Goal: Information Seeking & Learning: Learn about a topic

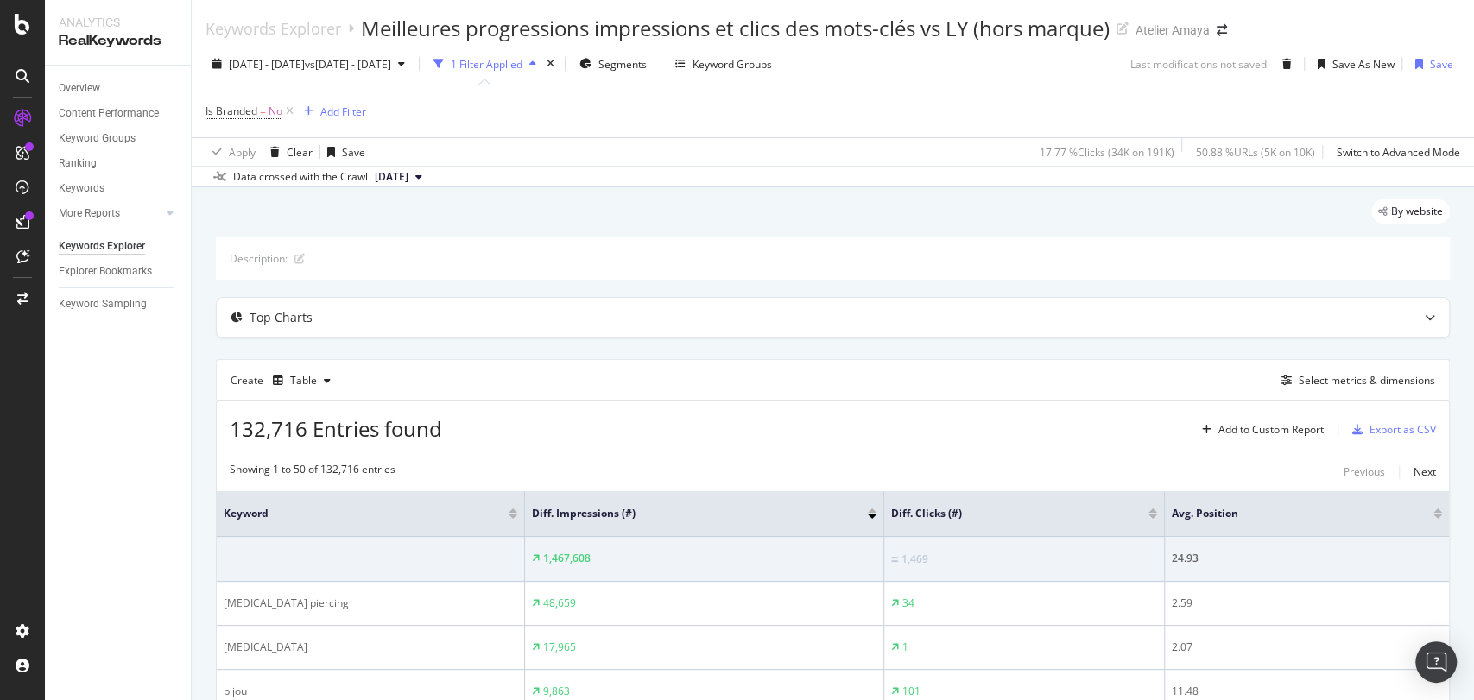
scroll to position [245, 0]
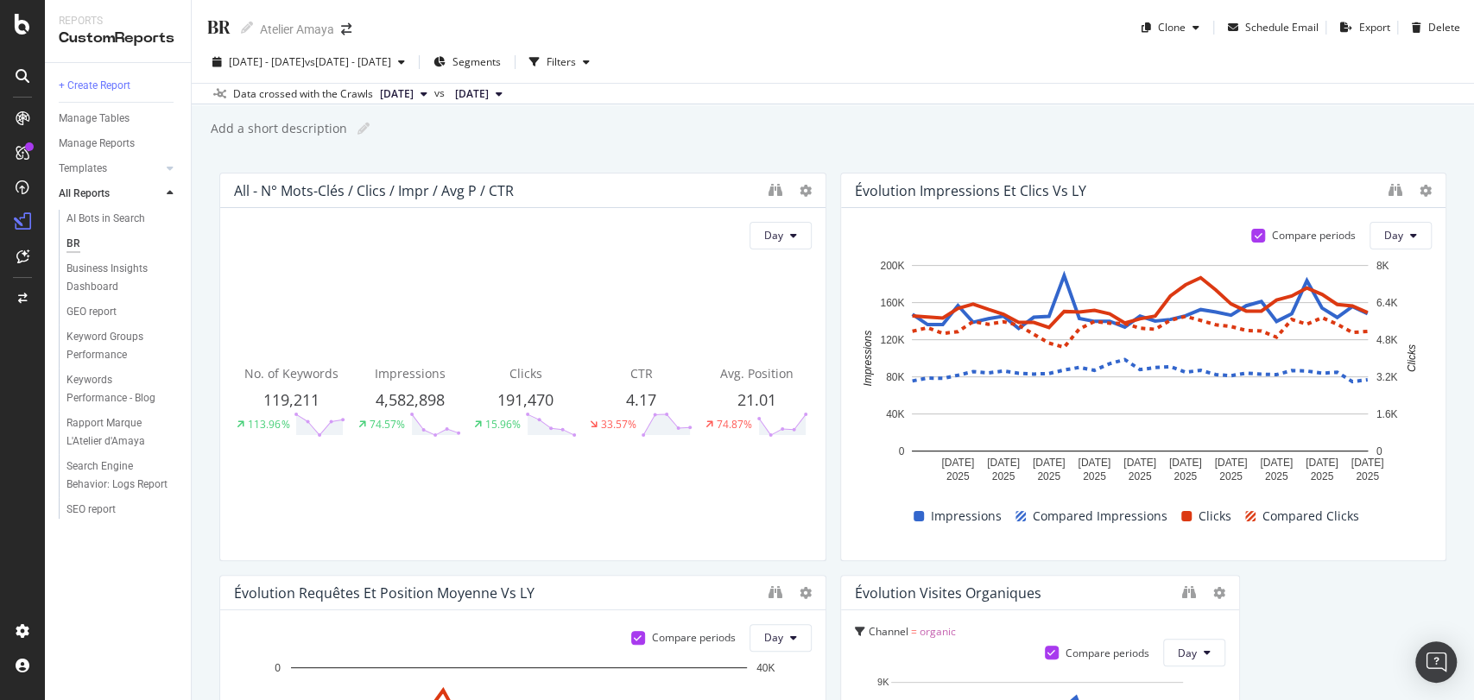
scroll to position [2218, 0]
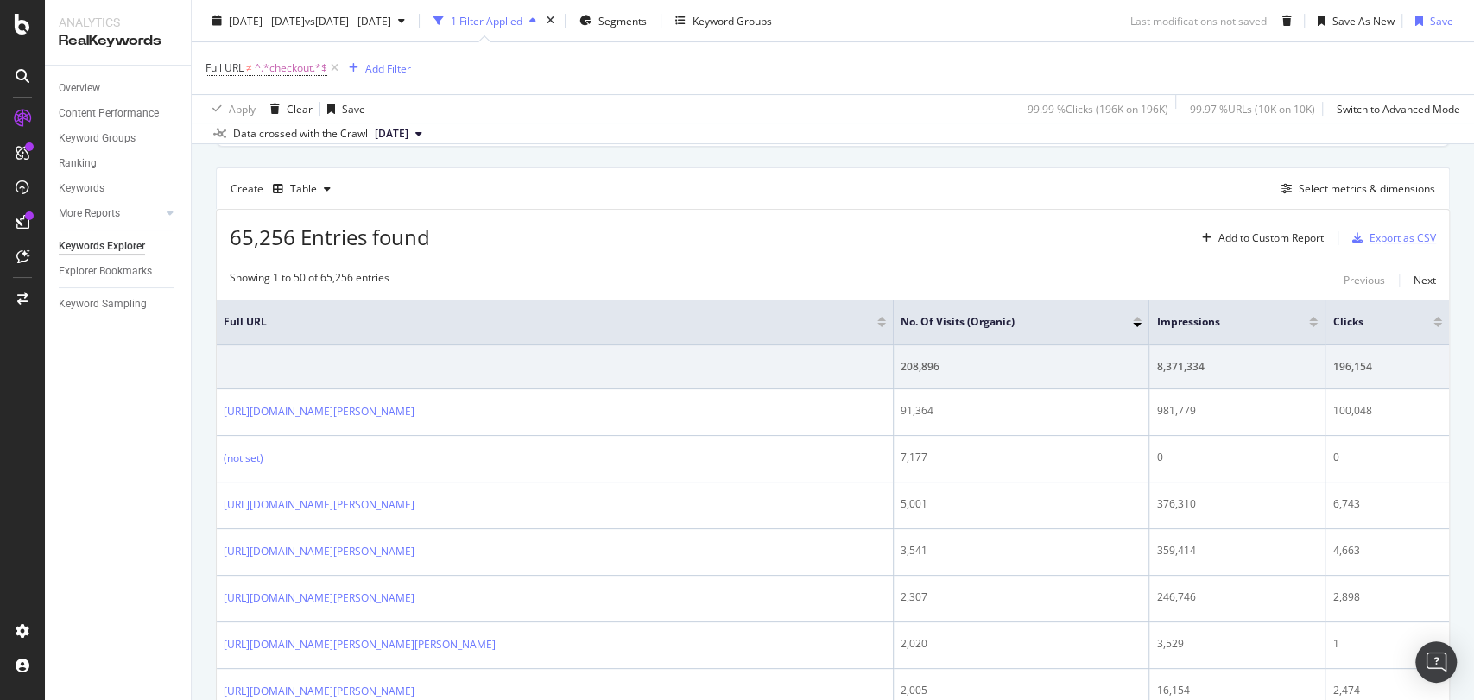
scroll to position [575, 0]
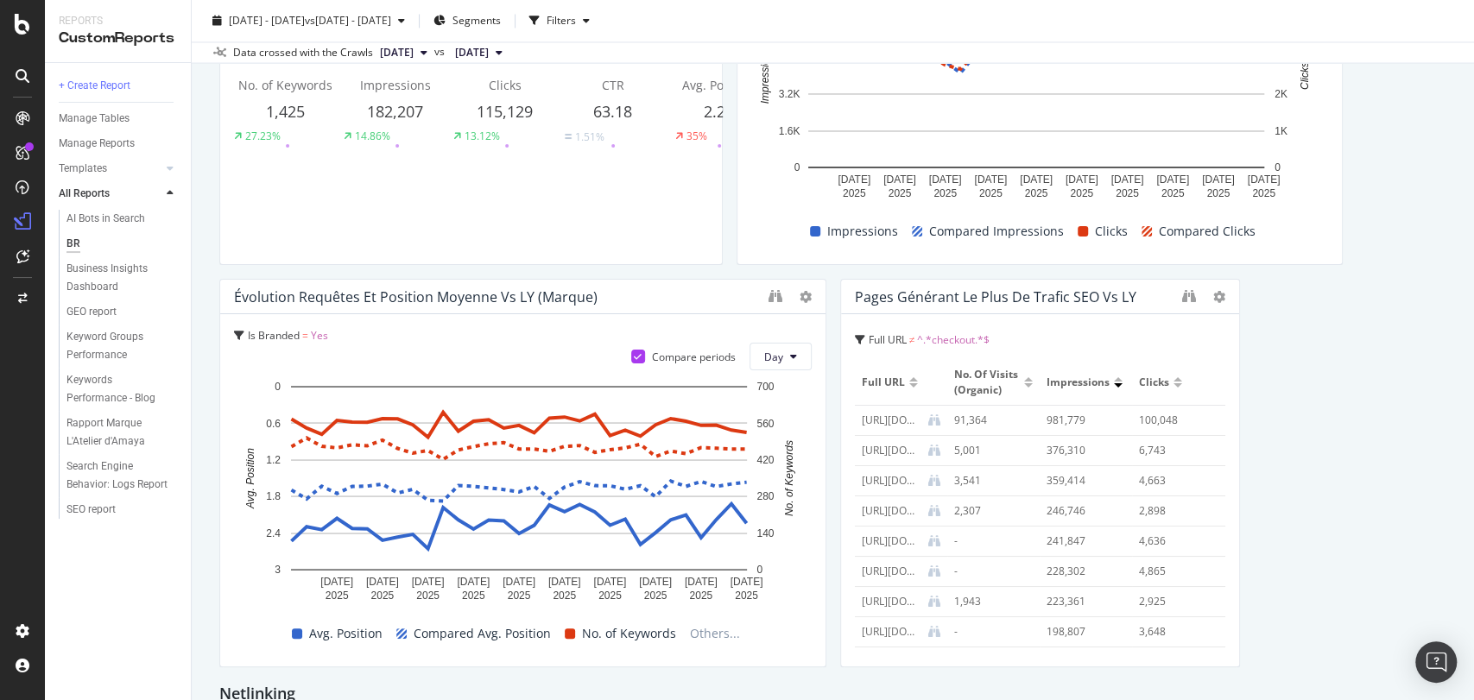
scroll to position [1987, 0]
click at [1182, 299] on icon "binoculars" at bounding box center [1189, 297] width 14 height 14
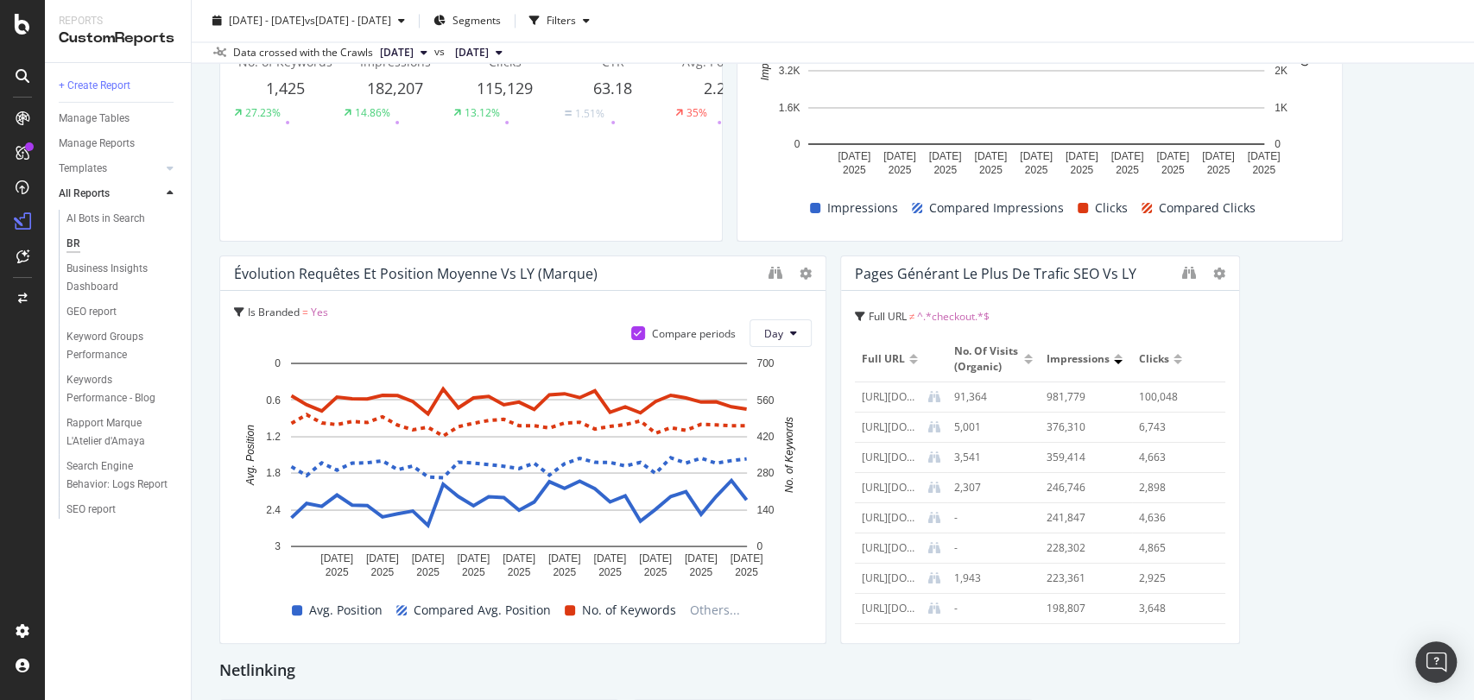
scroll to position [2015, 0]
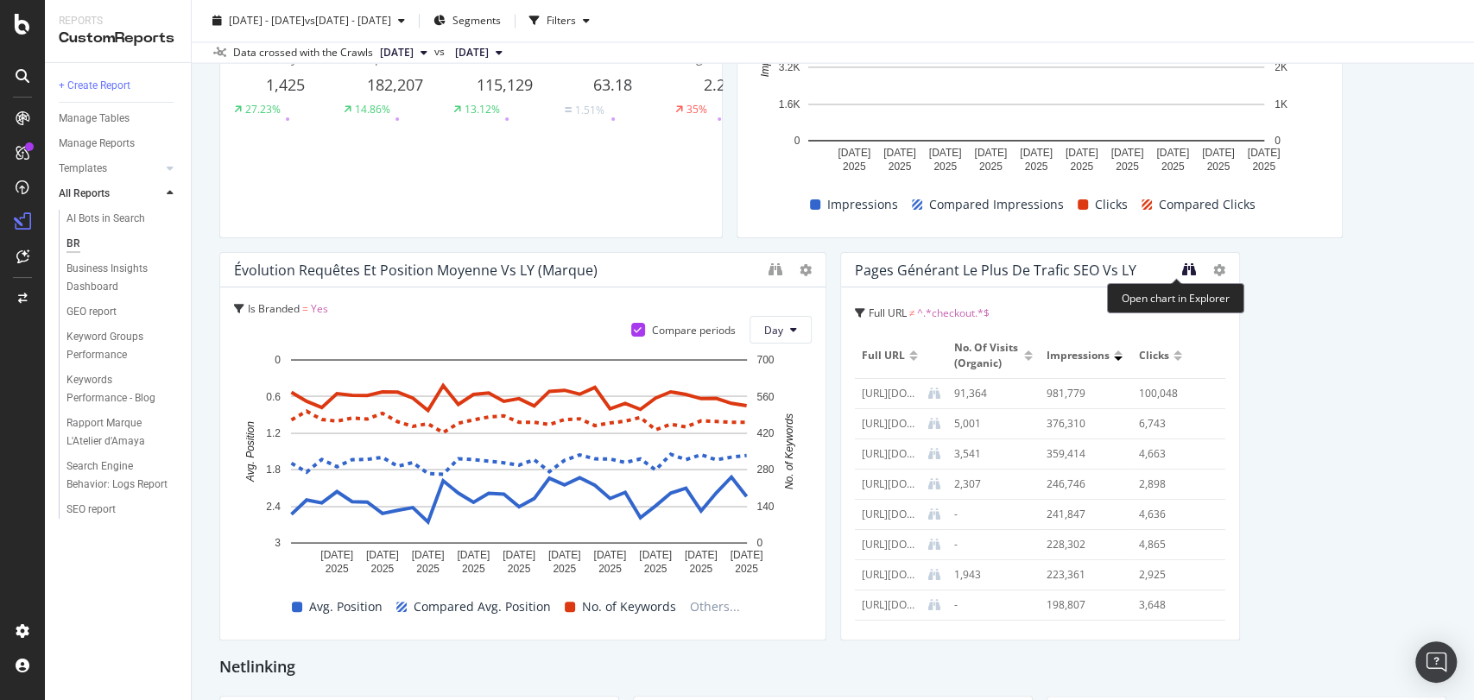
click at [1182, 271] on icon "binoculars" at bounding box center [1189, 269] width 14 height 14
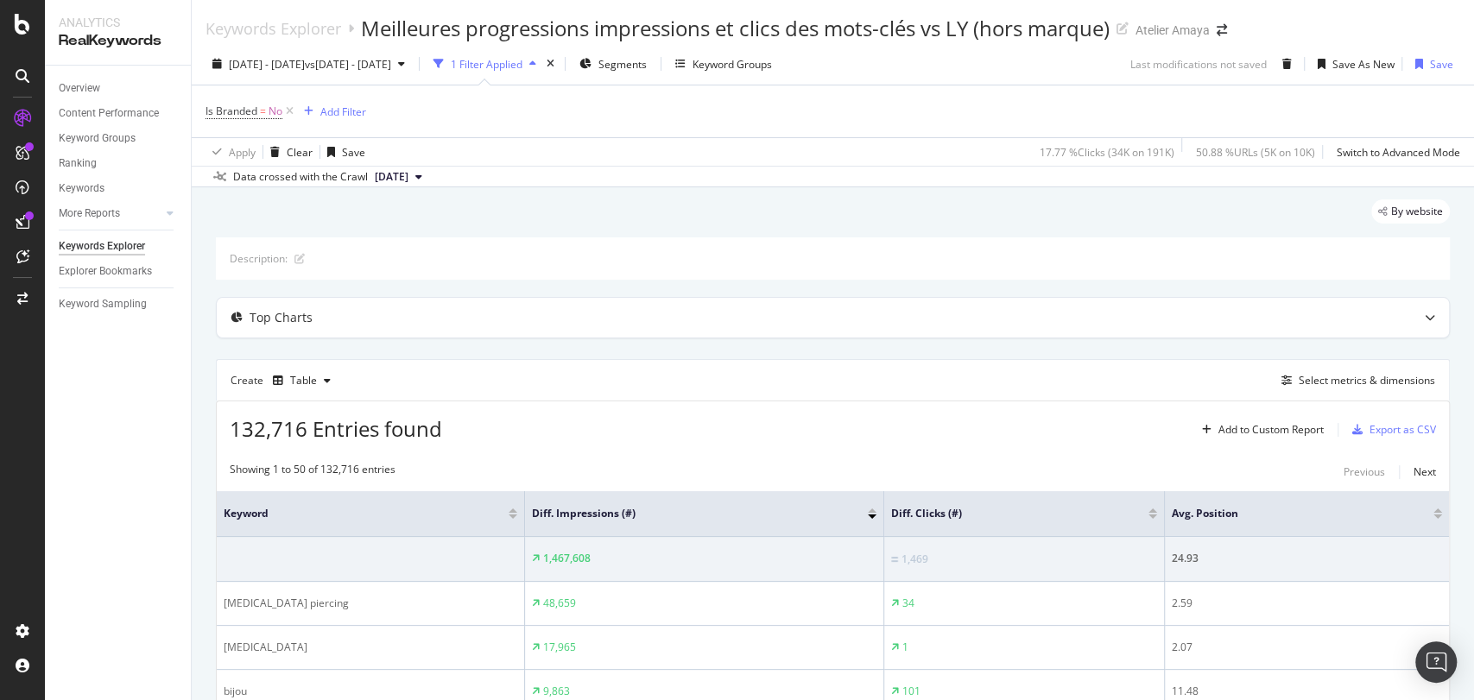
scroll to position [245, 0]
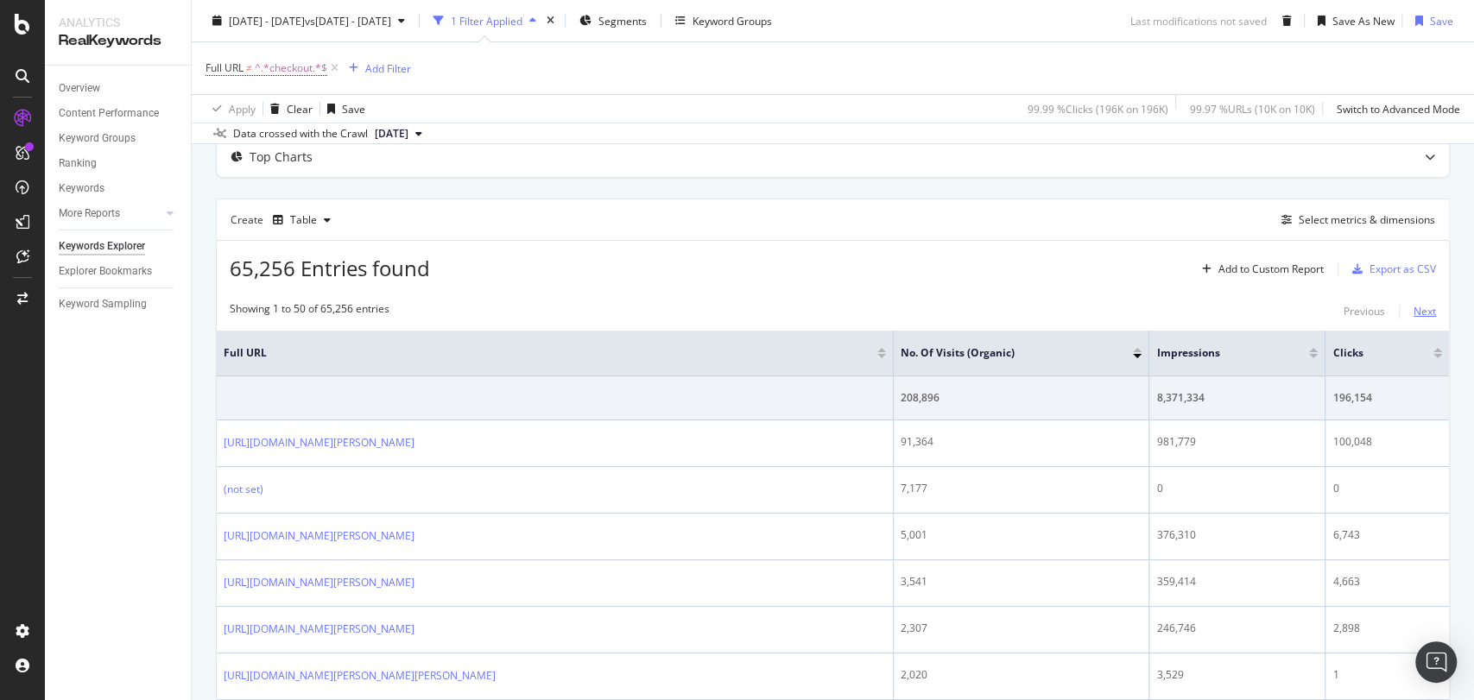
scroll to position [193, 0]
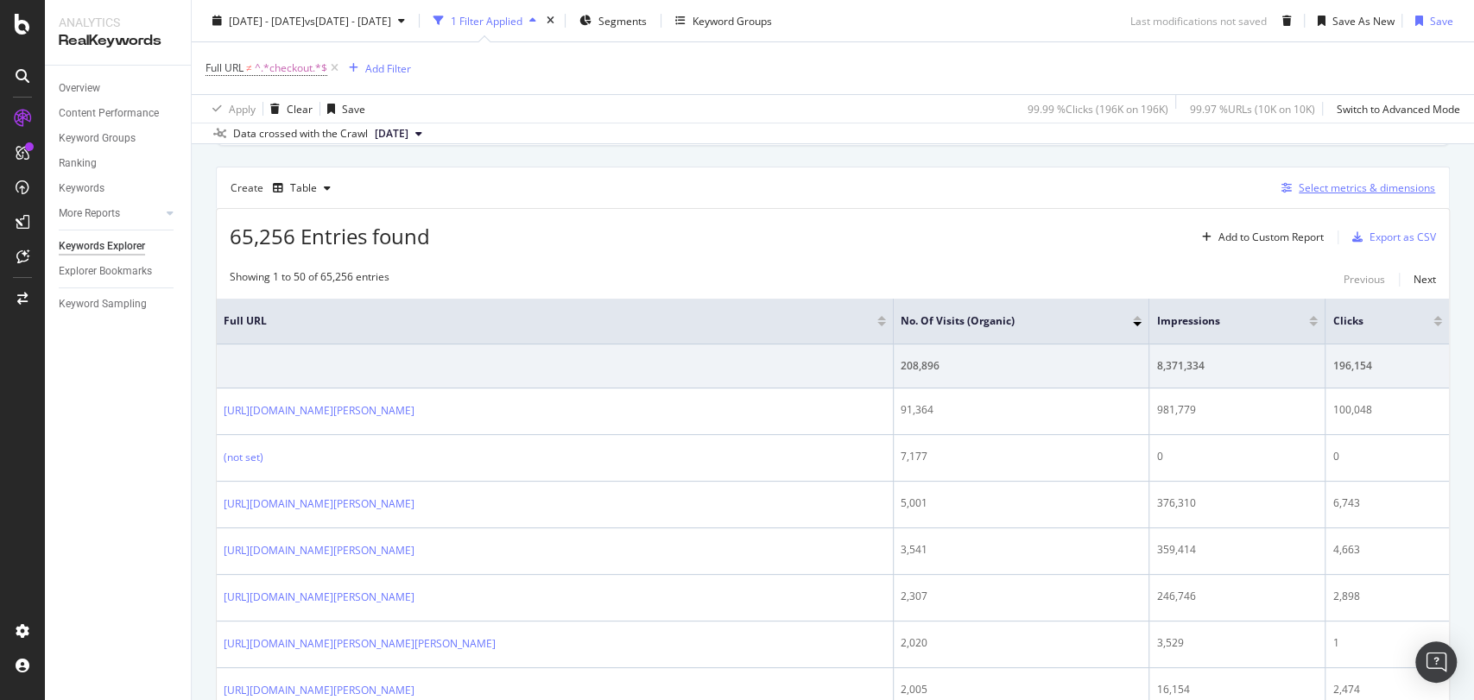
click at [1387, 182] on div "Select metrics & dimensions" at bounding box center [1367, 187] width 136 height 15
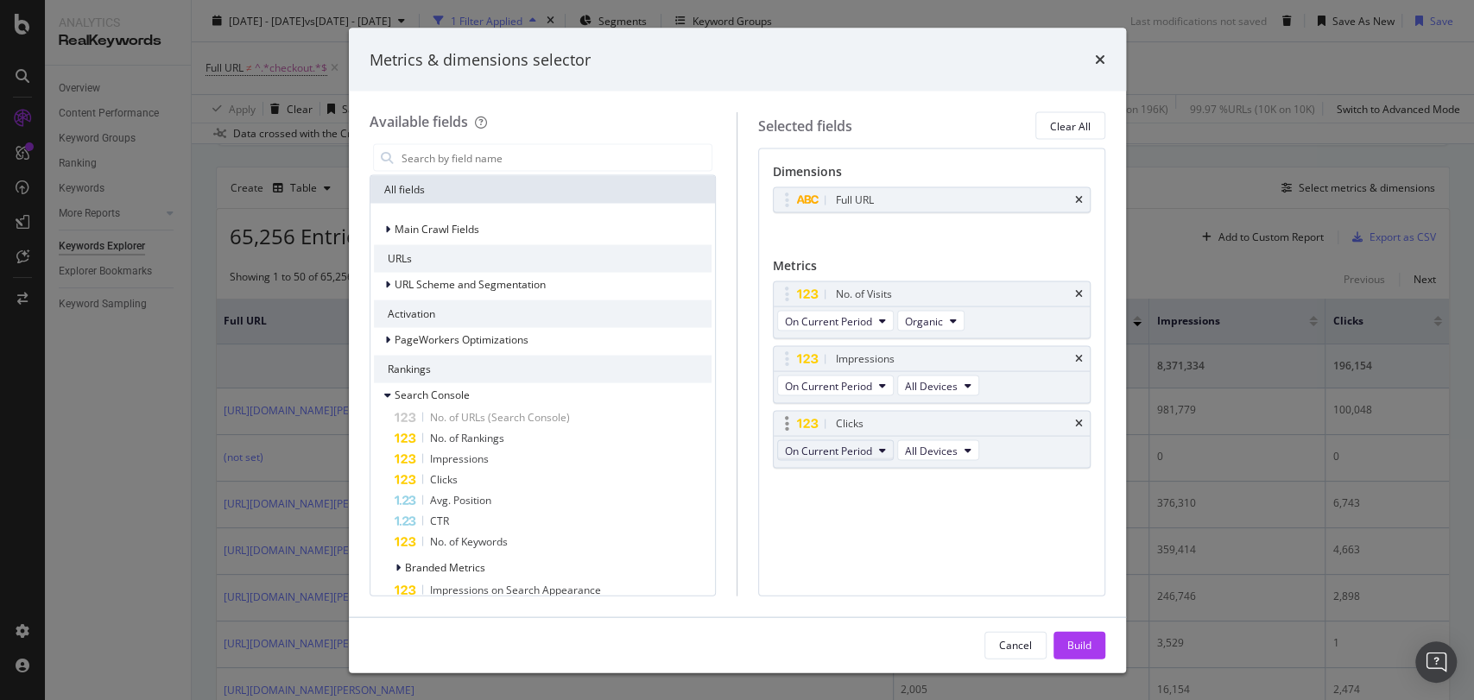
click at [866, 443] on span "On Current Period" at bounding box center [828, 450] width 87 height 15
click at [910, 582] on span "Diff. between Periods - Value" at bounding box center [875, 576] width 167 height 16
click at [1071, 636] on div "Build" at bounding box center [1079, 645] width 24 height 26
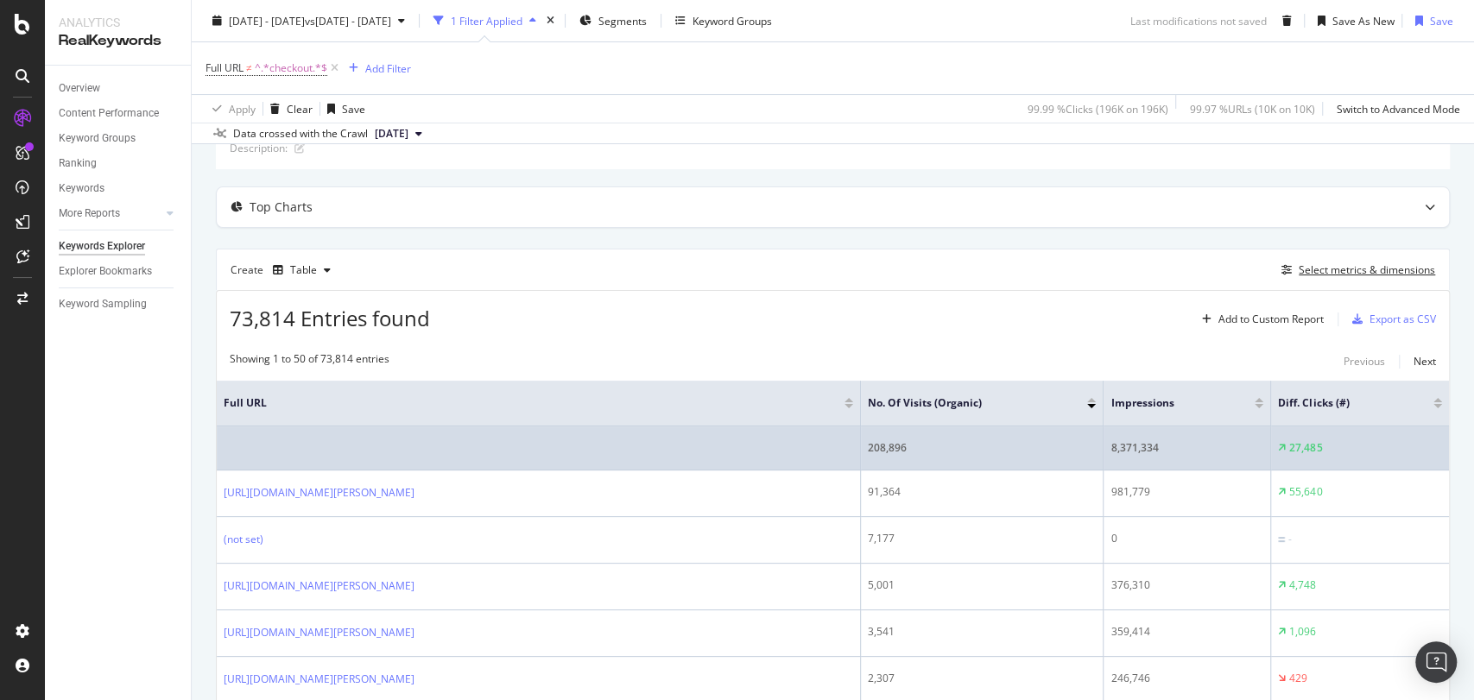
scroll to position [109, 0]
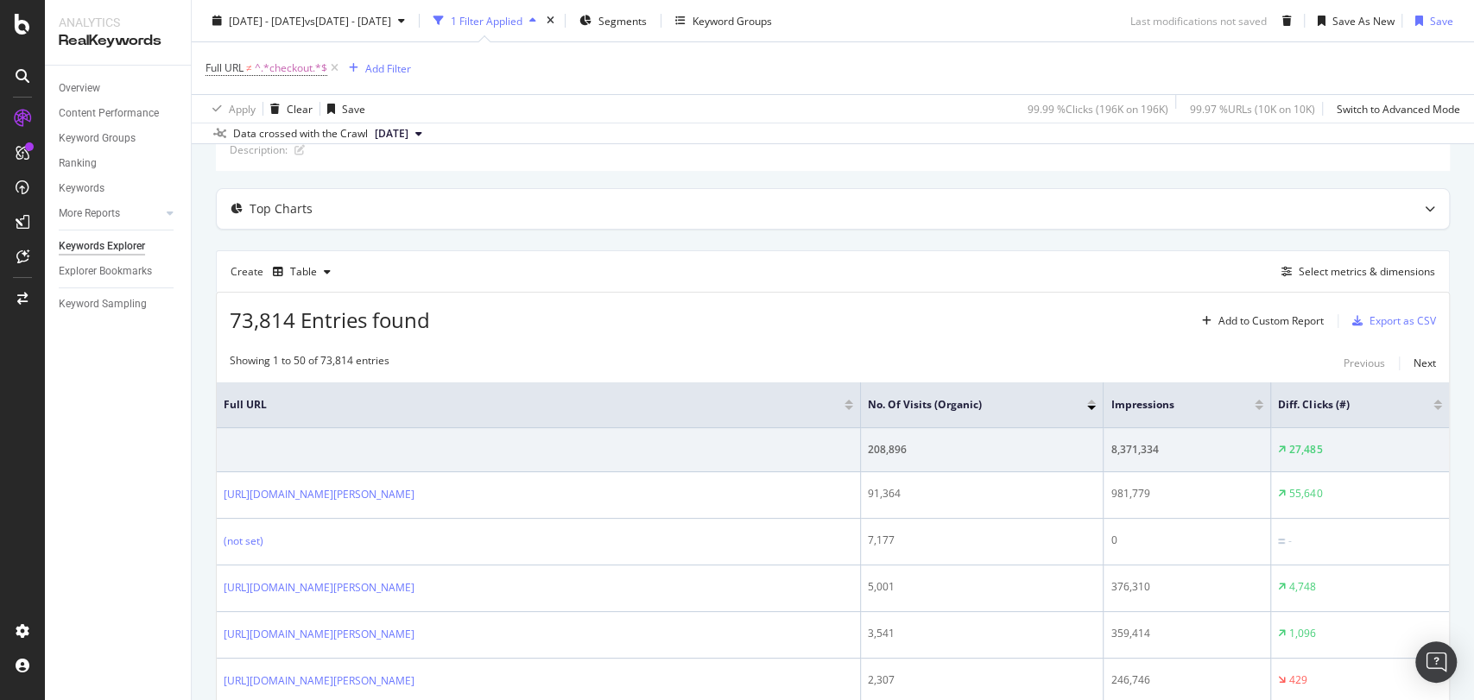
click at [1433, 406] on div at bounding box center [1437, 408] width 9 height 4
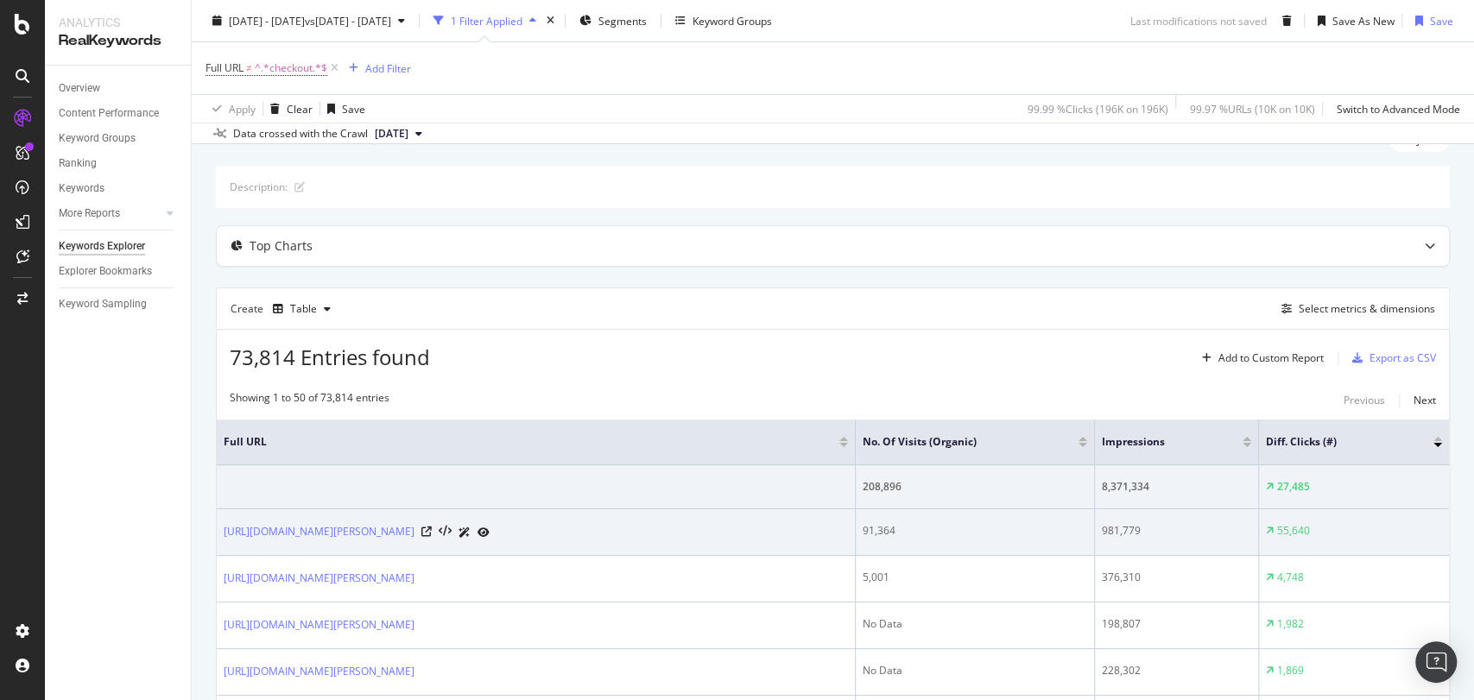
scroll to position [70, 0]
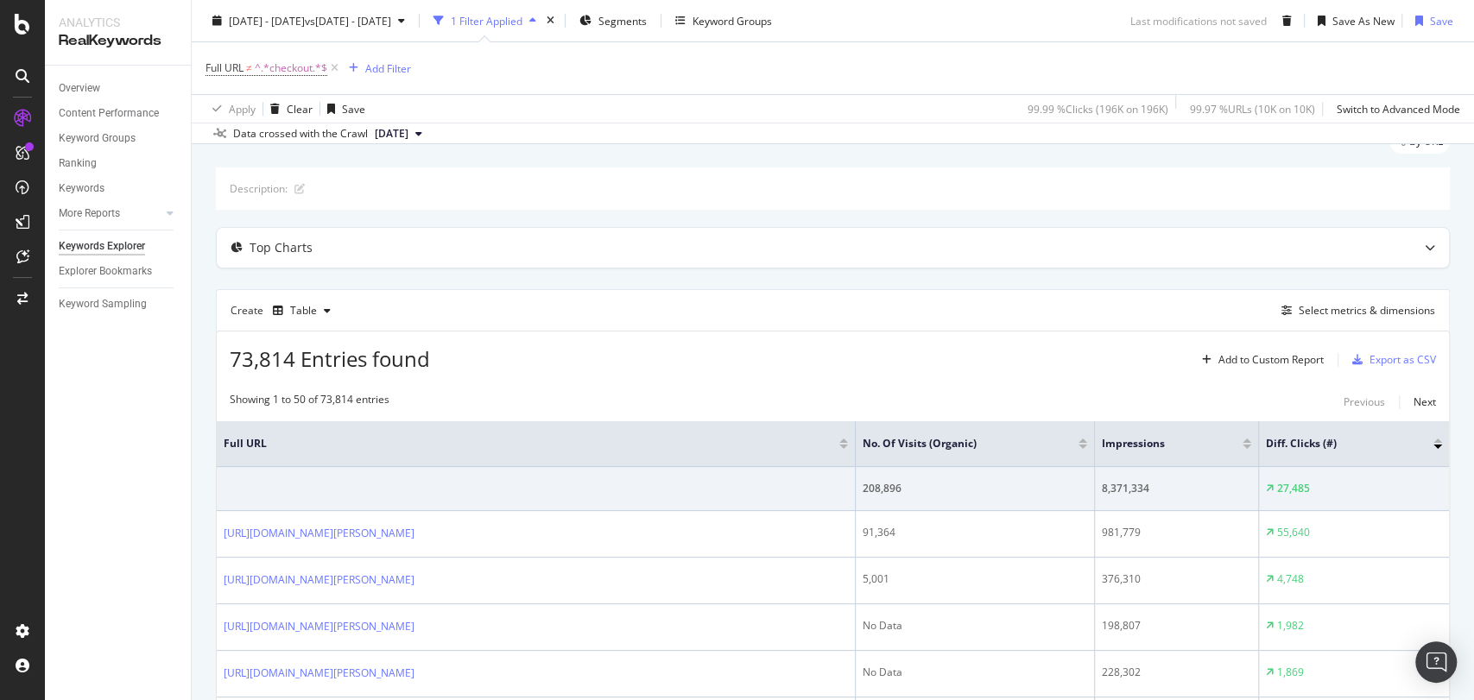
click at [1433, 445] on div at bounding box center [1437, 447] width 9 height 4
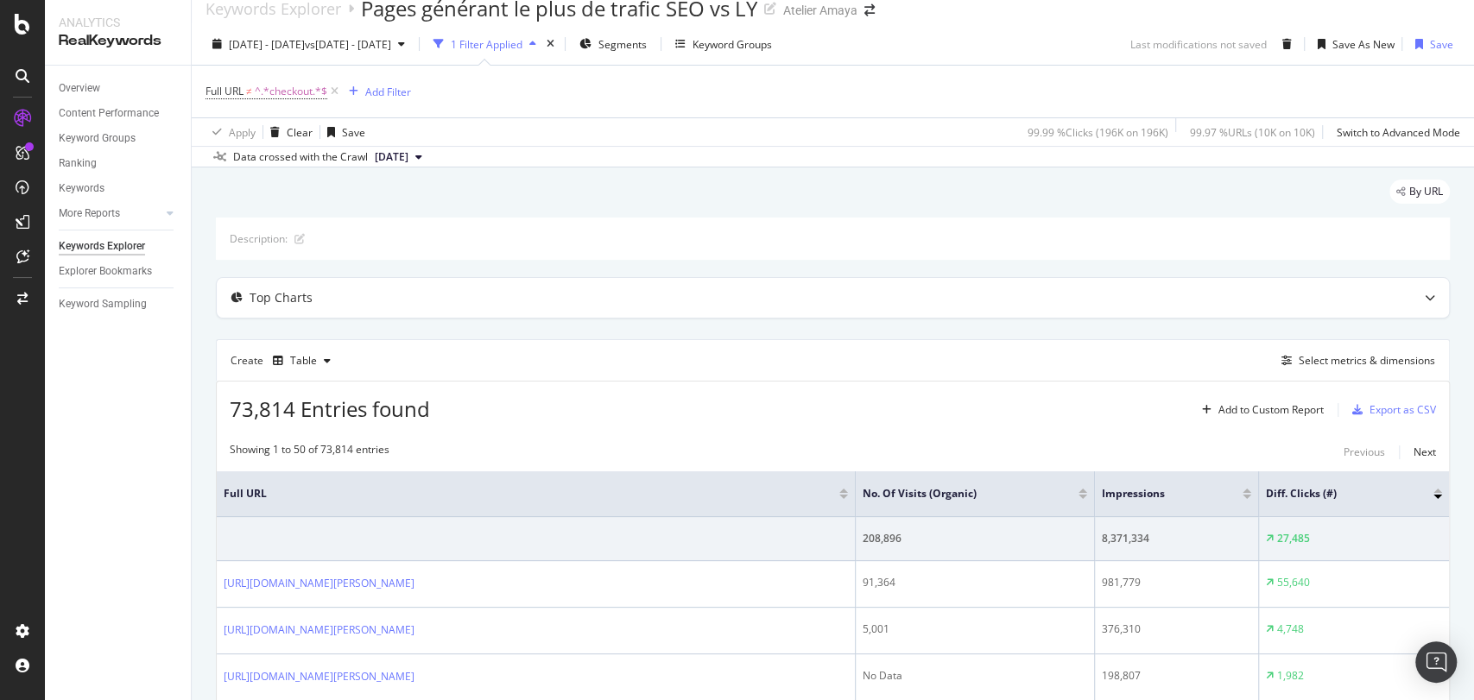
scroll to position [70, 0]
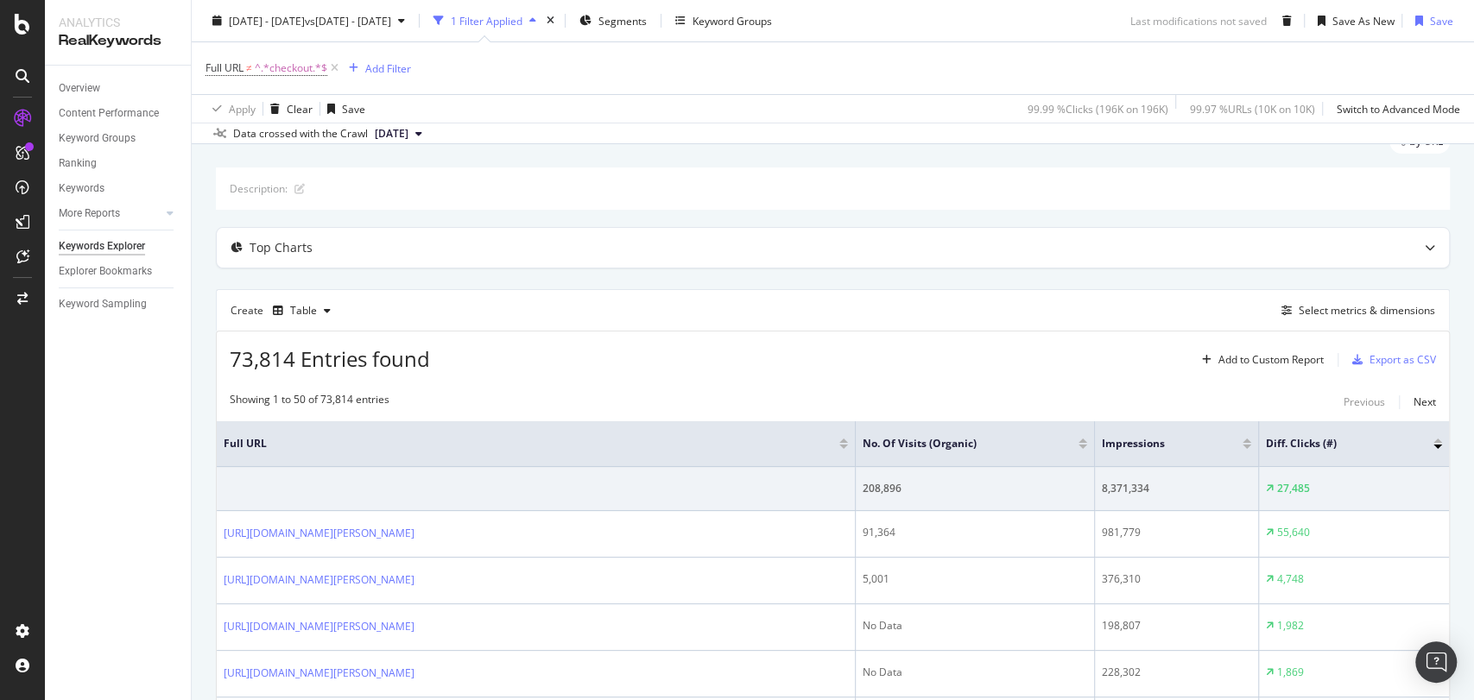
click at [1433, 439] on div at bounding box center [1437, 441] width 9 height 4
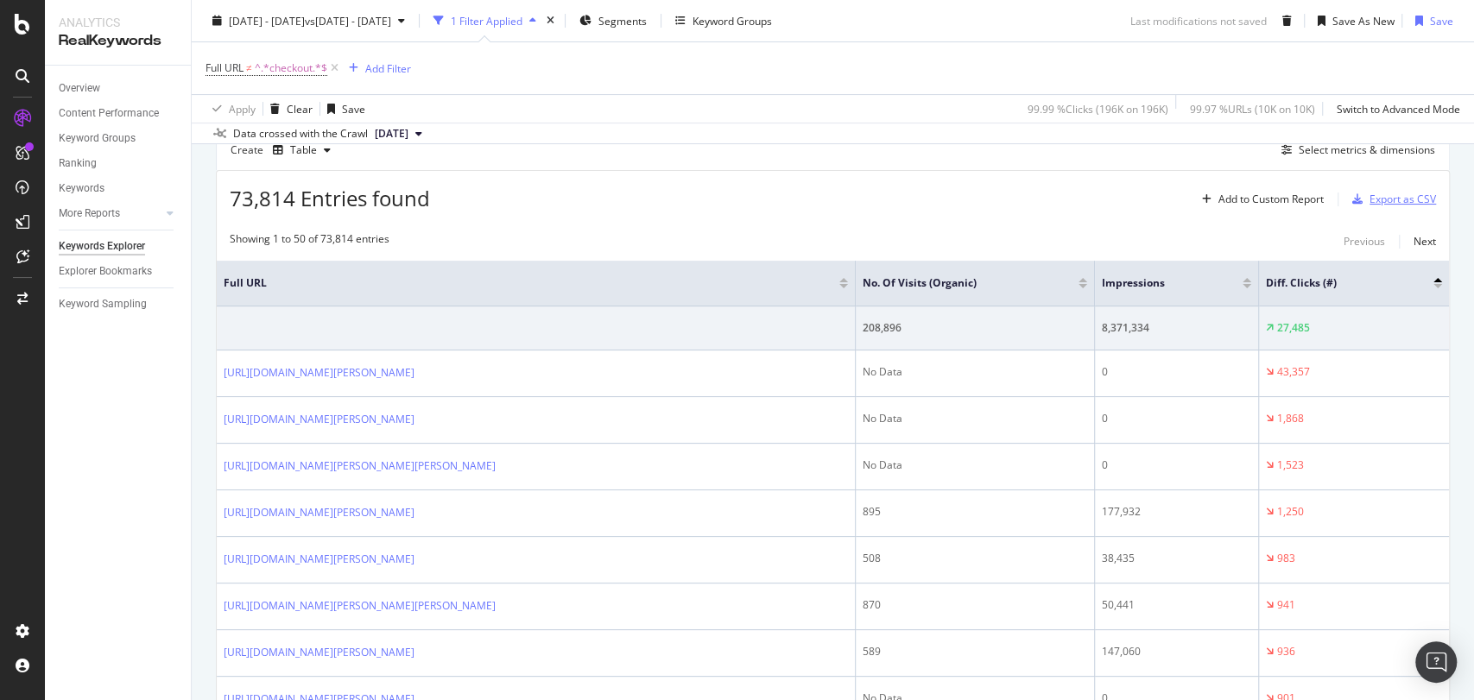
scroll to position [187, 0]
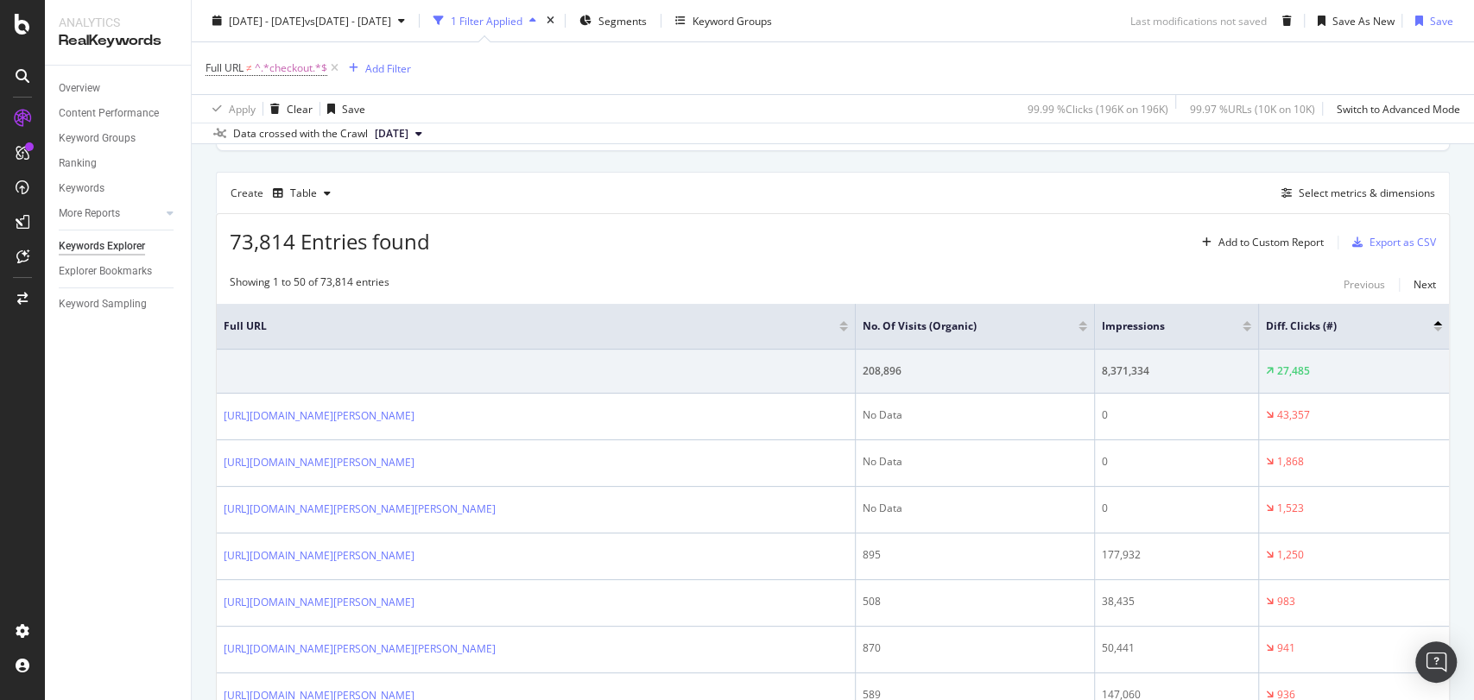
click at [1381, 218] on div "73,814 Entries found Add to Custom Report Export as CSV" at bounding box center [833, 235] width 1232 height 42
click at [1388, 235] on div "Export as CSV" at bounding box center [1402, 242] width 66 height 15
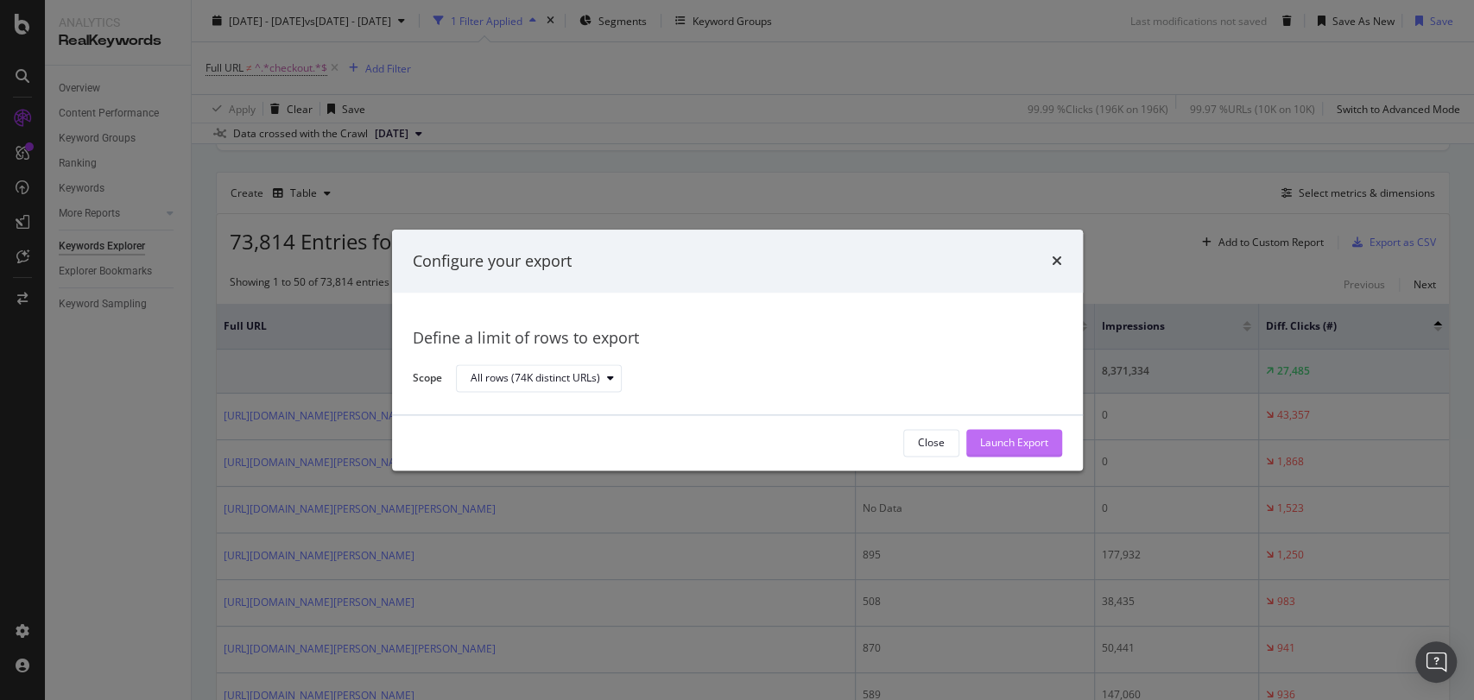
click at [988, 430] on div "Launch Export" at bounding box center [1014, 443] width 68 height 26
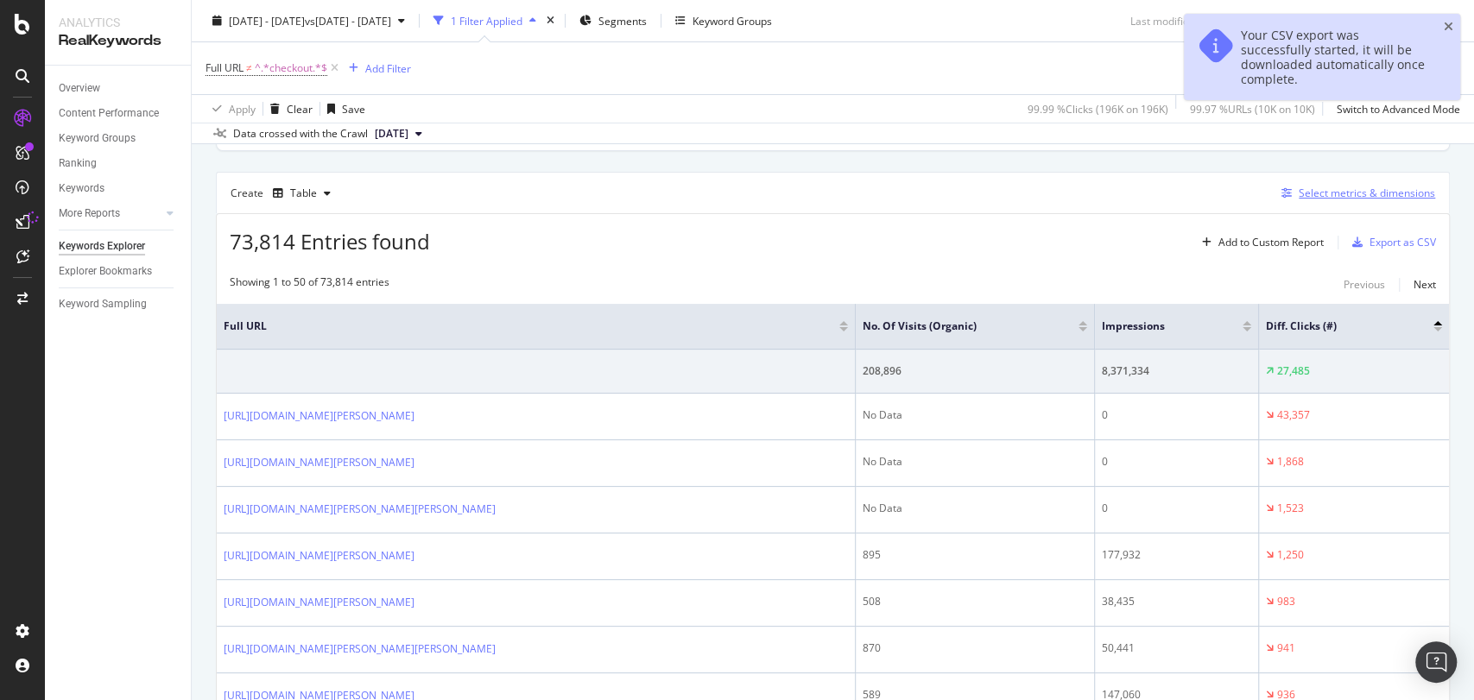
click at [1328, 193] on div "Select metrics & dimensions" at bounding box center [1367, 193] width 136 height 15
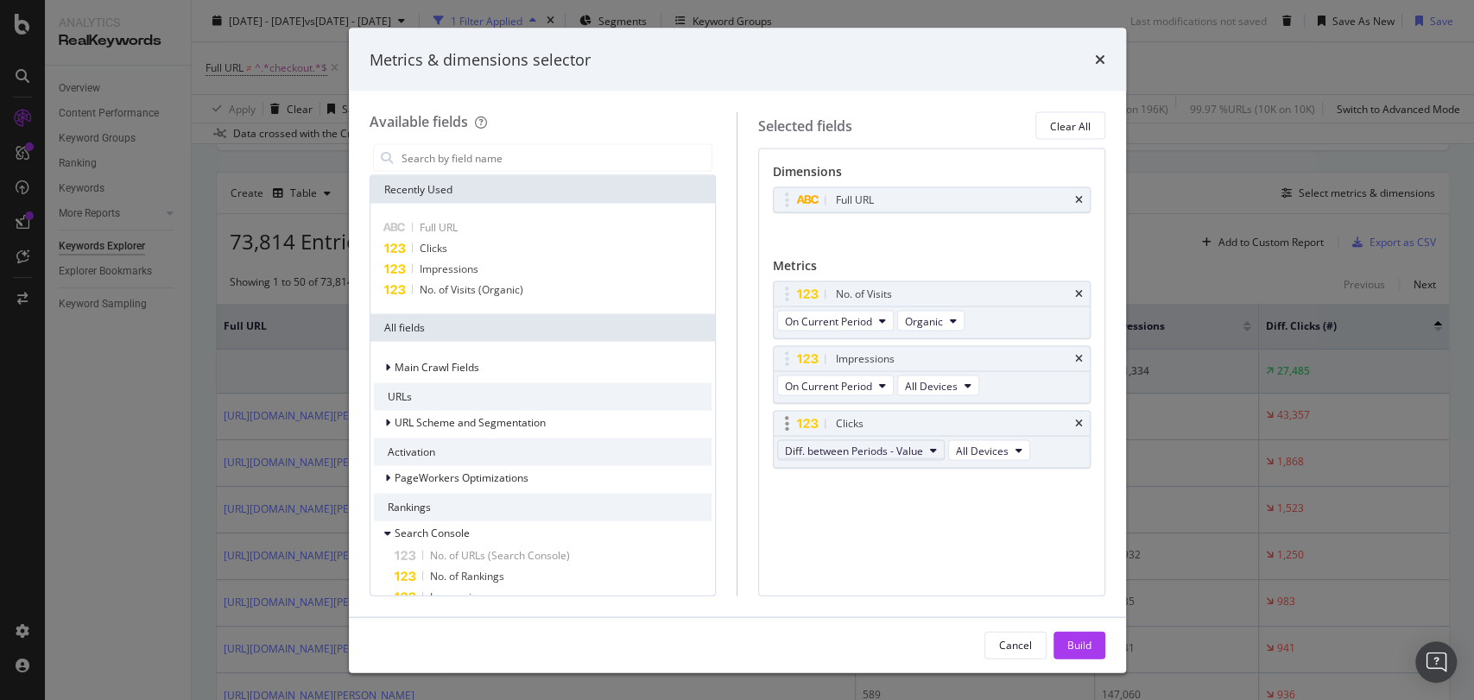
click at [875, 448] on span "Diff. between Periods - Value" at bounding box center [854, 450] width 138 height 15
click at [870, 472] on span "On Current Period" at bounding box center [875, 480] width 167 height 16
click at [1077, 636] on div "Build" at bounding box center [1079, 645] width 24 height 26
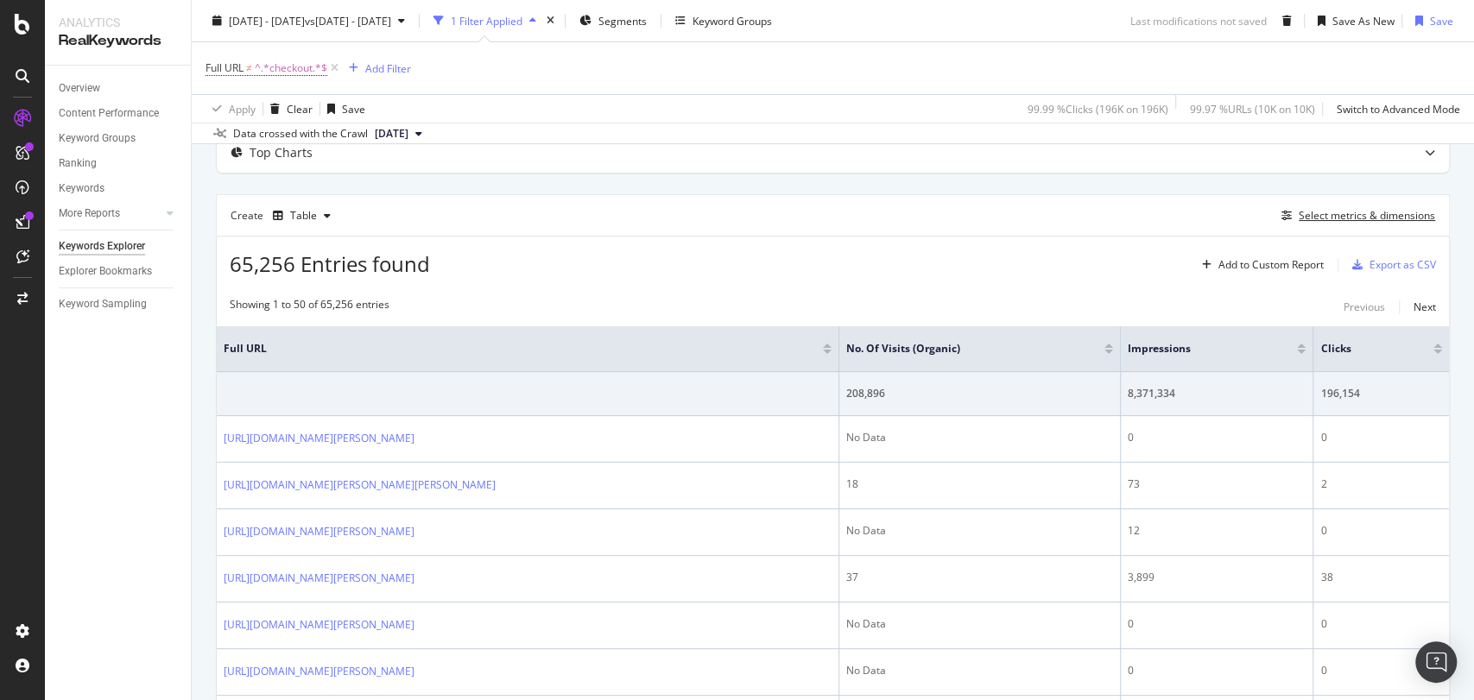
scroll to position [166, 0]
click at [1113, 349] on div at bounding box center [1108, 351] width 9 height 4
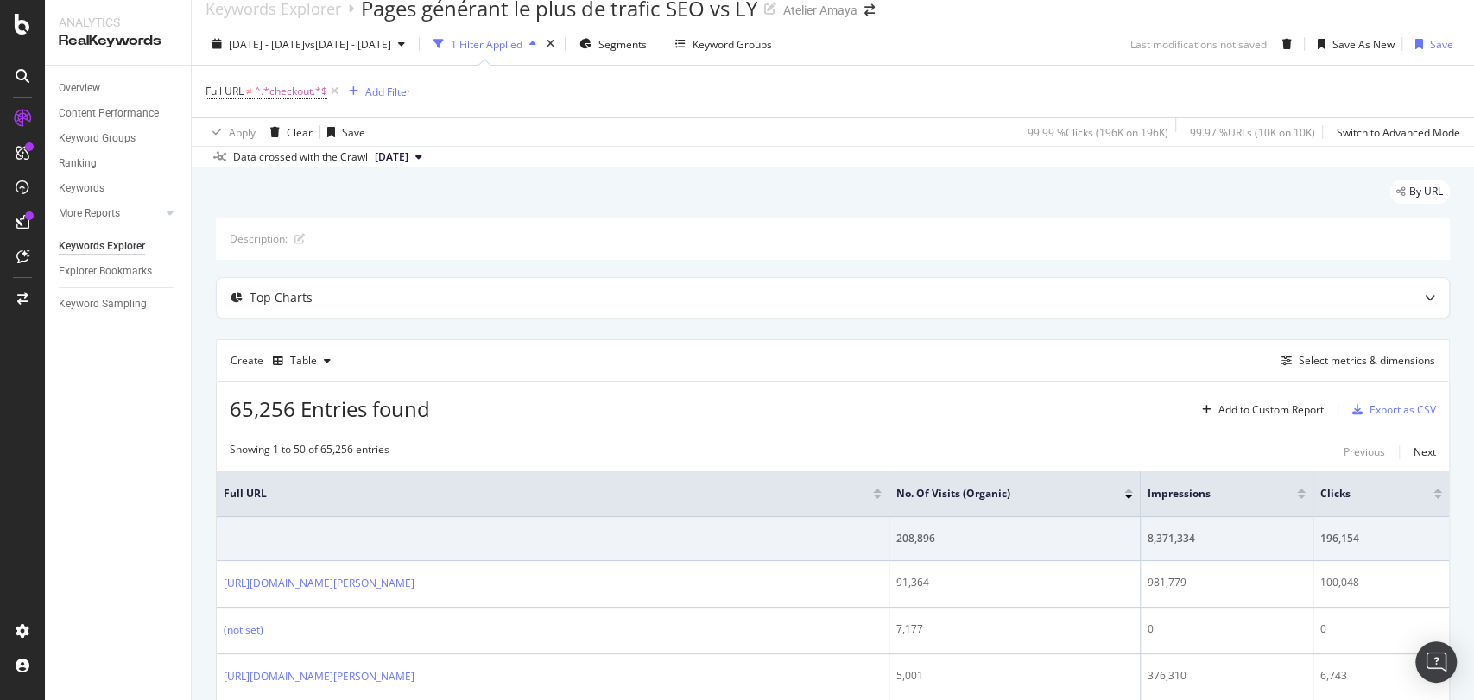
scroll to position [12, 0]
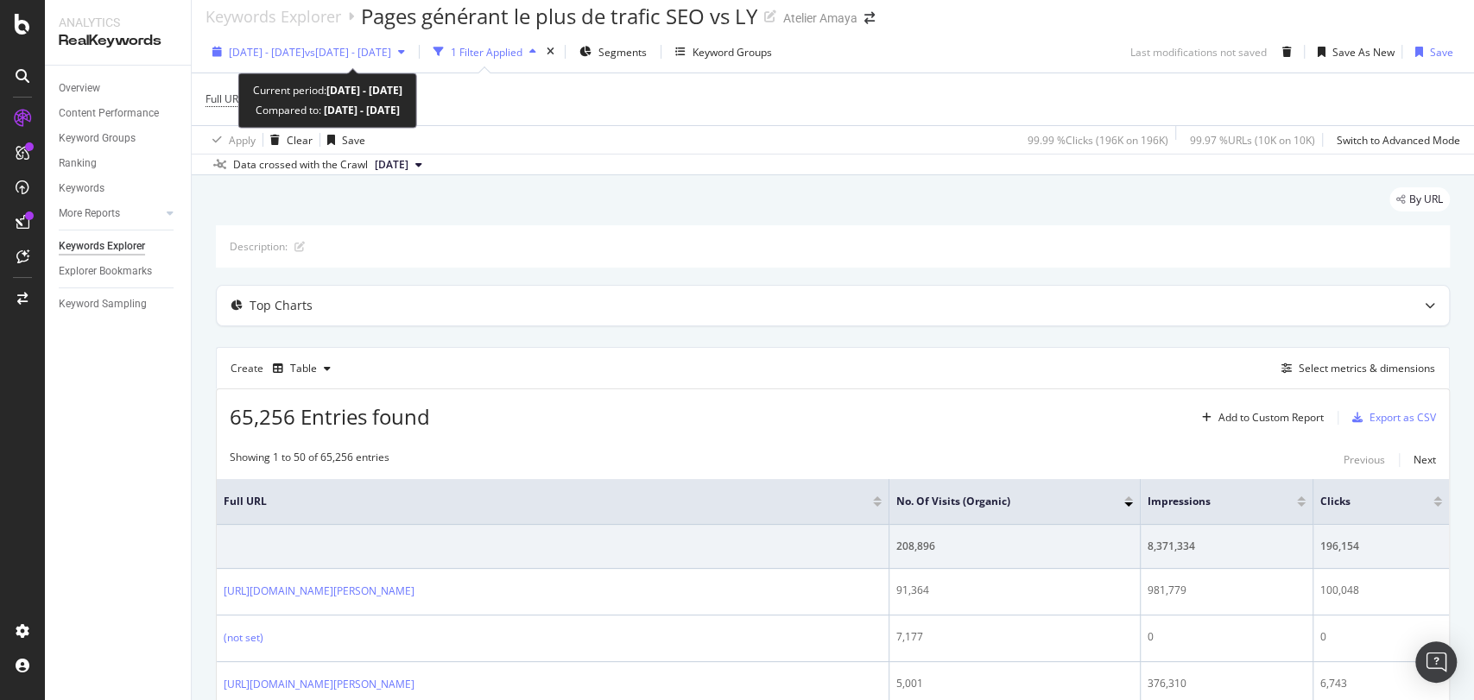
click at [391, 47] on span "vs 2024 Aug. 1st - Aug. 31st" at bounding box center [348, 52] width 86 height 15
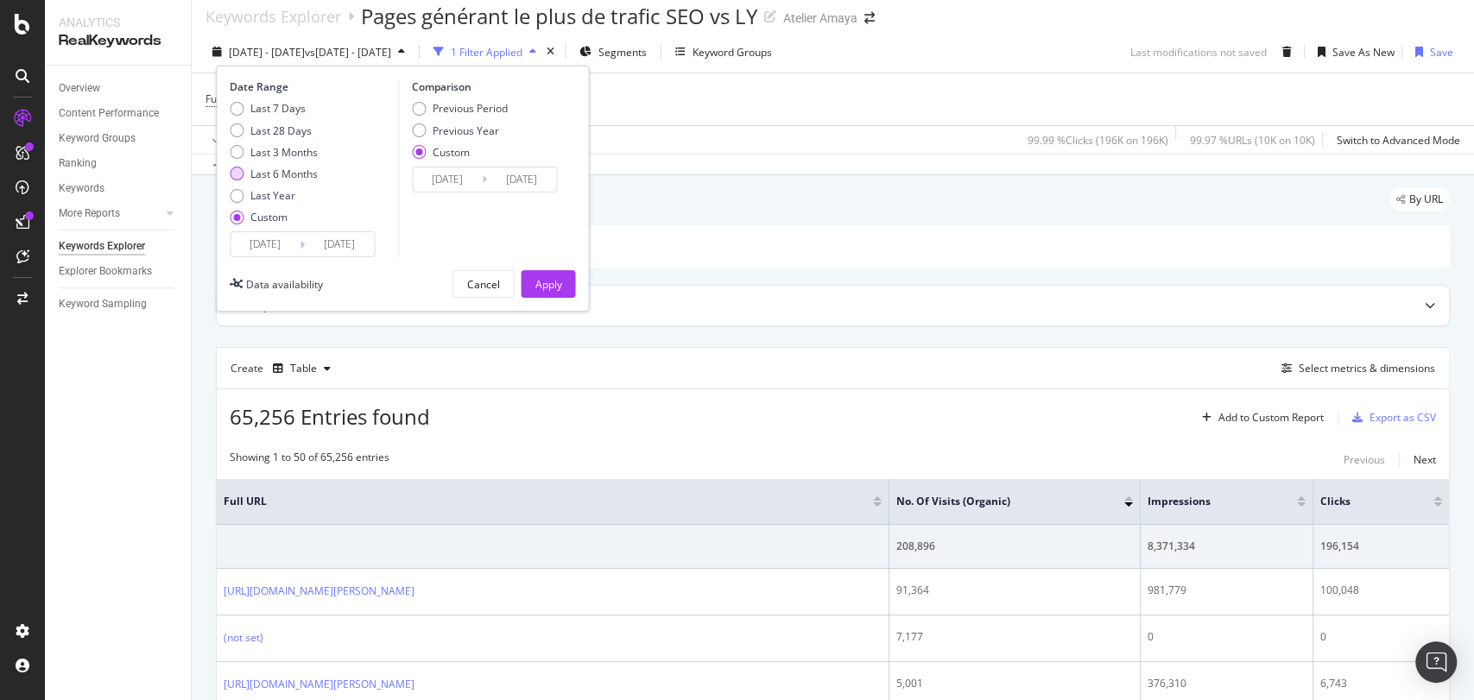
click at [300, 167] on div "Last 6 Months" at bounding box center [283, 174] width 67 height 15
type input "2025/03/03"
type input "2025/09/02"
click at [551, 275] on div "Apply" at bounding box center [547, 284] width 27 height 26
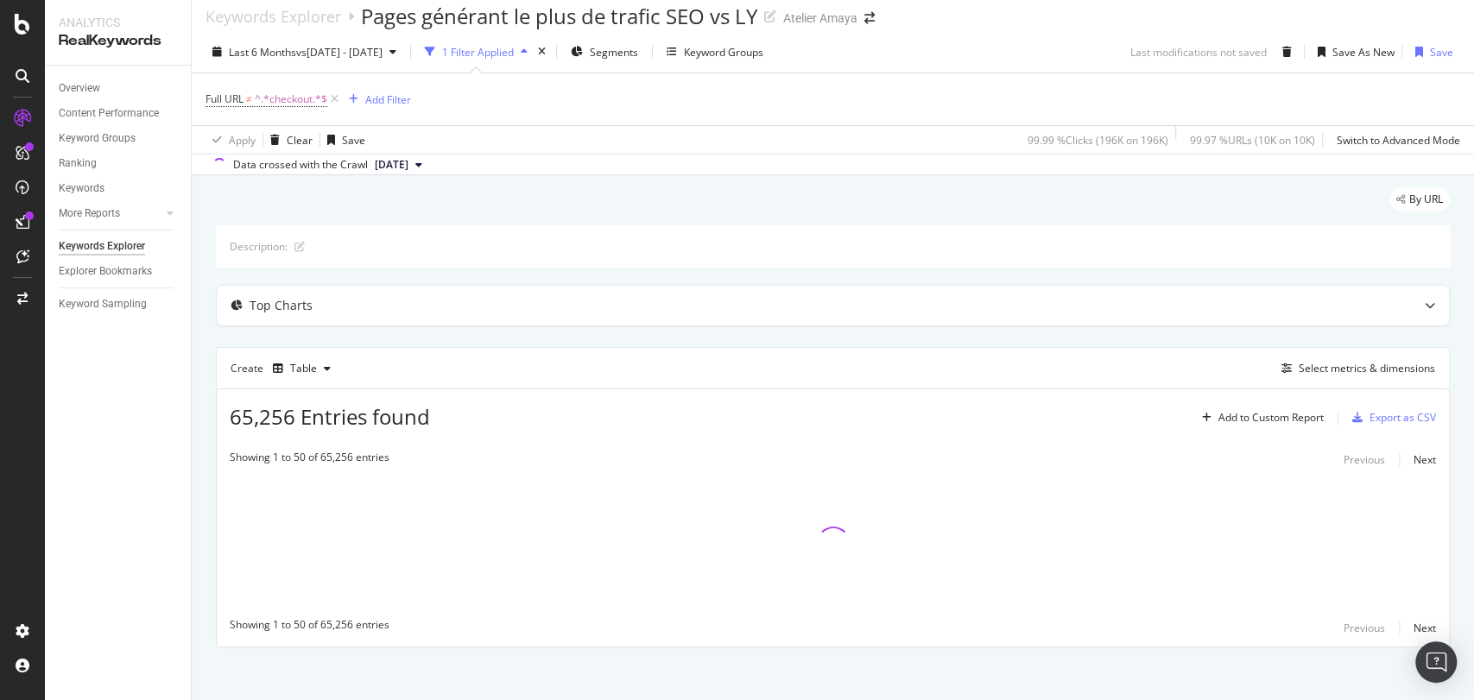
scroll to position [20, 0]
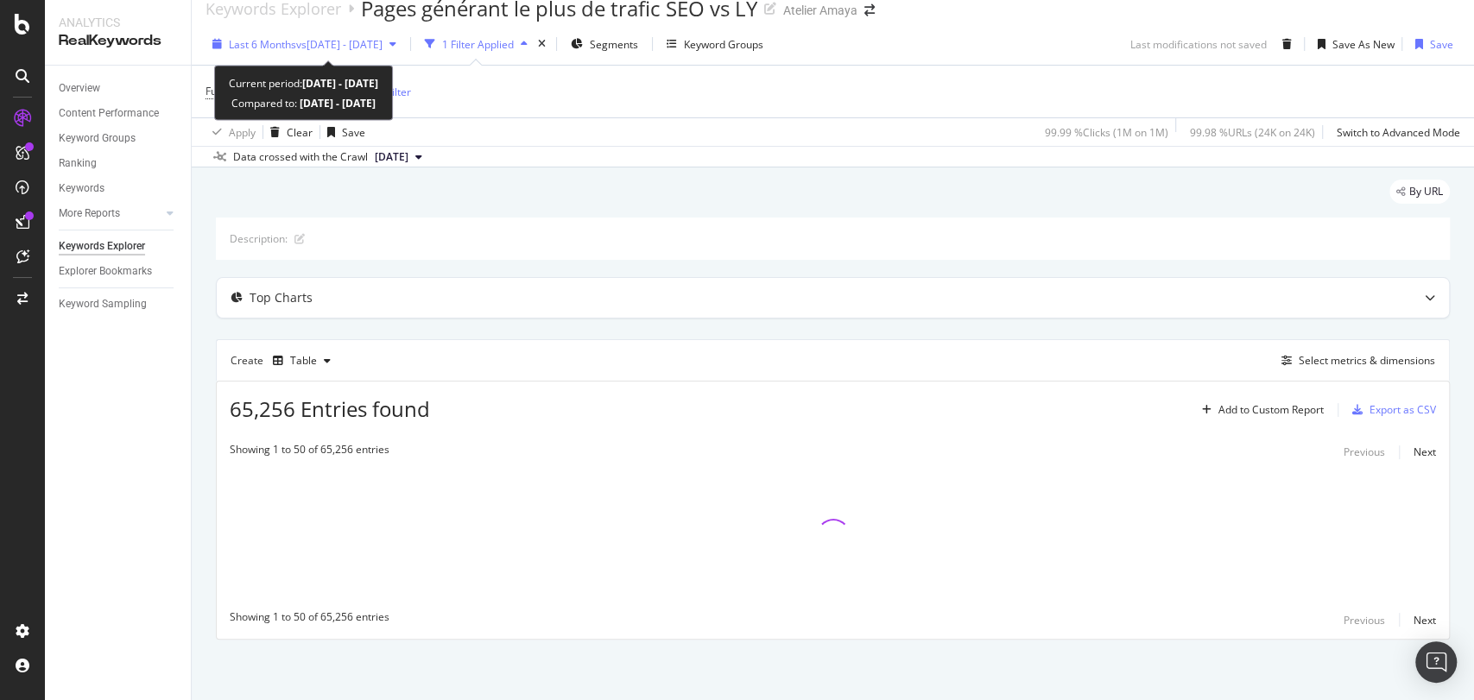
click at [403, 54] on div "Last 6 Months vs 2024 Aug. 1st - Aug. 31st" at bounding box center [304, 44] width 198 height 26
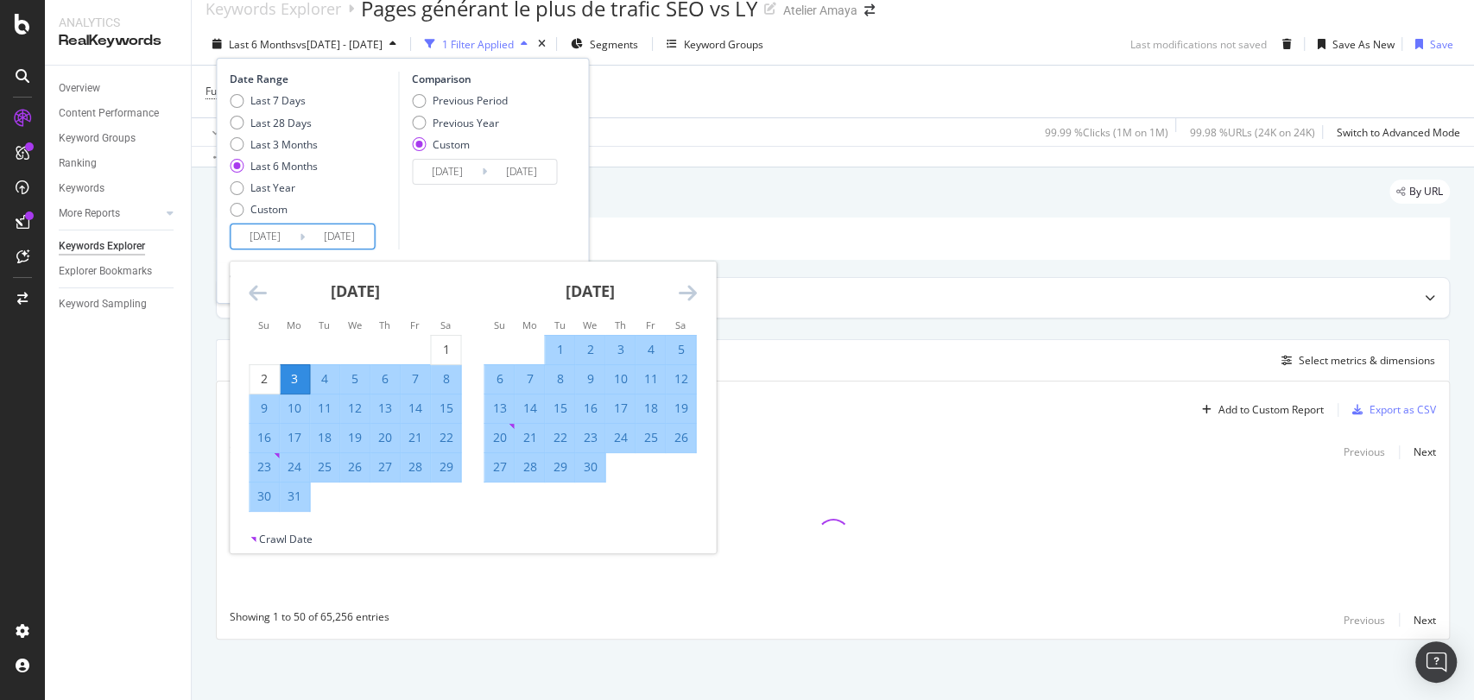
click at [268, 237] on input "2025/03/03" at bounding box center [265, 236] width 69 height 24
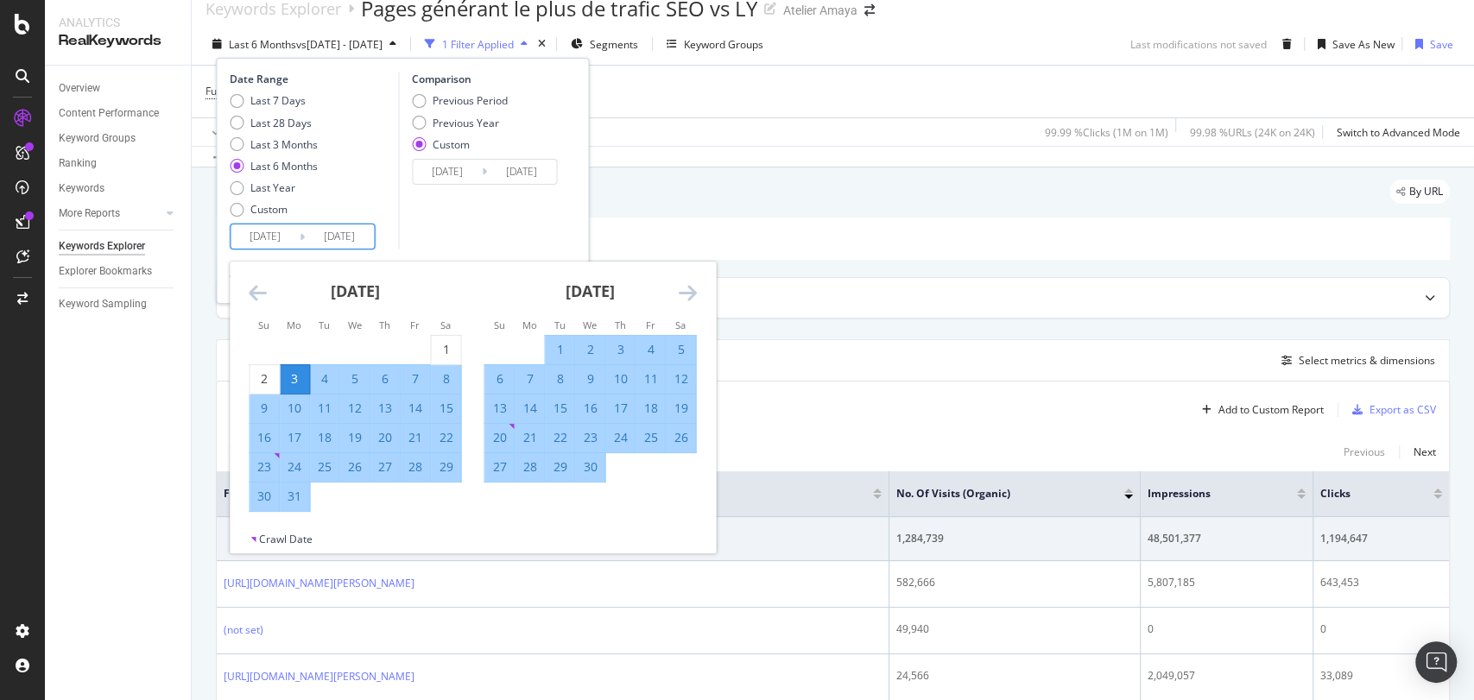
click at [679, 306] on div "April 2025" at bounding box center [589, 298] width 212 height 73
click at [681, 300] on icon "Move forward to switch to the next month." at bounding box center [687, 292] width 18 height 21
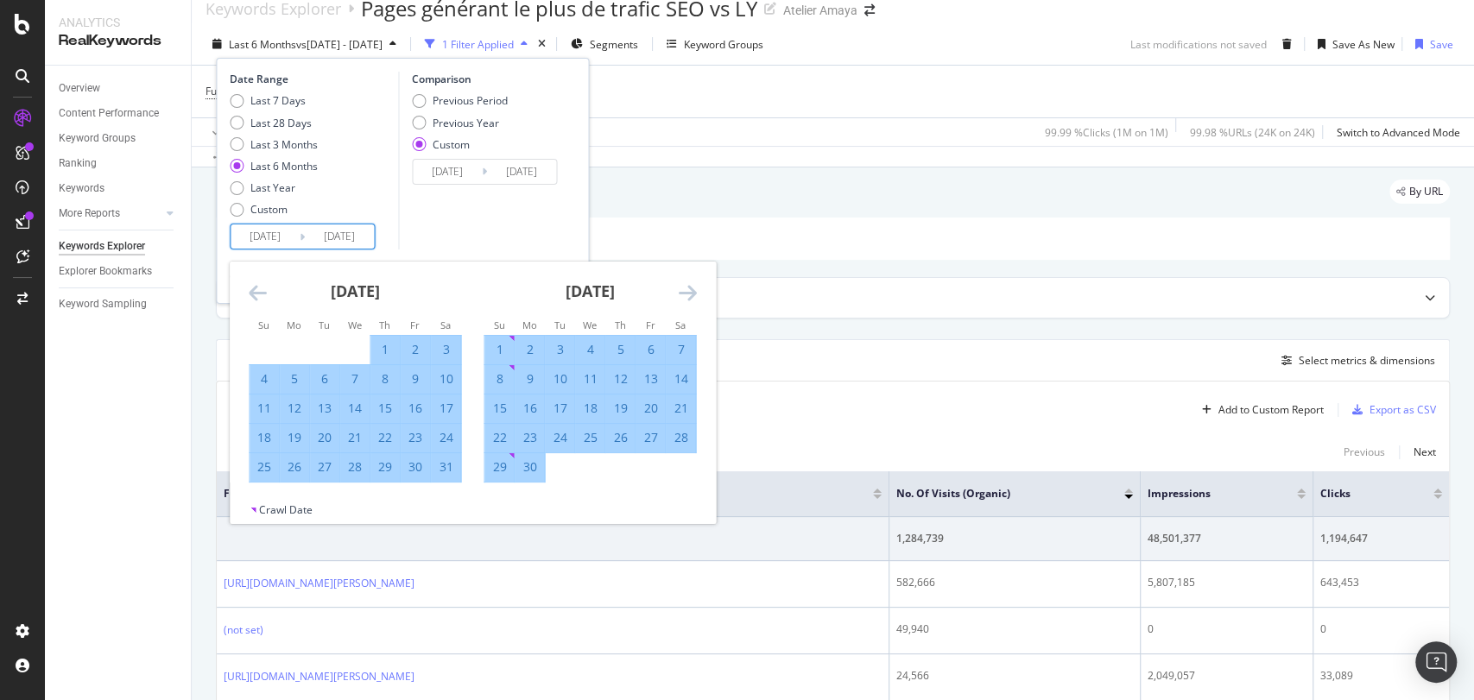
click at [681, 300] on icon "Move forward to switch to the next month." at bounding box center [687, 292] width 18 height 21
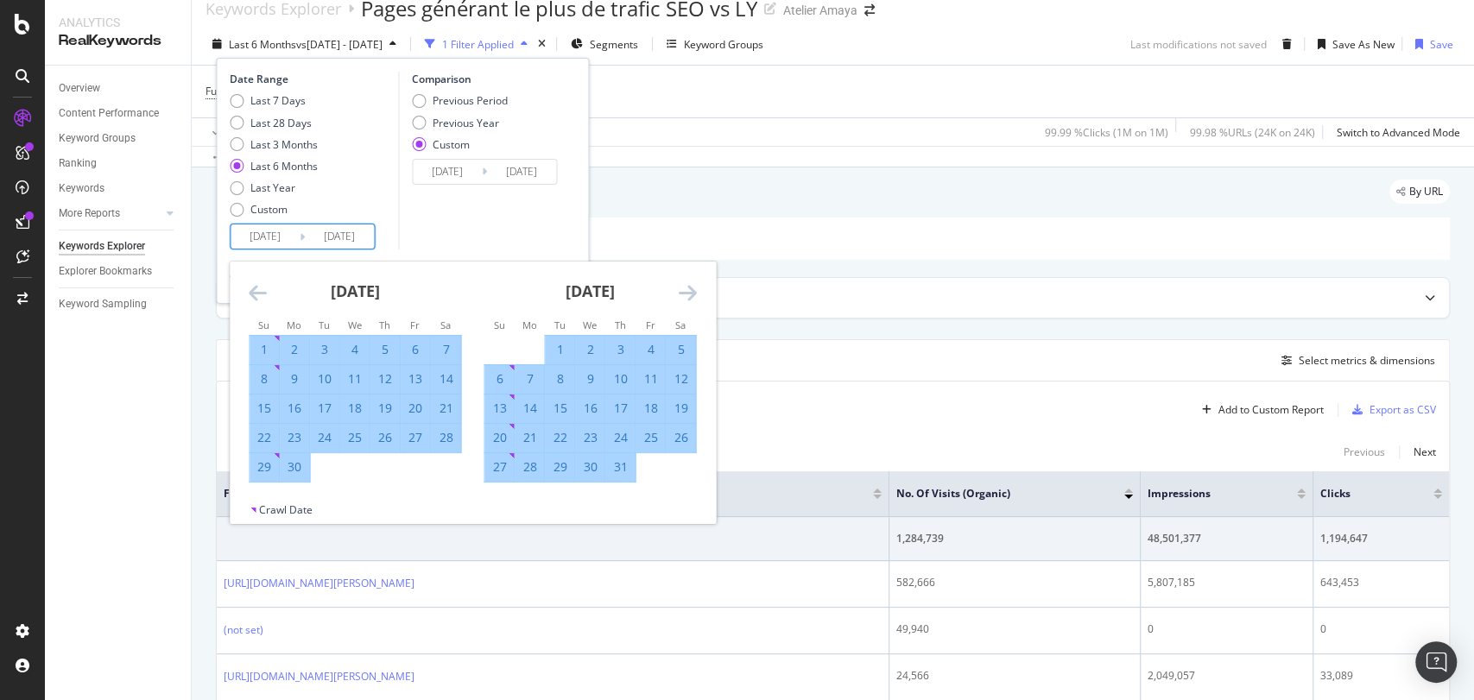
click at [681, 300] on icon "Move forward to switch to the next month." at bounding box center [687, 292] width 18 height 21
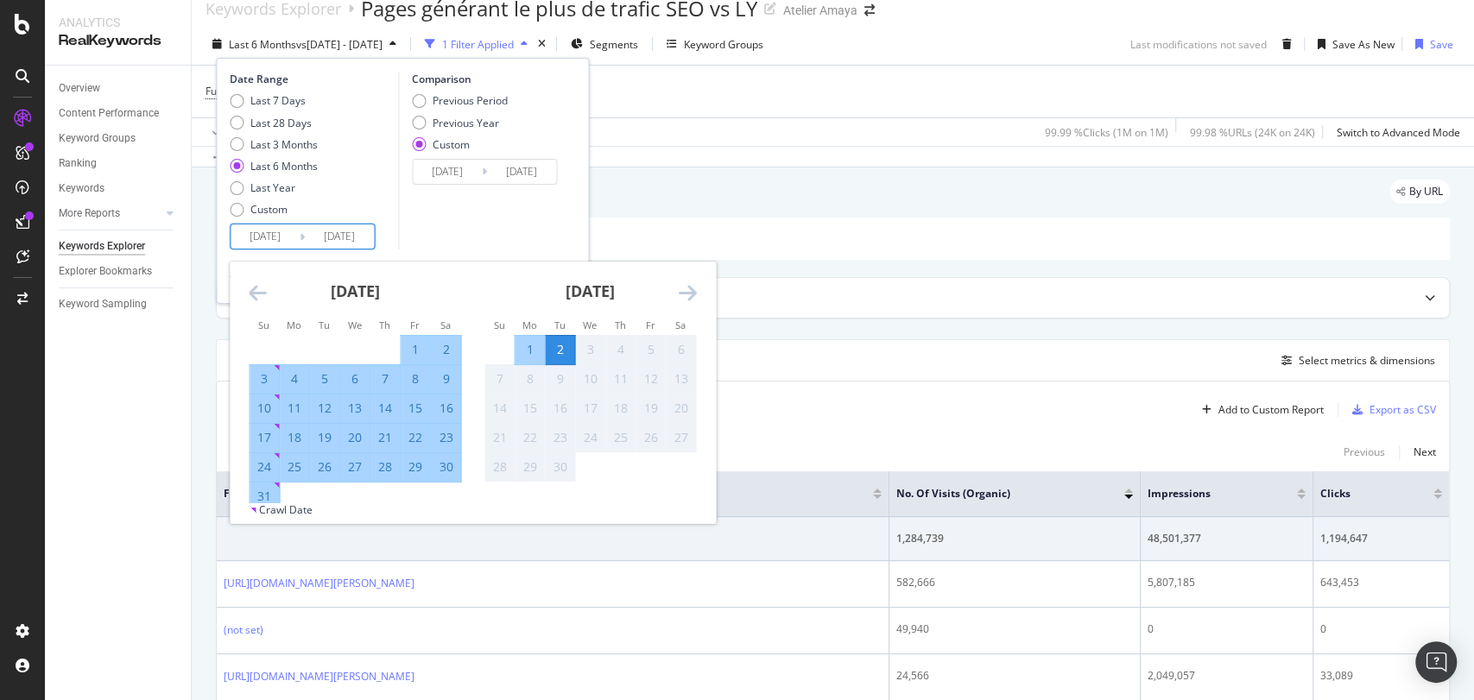
click at [242, 285] on div "August 2025 1 2 3 4 5 6 7 8 9 10 11 12 13 14 15 16 17 18 19 20 21 22 23 24 25 2…" at bounding box center [354, 387] width 235 height 250
click at [258, 292] on icon "Move backward to switch to the previous month." at bounding box center [258, 292] width 18 height 21
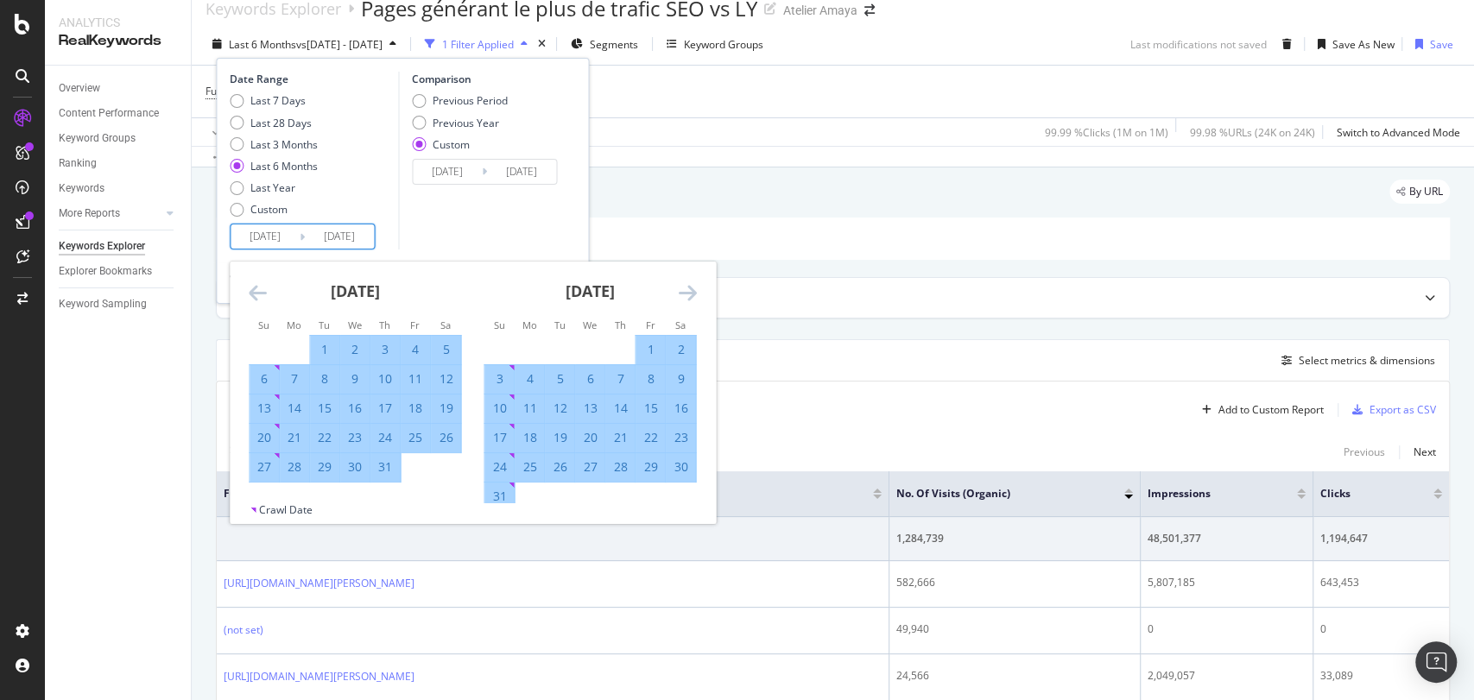
click at [258, 292] on icon "Move backward to switch to the previous month." at bounding box center [258, 292] width 18 height 21
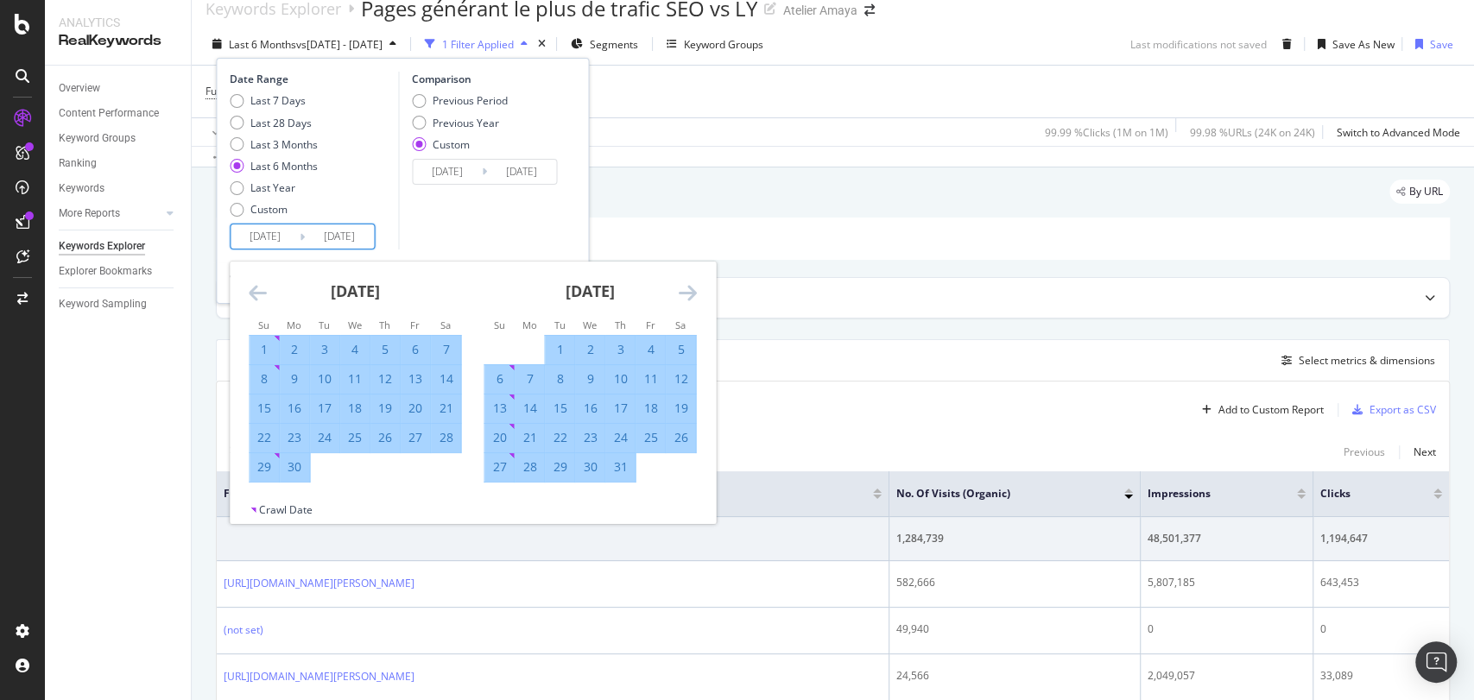
click at [261, 336] on div "1" at bounding box center [264, 350] width 29 height 28
type input "2025/06/01"
click at [302, 464] on div "30" at bounding box center [294, 466] width 29 height 17
type input "2025/06/30"
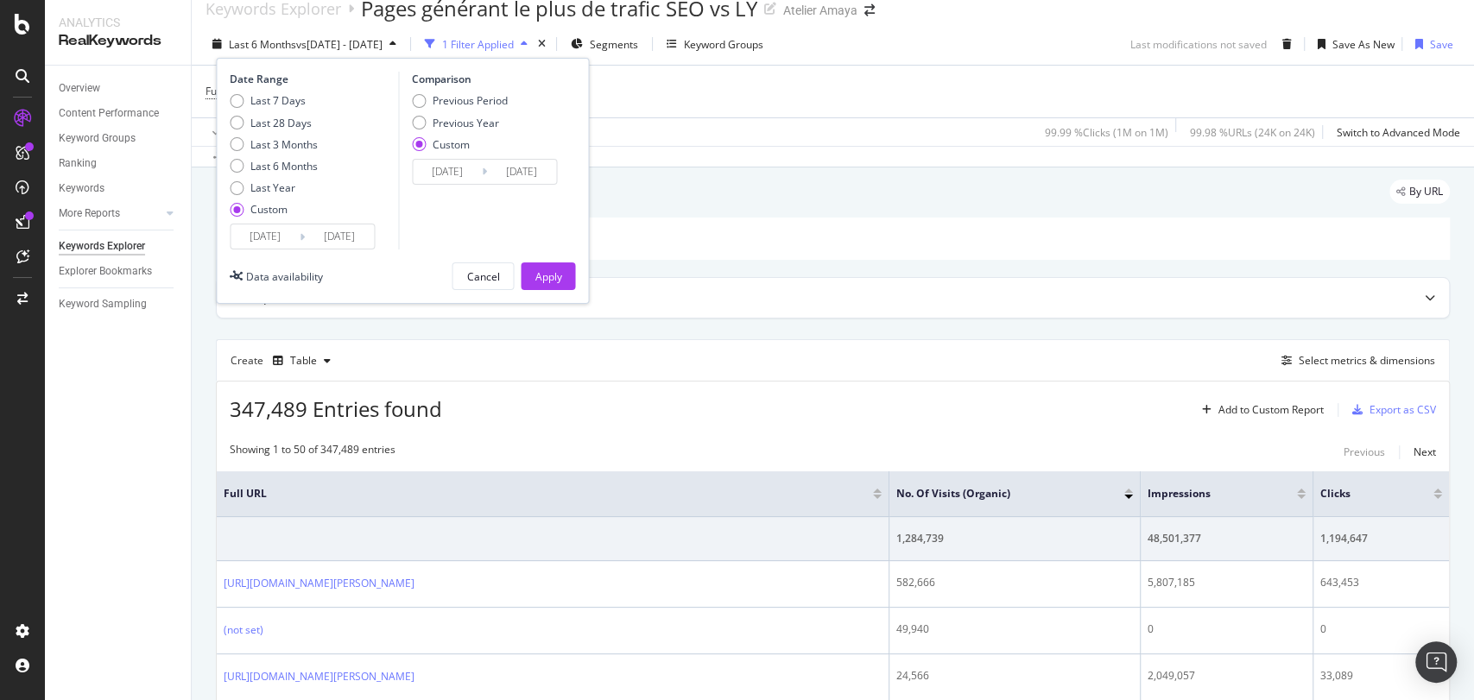
click at [545, 259] on div "Date Range Last 7 Days Last 28 Days Last 3 Months Last 6 Months Last Year Custo…" at bounding box center [402, 181] width 373 height 246
click at [546, 279] on div "Apply" at bounding box center [547, 276] width 27 height 15
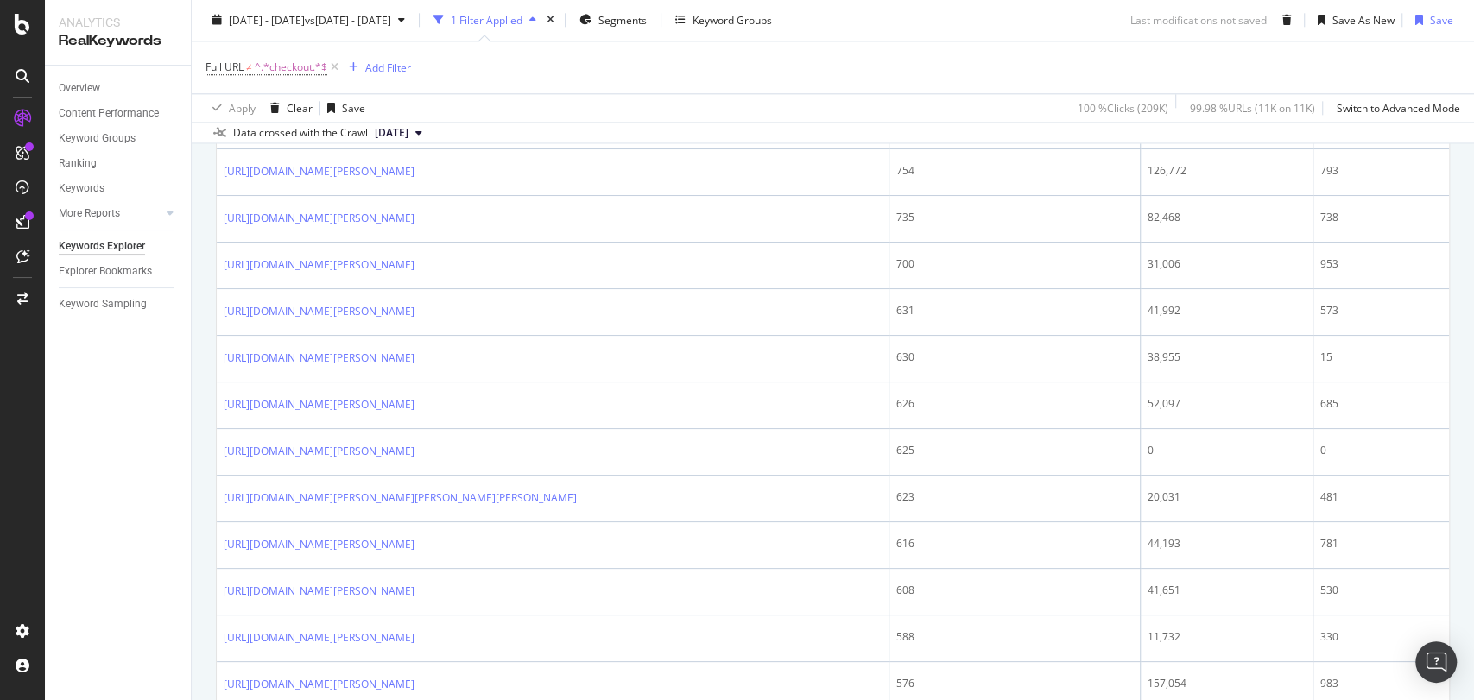
scroll to position [1476, 0]
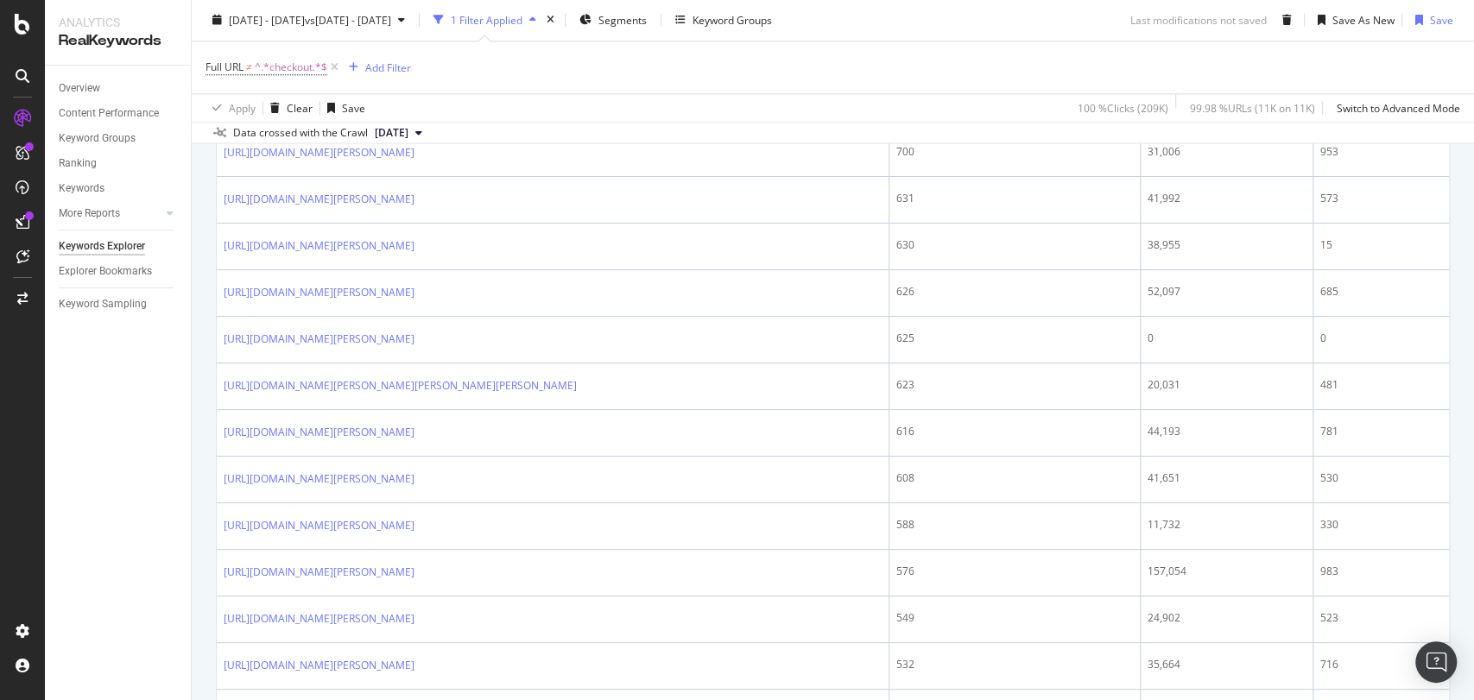
click at [1046, 82] on div "Full URL ≠ ^.*checkout.*$ Add Filter" at bounding box center [832, 68] width 1254 height 52
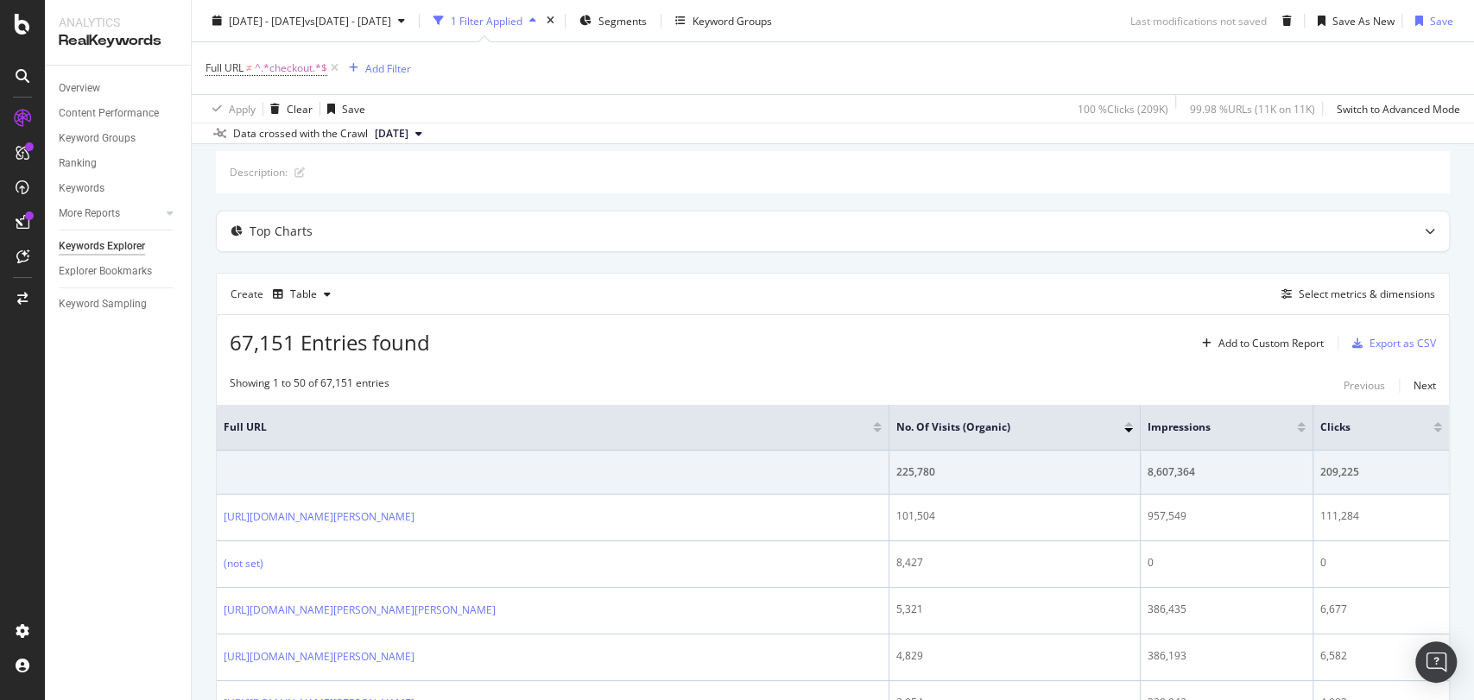
scroll to position [0, 0]
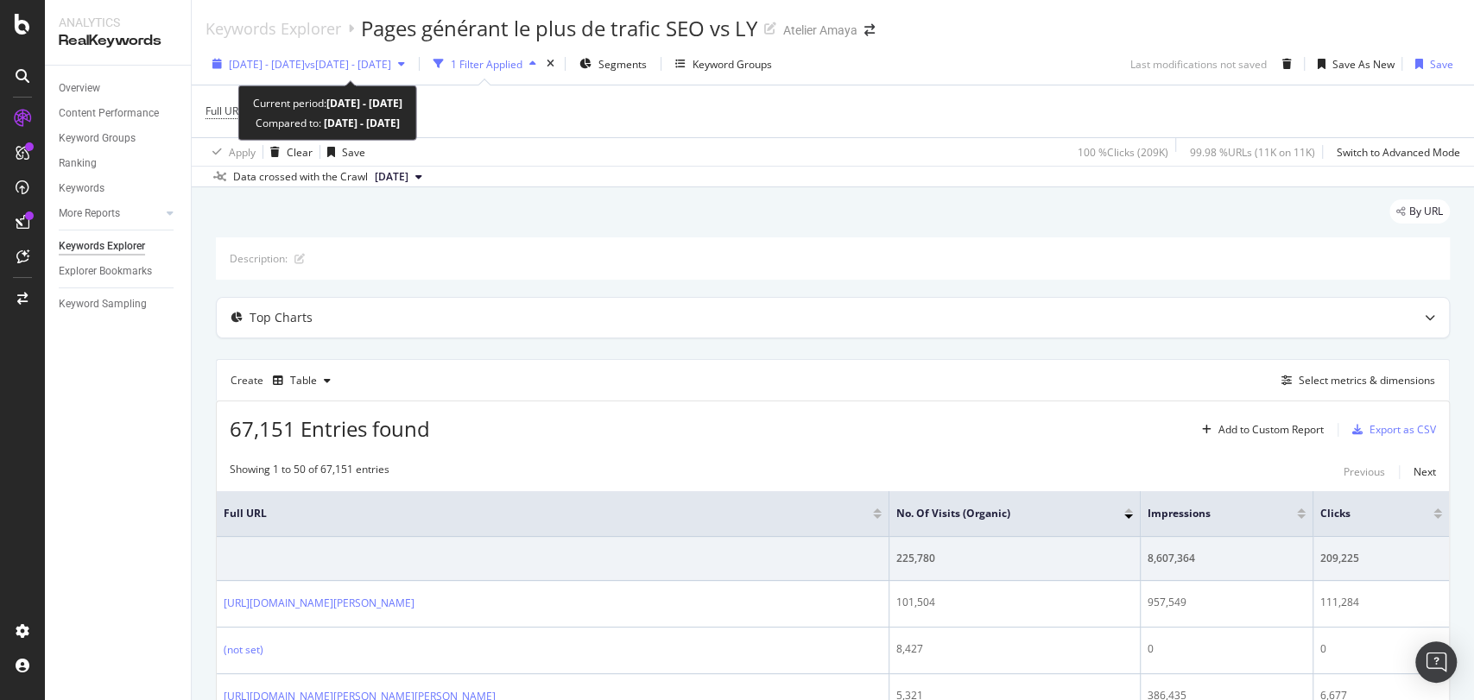
click at [391, 57] on span "vs 2024 Aug. 1st - Aug. 31st" at bounding box center [348, 64] width 86 height 15
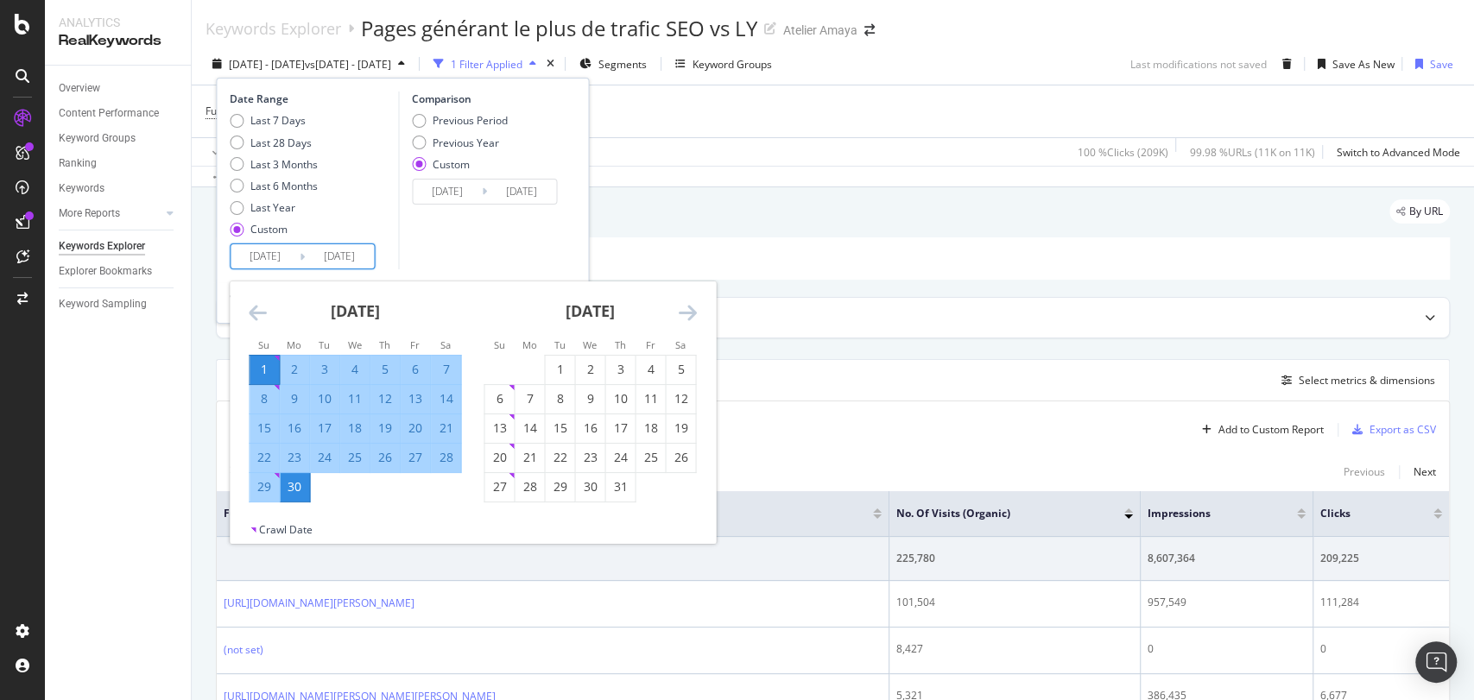
click at [275, 260] on input "2025/06/01" at bounding box center [265, 256] width 69 height 24
click at [563, 368] on div "1" at bounding box center [559, 369] width 29 height 17
type input "2025/07/01"
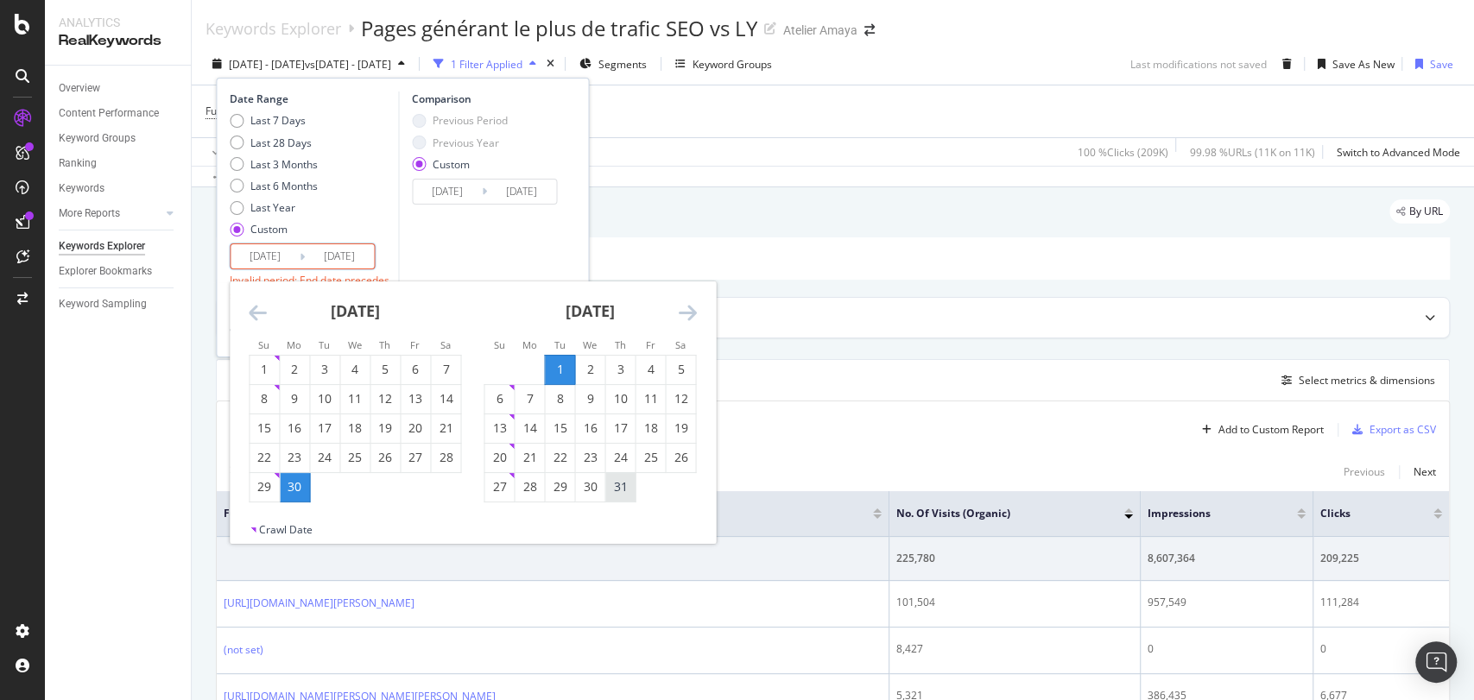
click at [610, 497] on div "31" at bounding box center [619, 487] width 29 height 28
type input "2025/07/31"
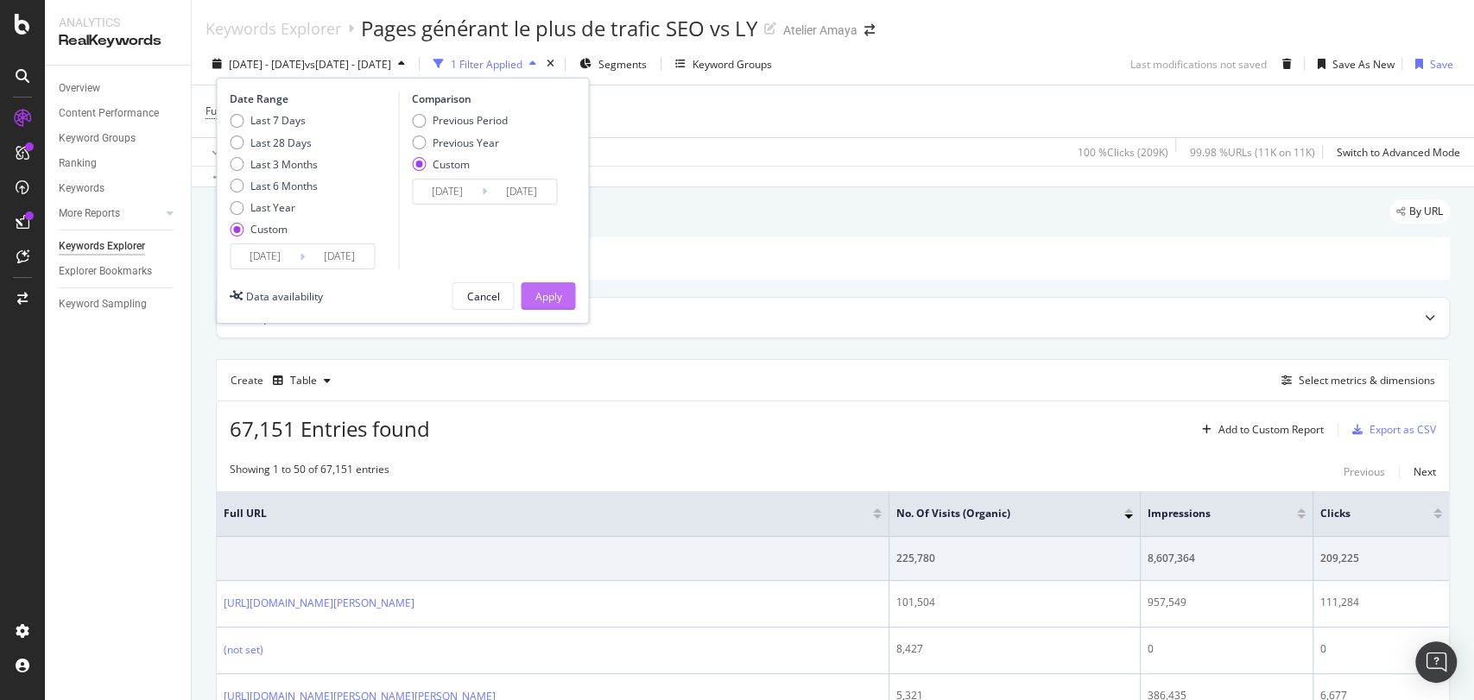
click at [551, 306] on div "Apply" at bounding box center [547, 296] width 27 height 26
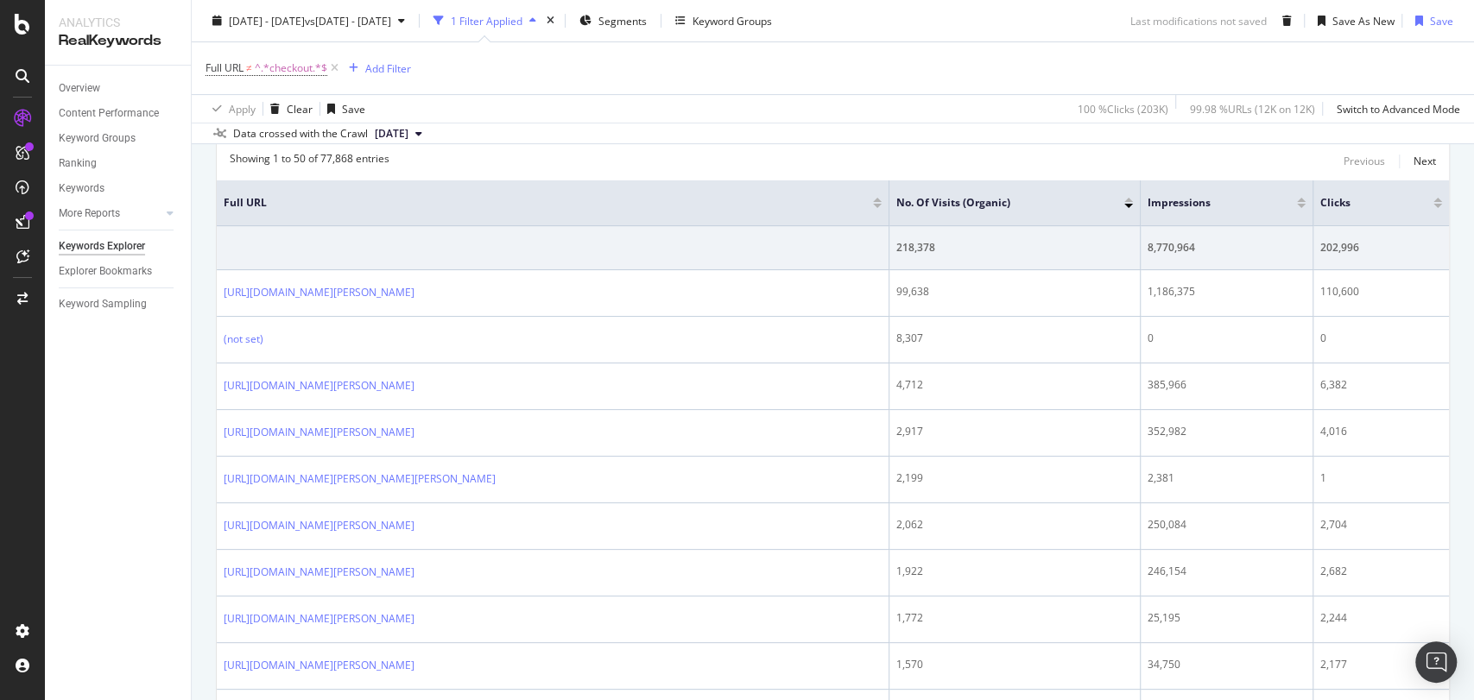
scroll to position [184, 0]
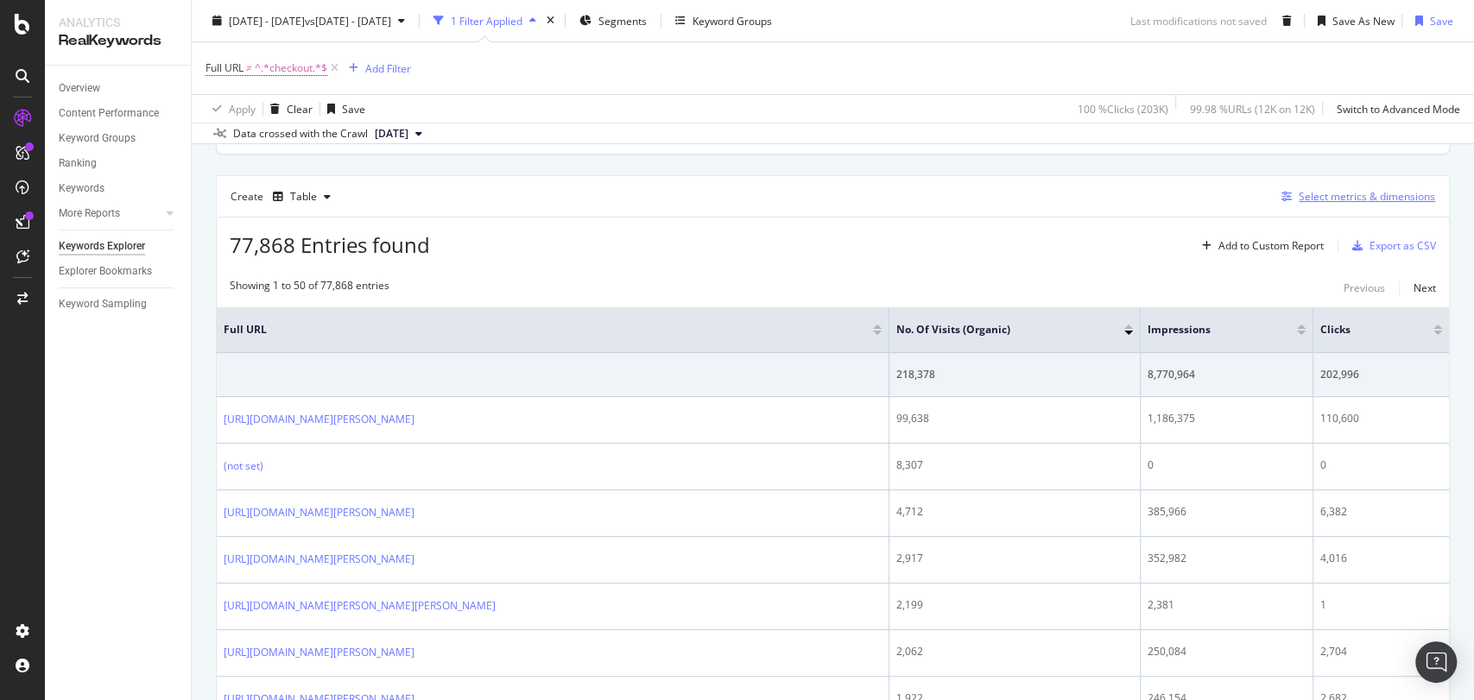
click at [1330, 194] on div "Select metrics & dimensions" at bounding box center [1367, 196] width 136 height 15
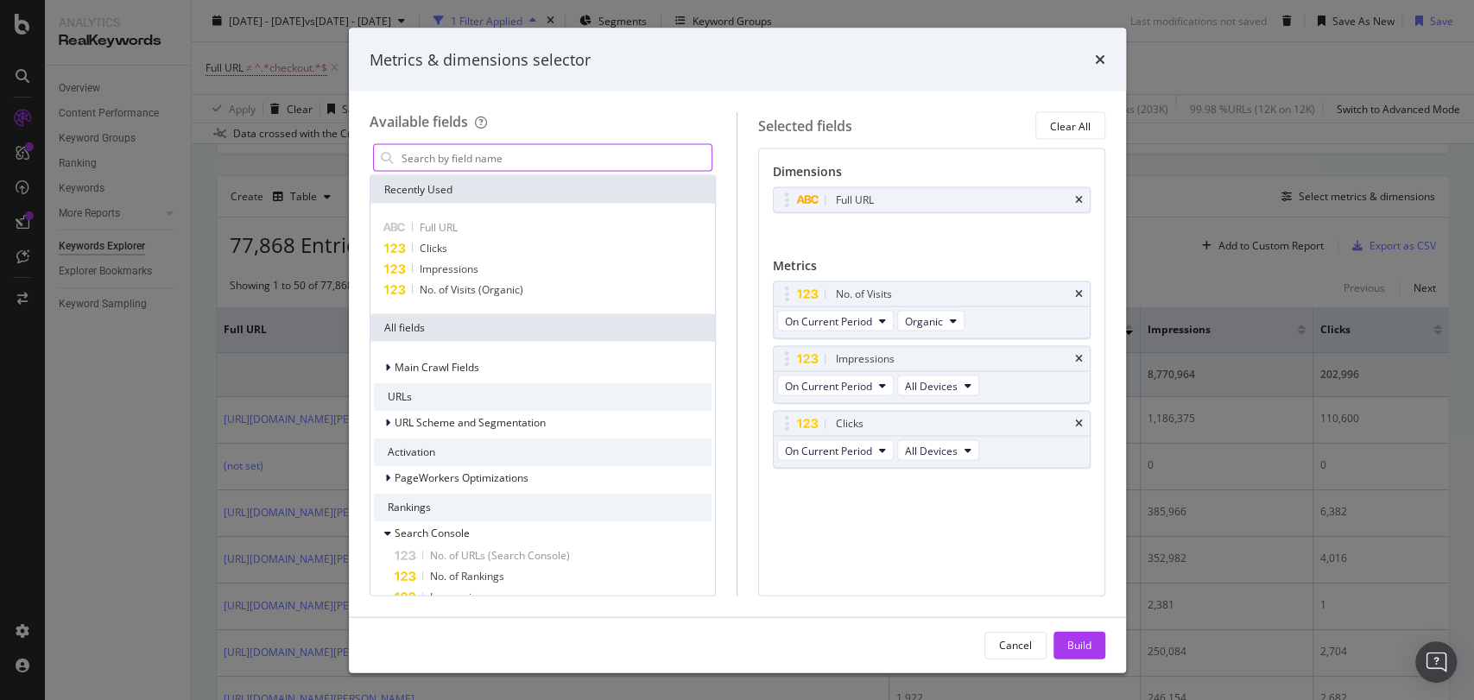
click at [529, 153] on input "modal" at bounding box center [556, 158] width 313 height 26
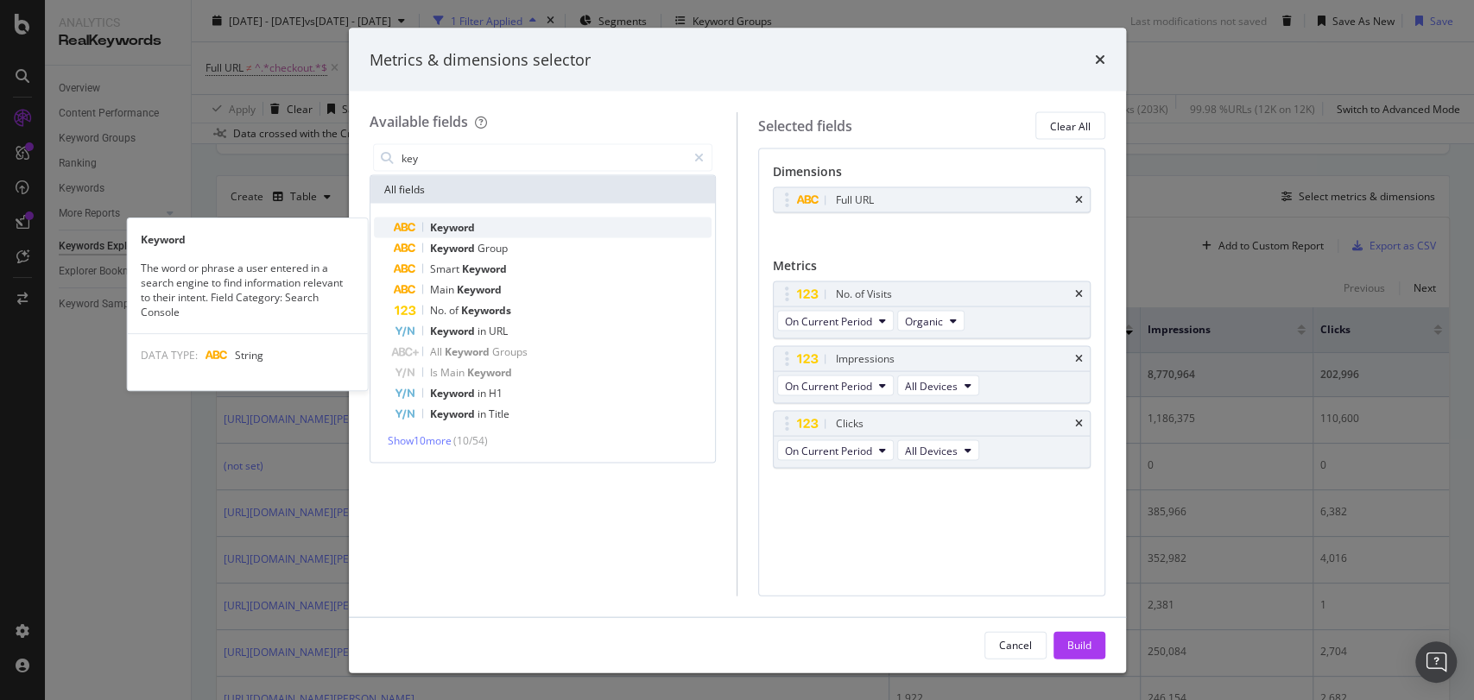
type input "key"
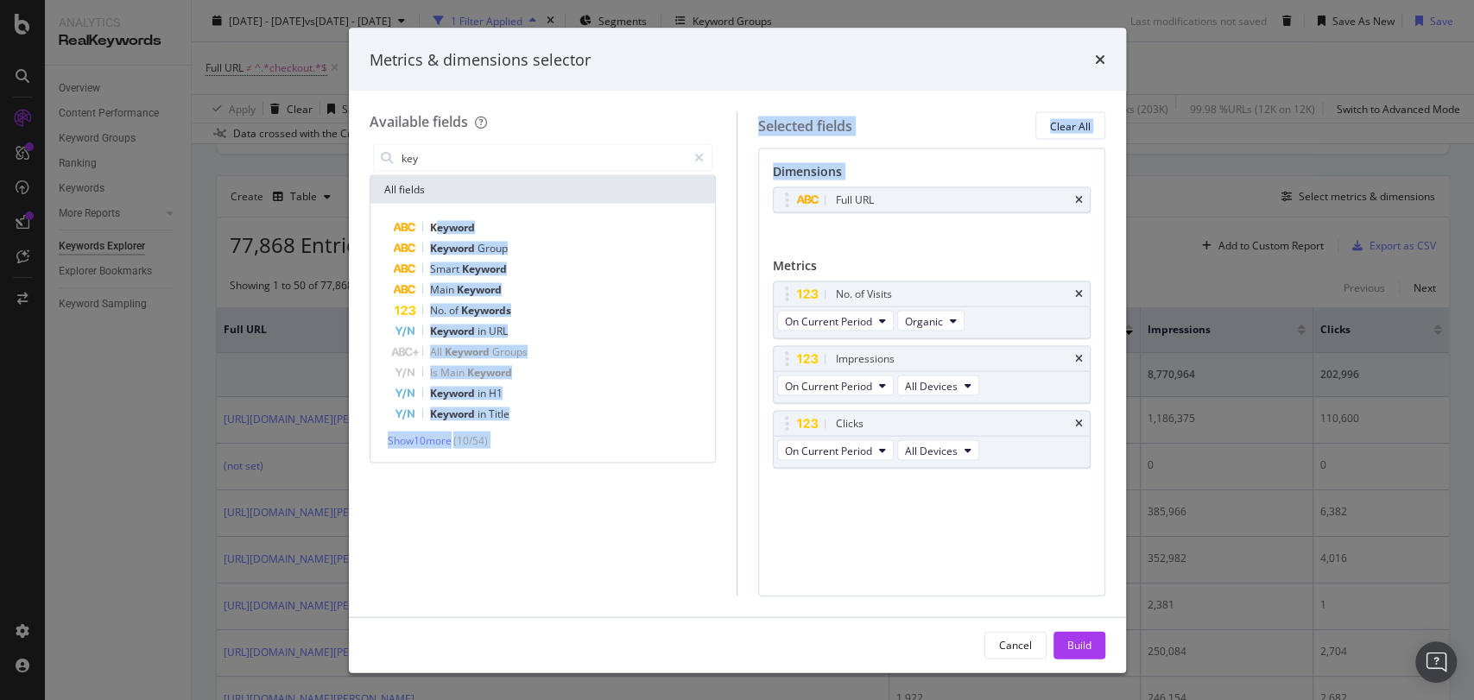
drag, startPoint x: 434, startPoint y: 227, endPoint x: 850, endPoint y: 241, distance: 415.5
click at [850, 241] on div "Available fields key All fields Keyword Keyword Group Smart Keyword Main Keywor…" at bounding box center [738, 353] width 736 height 483
click at [482, 223] on div "Keyword" at bounding box center [554, 228] width 318 height 21
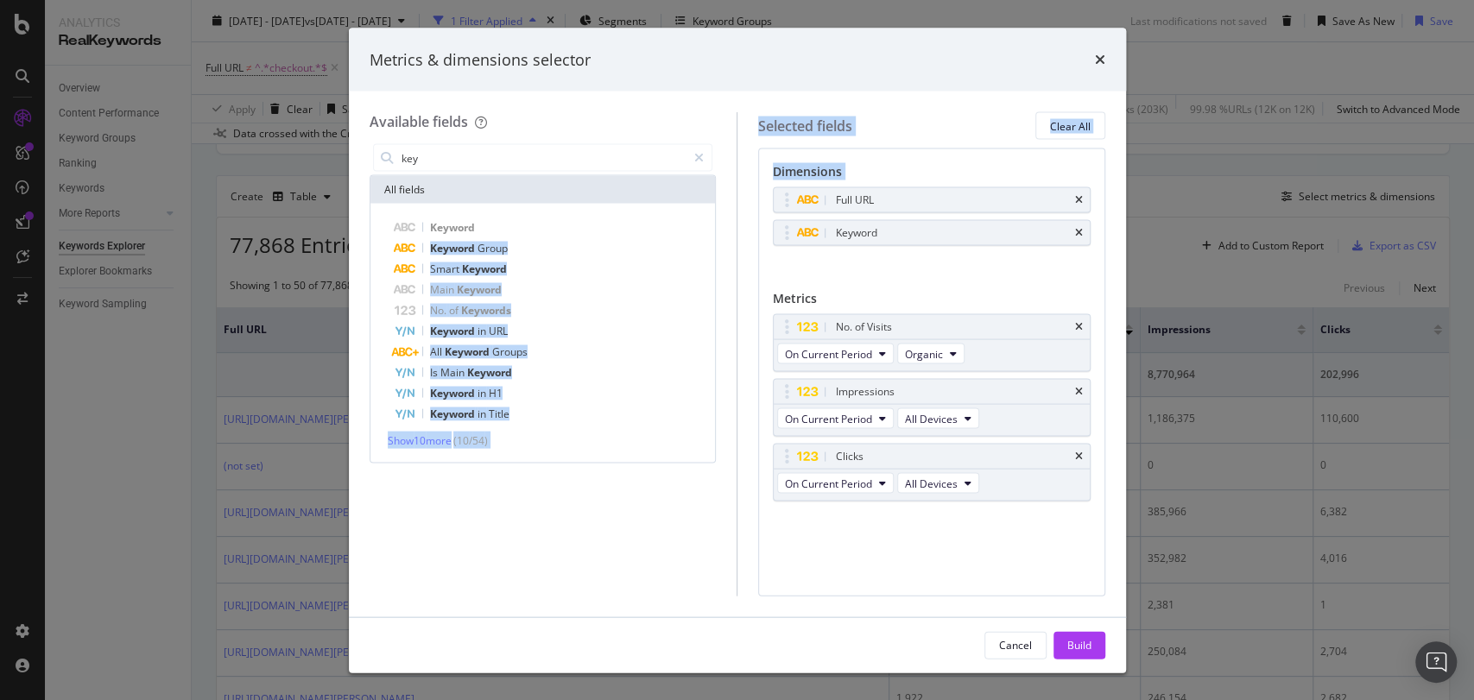
drag, startPoint x: 482, startPoint y: 223, endPoint x: 863, endPoint y: 280, distance: 385.8
click at [863, 280] on div "Available fields key All fields Keyword Keyword Group Smart Keyword Main Keywor…" at bounding box center [738, 353] width 736 height 483
click at [1071, 649] on div "Build" at bounding box center [1079, 644] width 24 height 15
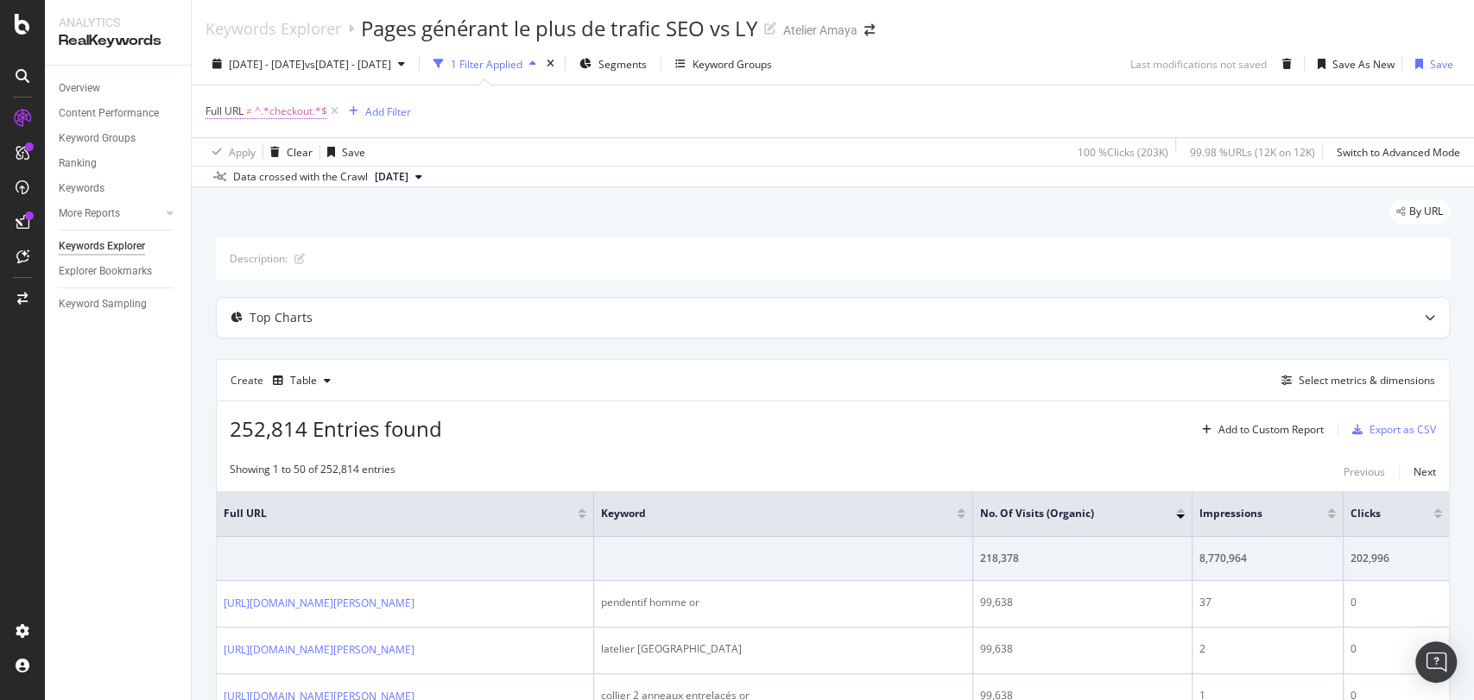
click at [297, 117] on span "^.*checkout.*$" at bounding box center [291, 111] width 73 height 24
click at [300, 150] on icon at bounding box center [302, 152] width 12 height 10
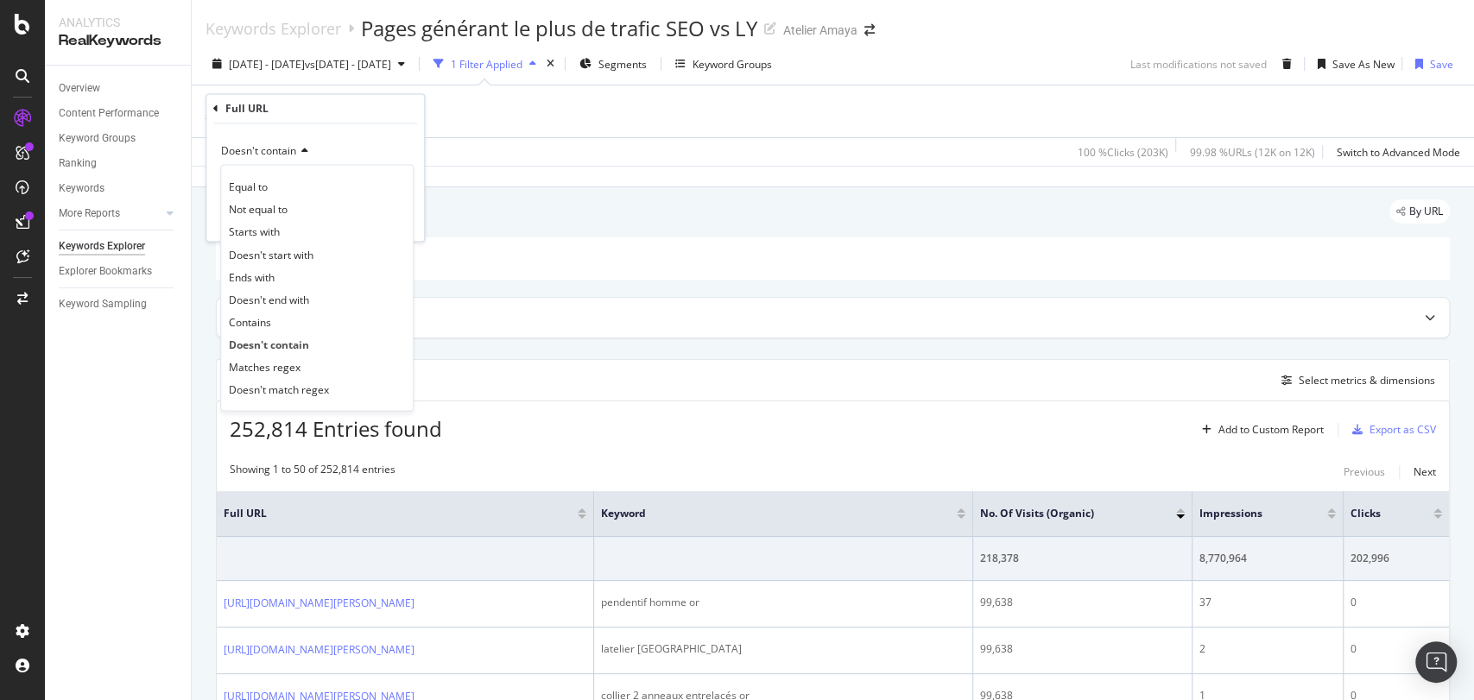
click at [300, 150] on icon at bounding box center [302, 152] width 12 height 10
click at [262, 186] on input "checkout" at bounding box center [302, 183] width 163 height 28
type input "taille"
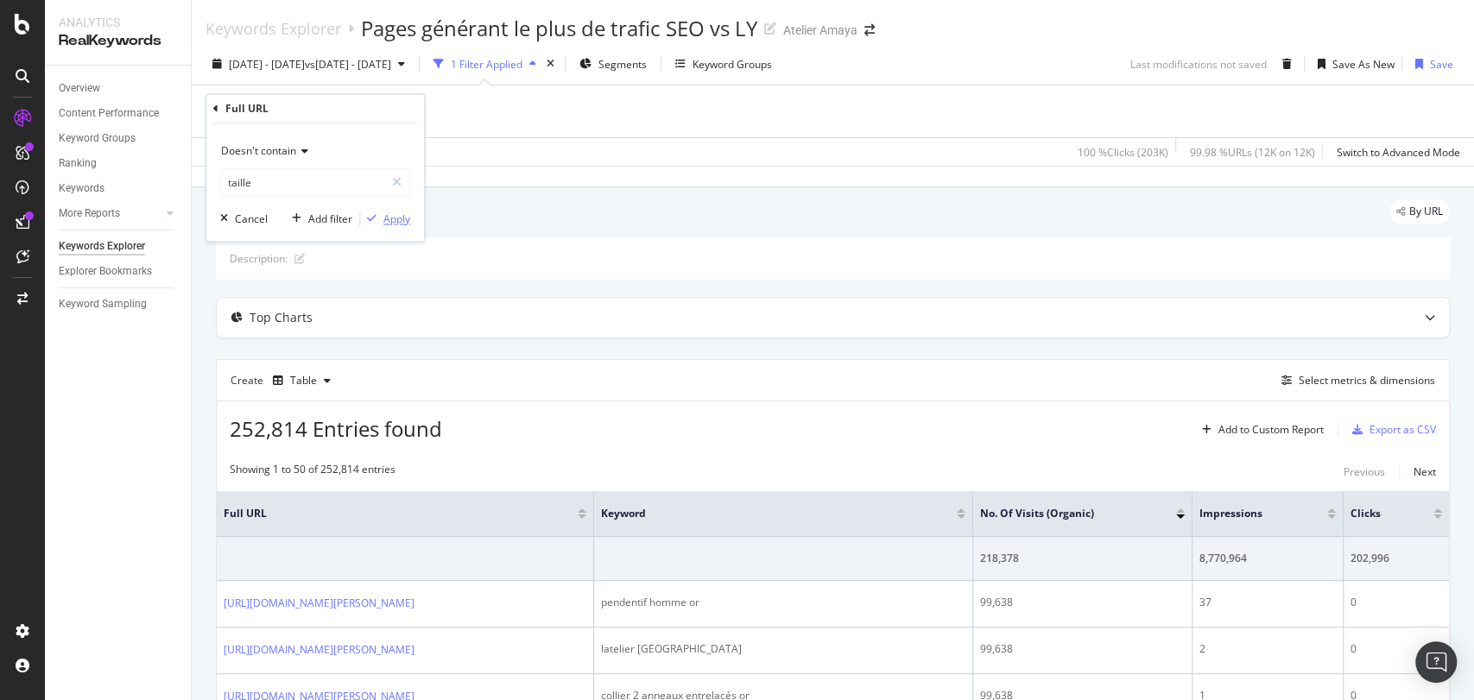
click at [389, 211] on button "Apply" at bounding box center [385, 219] width 50 height 17
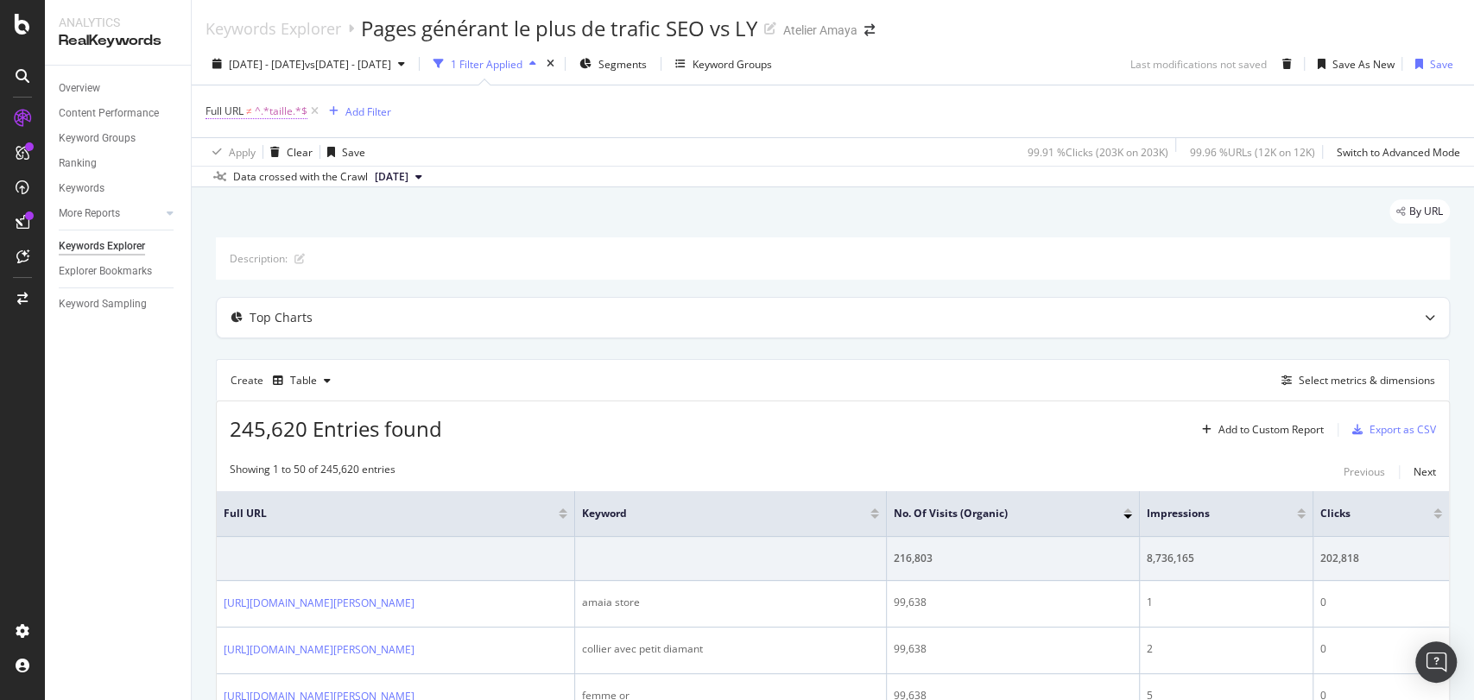
click at [288, 113] on span "^.*taille.*$" at bounding box center [281, 111] width 53 height 24
click at [256, 180] on input "taille" at bounding box center [302, 183] width 163 height 28
type input "bague"
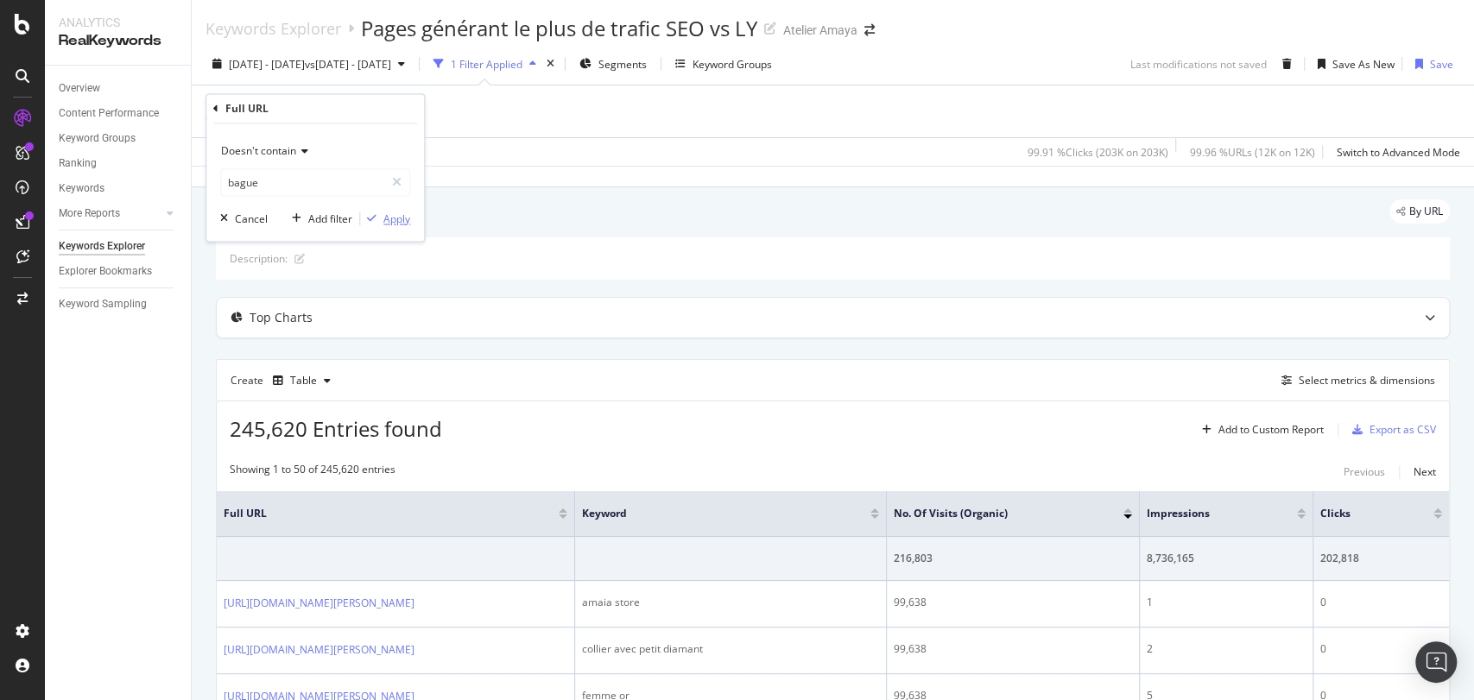
click at [400, 212] on div "Apply" at bounding box center [396, 219] width 27 height 15
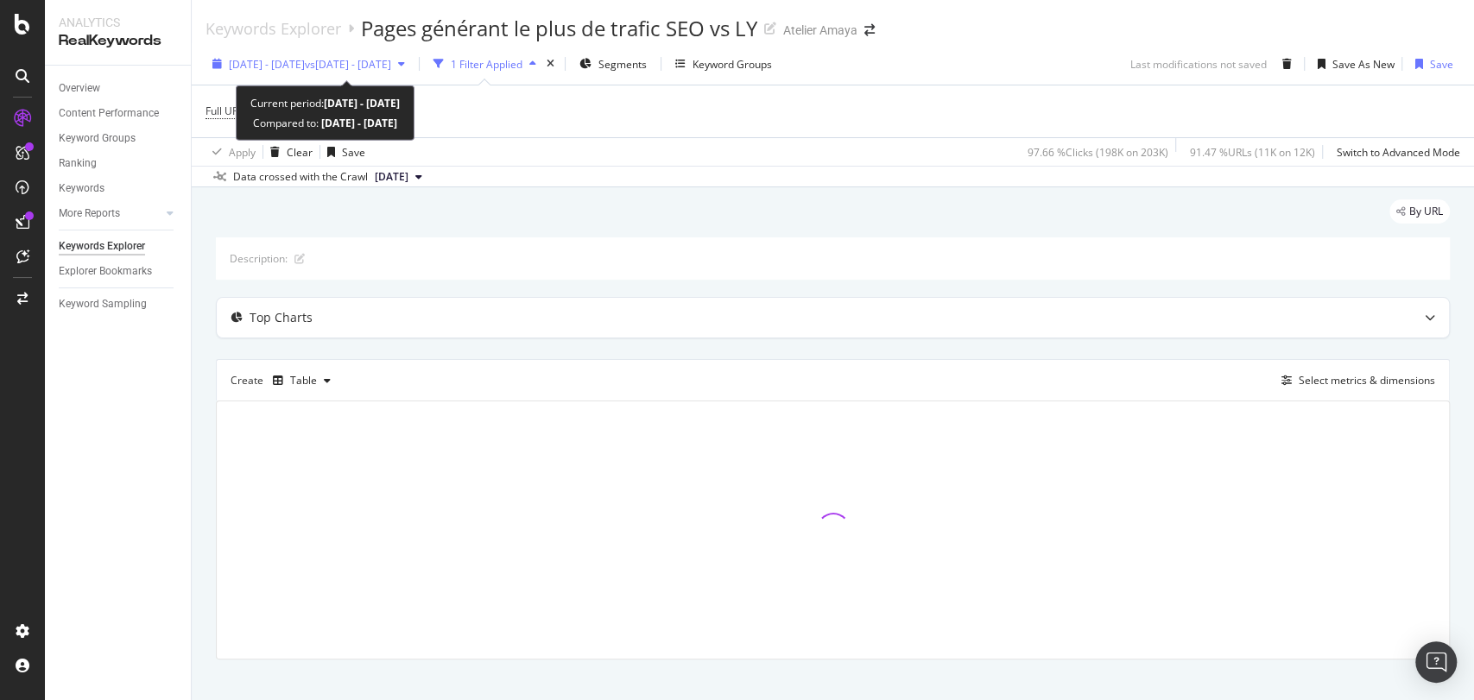
click at [391, 58] on span "vs 2024 Aug. 1st - Aug. 31st" at bounding box center [348, 64] width 86 height 15
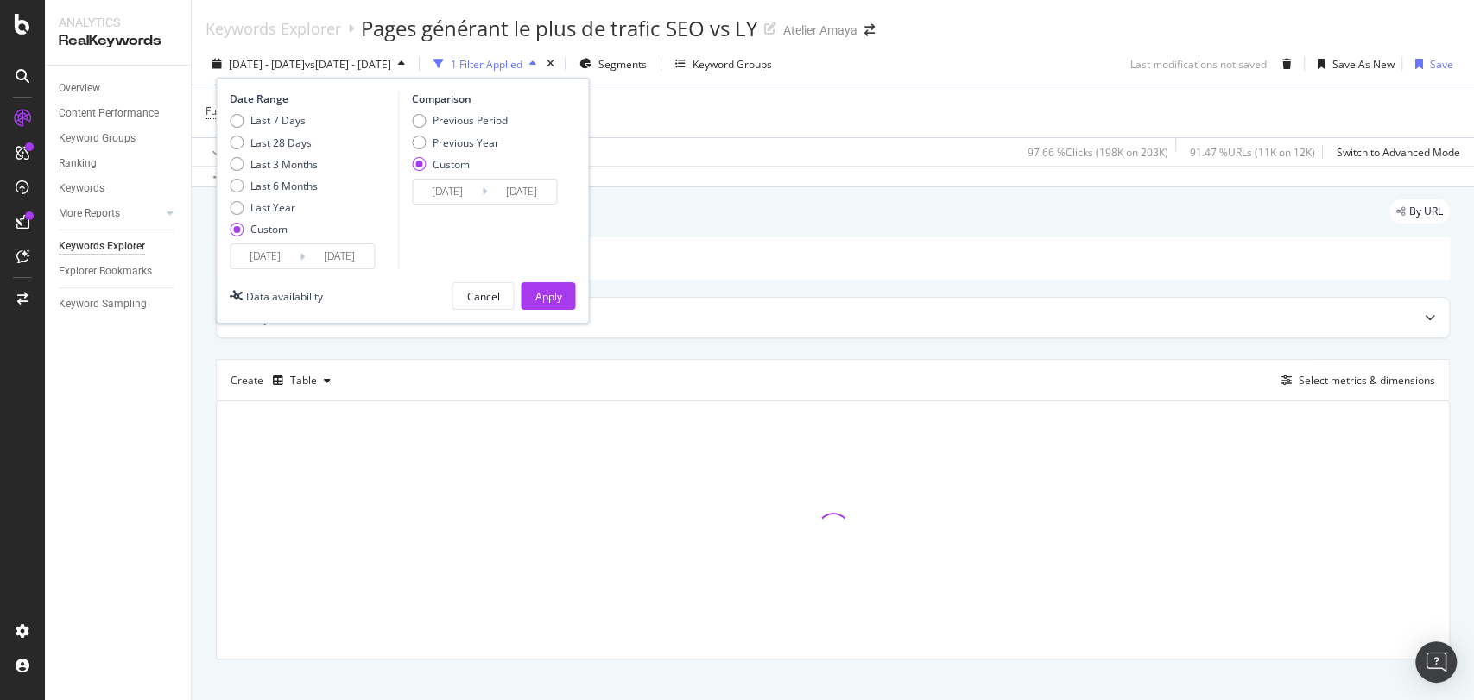
click at [304, 264] on icon at bounding box center [302, 257] width 5 height 16
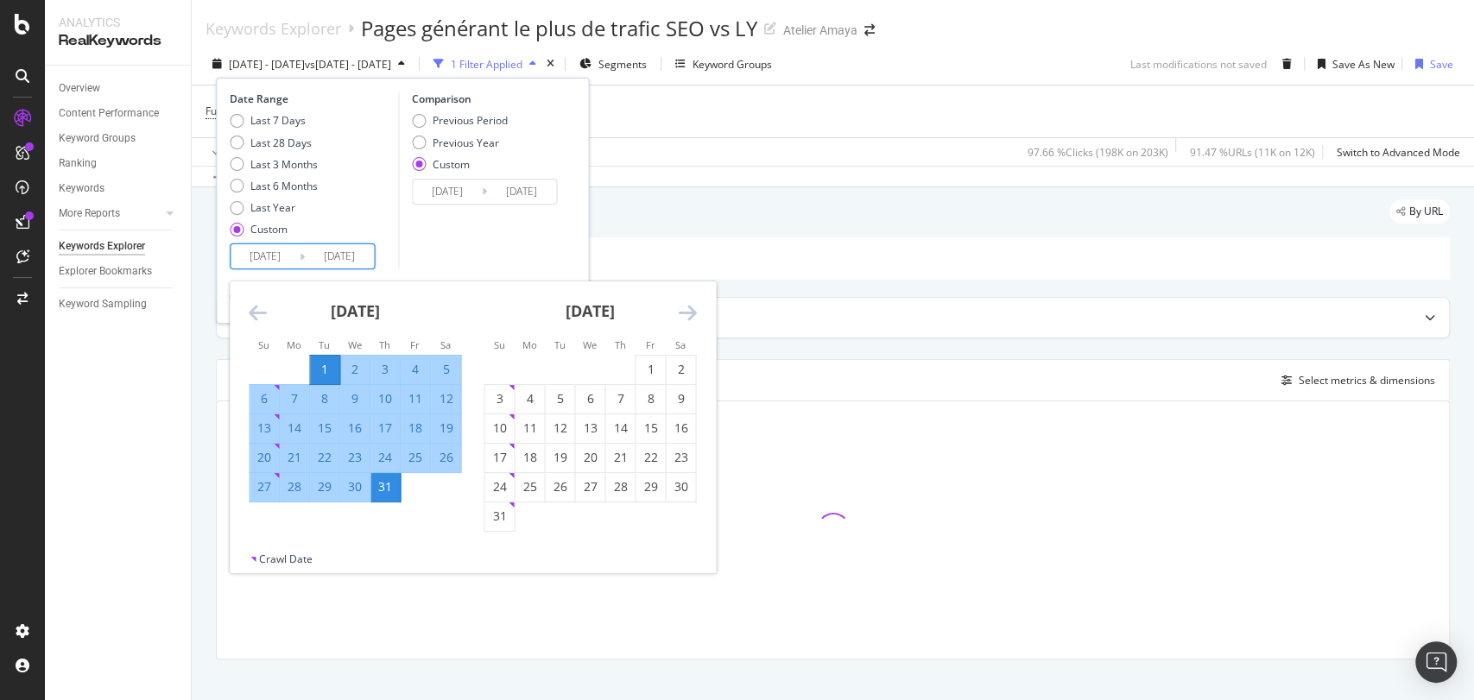
click at [287, 263] on input "2025/07/01" at bounding box center [265, 256] width 69 height 24
click at [655, 364] on div "1" at bounding box center [649, 369] width 29 height 17
type input "2025/08/01"
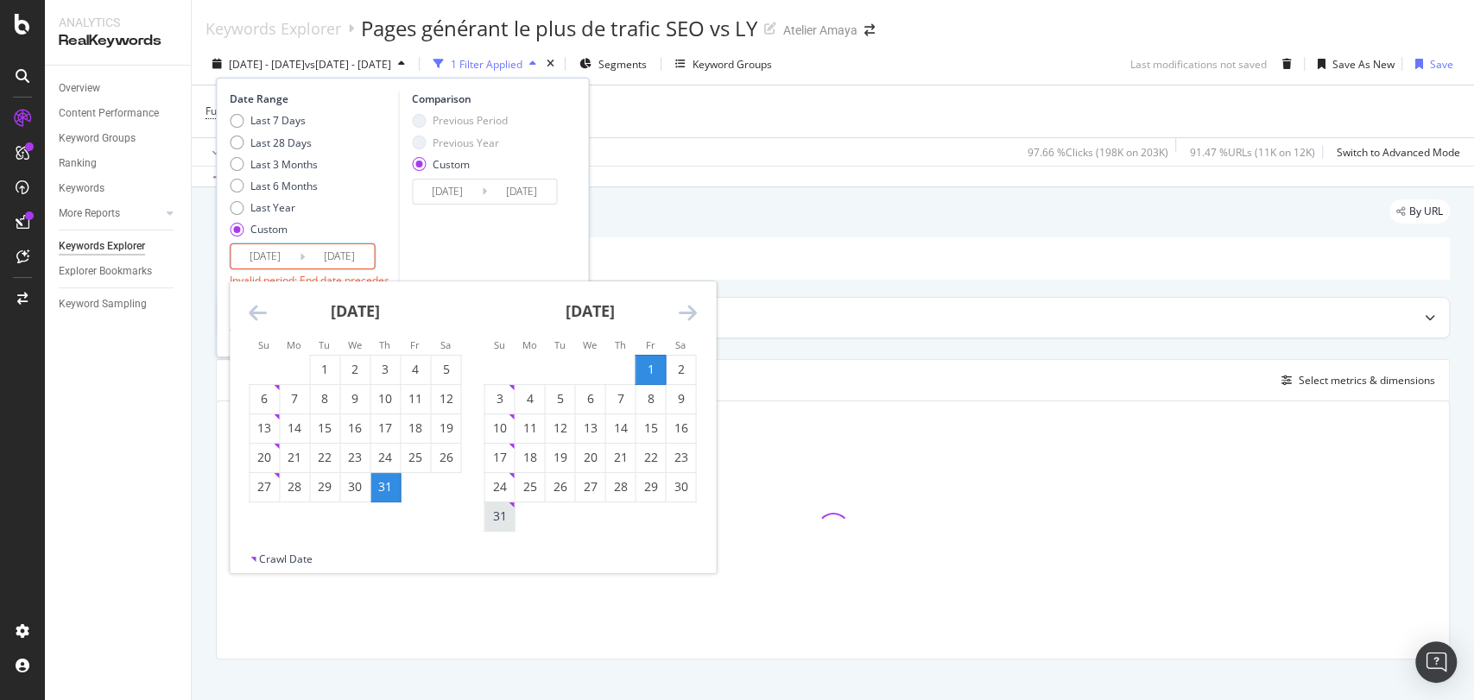
click at [500, 517] on div "31" at bounding box center [498, 516] width 29 height 17
type input "2025/08/31"
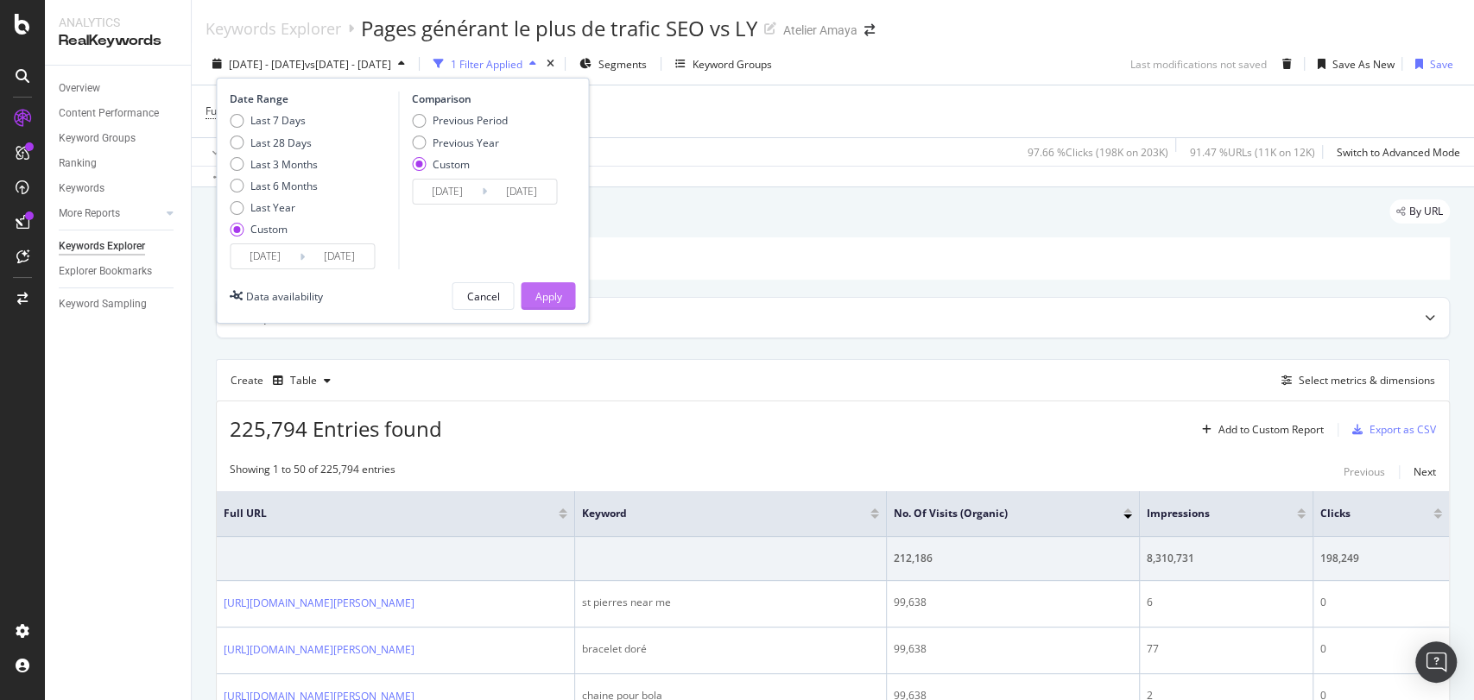
click at [559, 292] on div "Apply" at bounding box center [547, 296] width 27 height 15
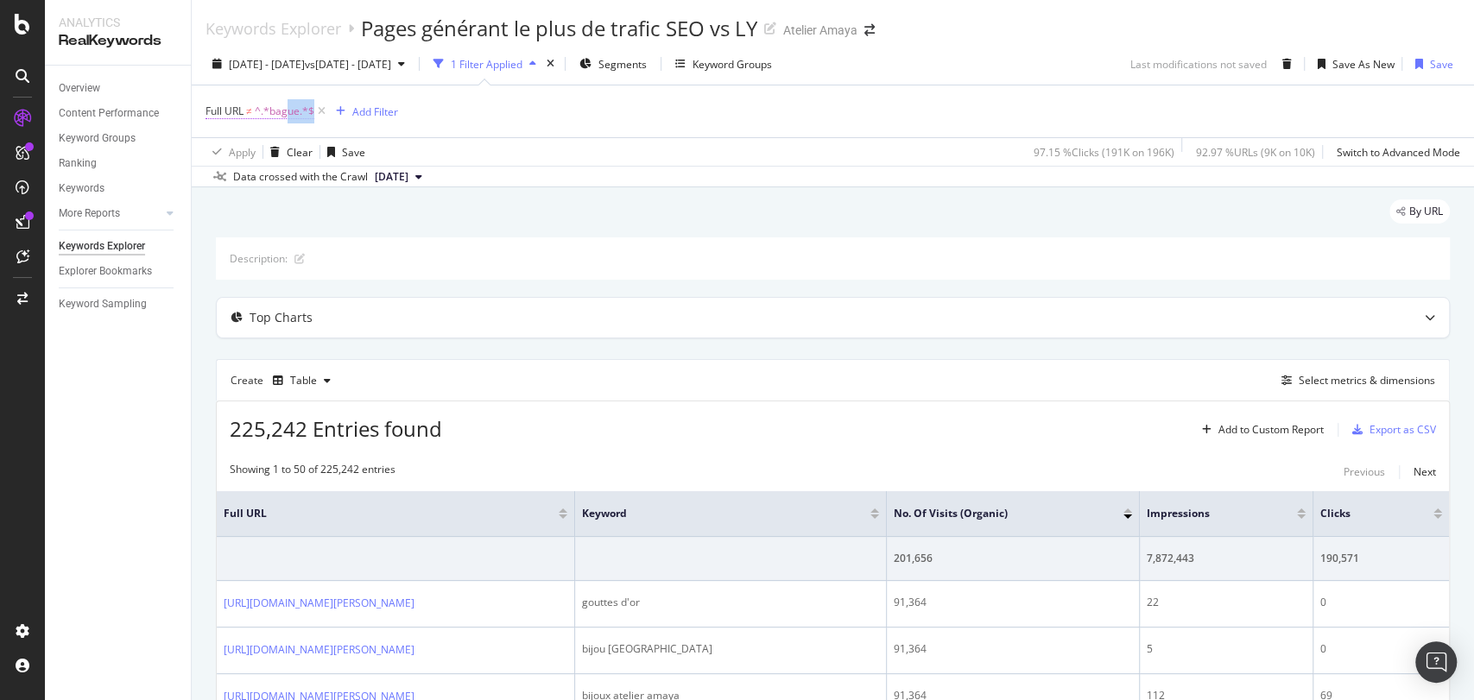
drag, startPoint x: 293, startPoint y: 127, endPoint x: 288, endPoint y: 114, distance: 13.9
click at [288, 114] on div "Full URL ≠ ^.*bague.*$ Add Filter" at bounding box center [832, 111] width 1254 height 52
click at [288, 114] on span "^.*bague.*$" at bounding box center [285, 111] width 60 height 24
click at [286, 186] on input "bague" at bounding box center [302, 183] width 163 height 28
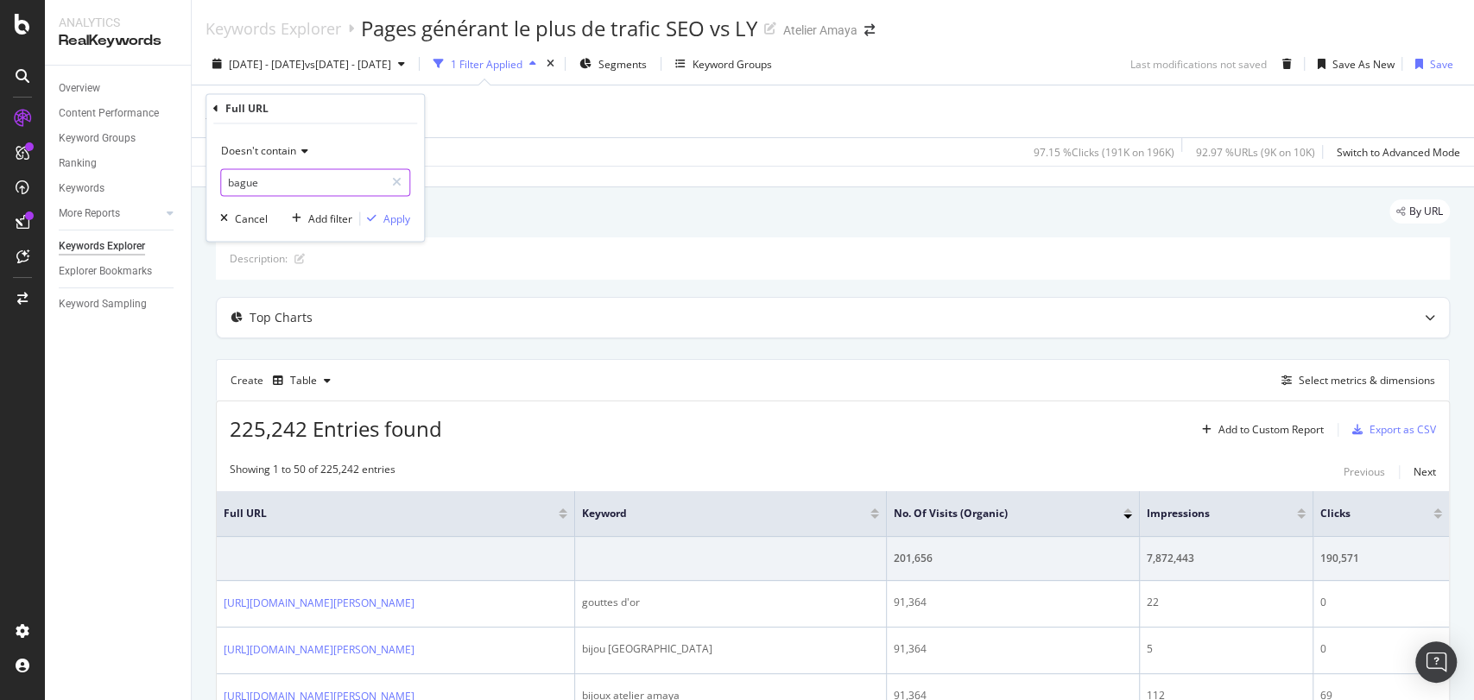
paste input "https://atelier-amaya.com/fr/blog/comment-savoir-sa-taille-de-"
drag, startPoint x: 286, startPoint y: 185, endPoint x: 386, endPoint y: 218, distance: 105.4
click at [386, 218] on div "Doesn't contain https://atelier-amaya.com/fr/blog/comment-savoir-sa-taille-de-b…" at bounding box center [315, 182] width 218 height 117
type input "https://atelier-amaya.com/fr/blog/comment-savoir-sa-taille-de-bague"
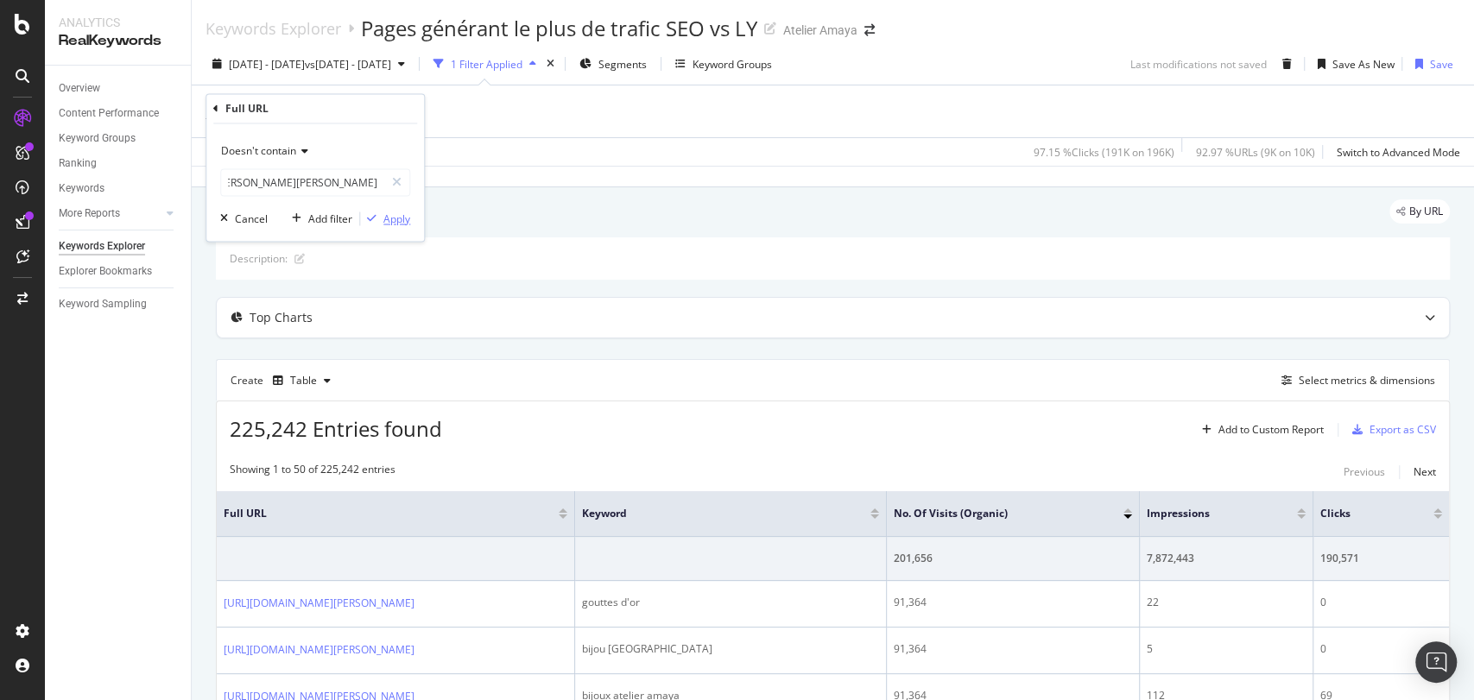
scroll to position [0, 0]
click at [386, 218] on div "Apply" at bounding box center [396, 219] width 27 height 15
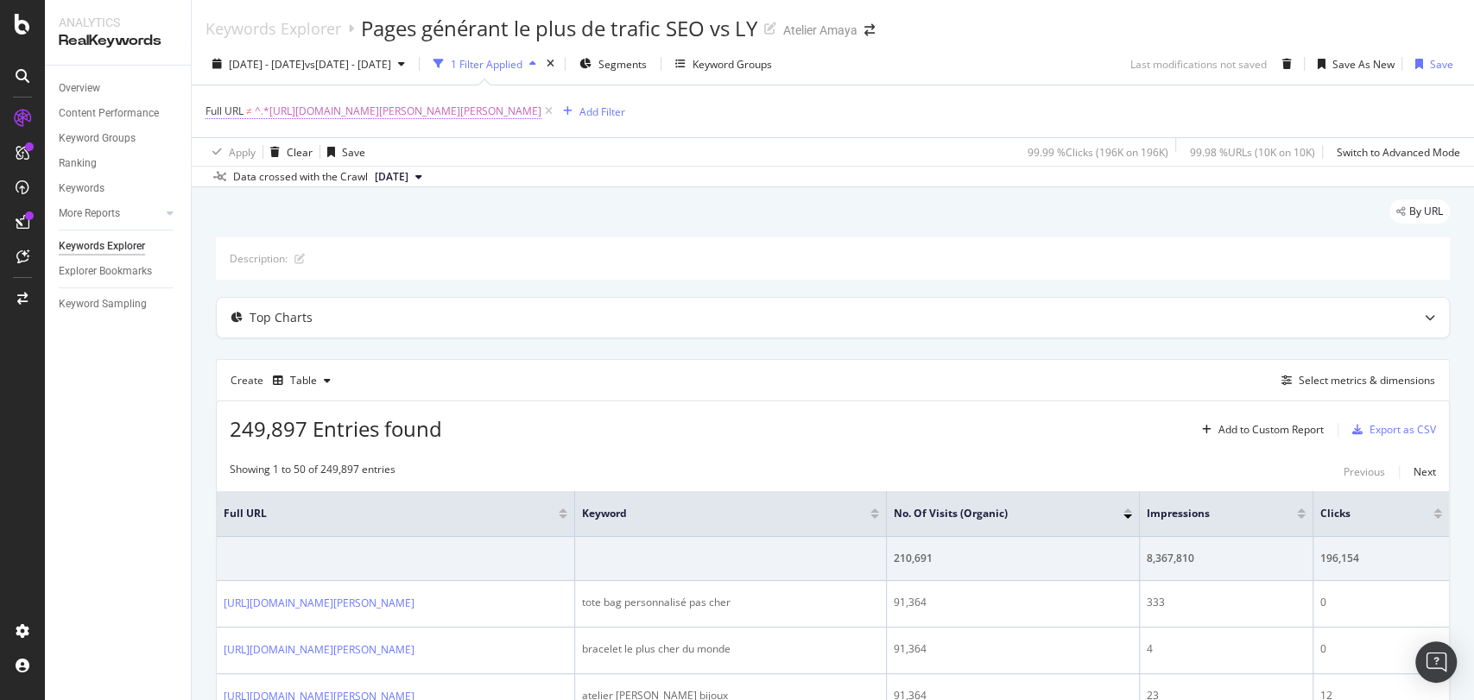
click at [325, 116] on span "^.*https://atelier-amaya.com/fr/blog/comment-savoir-sa-taille-de-bague.*$" at bounding box center [398, 111] width 287 height 24
click at [336, 189] on input "https://atelier-amaya.com/fr/blog/comment-savoir-sa-taille-de-bague" at bounding box center [302, 183] width 163 height 28
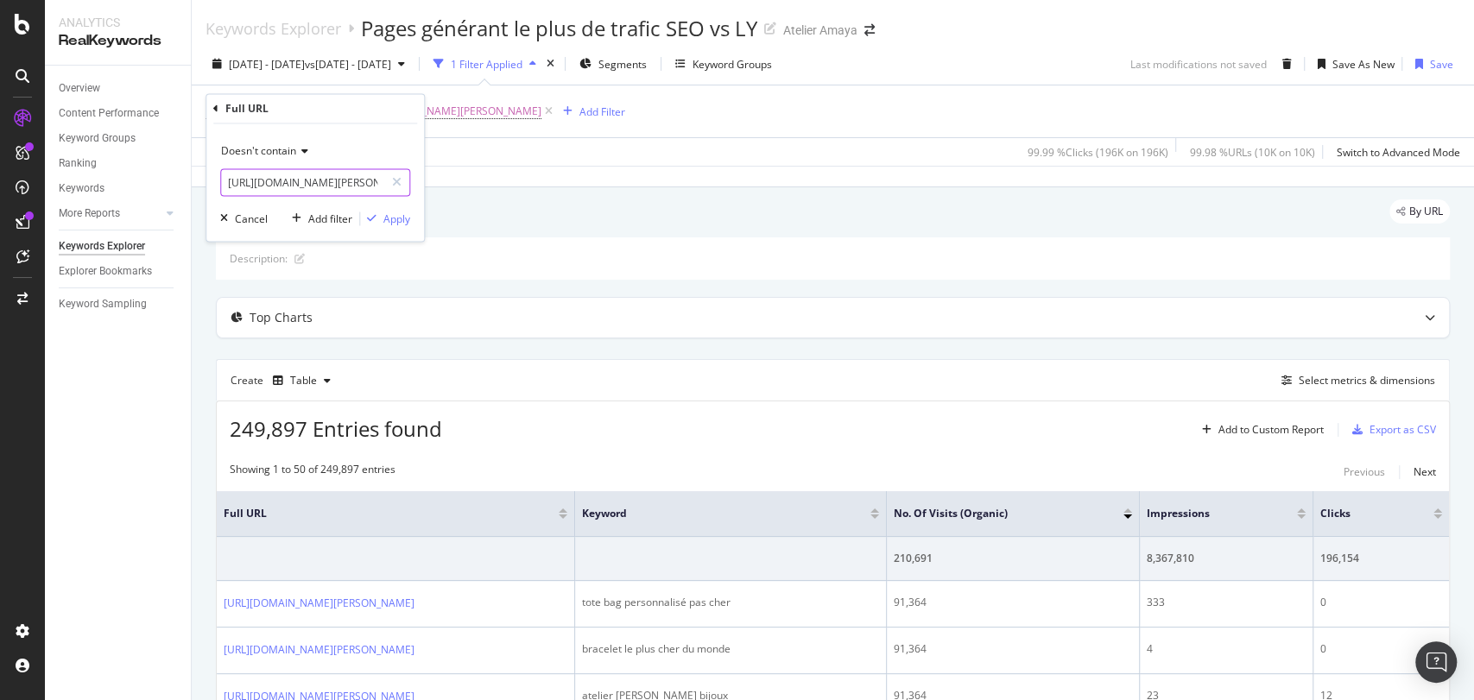
click at [336, 189] on input "https://atelier-amaya.com/fr/blog/comment-savoir-sa-taille-de-bague" at bounding box center [302, 183] width 163 height 28
click at [290, 154] on span "Doesn't contain" at bounding box center [258, 151] width 75 height 15
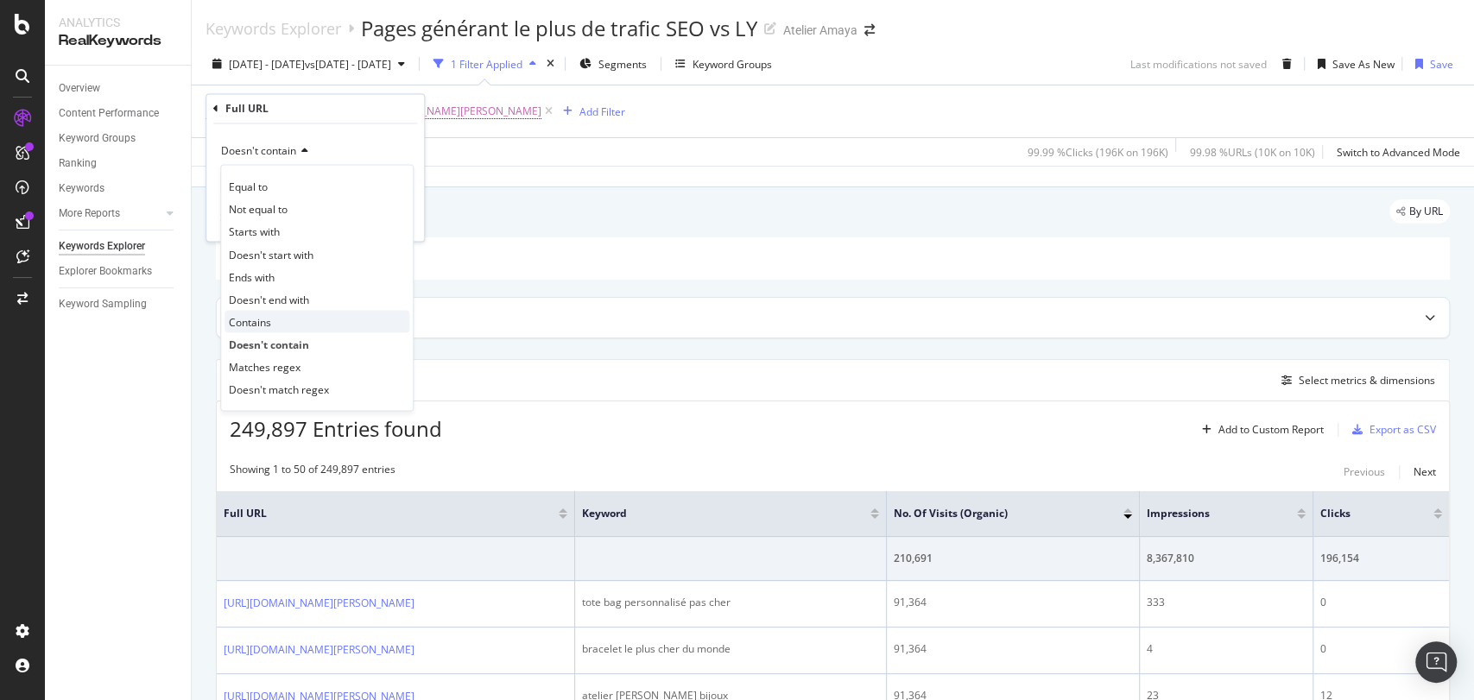
click at [287, 319] on div "Contains" at bounding box center [316, 322] width 185 height 22
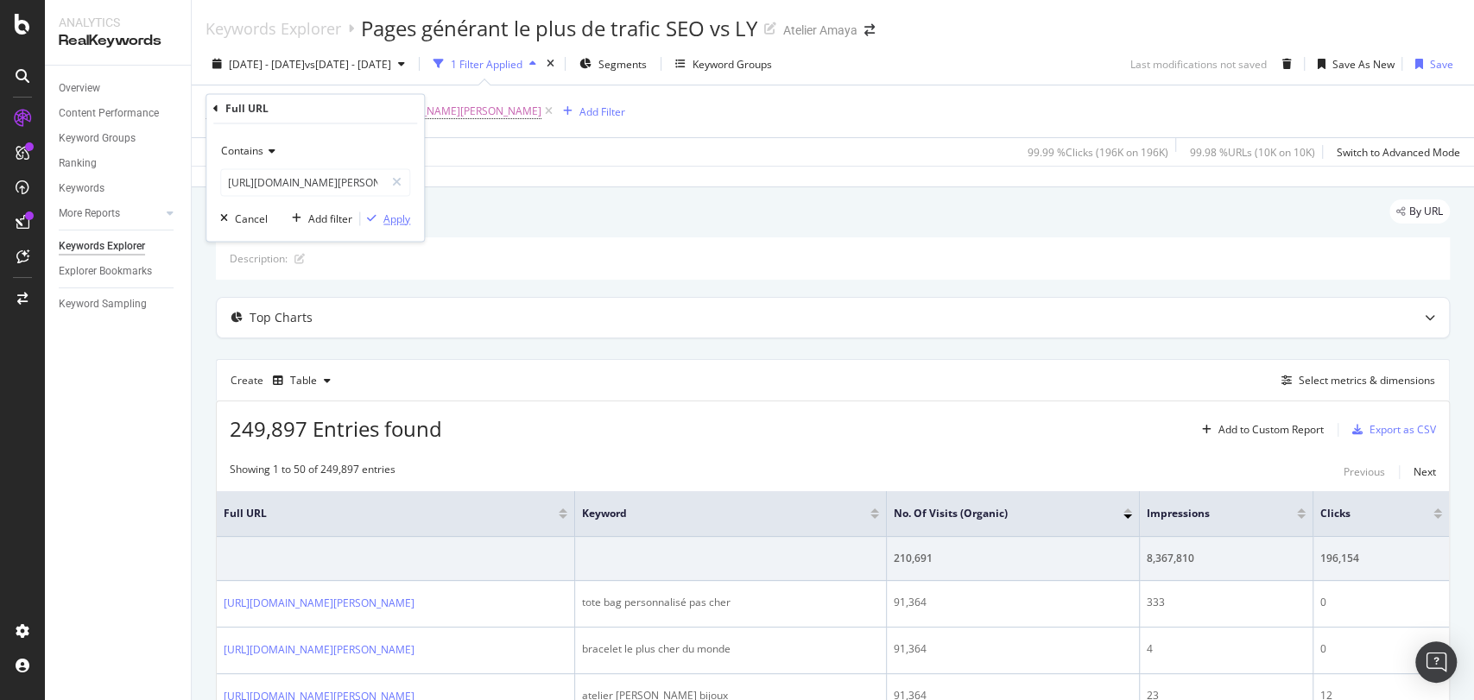
click at [406, 212] on div "Apply" at bounding box center [396, 219] width 27 height 15
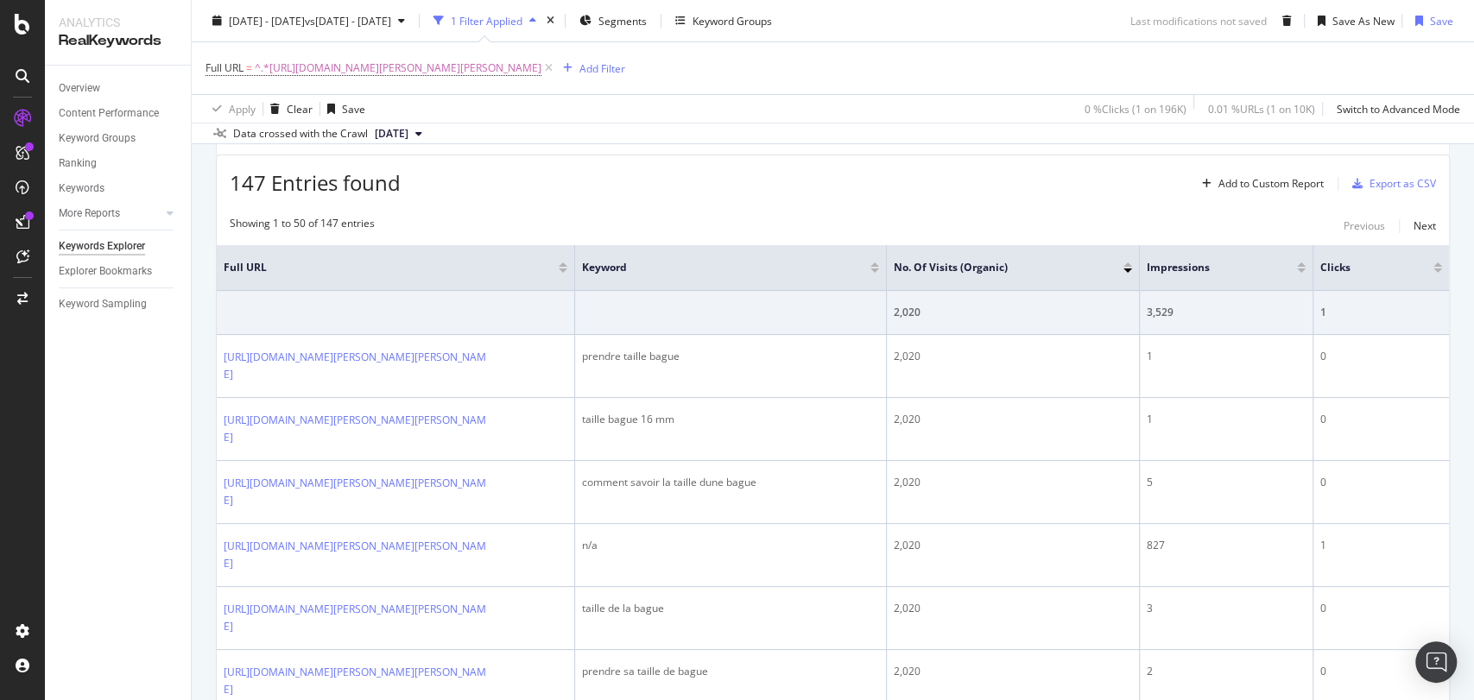
scroll to position [249, 0]
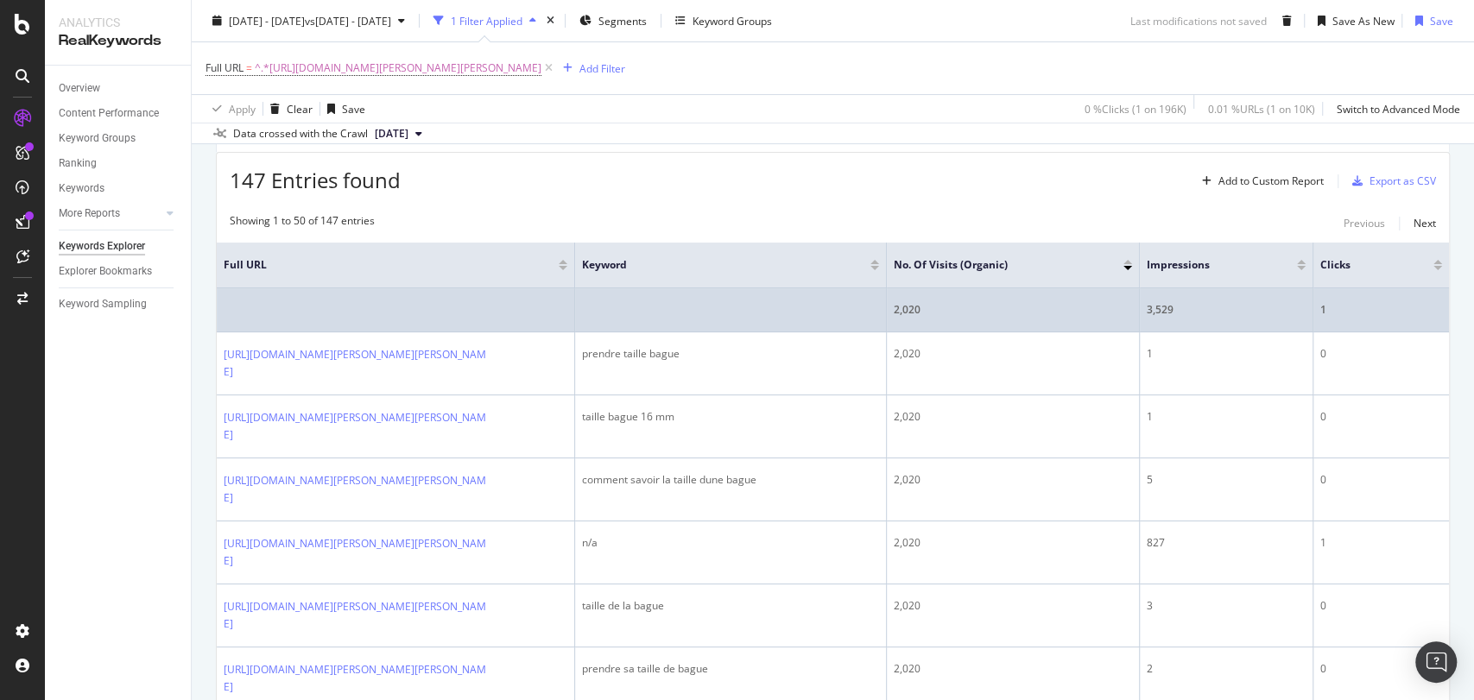
click at [1163, 312] on div "3,529" at bounding box center [1226, 310] width 159 height 16
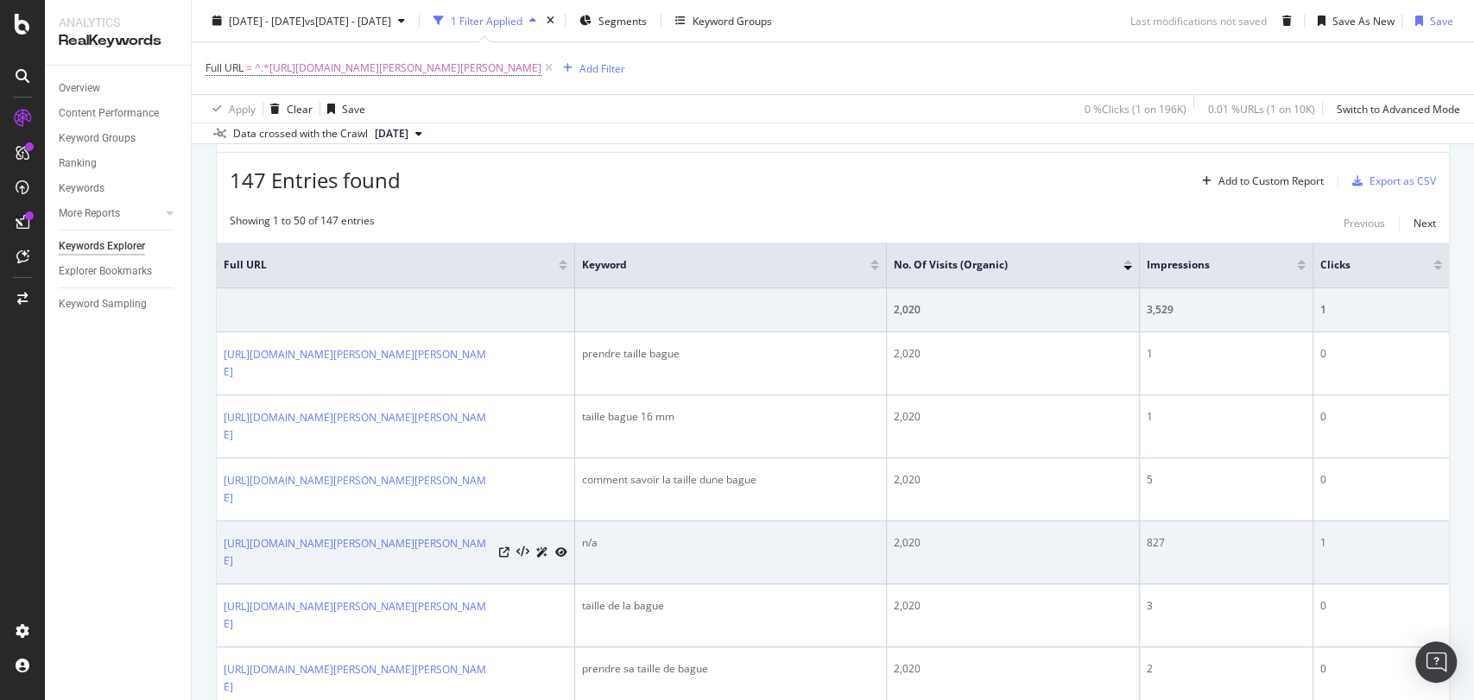
click at [907, 542] on div "2,020" at bounding box center [1013, 543] width 238 height 16
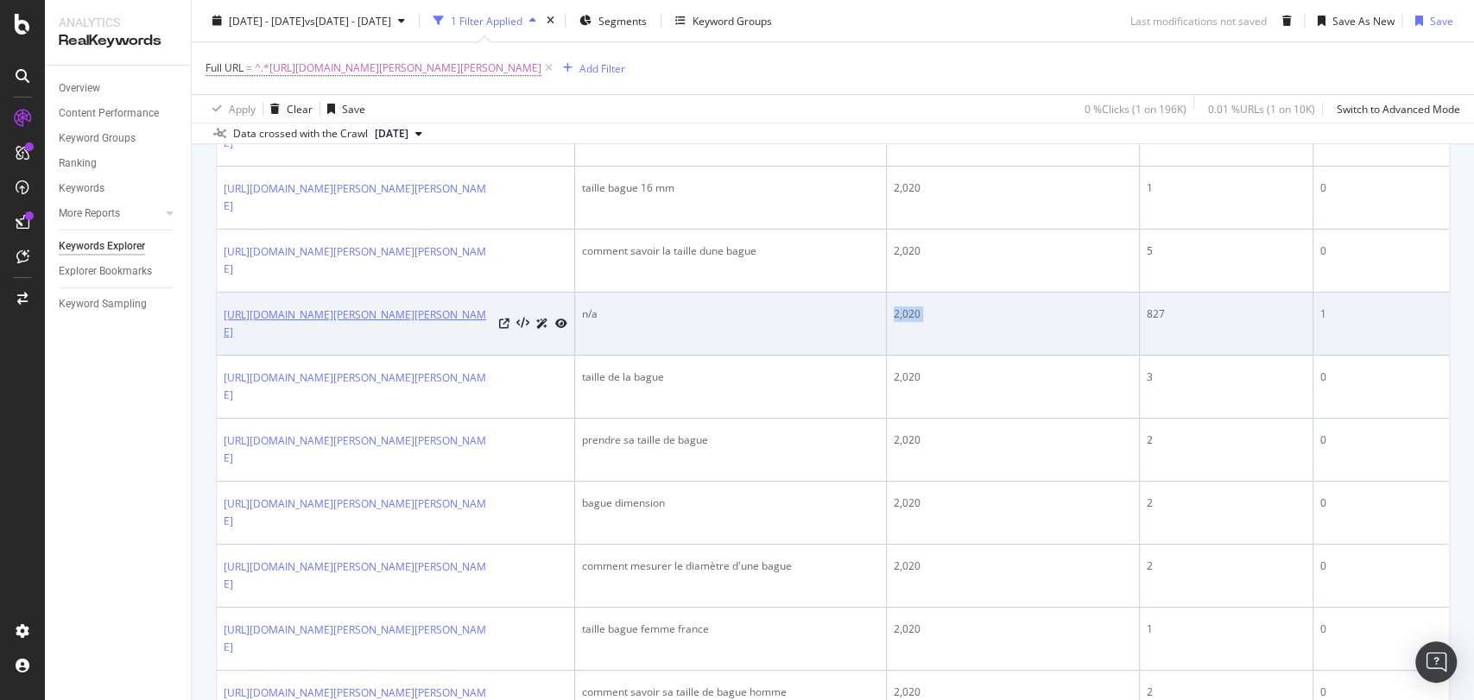
scroll to position [478, 0]
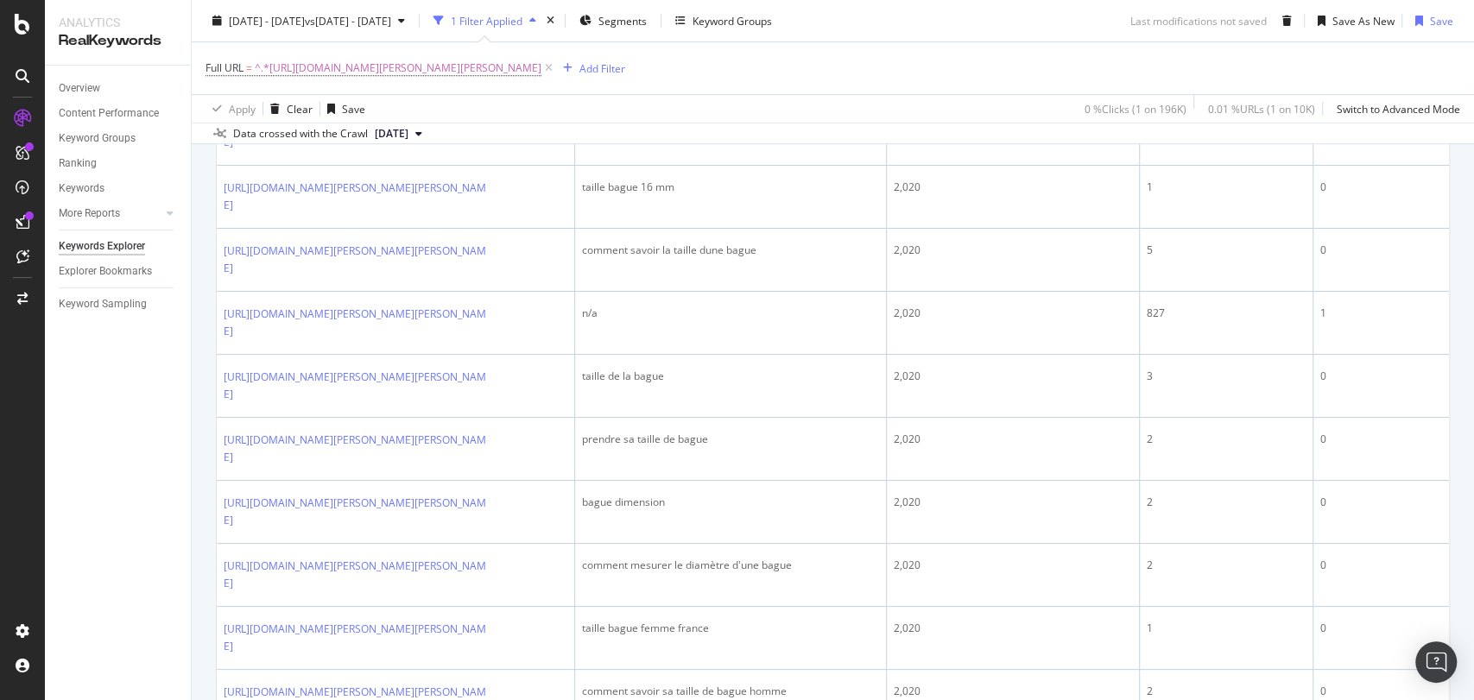
click at [788, 102] on div "Apply Clear Save 0 % Clicks ( 1 on 196K ) 0.01 % URLs ( 1 on 10K ) Switch to Ad…" at bounding box center [833, 108] width 1282 height 28
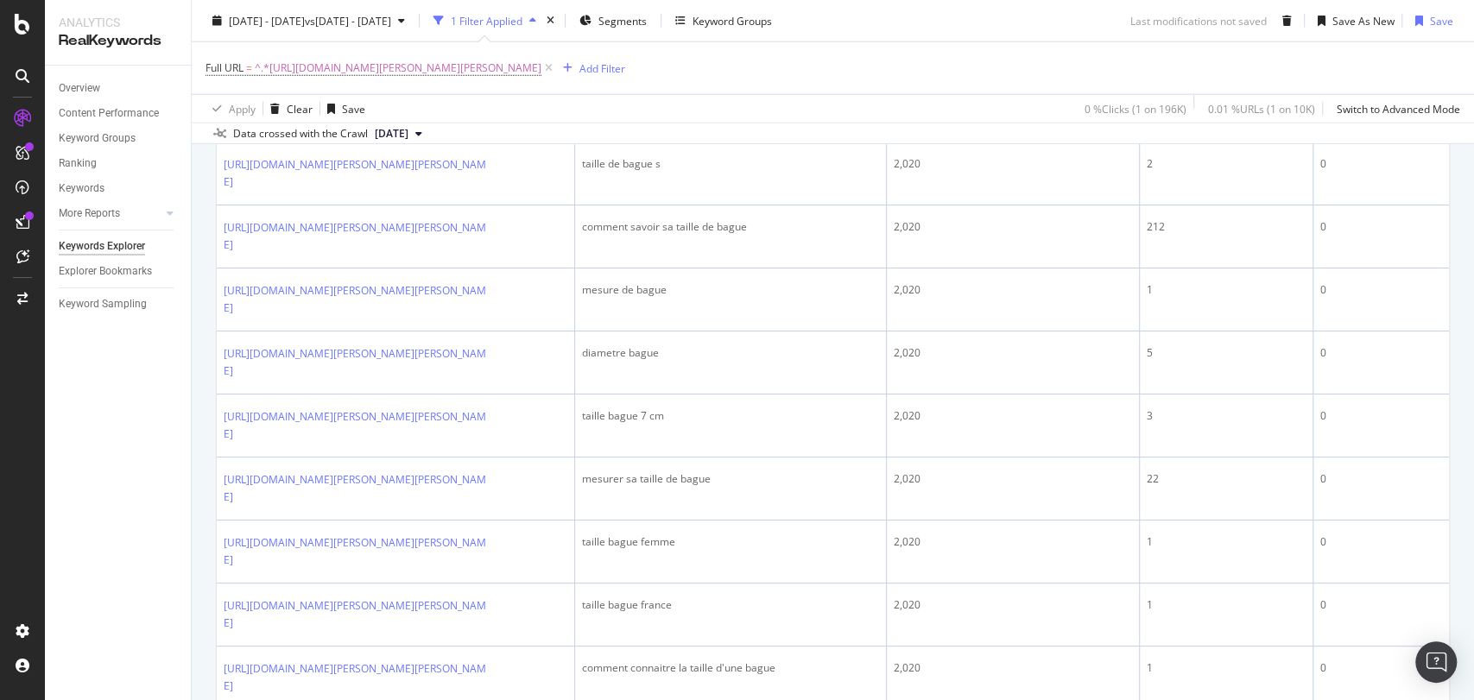
scroll to position [3125, 0]
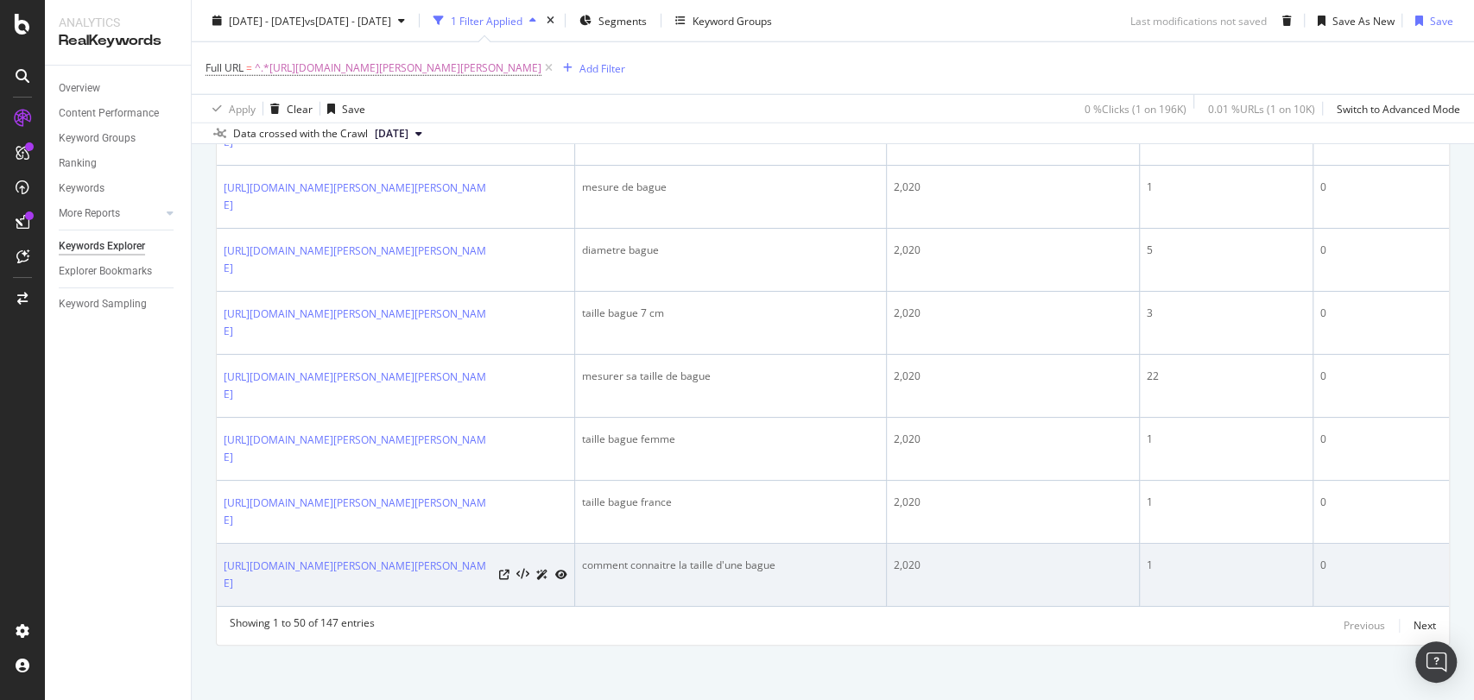
click at [698, 559] on div "comment connaitre la taille d'une bague" at bounding box center [730, 566] width 297 height 16
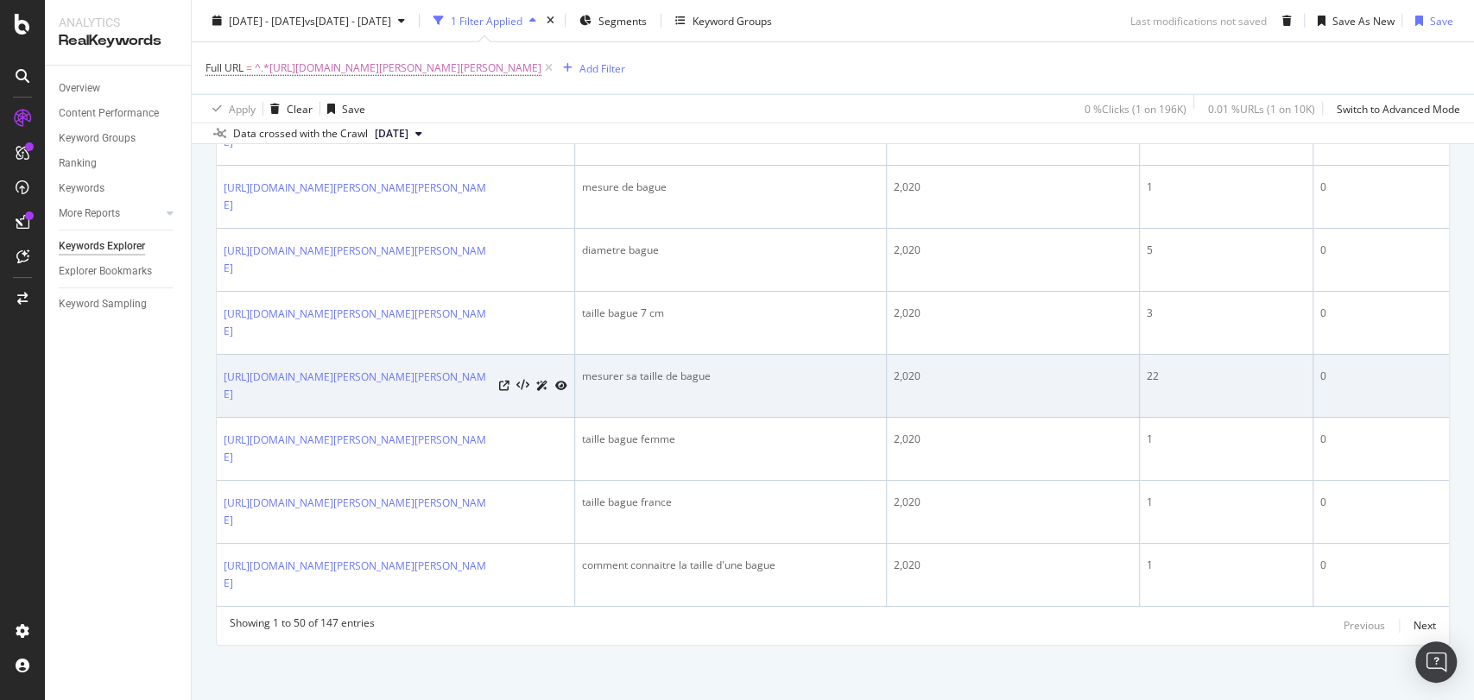
click at [635, 361] on td "mesurer sa taille de bague" at bounding box center [731, 386] width 312 height 63
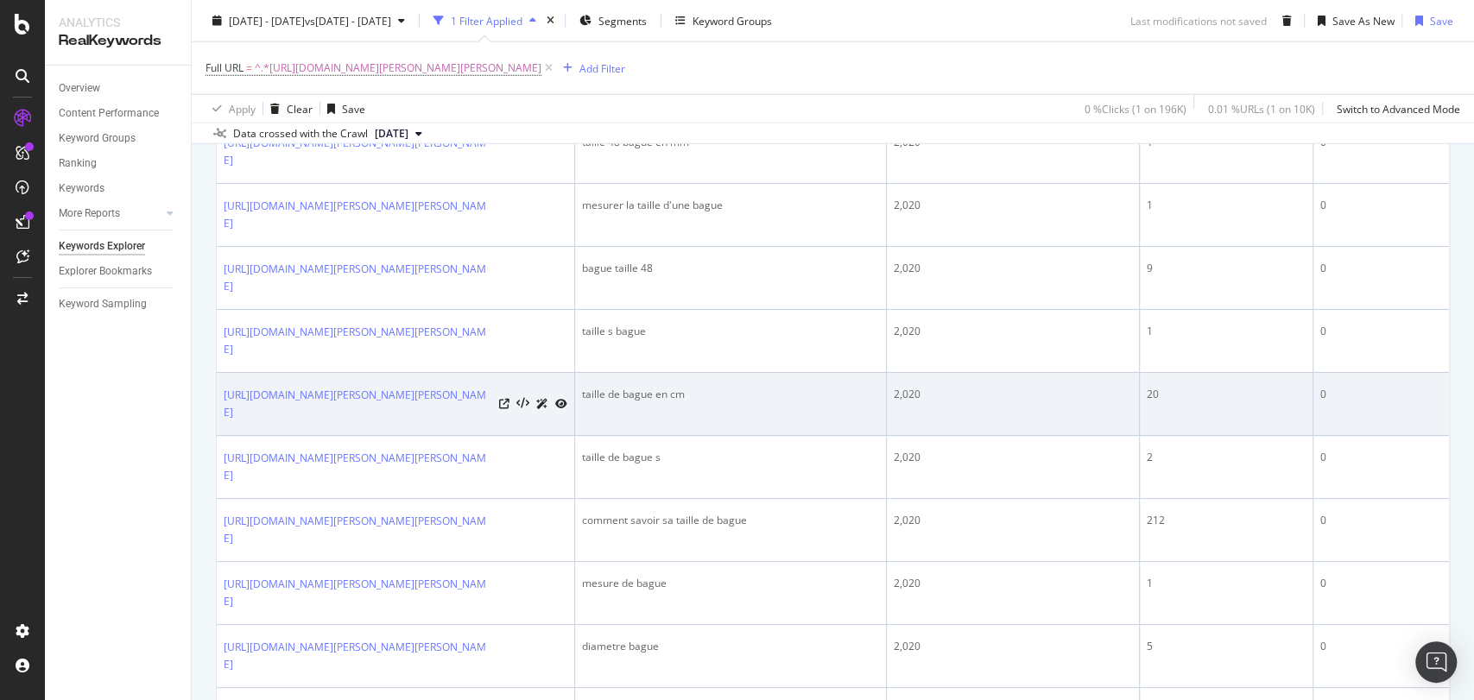
scroll to position [2730, 0]
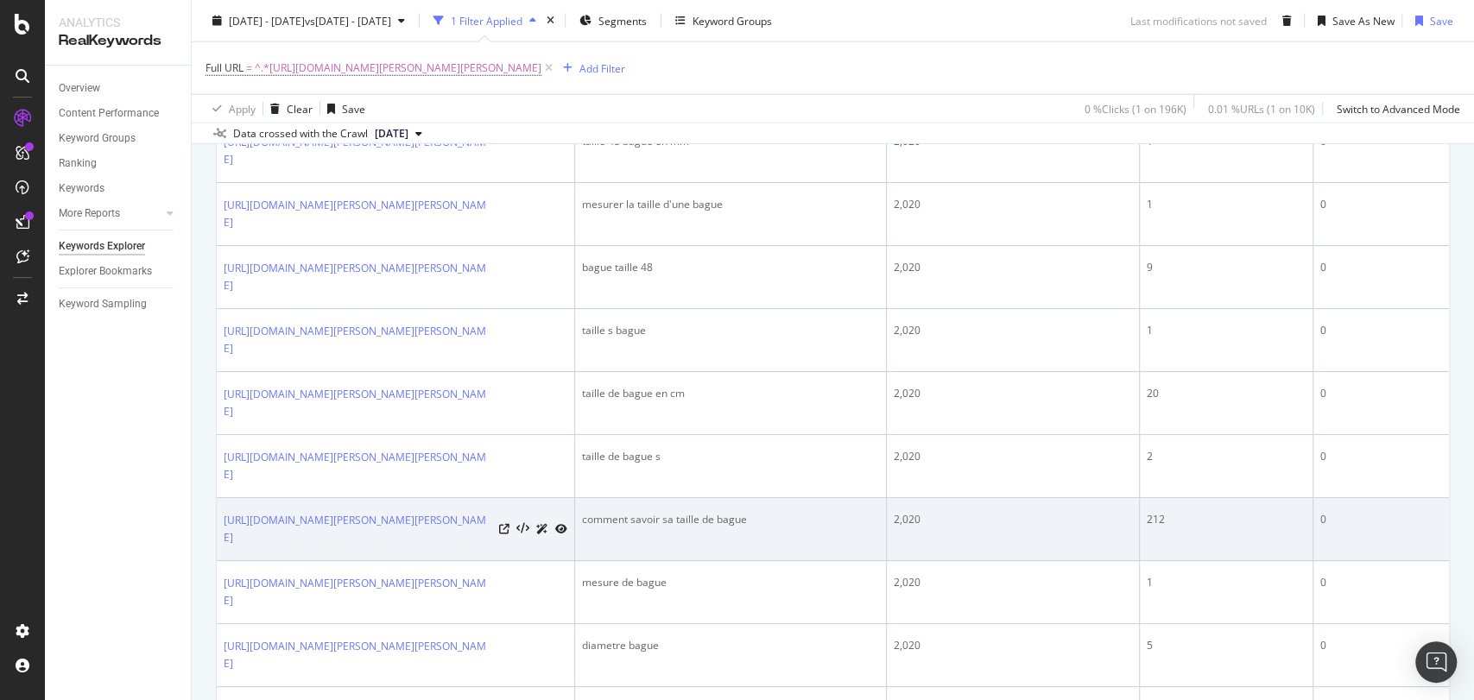
click at [711, 520] on div "comment savoir sa taille de bague" at bounding box center [730, 520] width 297 height 16
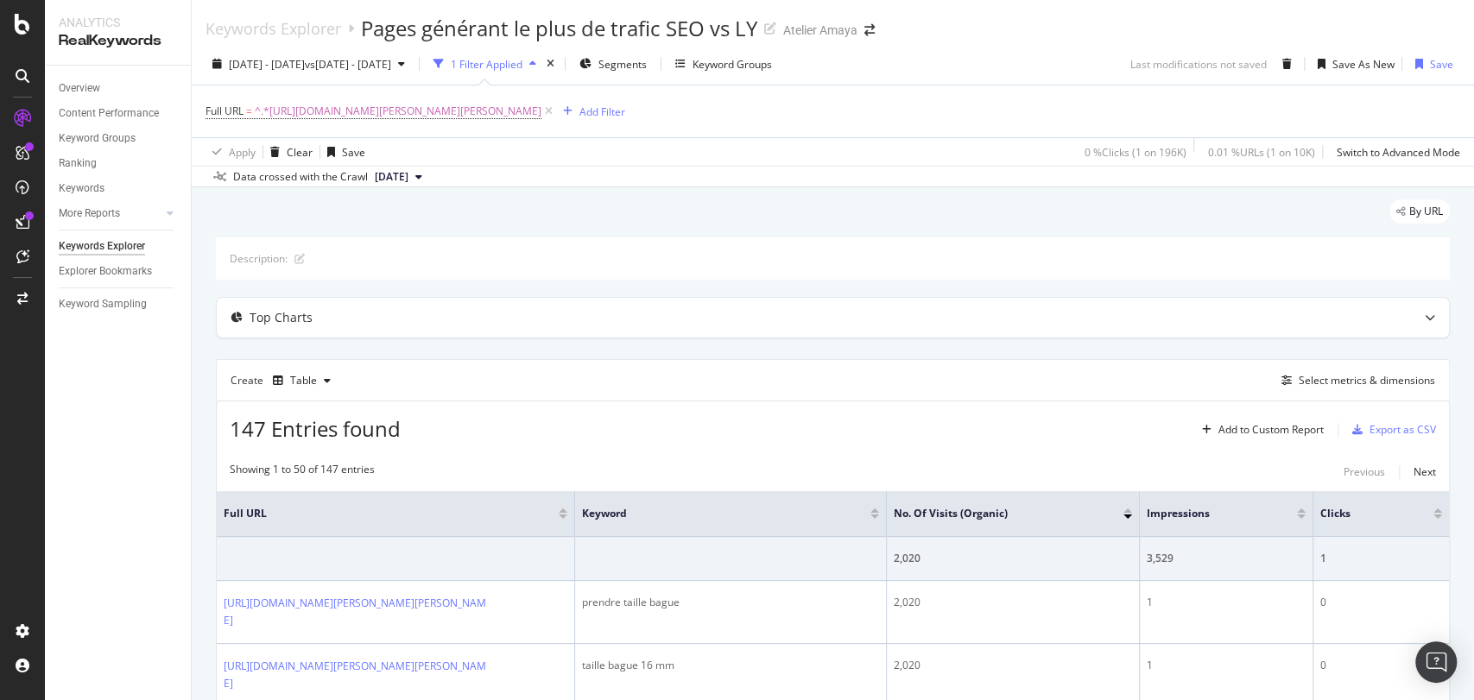
scroll to position [256, 0]
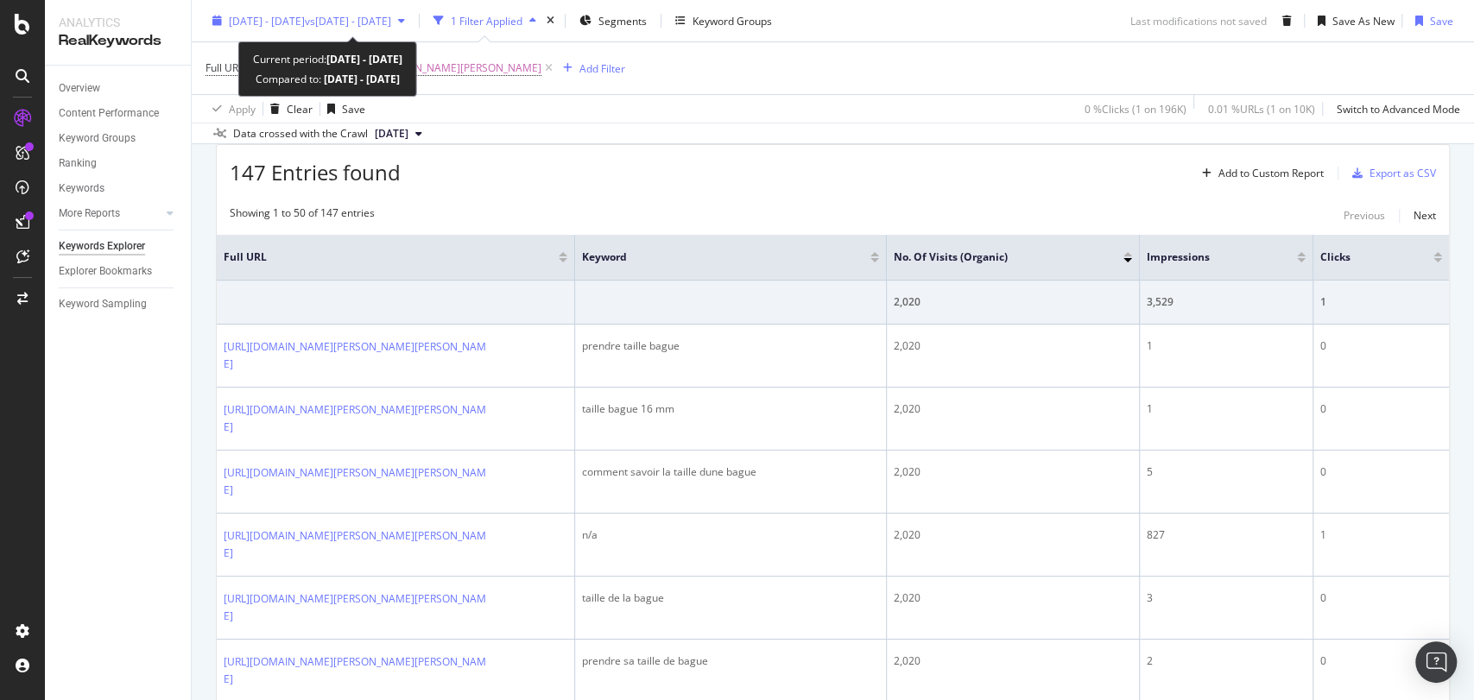
click at [358, 21] on span "vs 2024 Aug. 1st - Aug. 31st" at bounding box center [348, 20] width 86 height 15
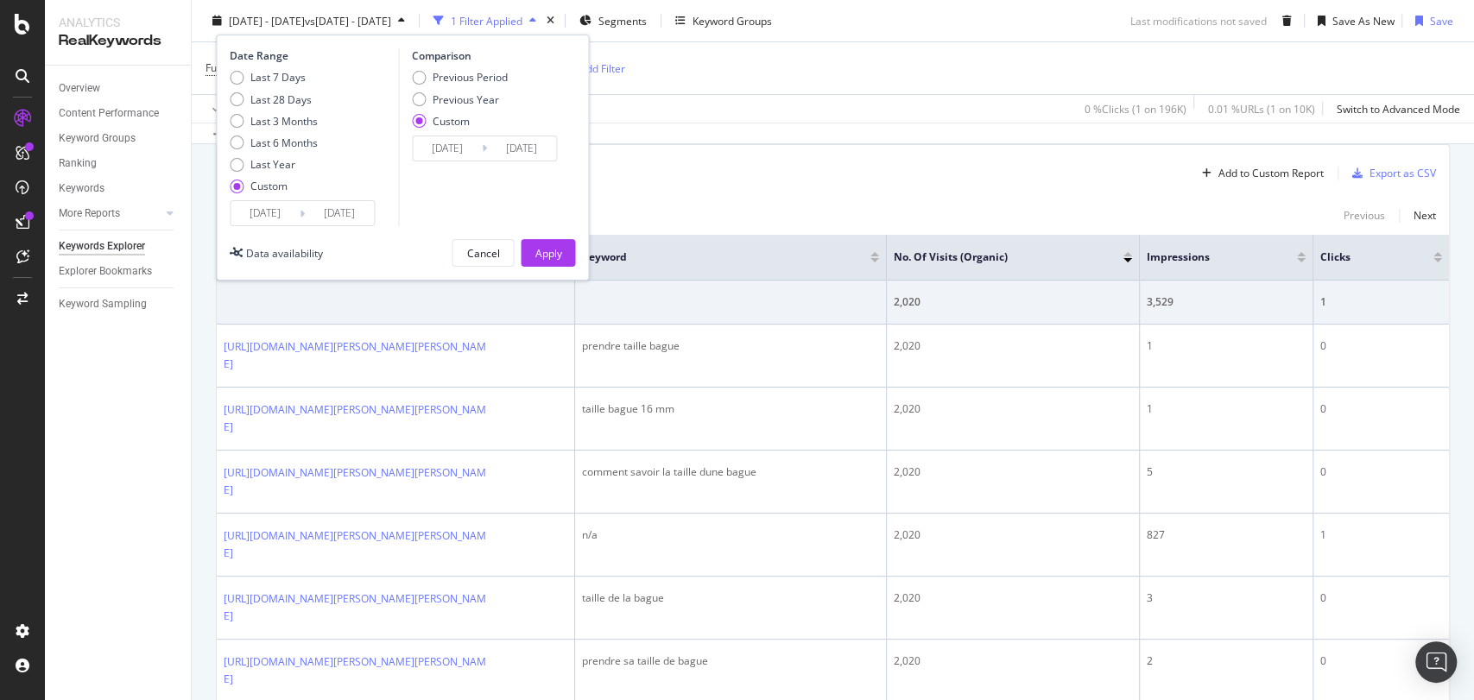
click at [261, 209] on input "2025/08/01" at bounding box center [265, 213] width 69 height 24
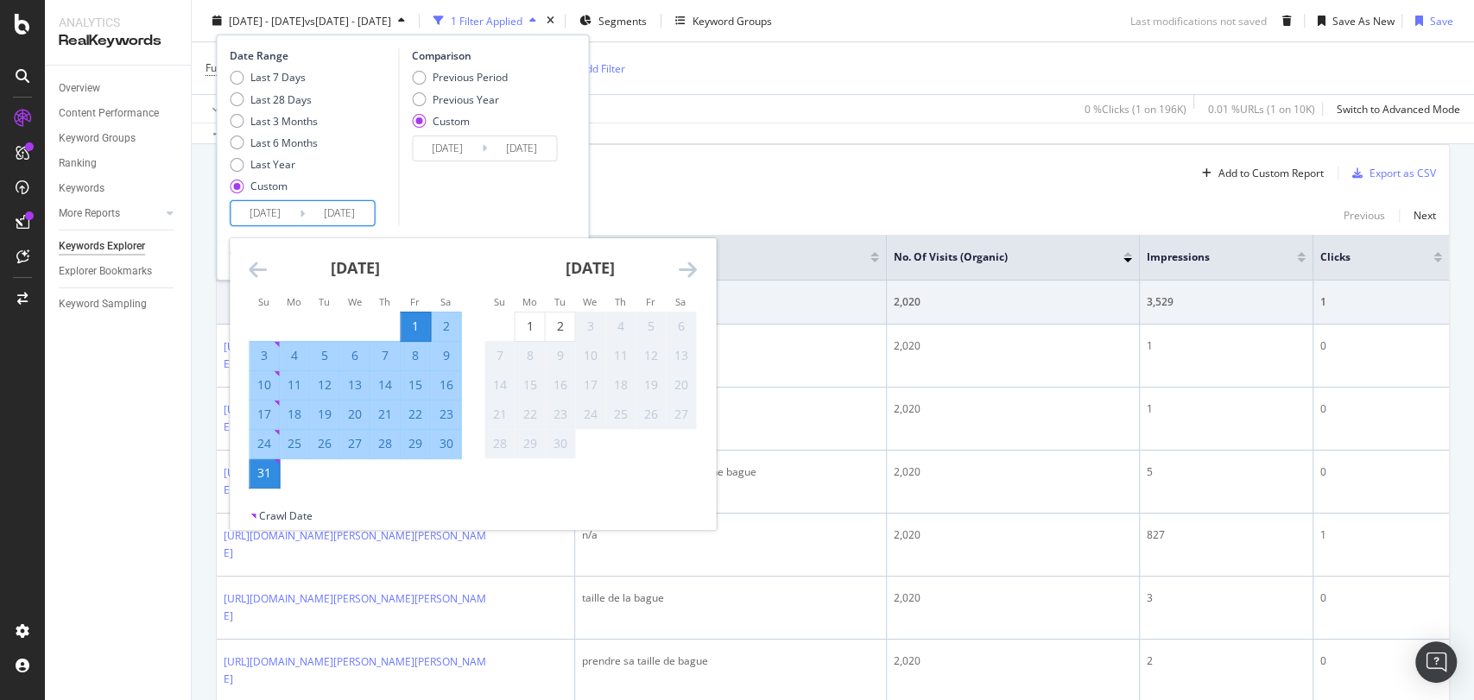
click at [255, 261] on icon "Move backward to switch to the previous month." at bounding box center [258, 269] width 18 height 21
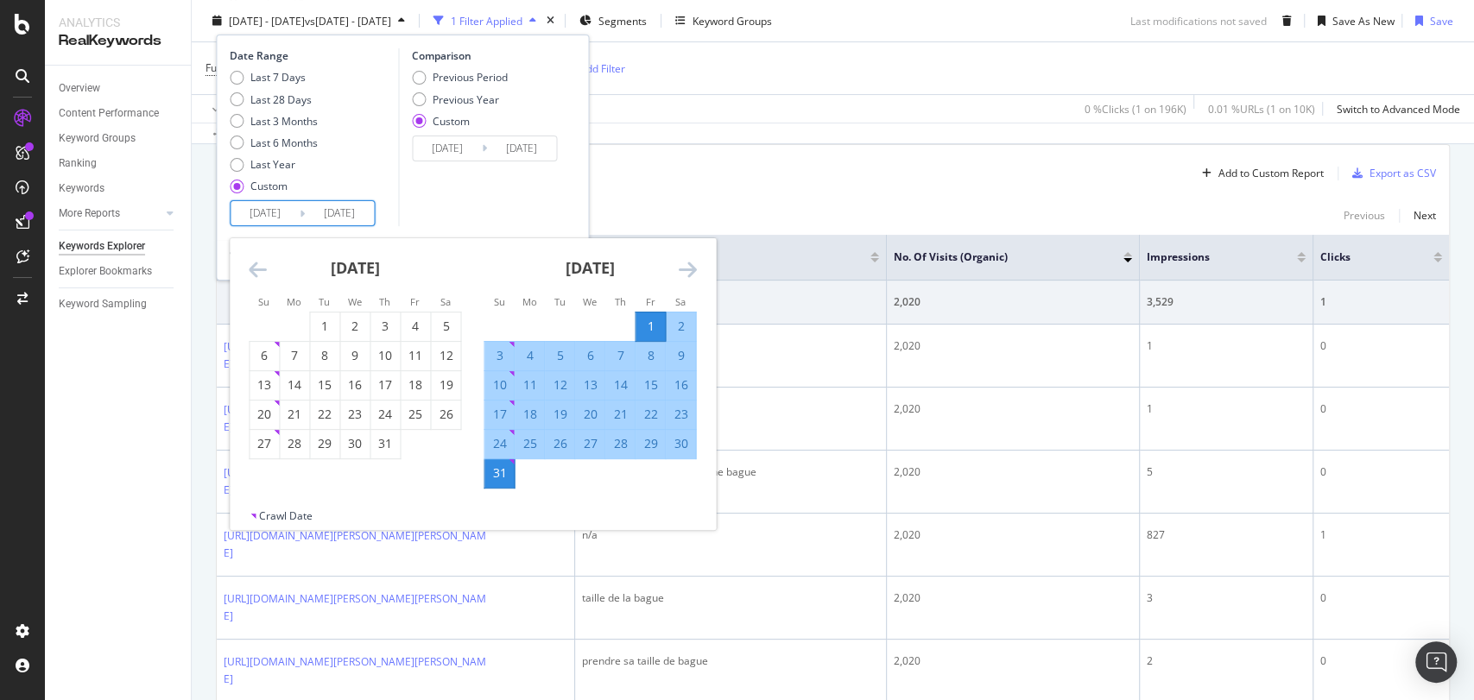
click at [255, 261] on icon "Move backward to switch to the previous month." at bounding box center [258, 269] width 18 height 21
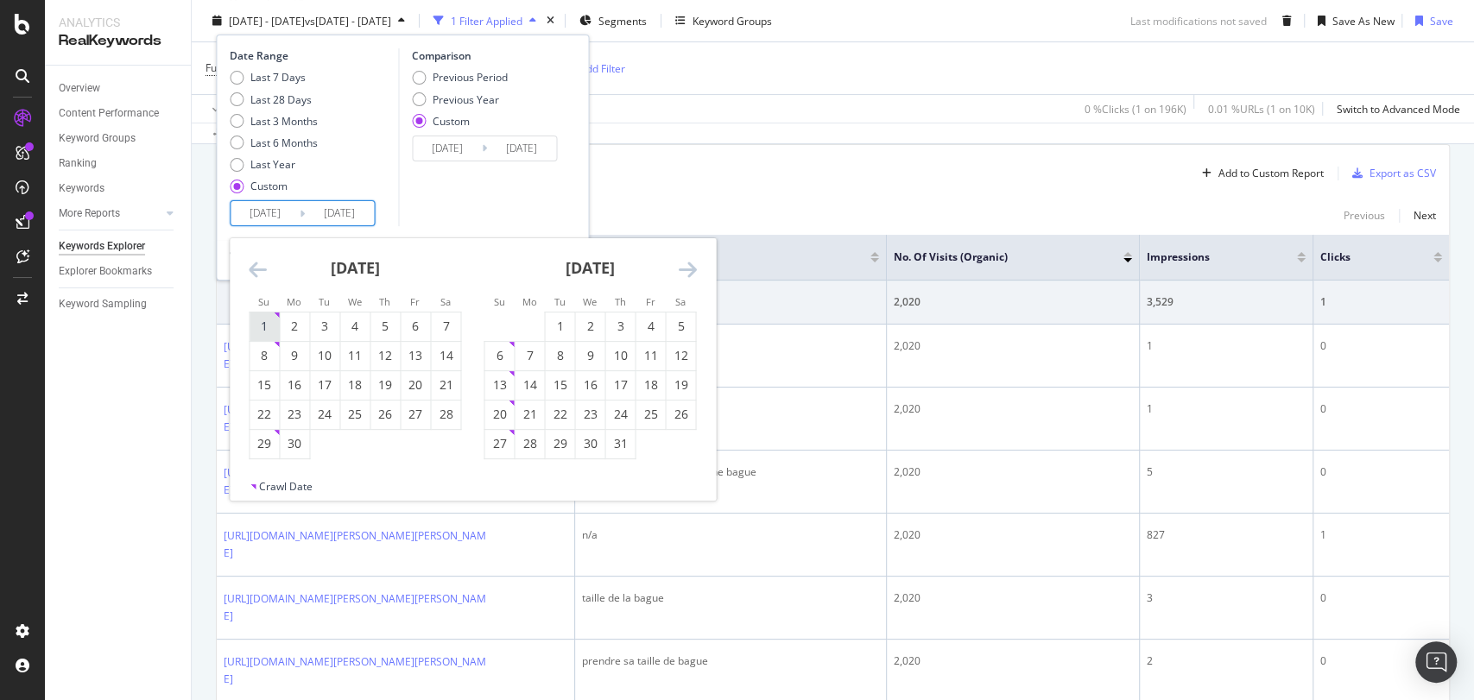
click at [266, 321] on div "1" at bounding box center [264, 326] width 29 height 17
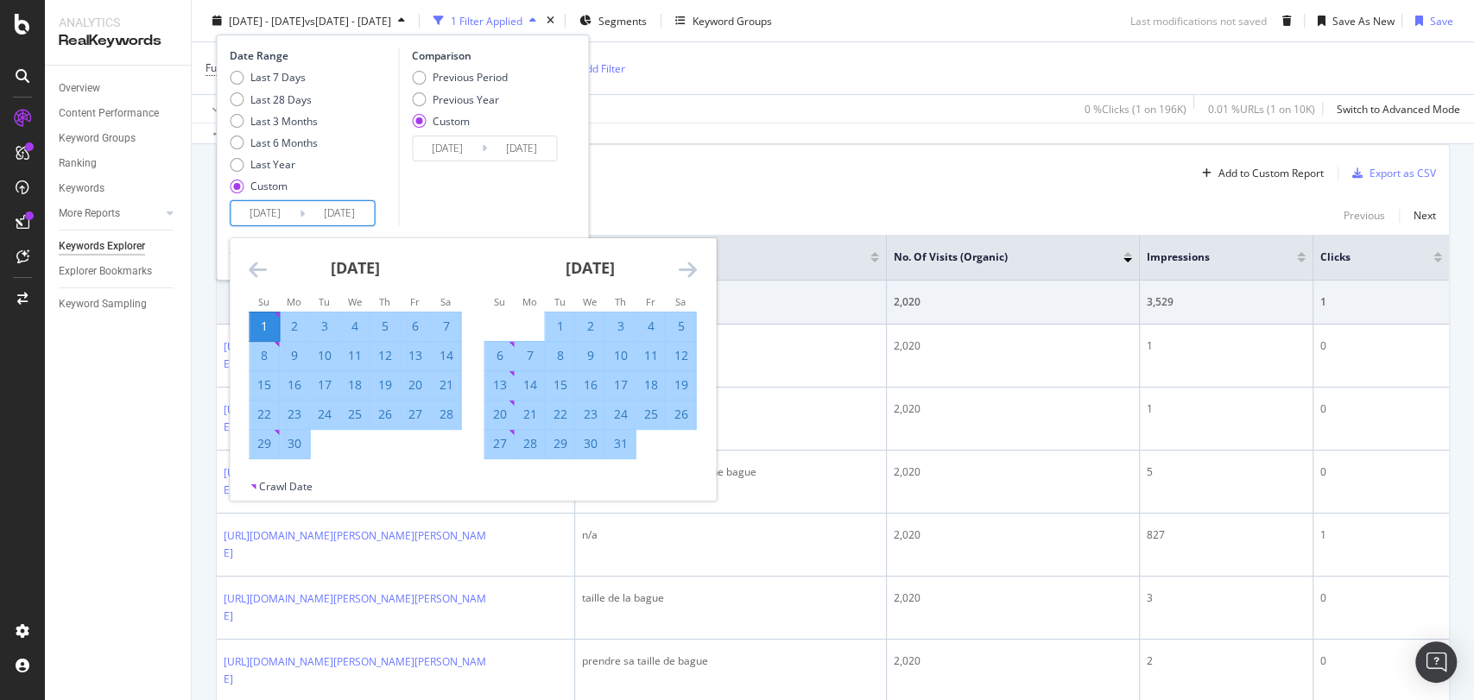
type input "2025/06/01"
click at [298, 441] on div "30" at bounding box center [294, 443] width 29 height 17
type input "2025/06/30"
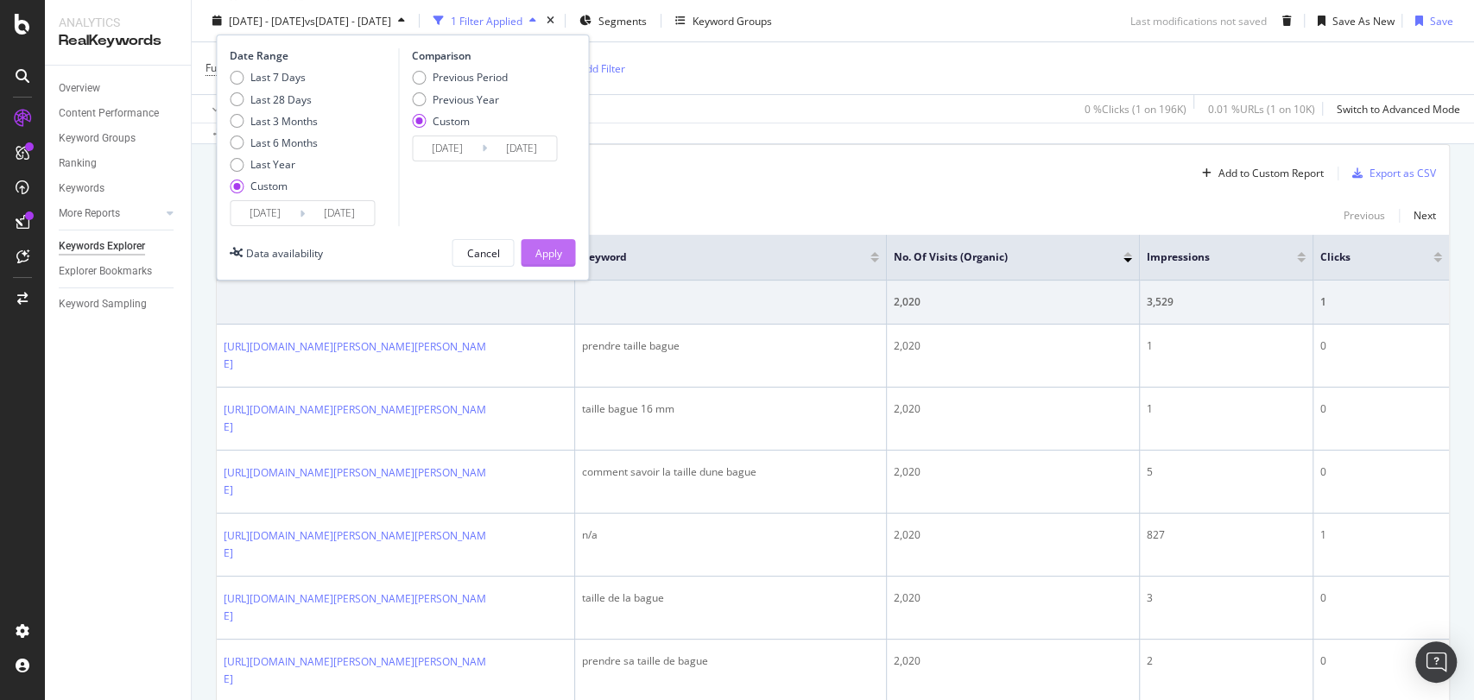
click at [550, 247] on div "Apply" at bounding box center [547, 252] width 27 height 15
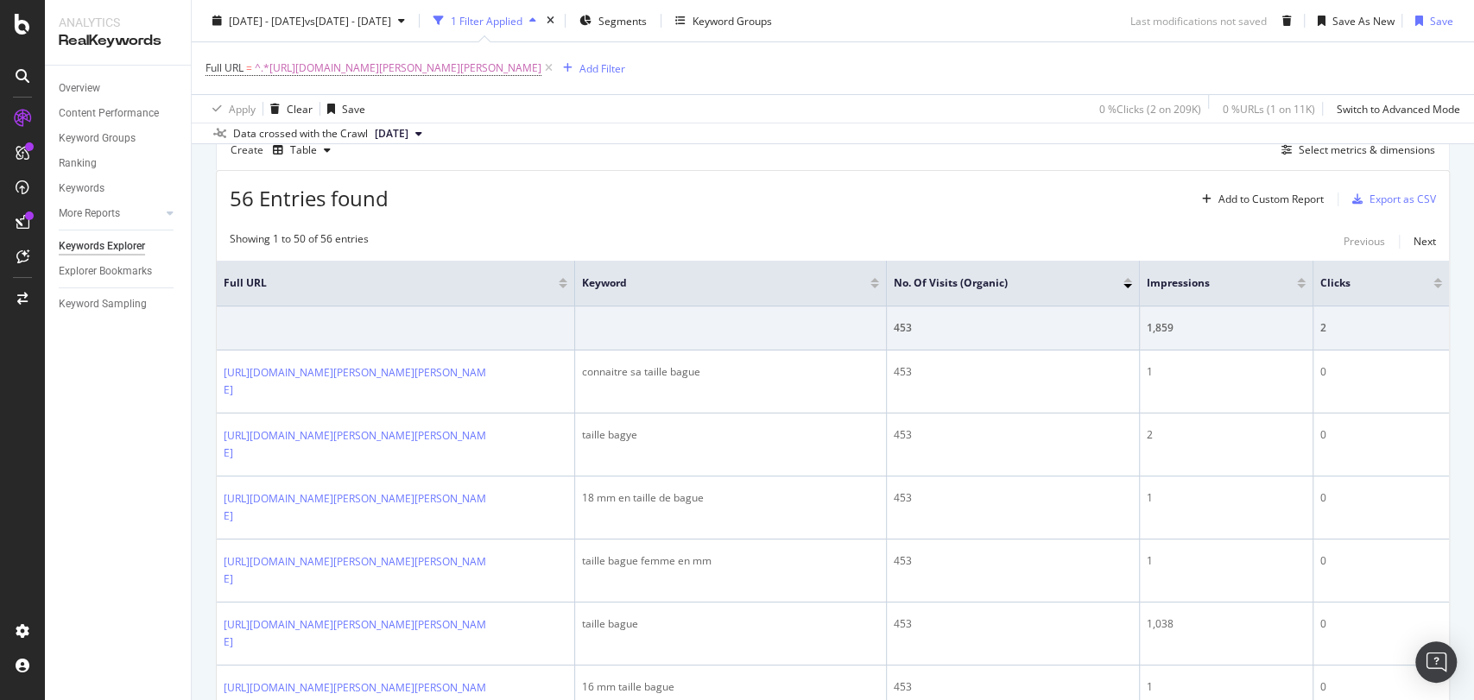
scroll to position [114, 0]
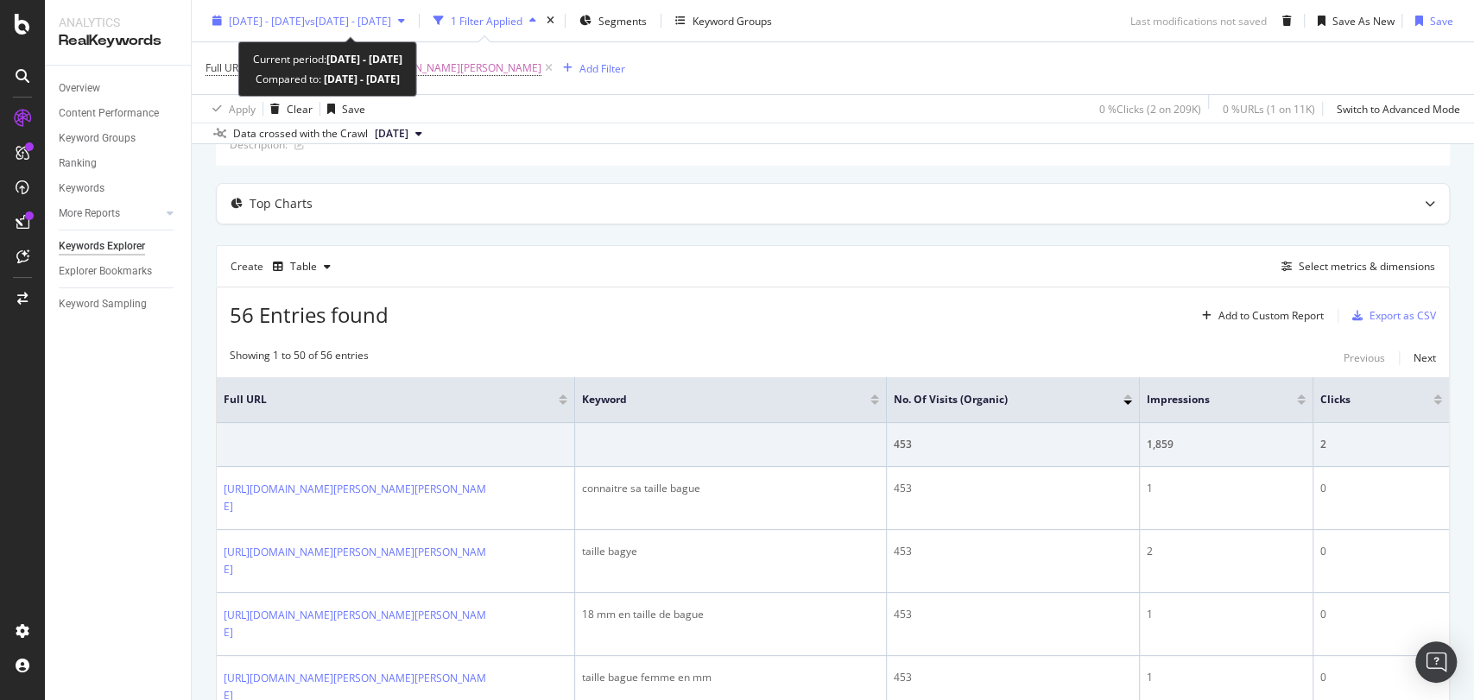
click at [368, 34] on button "2025 Jun. 1st - Jun. 30th vs 2024 Aug. 1st - Aug. 31st" at bounding box center [308, 21] width 206 height 28
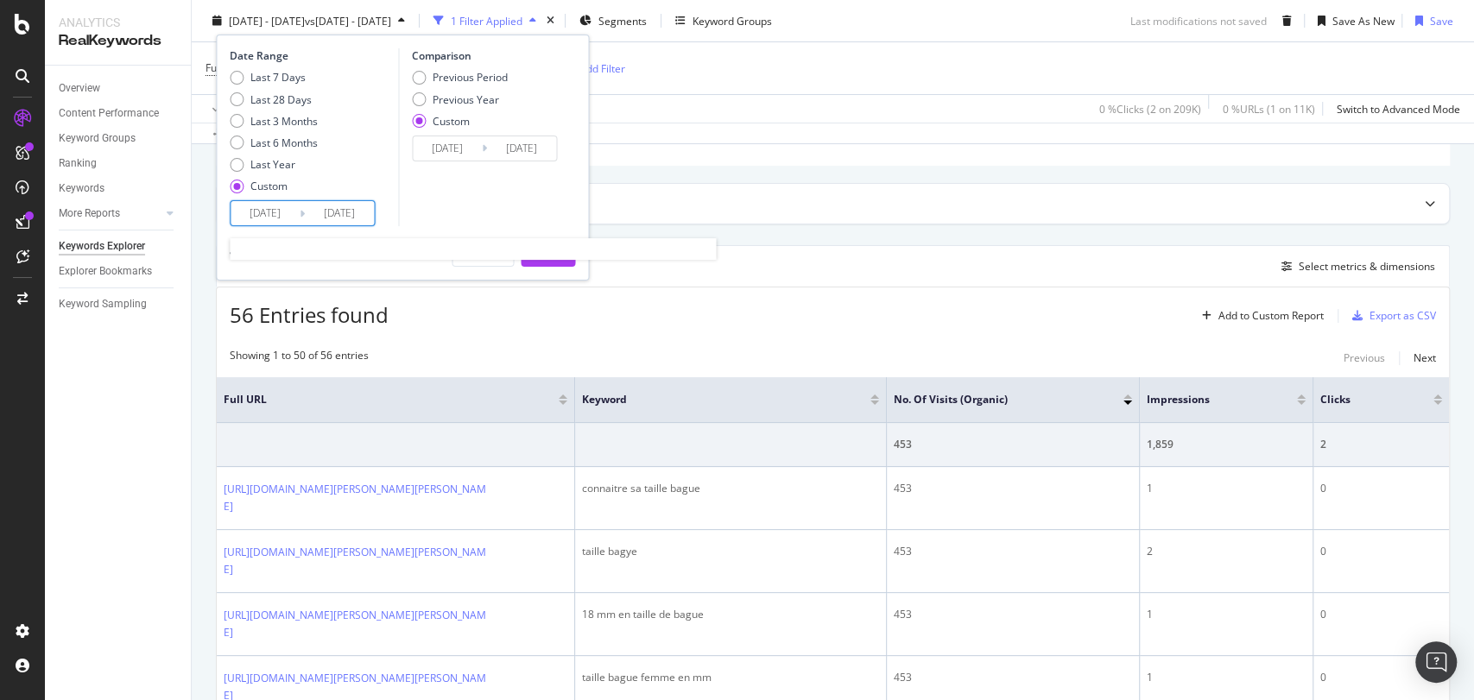
click at [256, 221] on input "2025/06/01" at bounding box center [265, 213] width 69 height 24
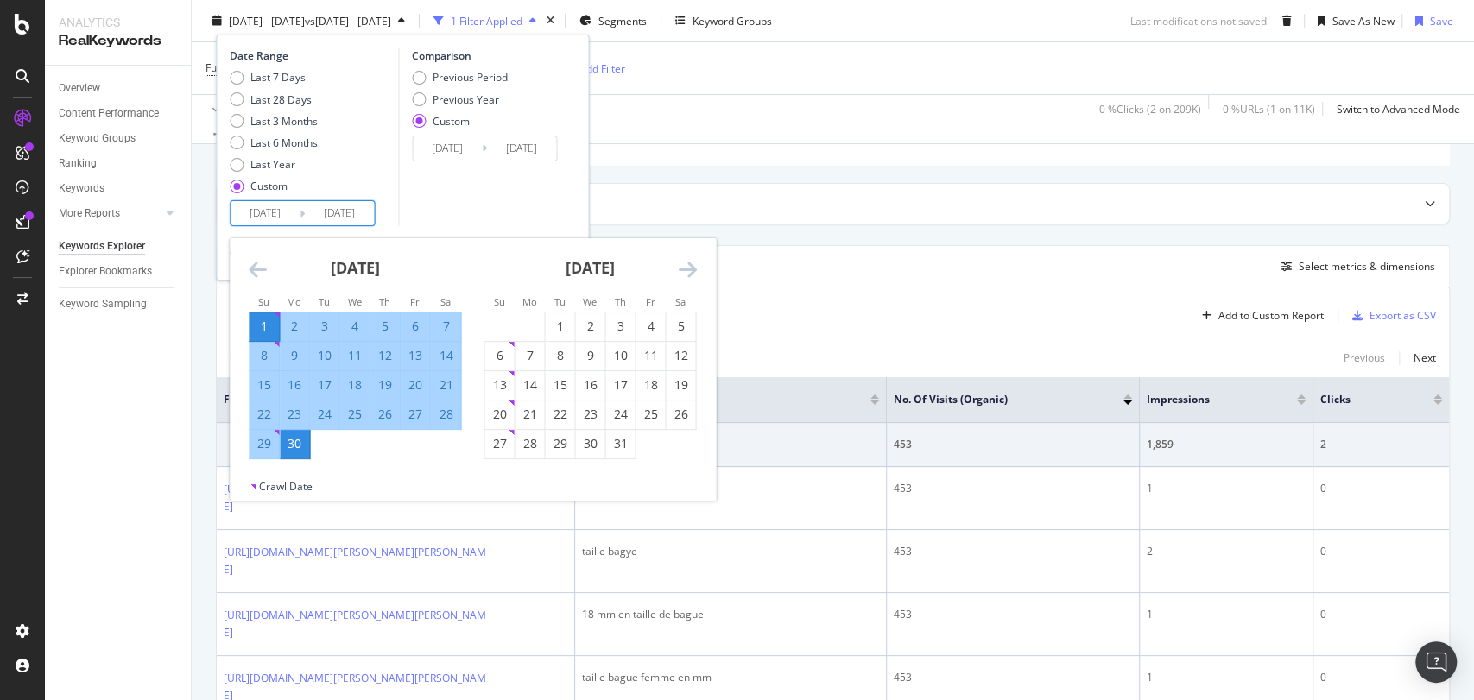
click at [259, 263] on icon "Move backward to switch to the previous month." at bounding box center [258, 269] width 18 height 21
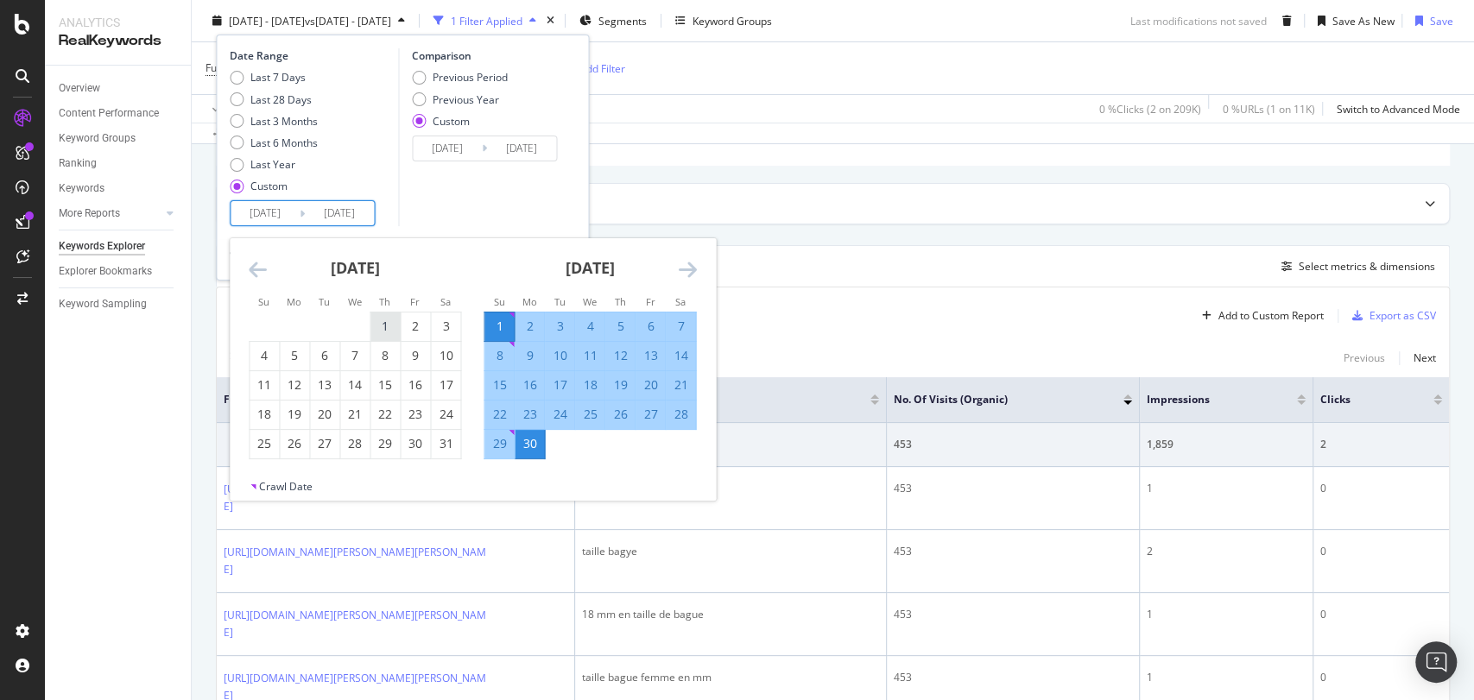
click at [385, 325] on div "1" at bounding box center [384, 326] width 29 height 17
type input "2025/05/01"
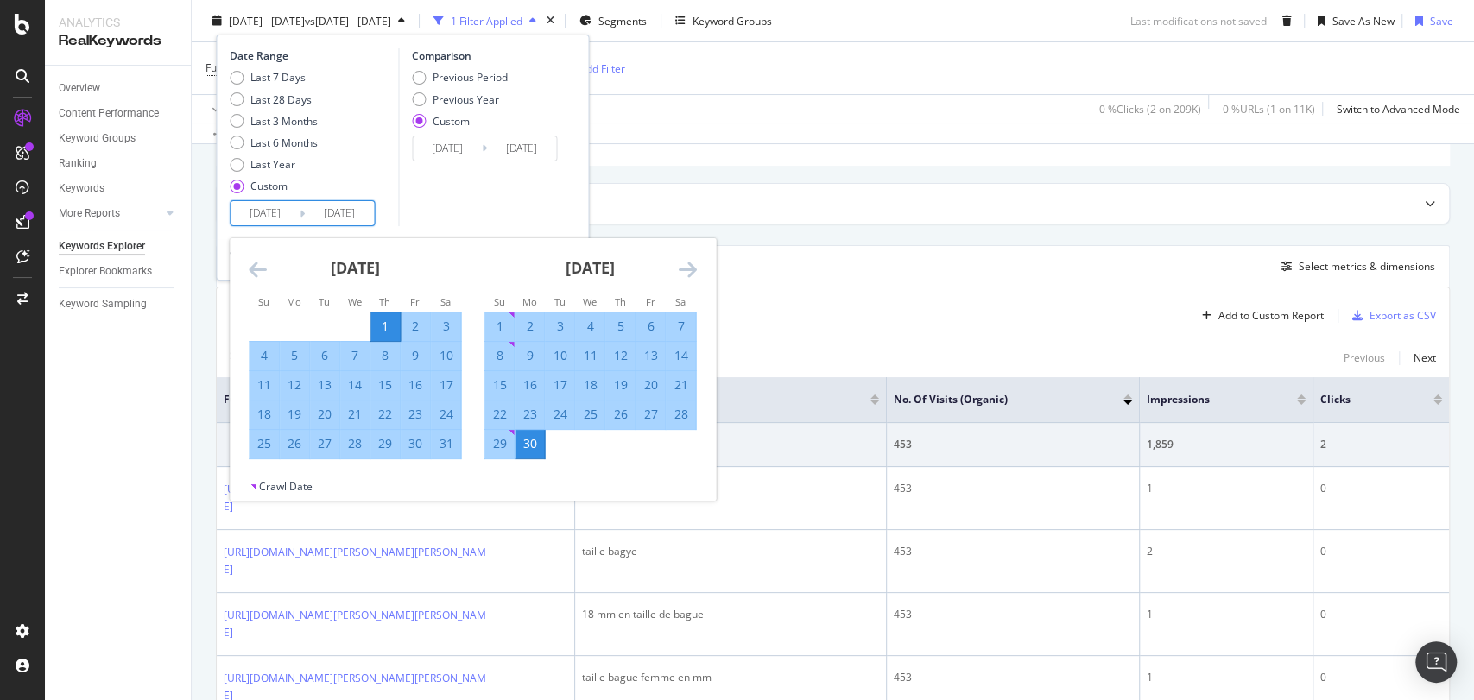
click at [446, 453] on div "31" at bounding box center [445, 444] width 29 height 28
type input "2025/05/31"
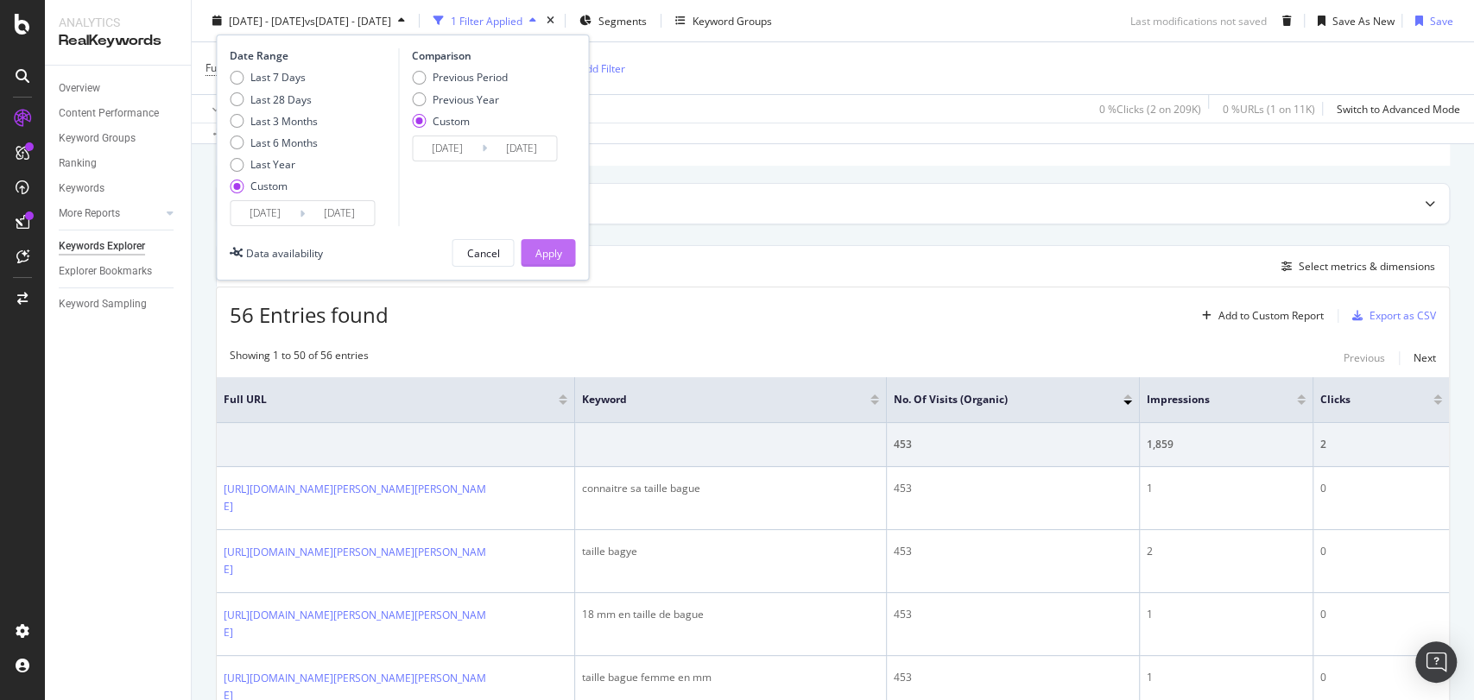
click at [545, 259] on div "Apply" at bounding box center [547, 252] width 27 height 15
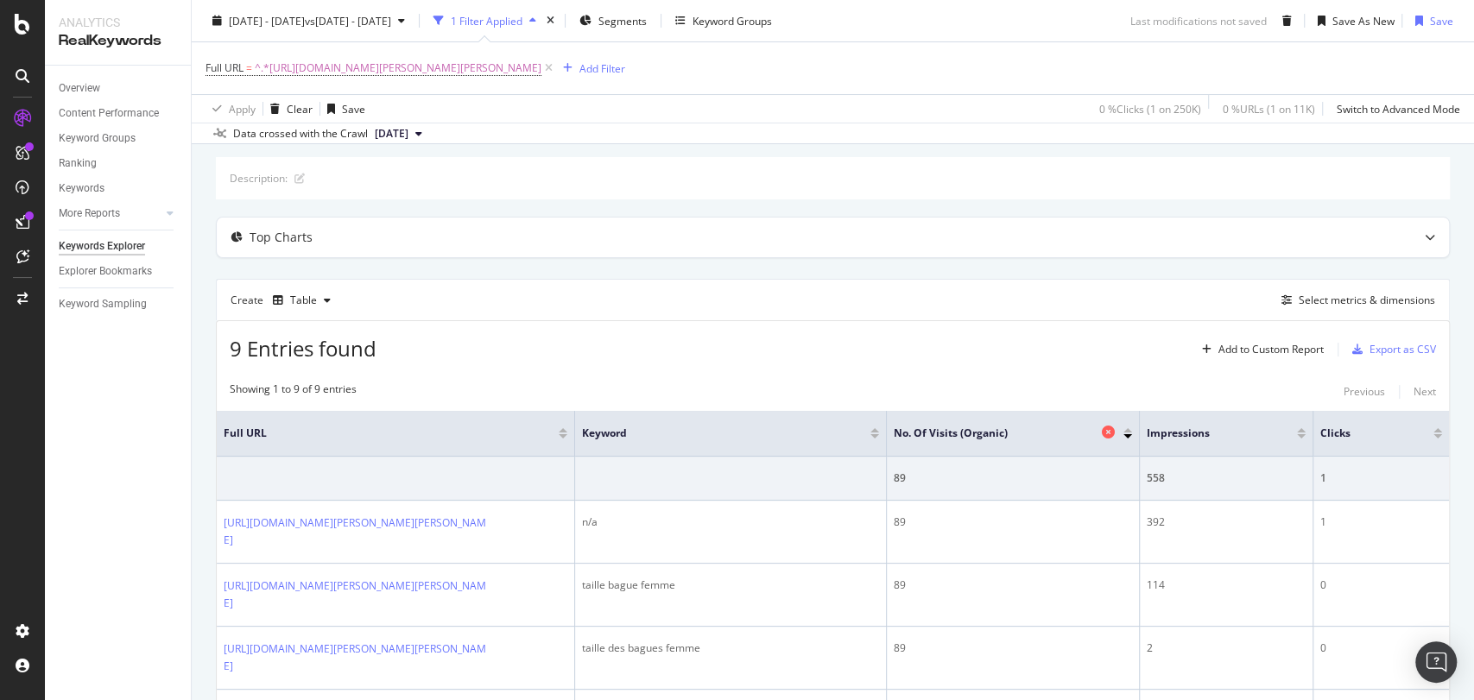
scroll to position [288, 0]
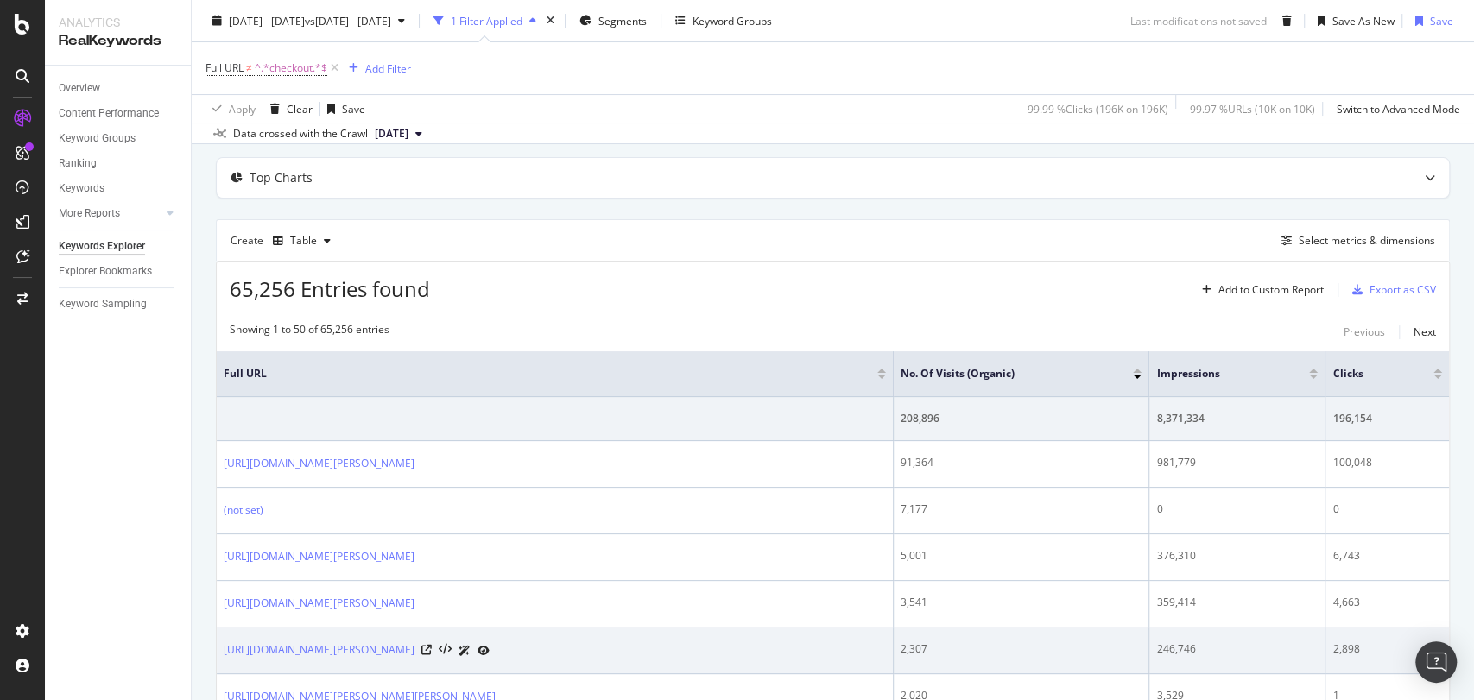
scroll to position [138, 0]
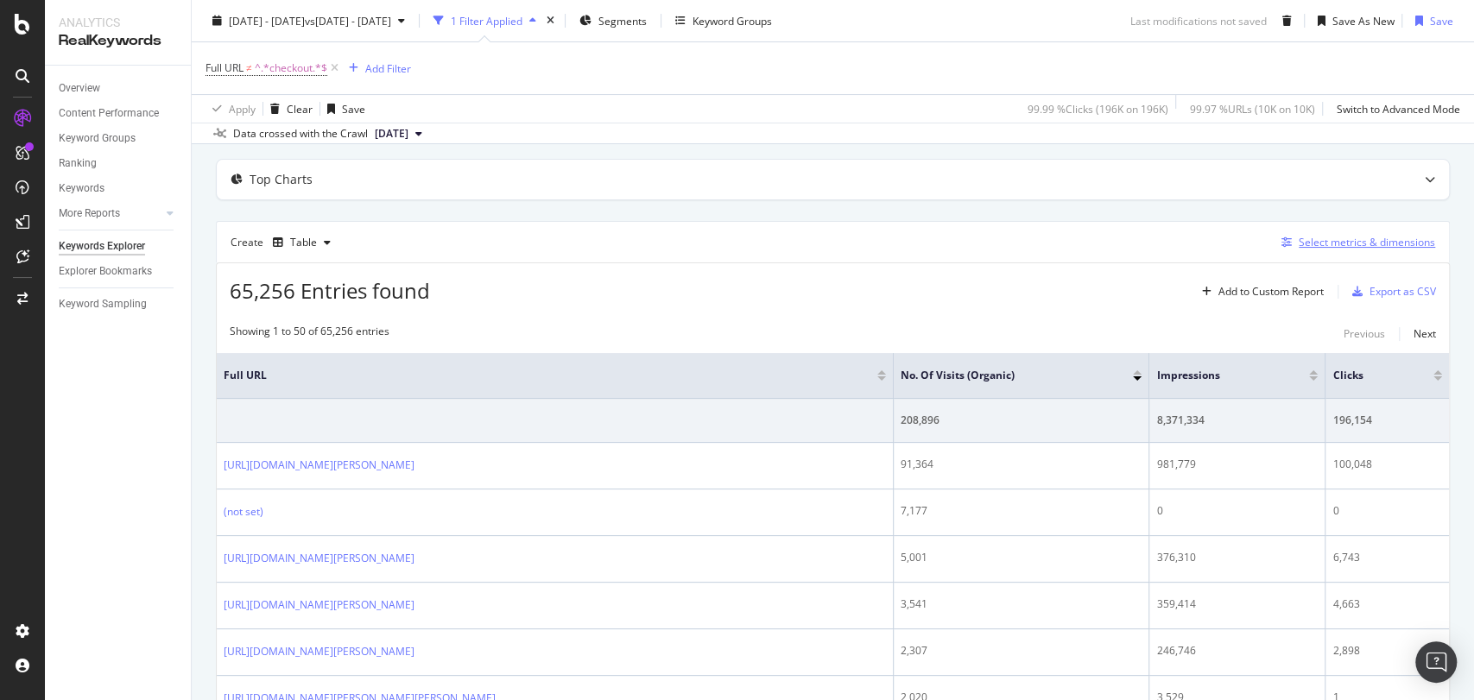
click at [1341, 238] on div "Select metrics & dimensions" at bounding box center [1367, 242] width 136 height 15
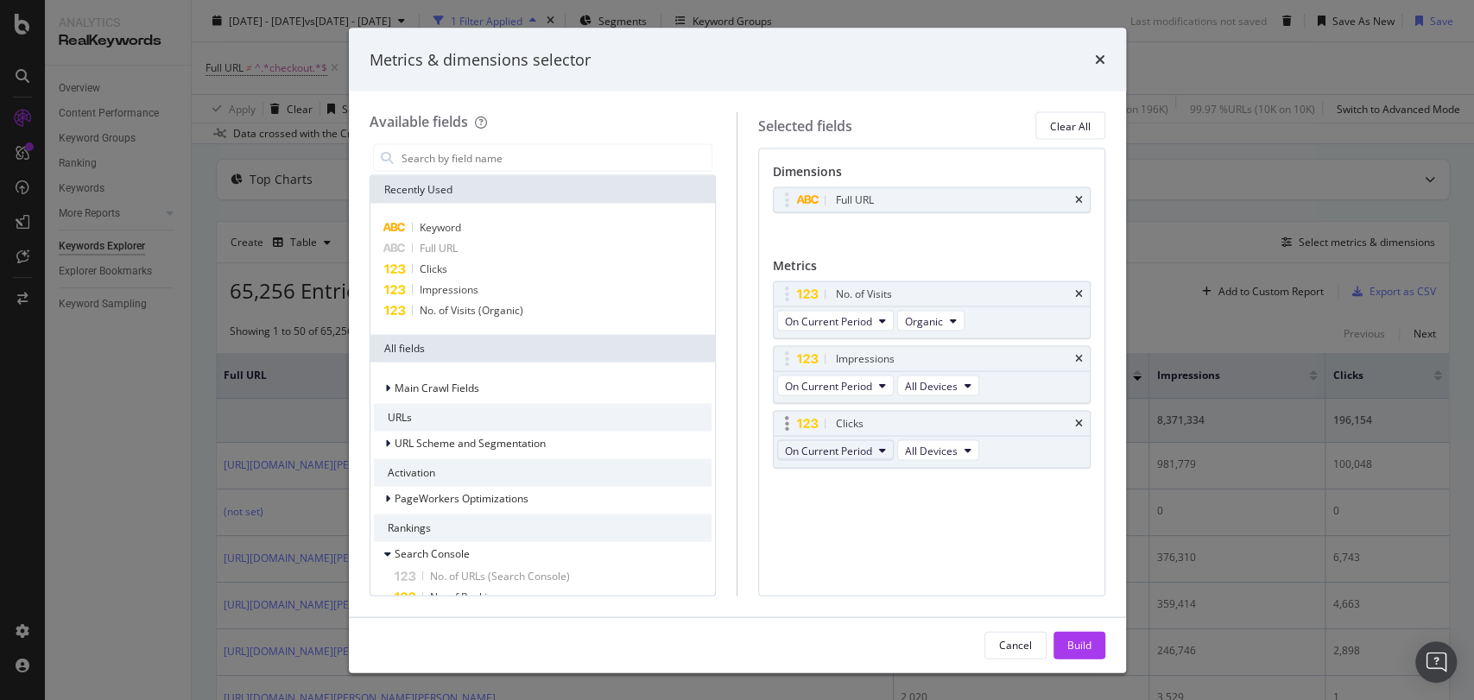
click at [834, 454] on span "On Current Period" at bounding box center [828, 450] width 87 height 15
click at [902, 575] on span "Diff. between Periods - Value" at bounding box center [875, 576] width 167 height 16
click at [1064, 643] on button "Build" at bounding box center [1079, 645] width 52 height 28
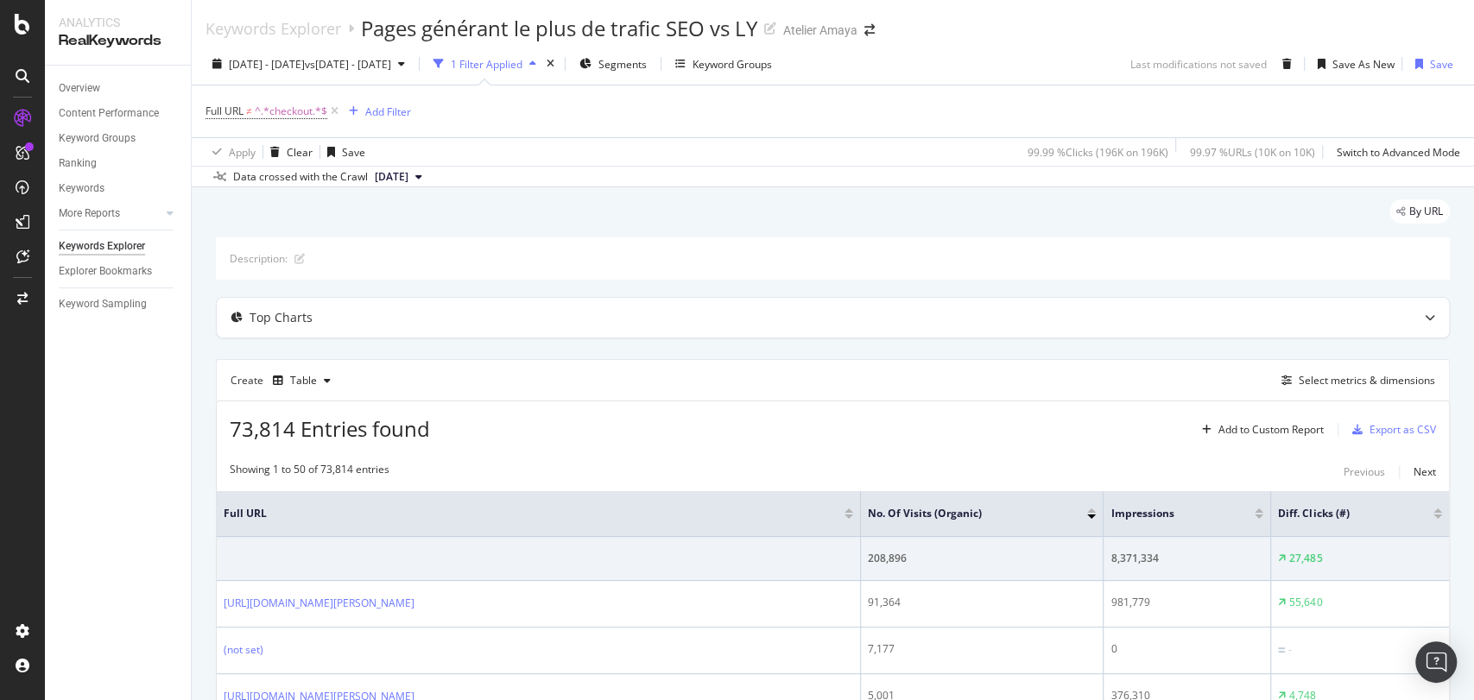
click at [1433, 509] on div at bounding box center [1437, 511] width 9 height 4
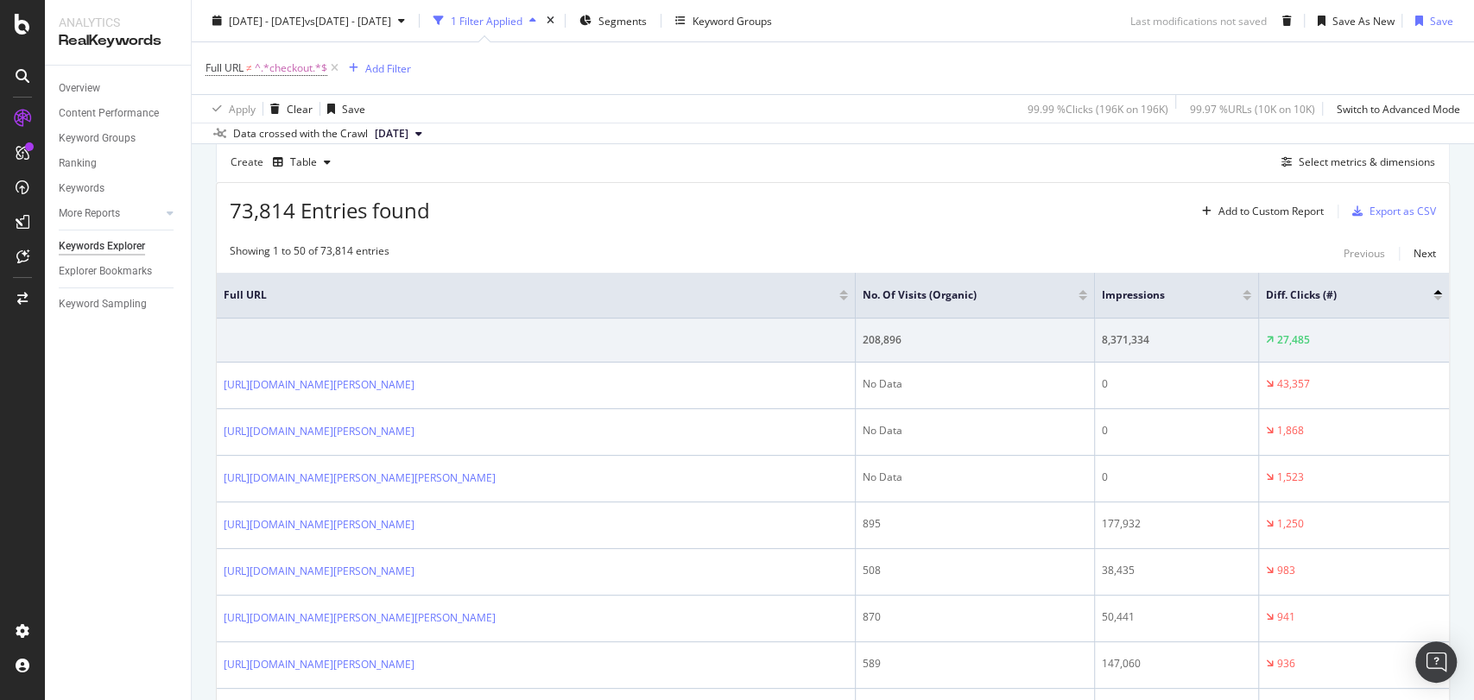
scroll to position [215, 0]
click at [1312, 172] on div "Select metrics & dimensions" at bounding box center [1354, 165] width 161 height 19
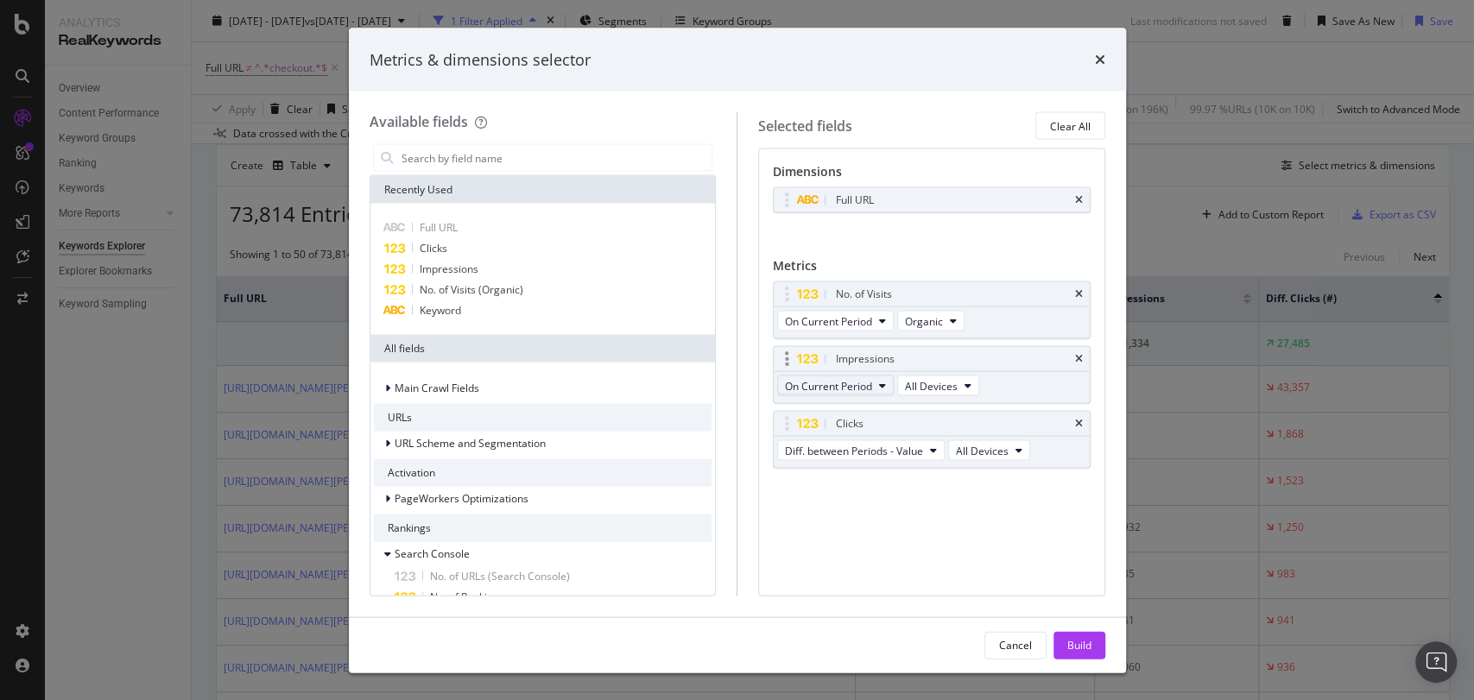
click at [833, 385] on span "On Current Period" at bounding box center [828, 385] width 87 height 15
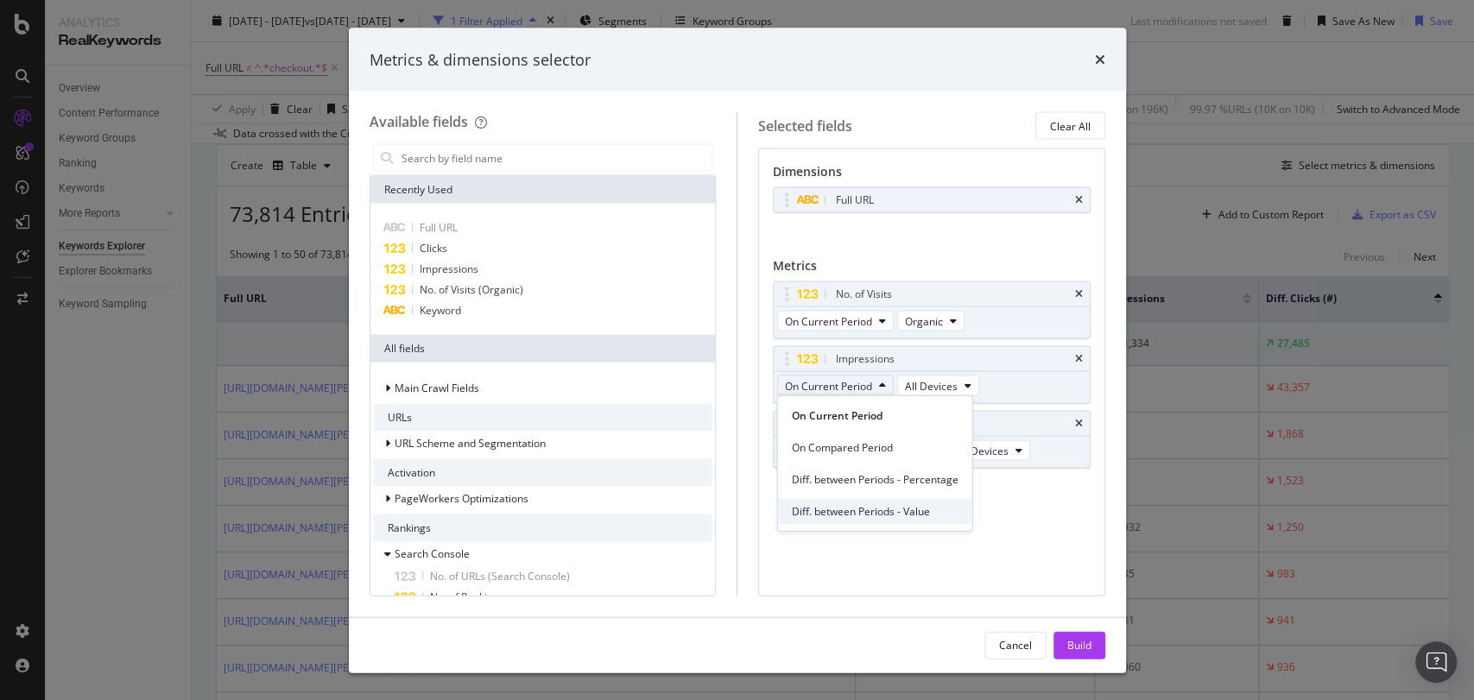
click at [849, 520] on div "Diff. between Periods - Value" at bounding box center [875, 511] width 194 height 25
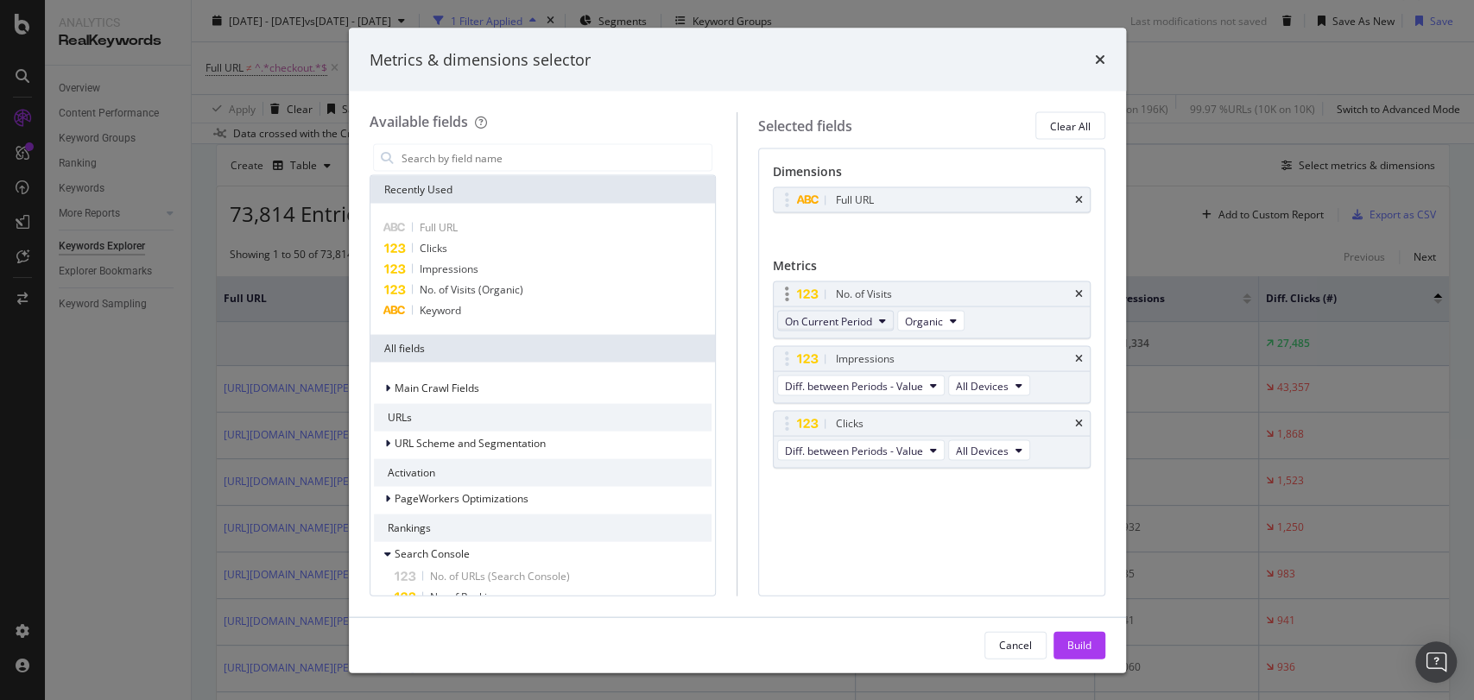
click at [870, 319] on span "On Current Period" at bounding box center [828, 320] width 87 height 15
click at [856, 449] on span "Diff. between Periods - Value" at bounding box center [875, 447] width 167 height 16
click at [1071, 650] on div "Build" at bounding box center [1079, 644] width 24 height 15
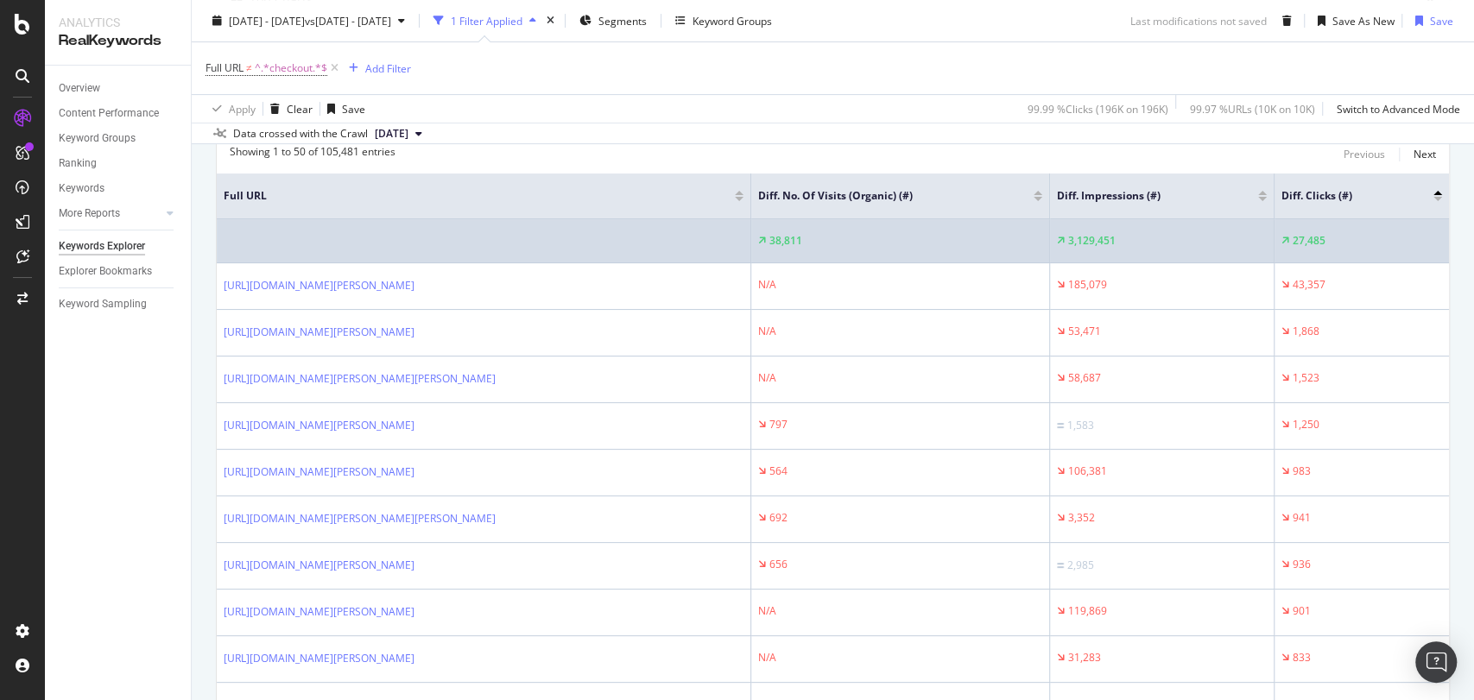
scroll to position [73, 0]
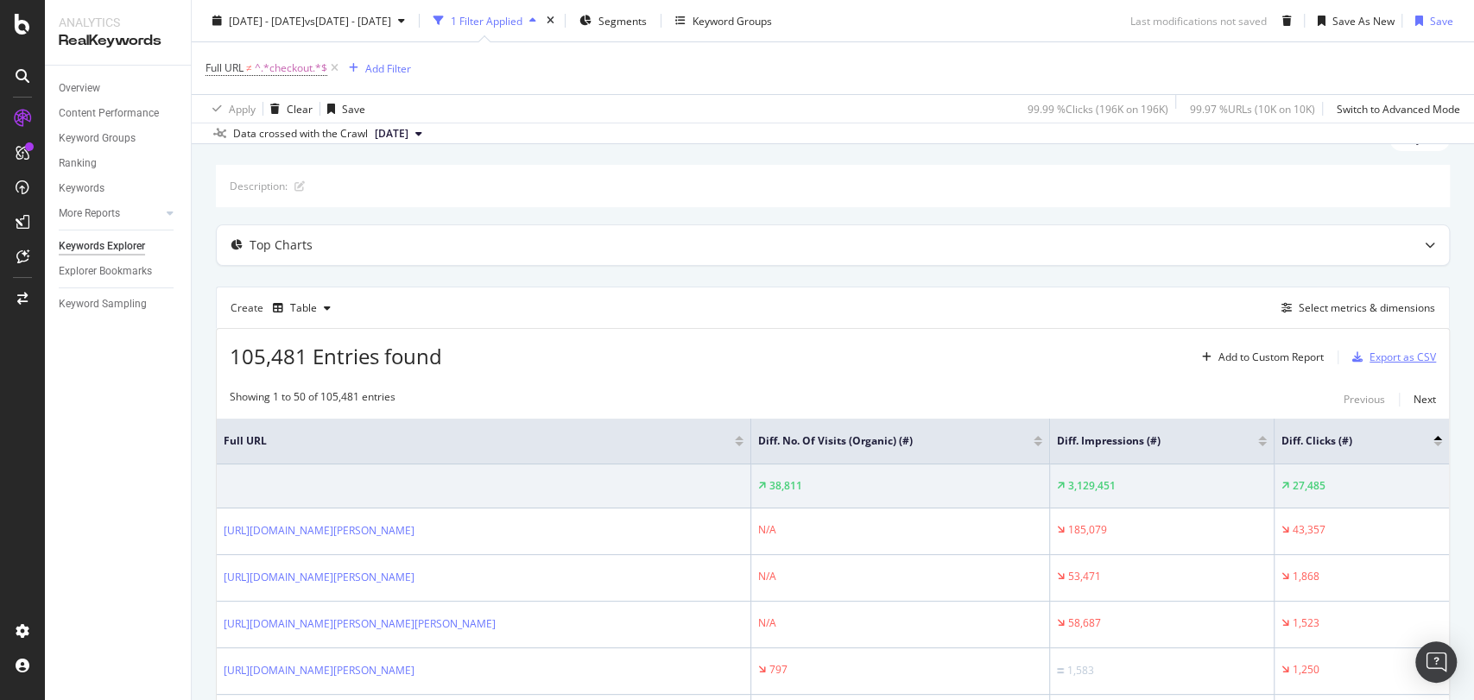
click at [1378, 354] on div "Export as CSV" at bounding box center [1402, 357] width 66 height 15
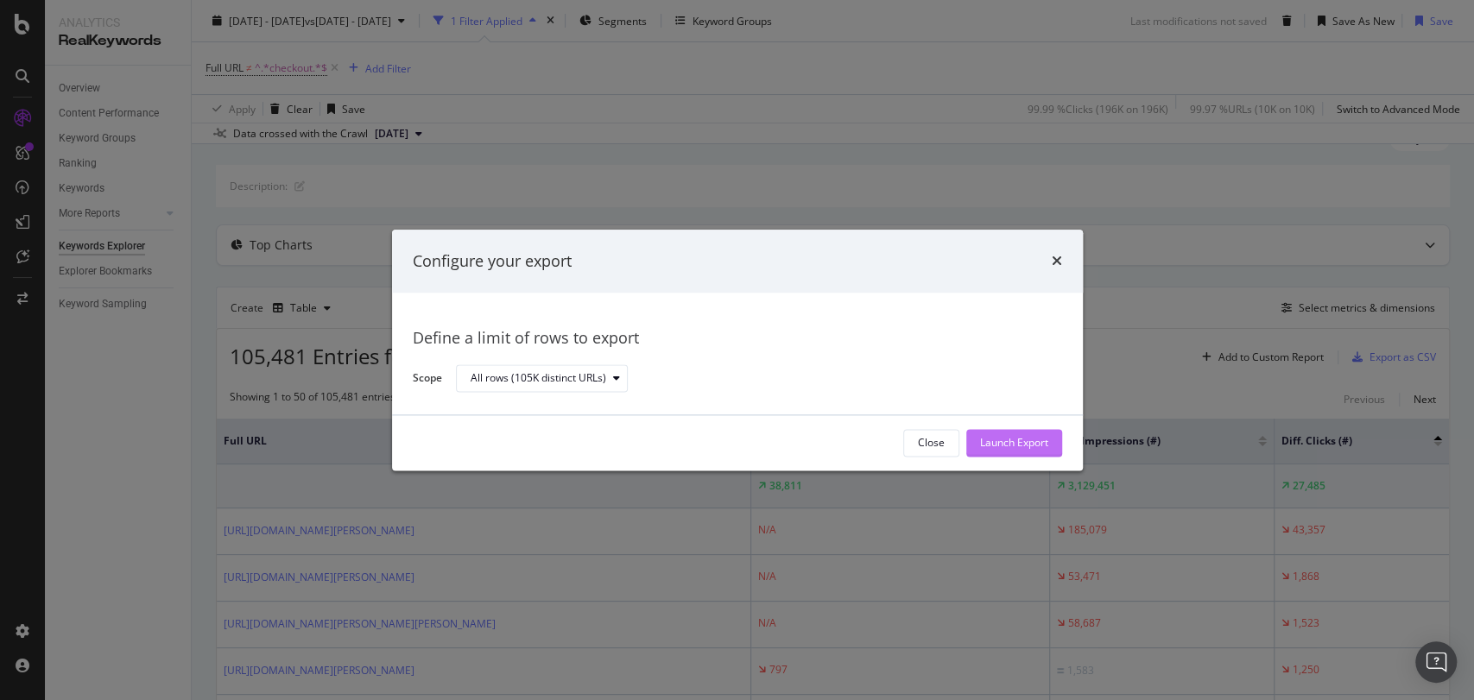
click at [1001, 446] on div "Launch Export" at bounding box center [1014, 443] width 68 height 15
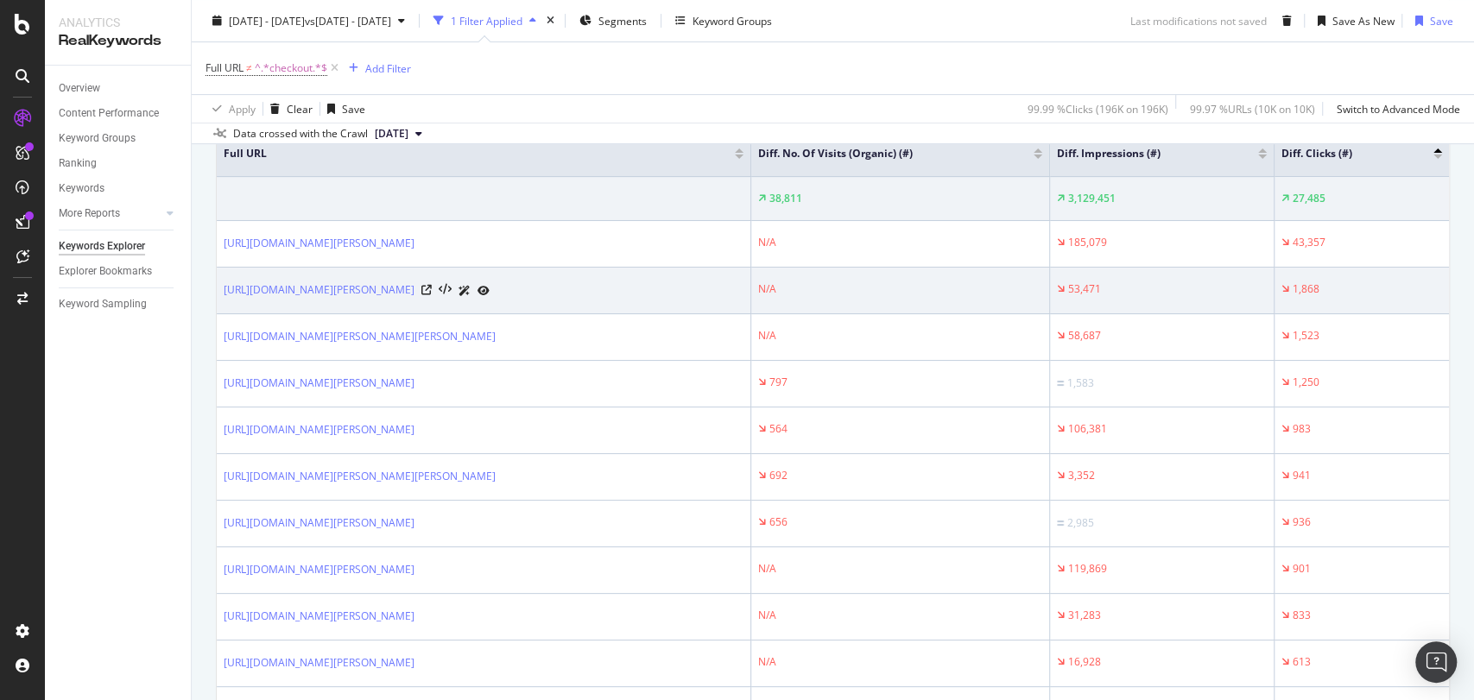
scroll to position [264, 0]
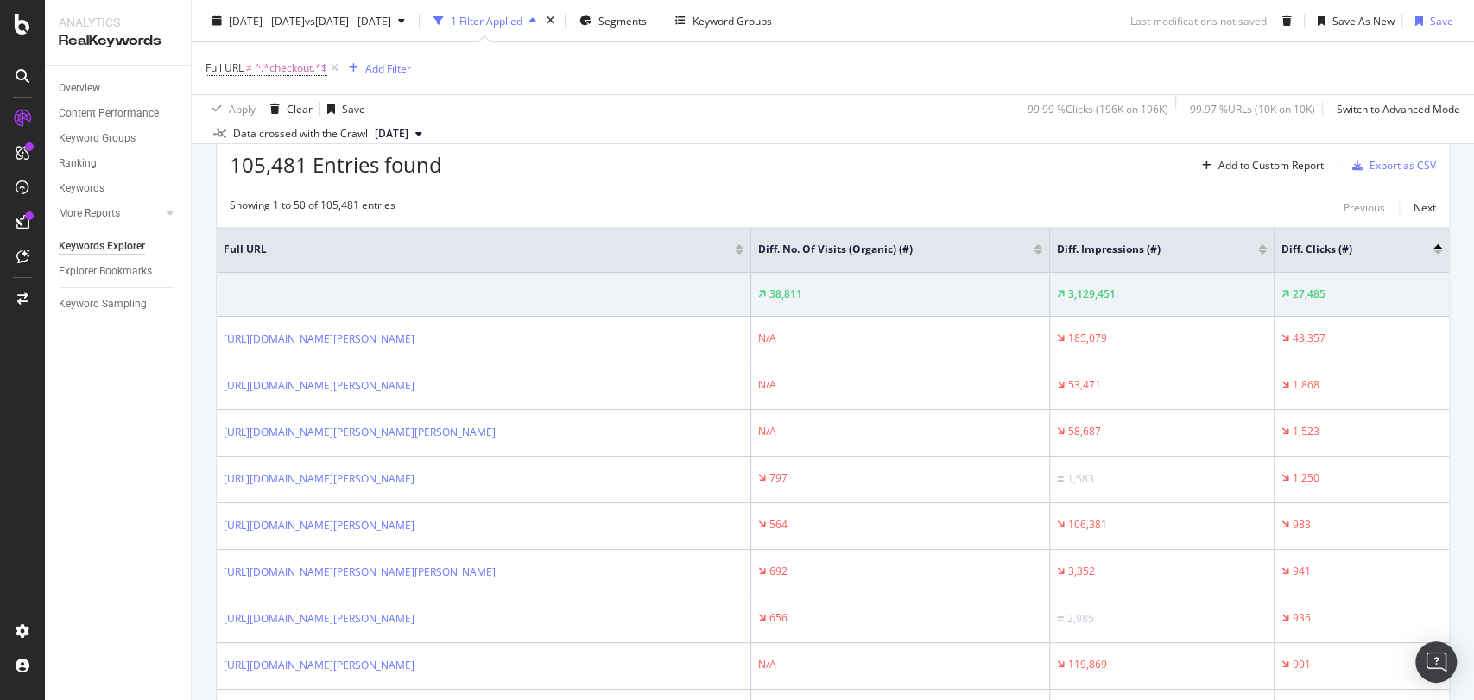
click at [1433, 244] on div at bounding box center [1437, 246] width 9 height 4
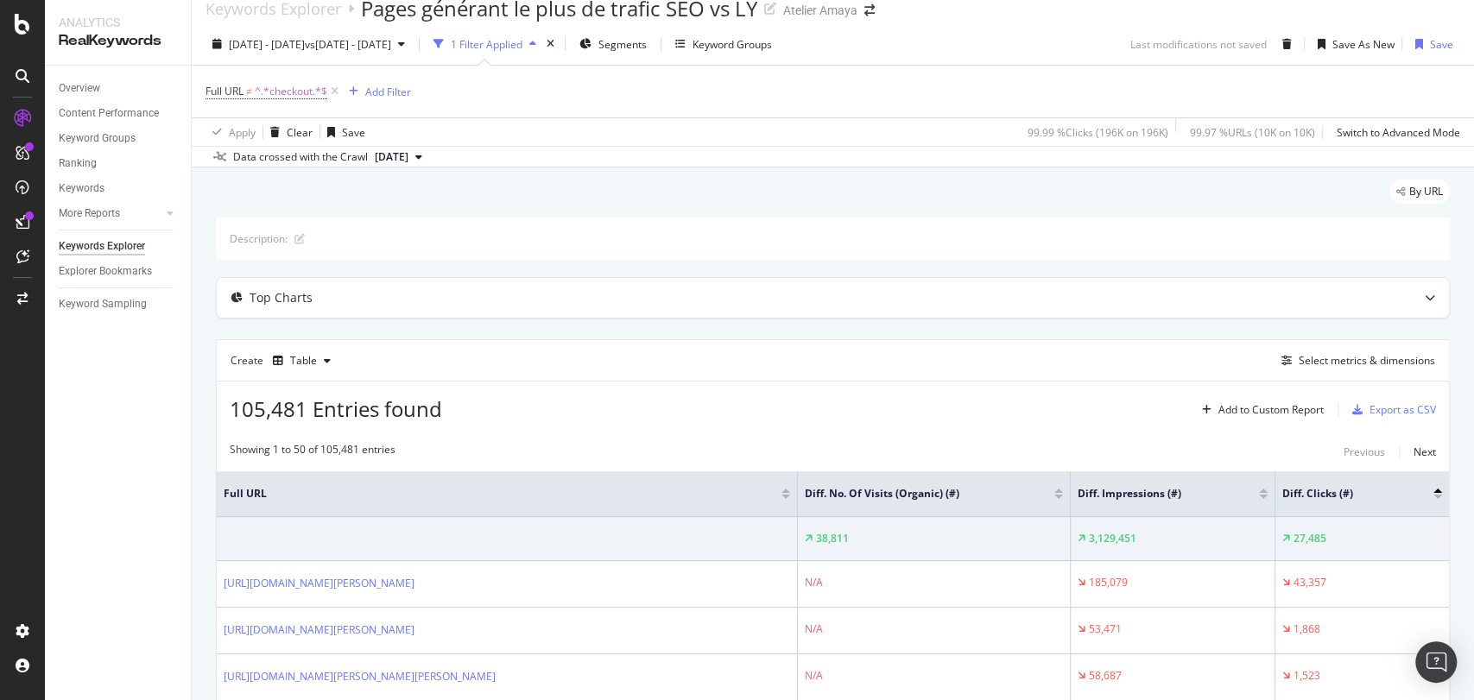
scroll to position [264, 0]
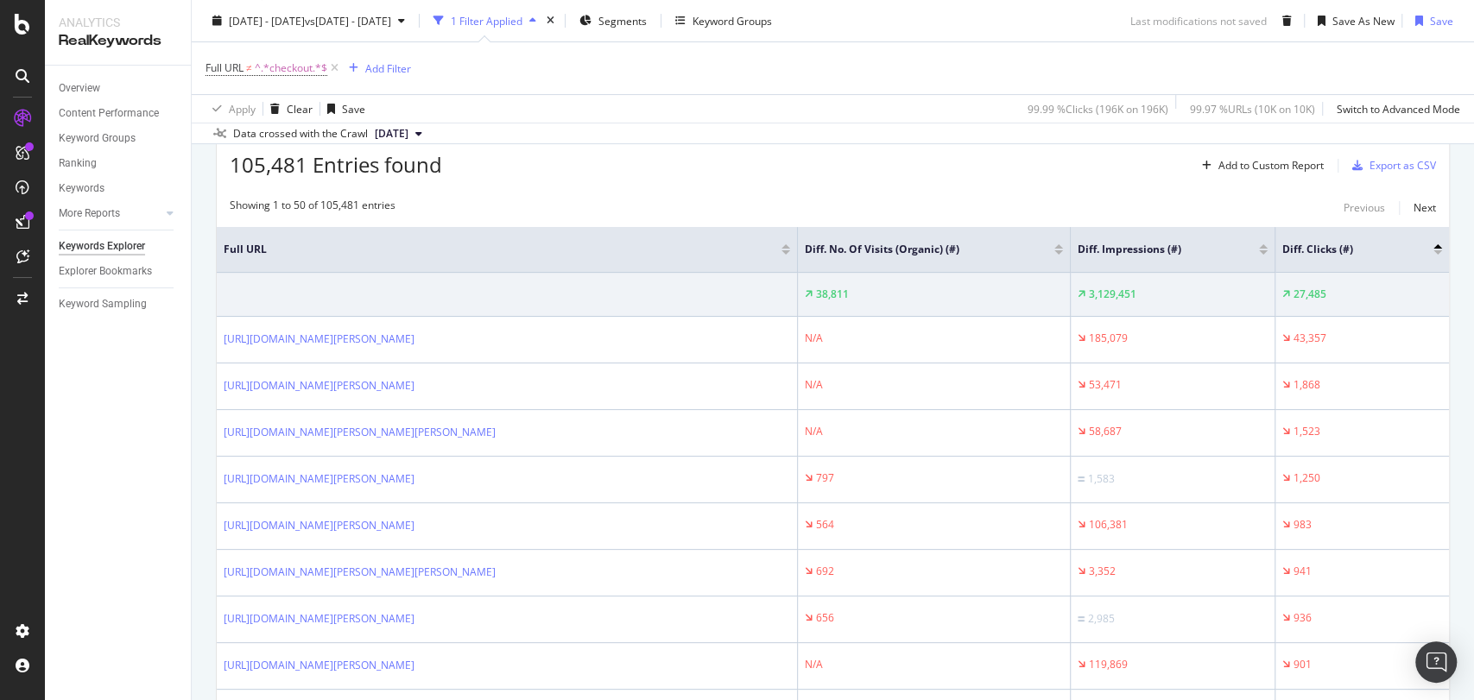
click at [1433, 244] on div at bounding box center [1437, 246] width 9 height 4
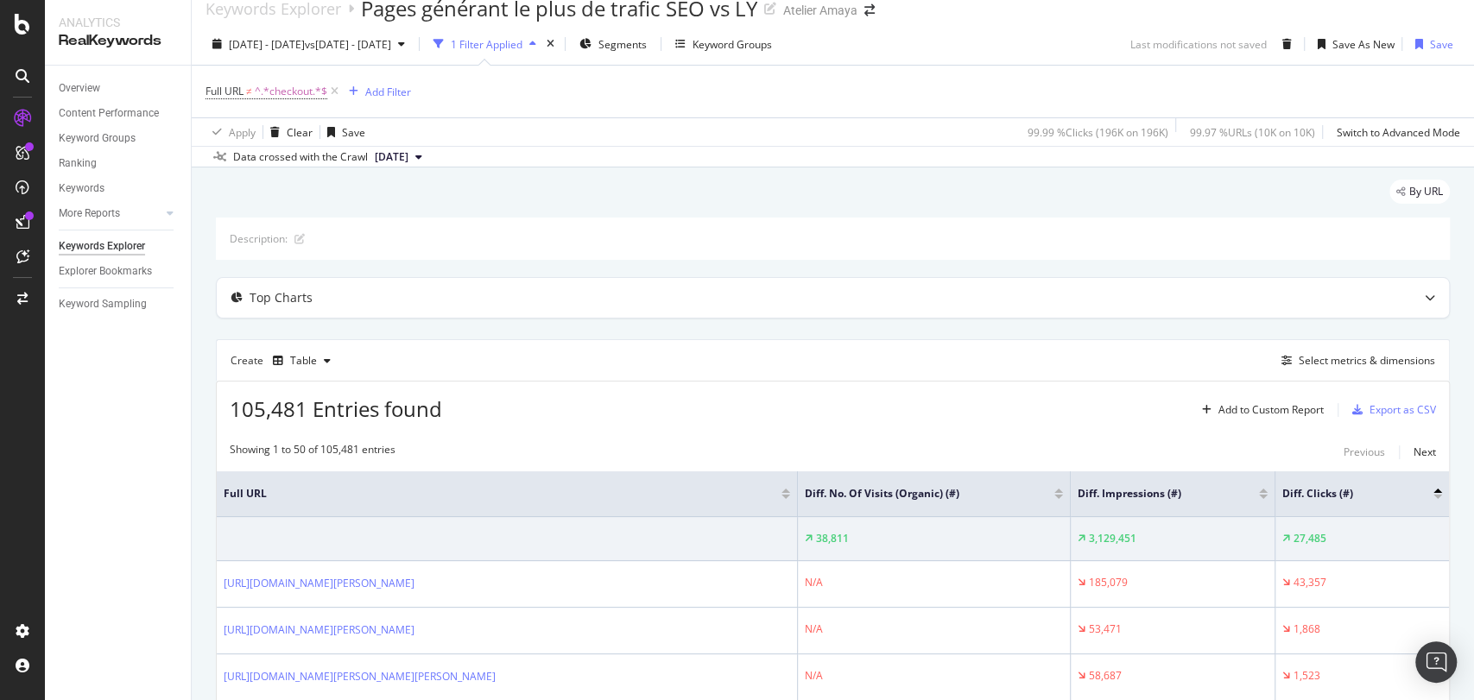
scroll to position [264, 0]
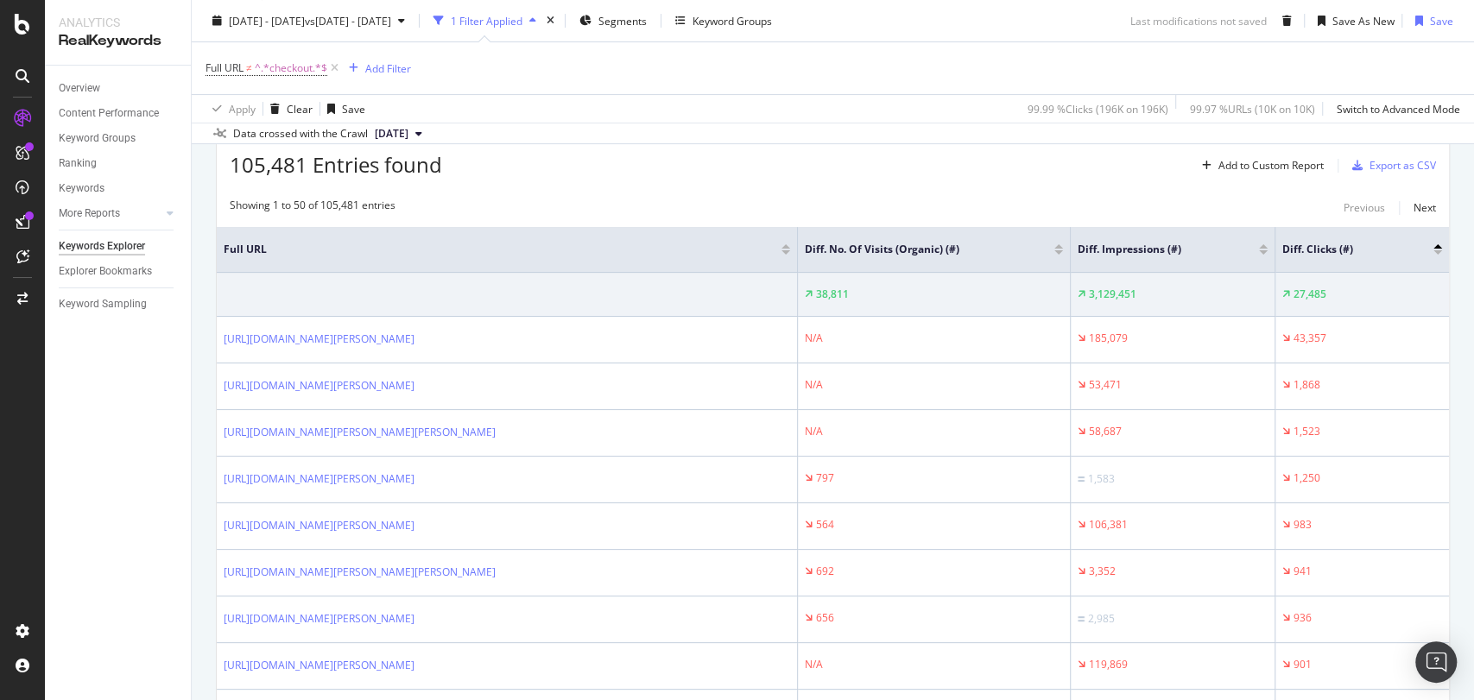
click at [1433, 246] on div at bounding box center [1437, 246] width 9 height 4
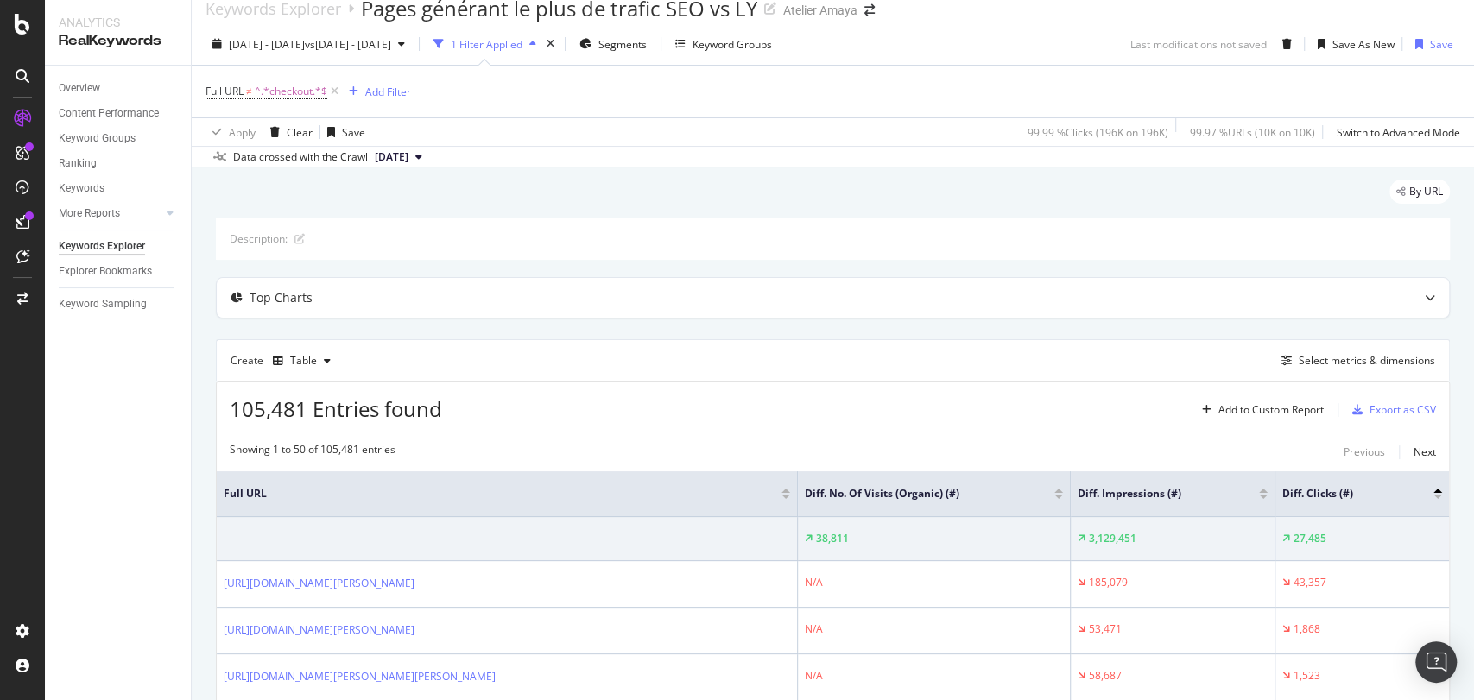
scroll to position [264, 0]
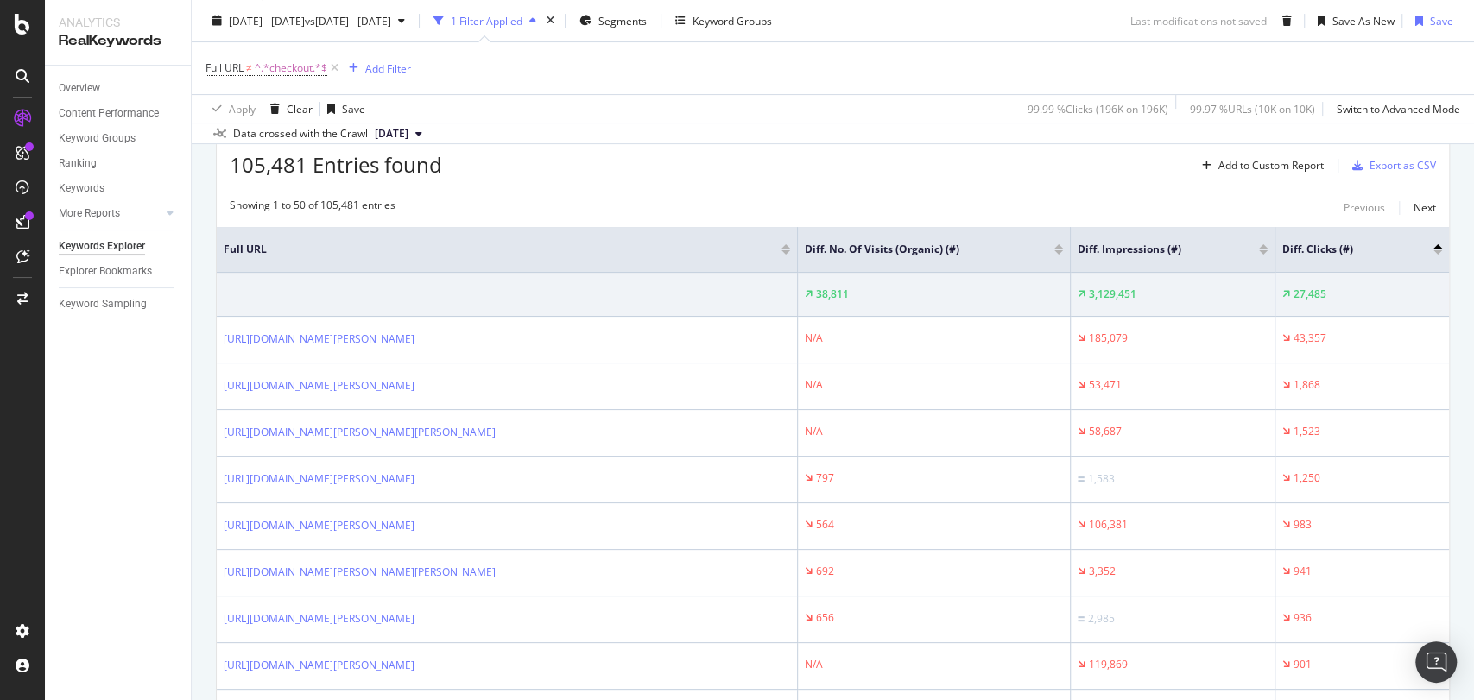
click at [1433, 244] on div at bounding box center [1437, 246] width 9 height 4
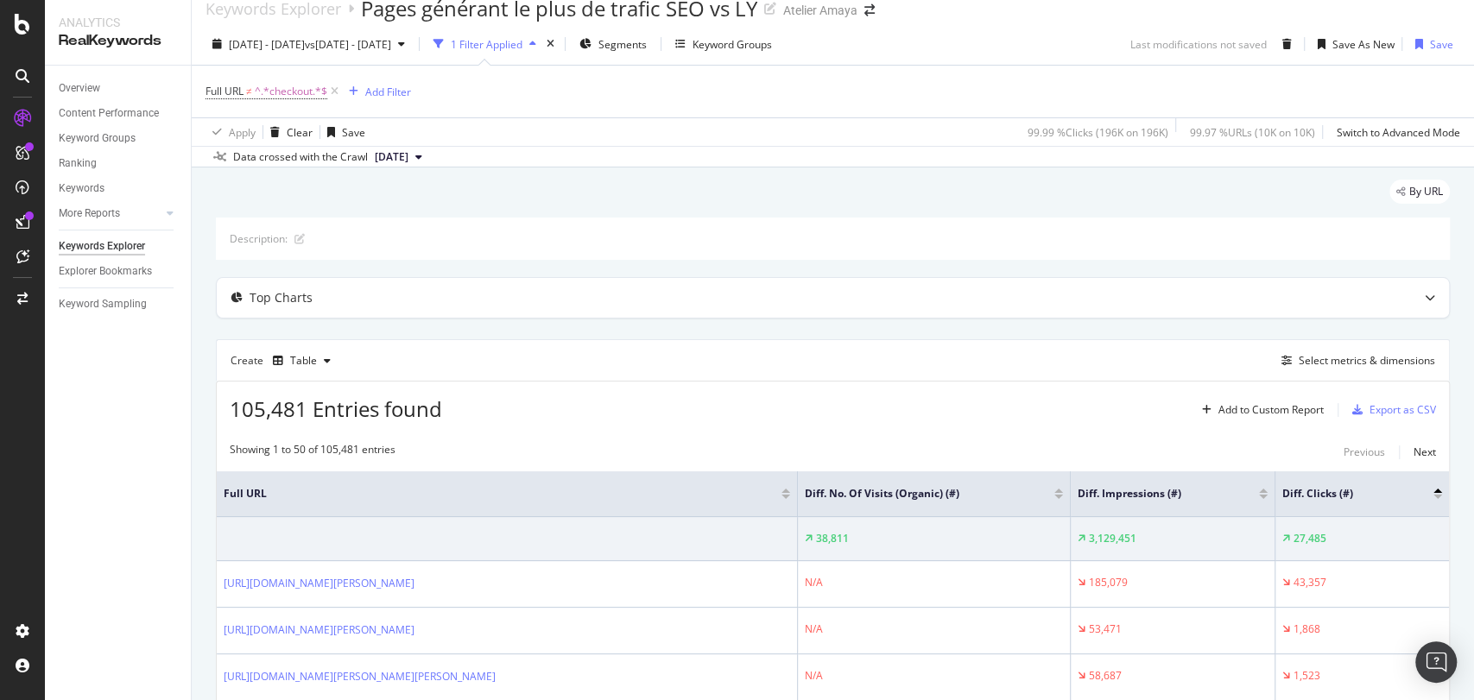
scroll to position [264, 0]
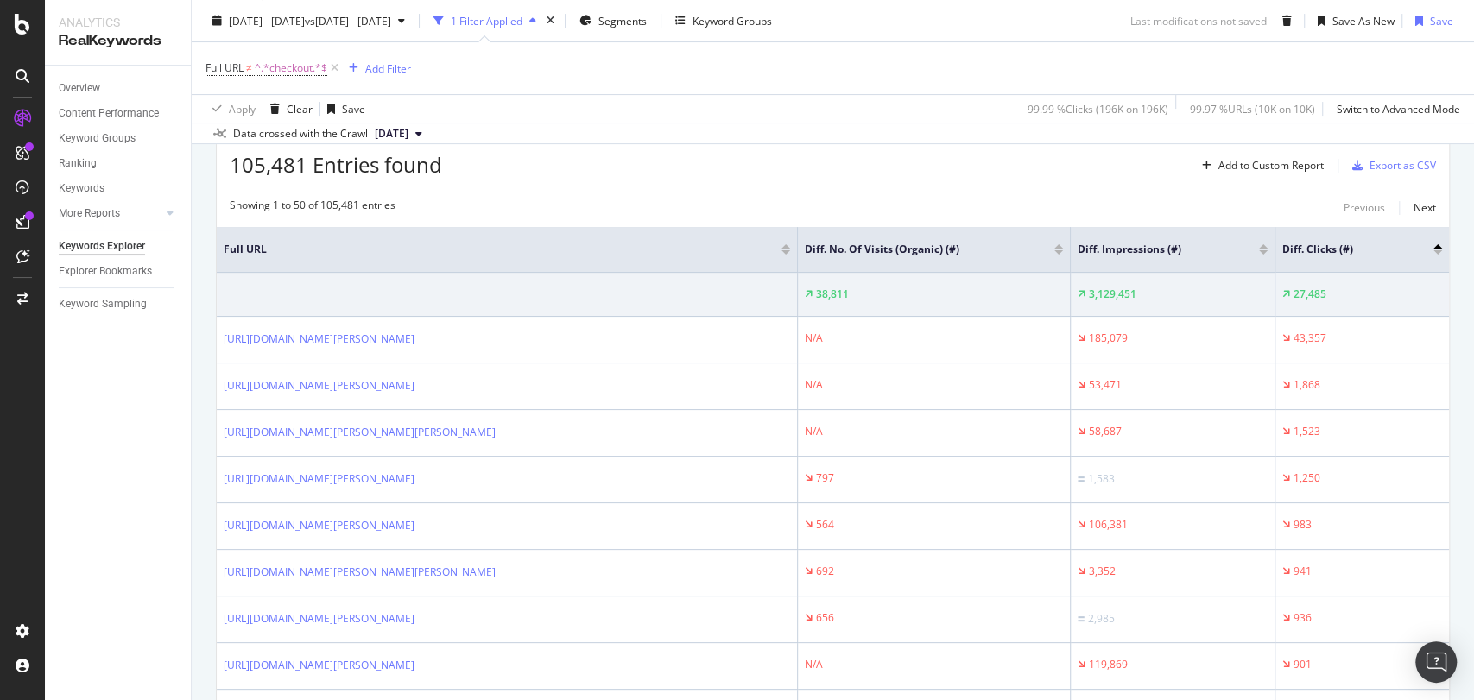
click at [1433, 250] on div at bounding box center [1437, 252] width 9 height 4
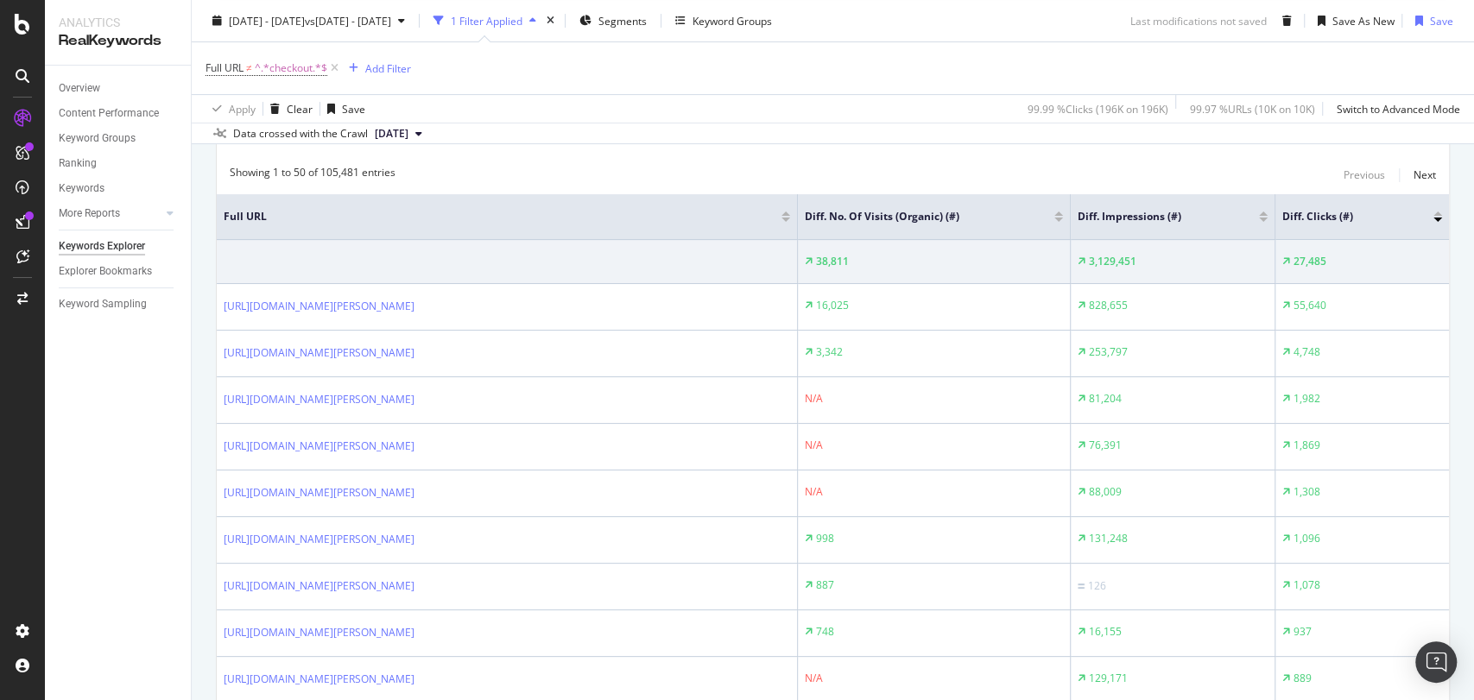
scroll to position [298, 0]
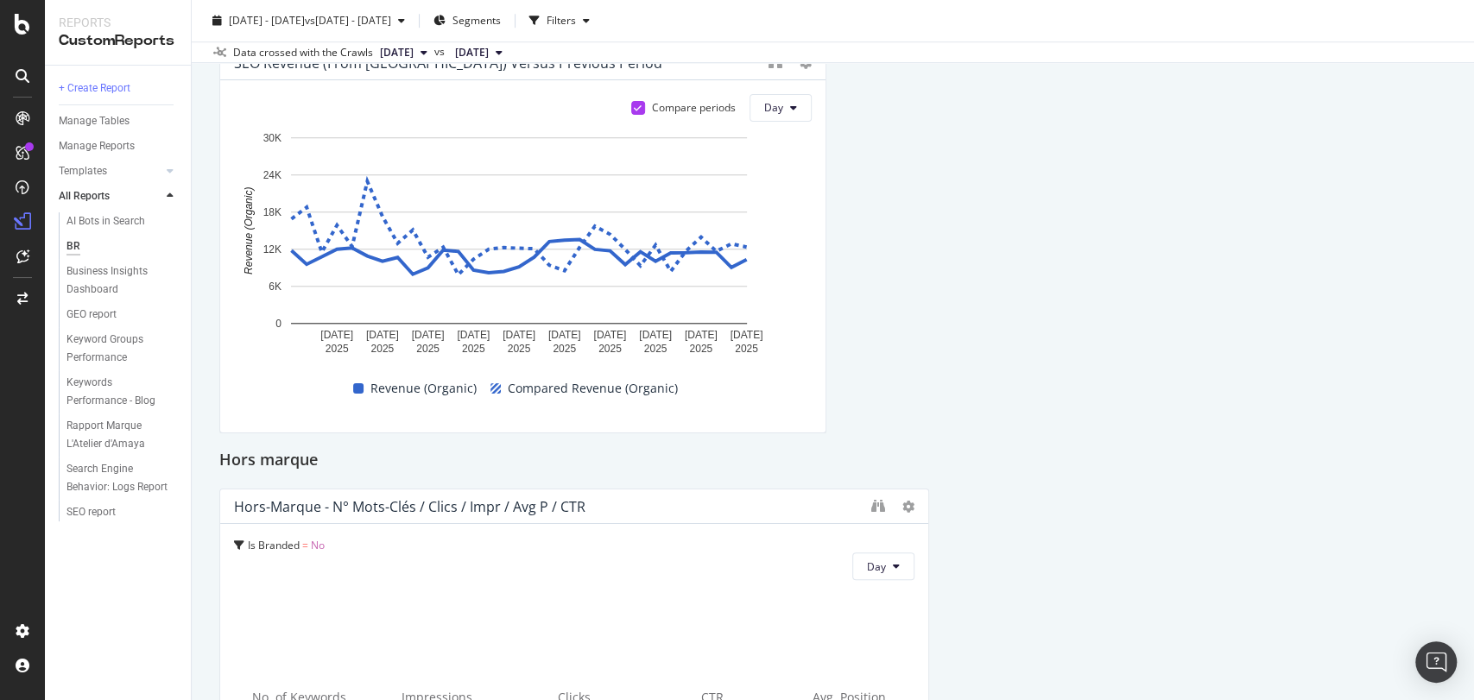
scroll to position [939, 0]
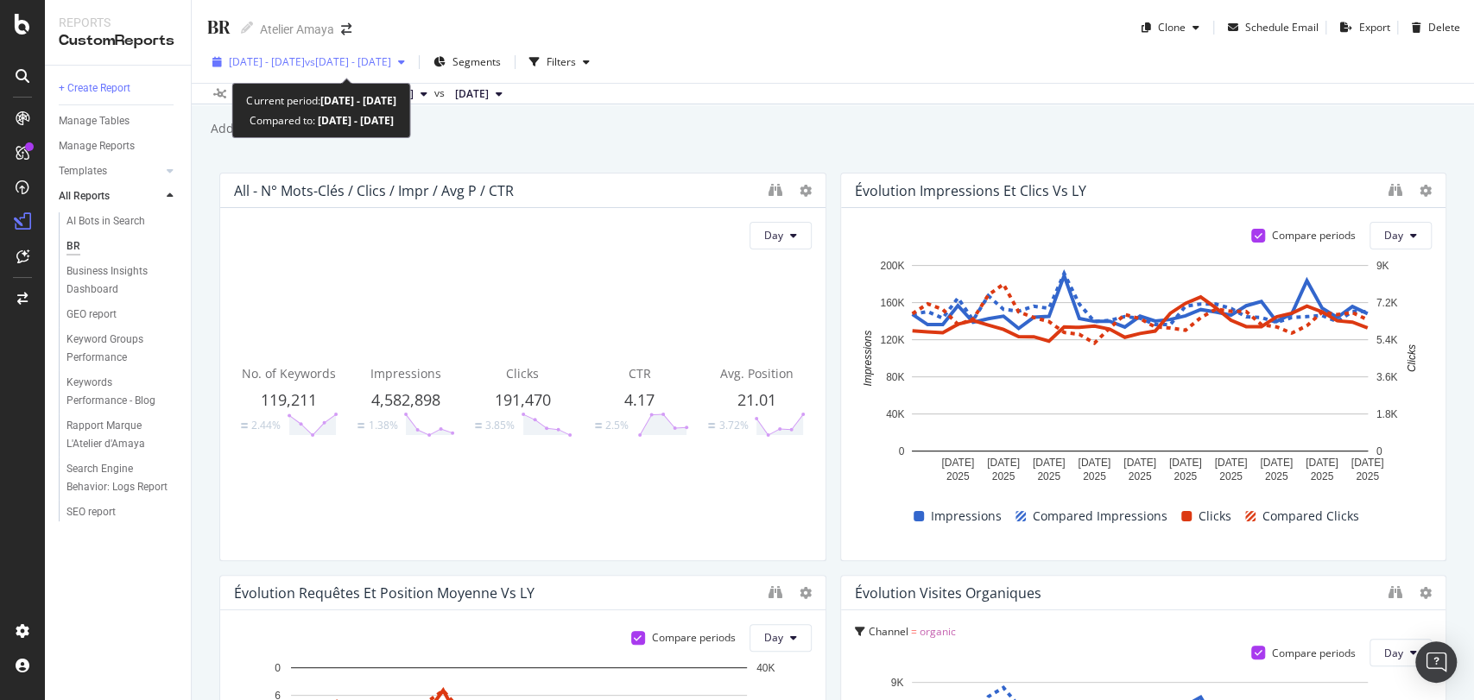
click at [391, 66] on span "vs 2025 Jul. 1st - Jul. 31st" at bounding box center [348, 61] width 86 height 15
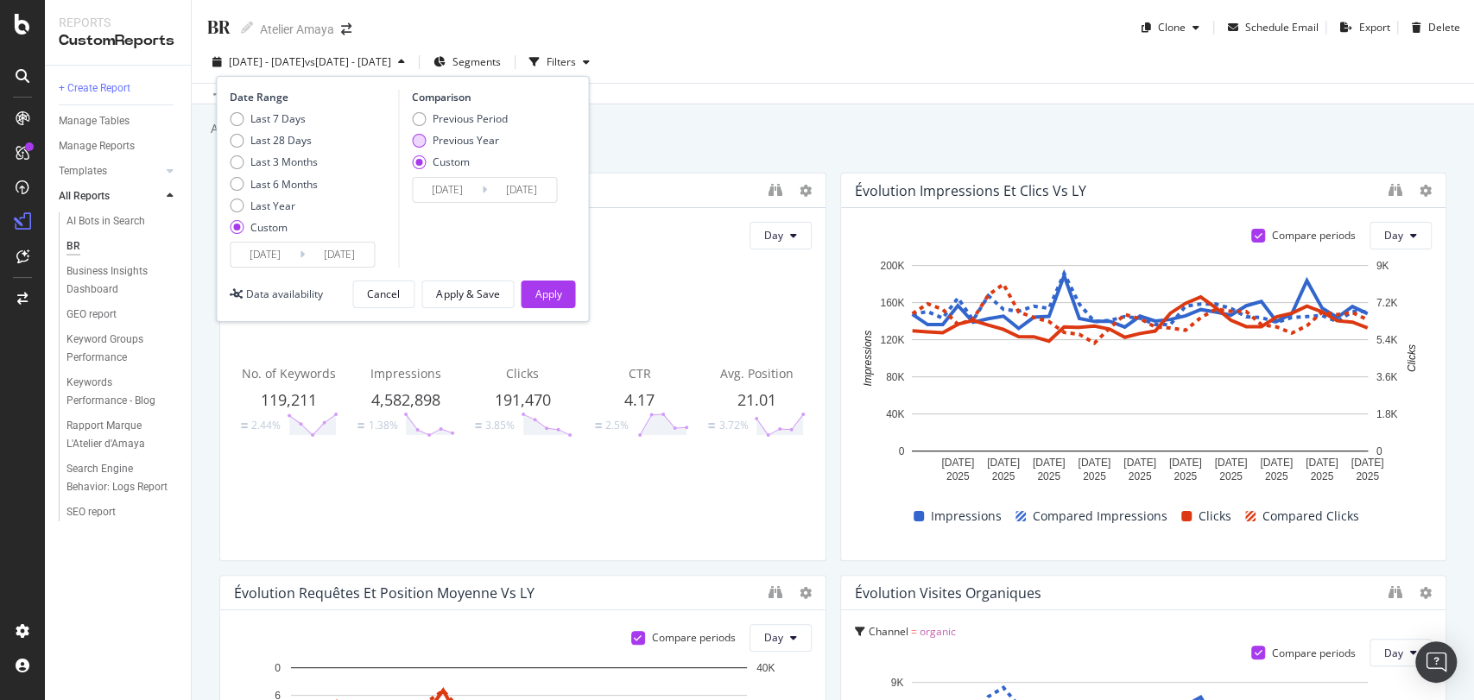
click at [414, 138] on div "Previous Year" at bounding box center [419, 141] width 14 height 14
type input "2024/08/02"
type input "2024/09/01"
click at [544, 300] on div "Apply" at bounding box center [547, 294] width 27 height 15
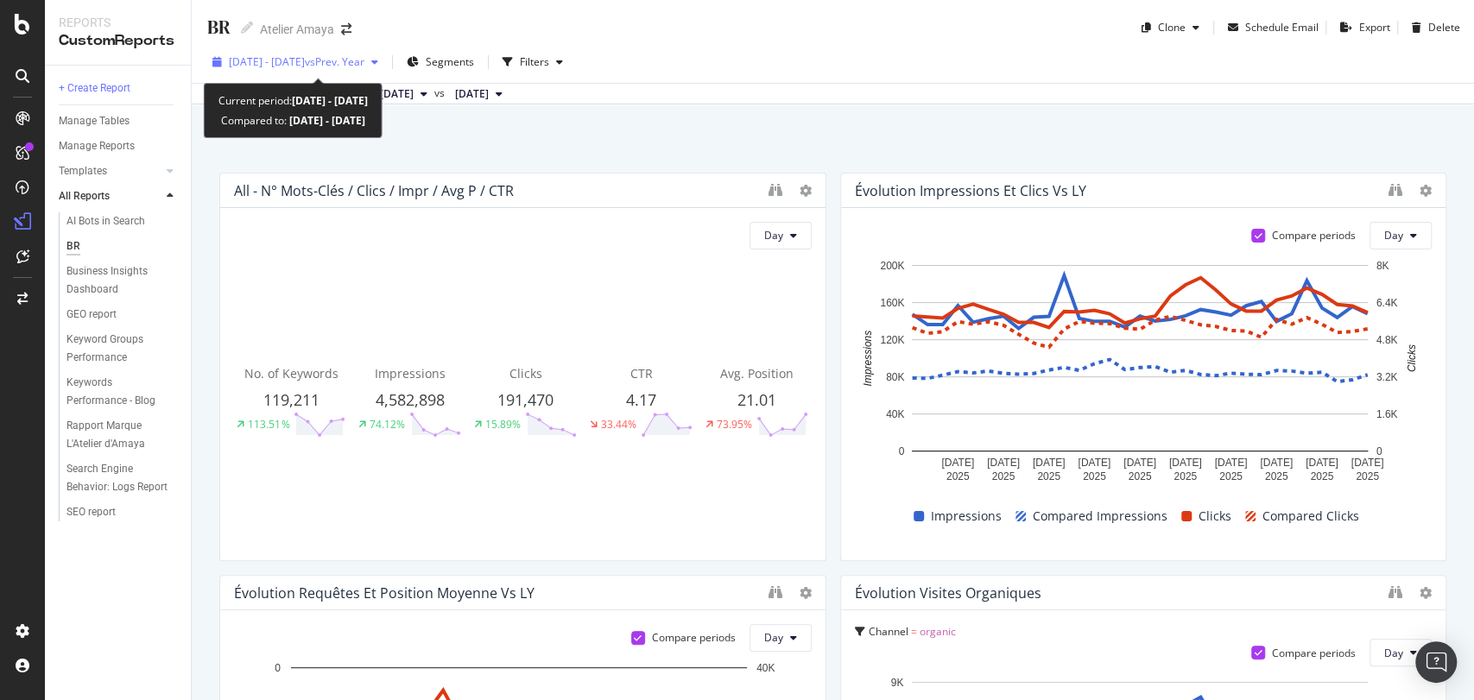
click at [385, 72] on div "2025 Aug. 1st - Aug. 31st vs Prev. Year" at bounding box center [295, 62] width 180 height 26
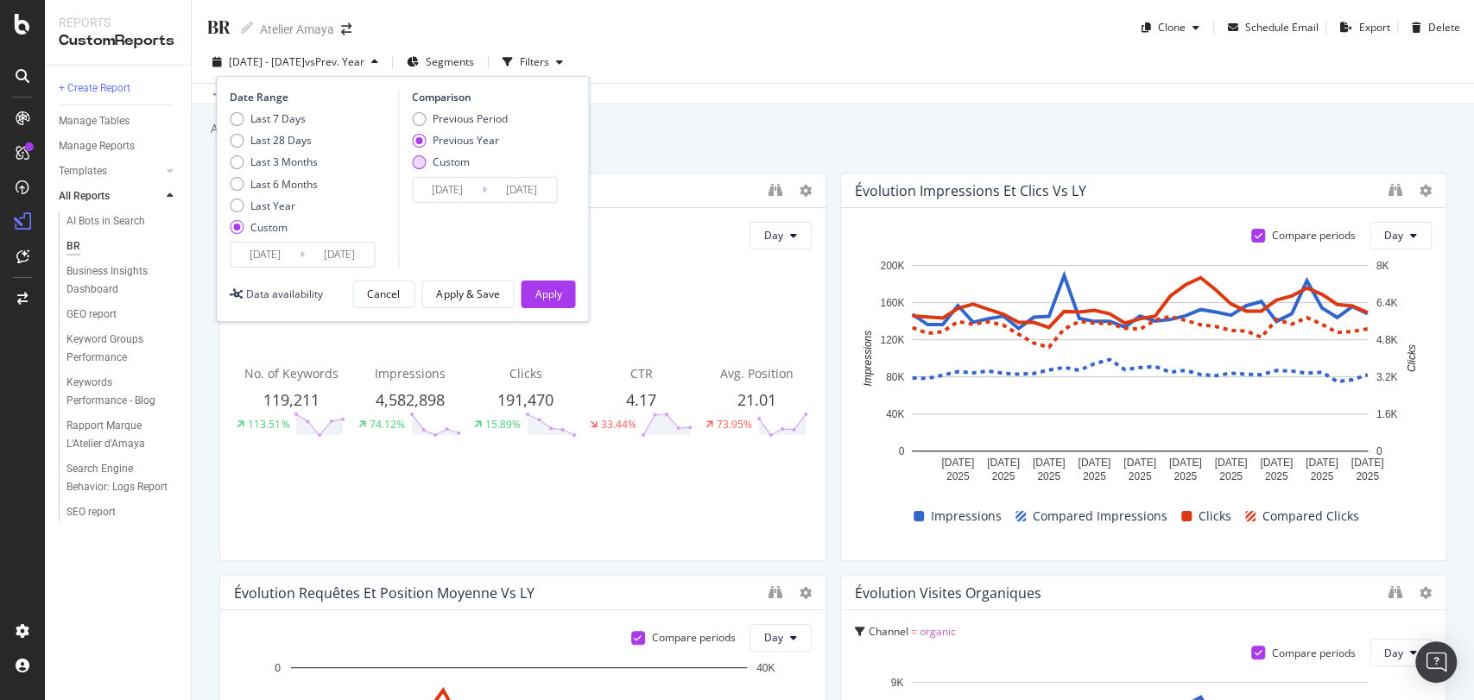
click at [458, 161] on div "Custom" at bounding box center [451, 162] width 37 height 15
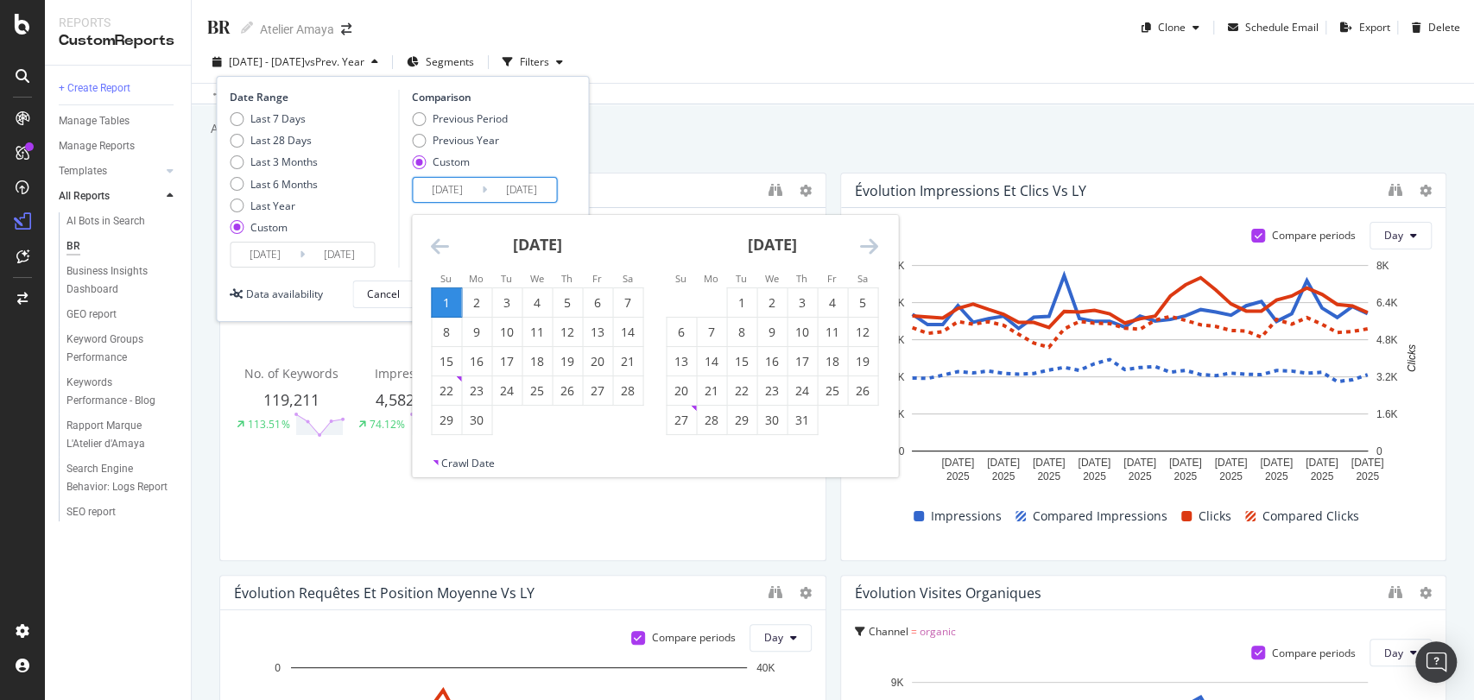
click at [461, 199] on input "2024/08/02" at bounding box center [447, 190] width 69 height 24
click at [442, 258] on div "September 2024" at bounding box center [537, 251] width 212 height 73
click at [428, 245] on div "September 2024 1 2 3 4 5 6 7 8 9 10 11 12 13 14 15 16 17 18 19 20 21 22 23 24 2…" at bounding box center [537, 325] width 235 height 221
click at [439, 250] on icon "Move backward to switch to the previous month." at bounding box center [440, 246] width 18 height 21
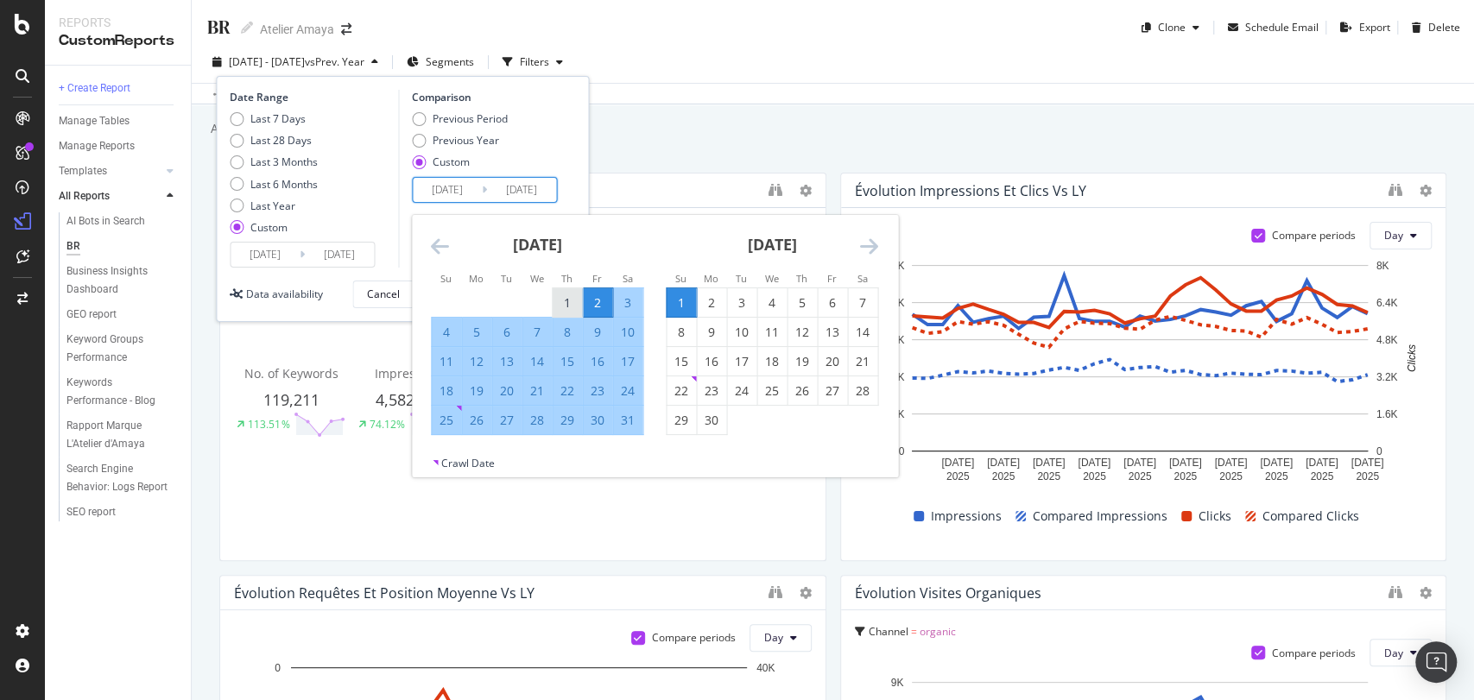
click at [574, 306] on div "1" at bounding box center [567, 302] width 29 height 17
type input "2024/08/01"
click at [634, 420] on div "31" at bounding box center [627, 420] width 29 height 17
type input "2024/08/31"
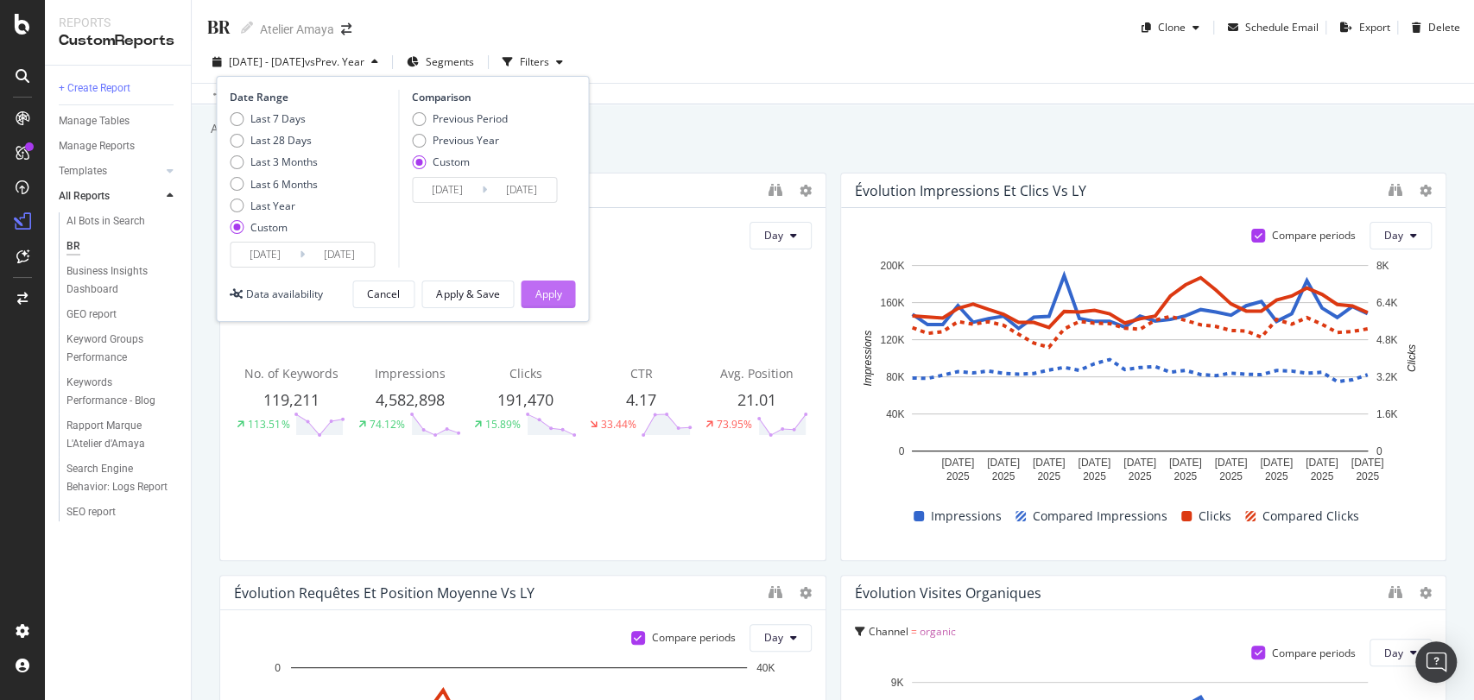
click at [539, 295] on div "Apply" at bounding box center [547, 294] width 27 height 15
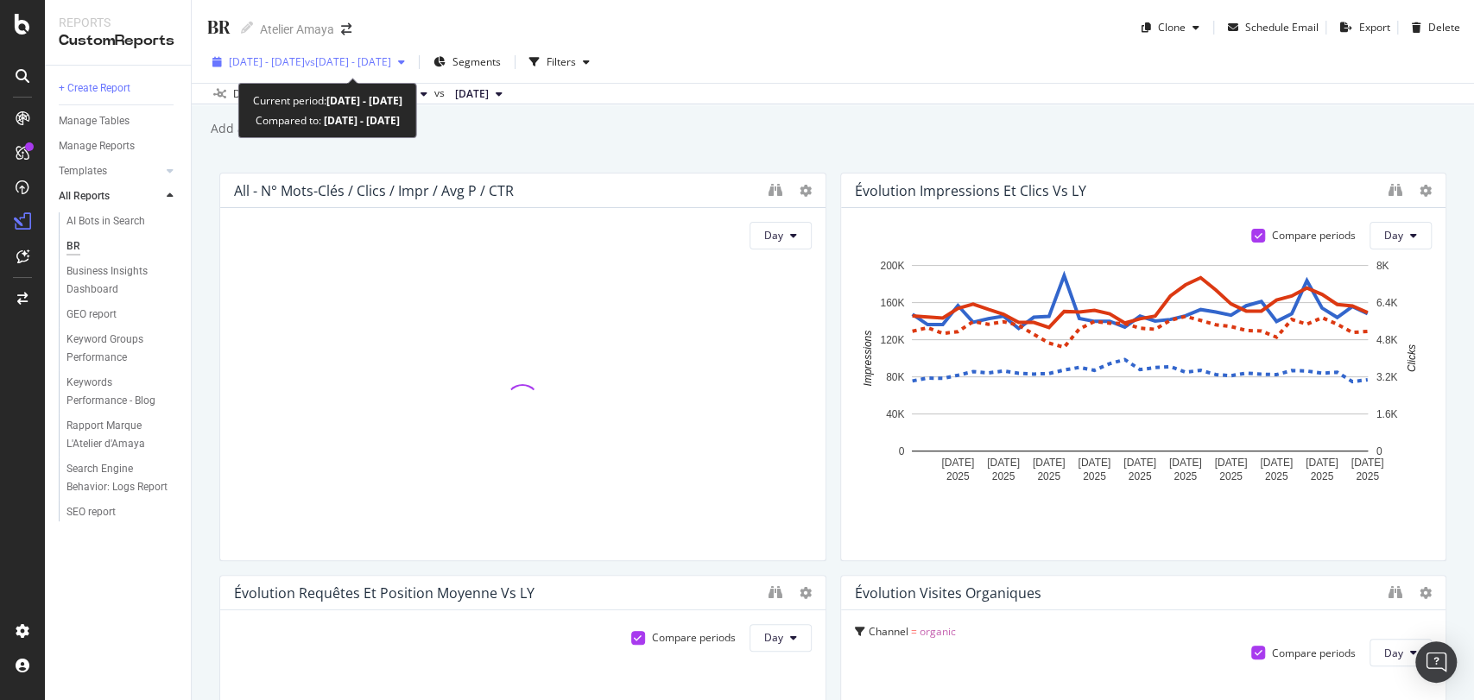
click at [391, 65] on span "vs 2024 Aug. 1st - Aug. 31st" at bounding box center [348, 61] width 86 height 15
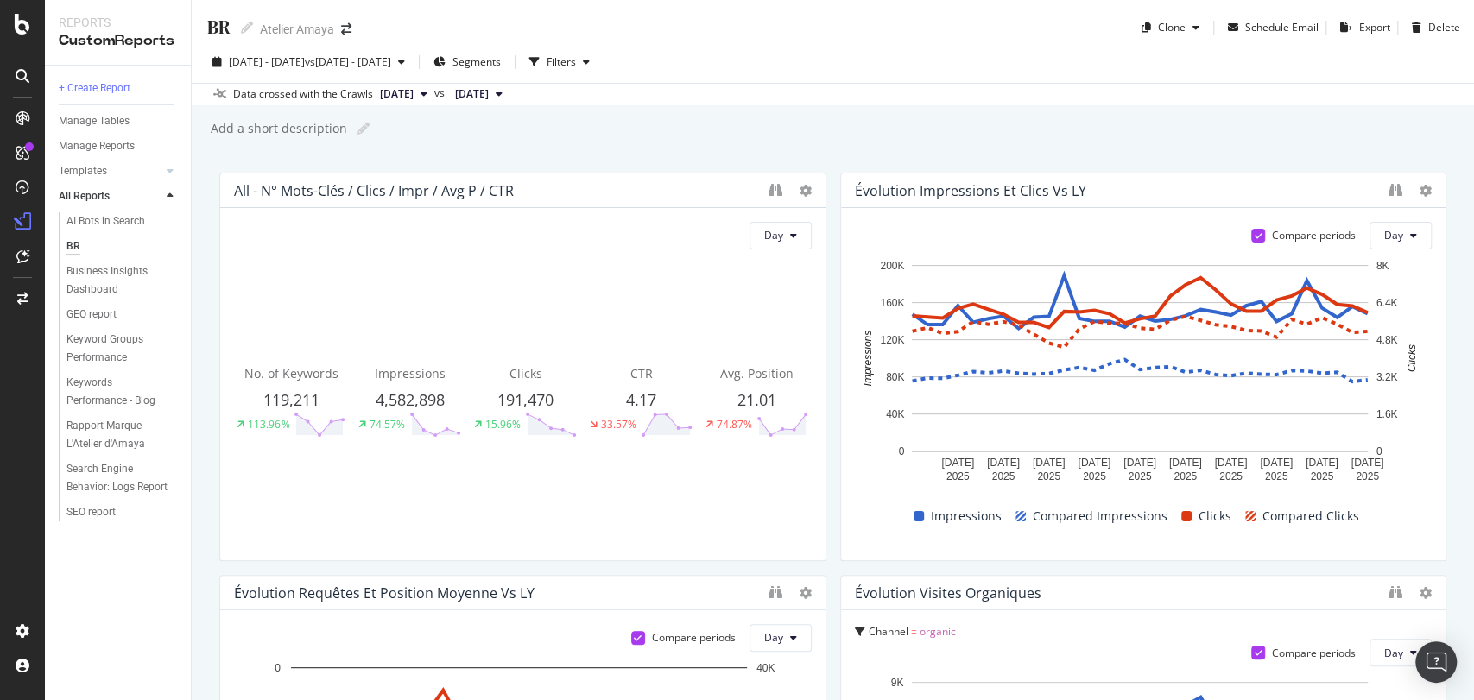
click at [760, 86] on div "Data crossed with the Crawls 2025 Aug. 30th vs 2024 Aug. 24th" at bounding box center [833, 93] width 1282 height 21
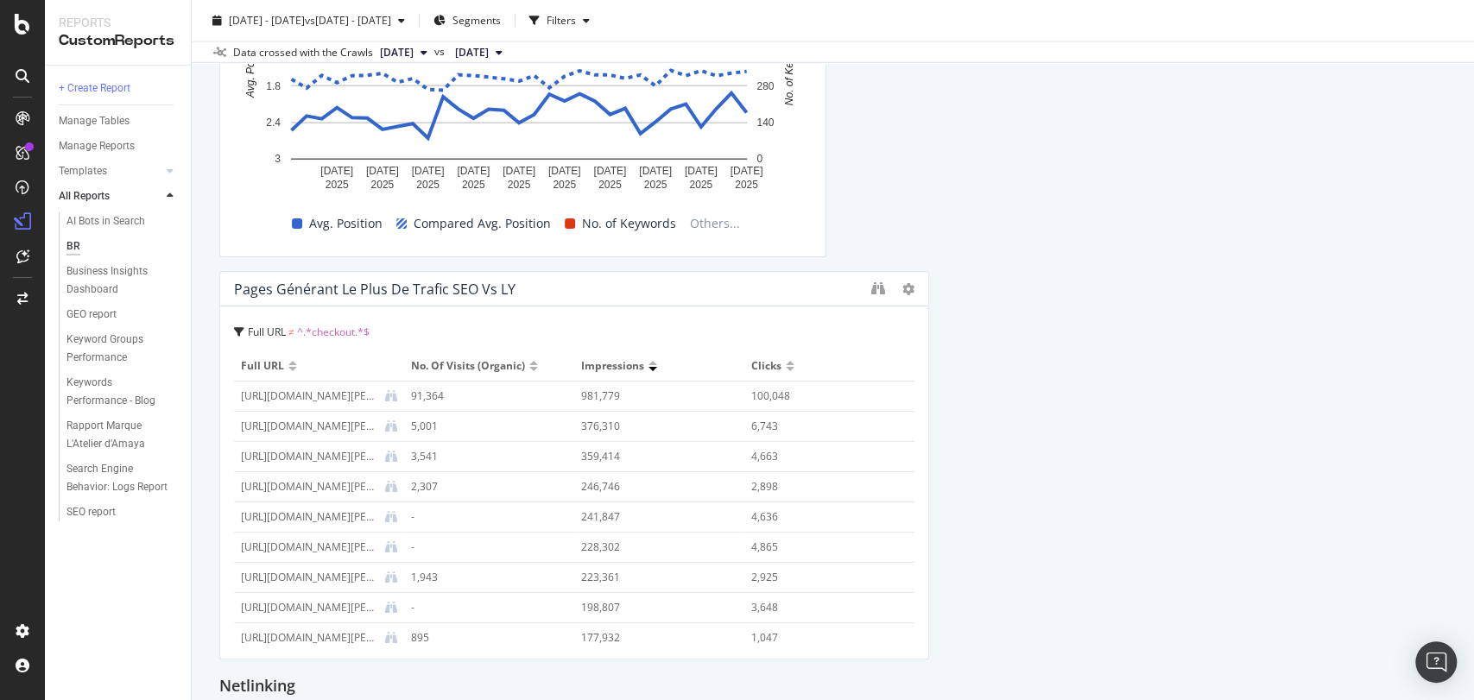
scroll to position [3254, 0]
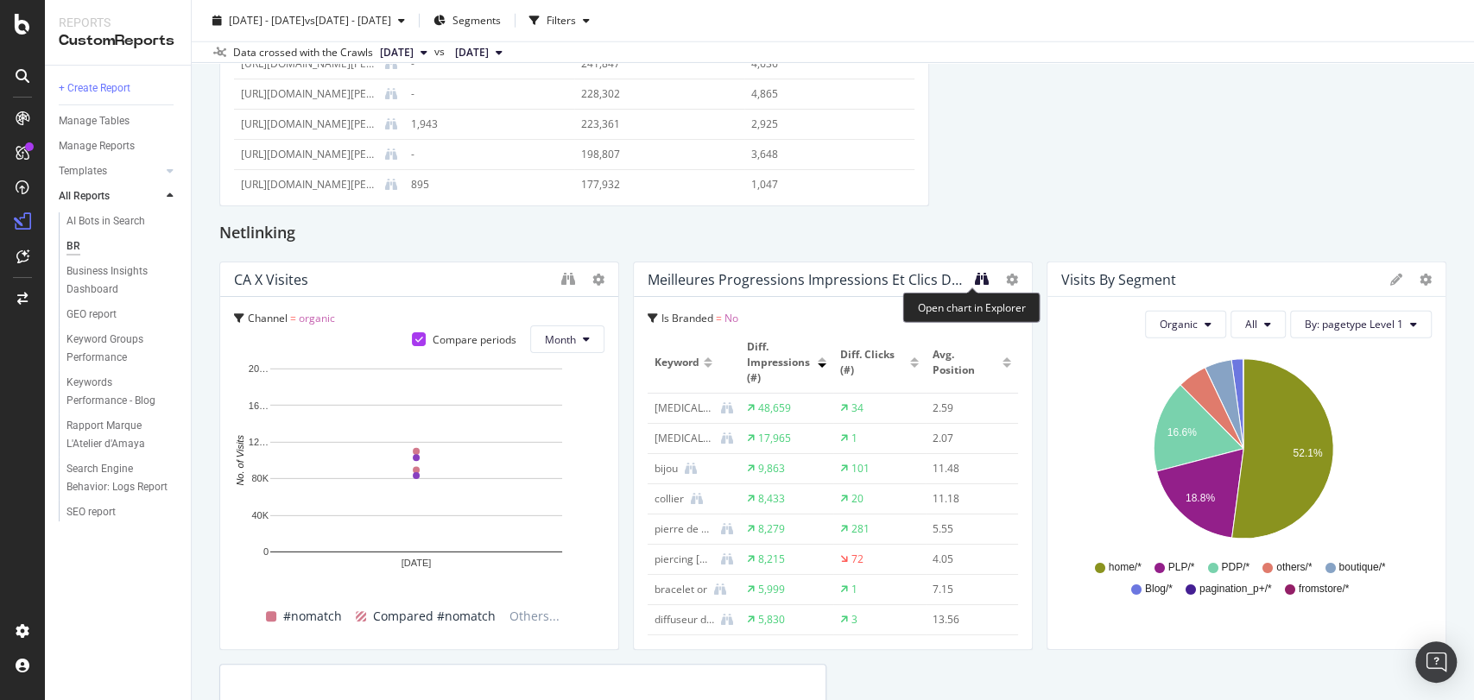
click at [975, 281] on icon "binoculars" at bounding box center [982, 279] width 14 height 14
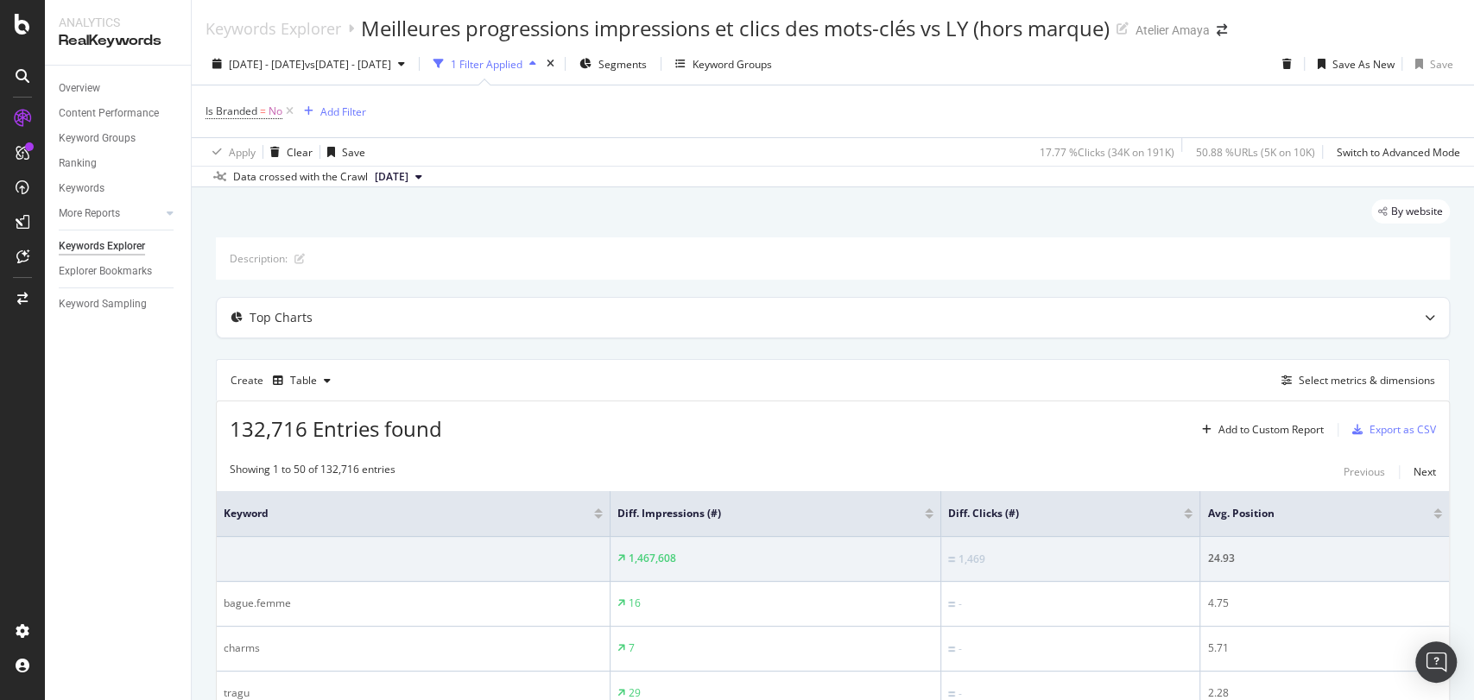
click at [925, 515] on div at bounding box center [929, 517] width 9 height 4
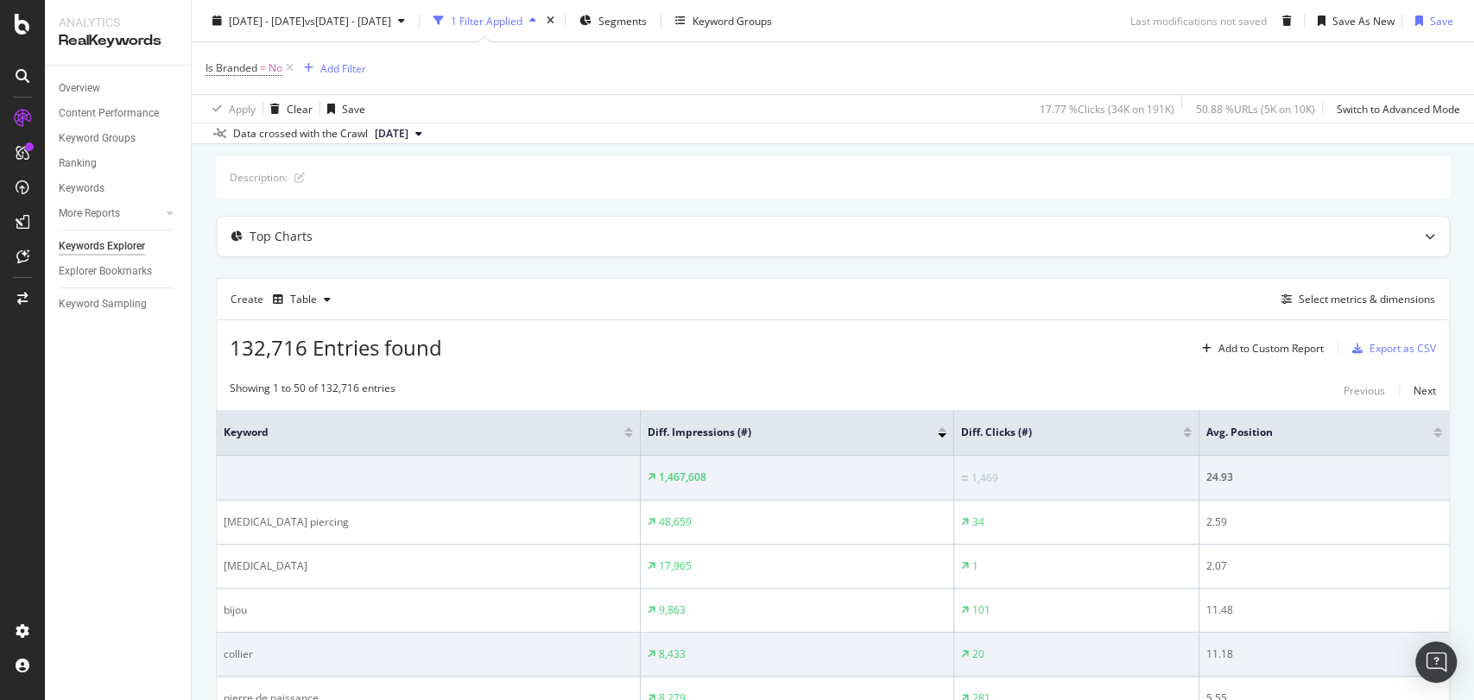
scroll to position [79, 0]
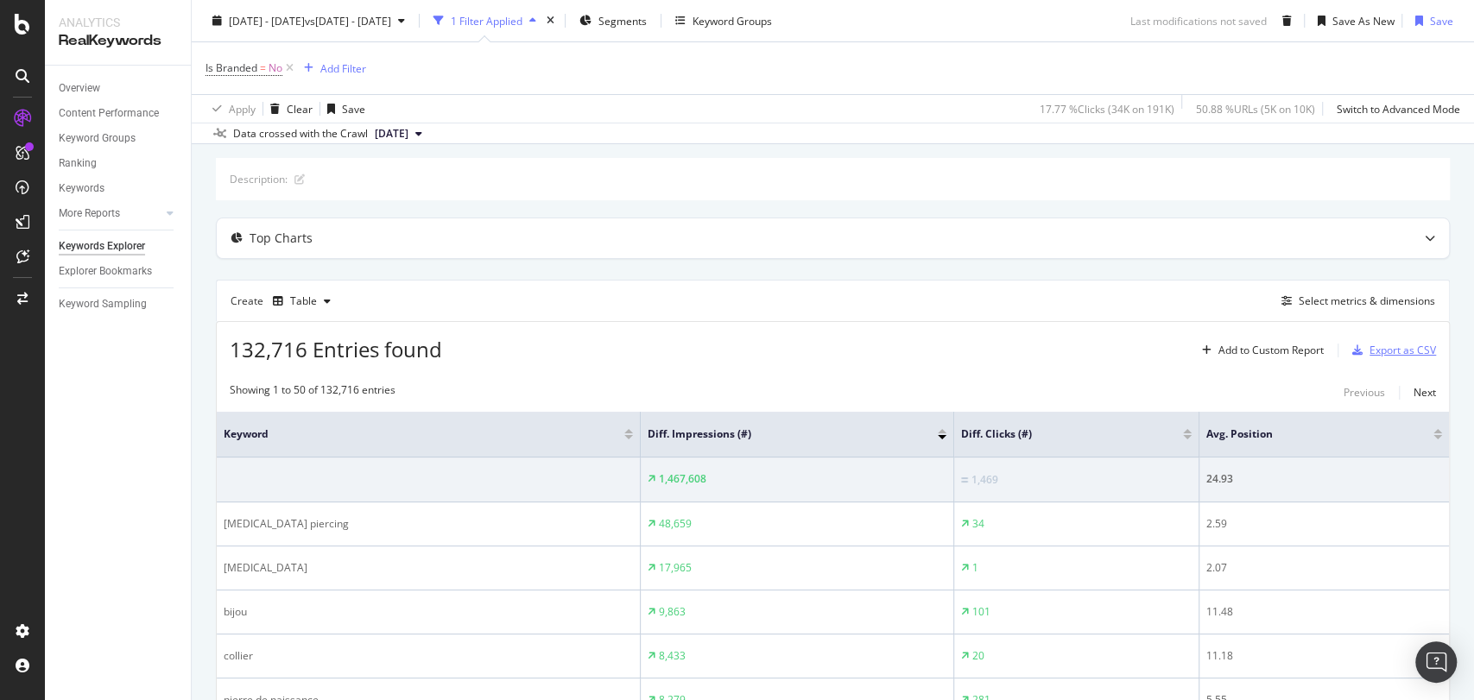
click at [1381, 355] on div "Export as CSV" at bounding box center [1402, 350] width 66 height 15
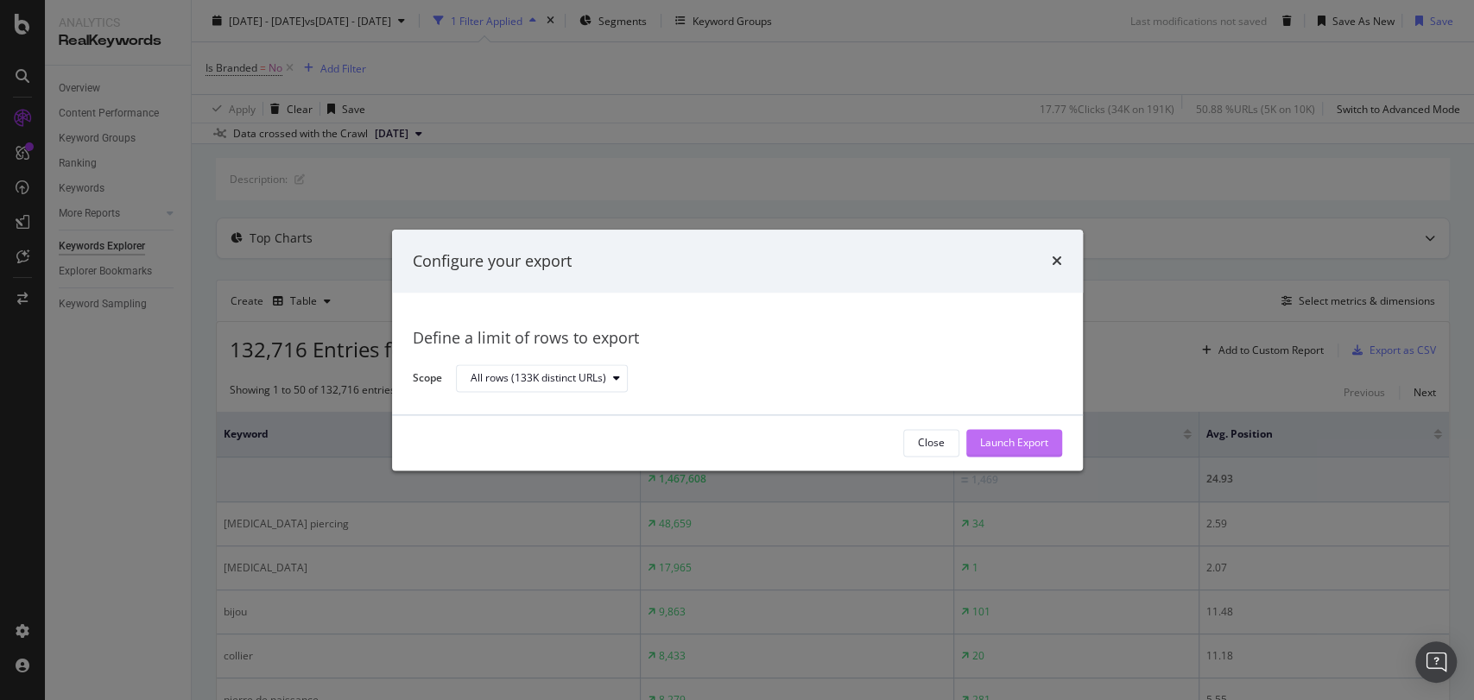
click at [1012, 442] on div "Launch Export" at bounding box center [1014, 443] width 68 height 15
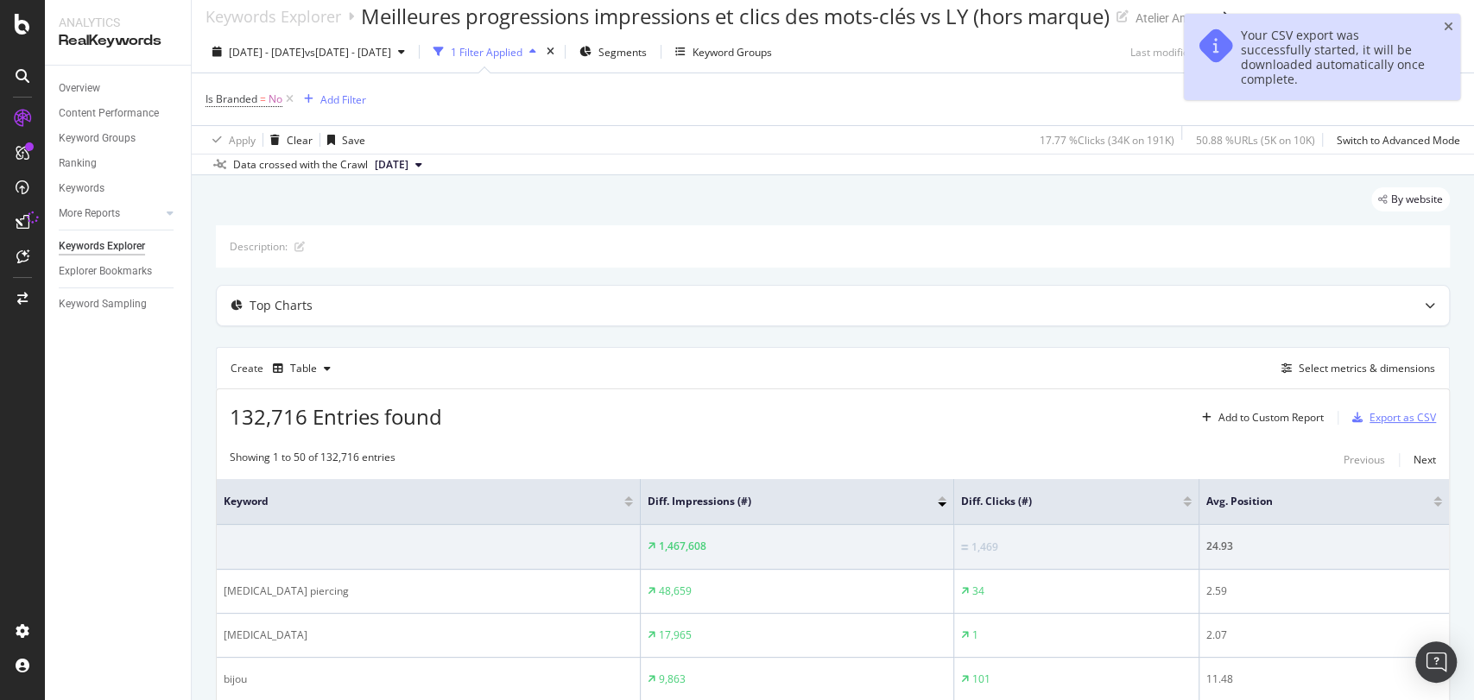
scroll to position [0, 0]
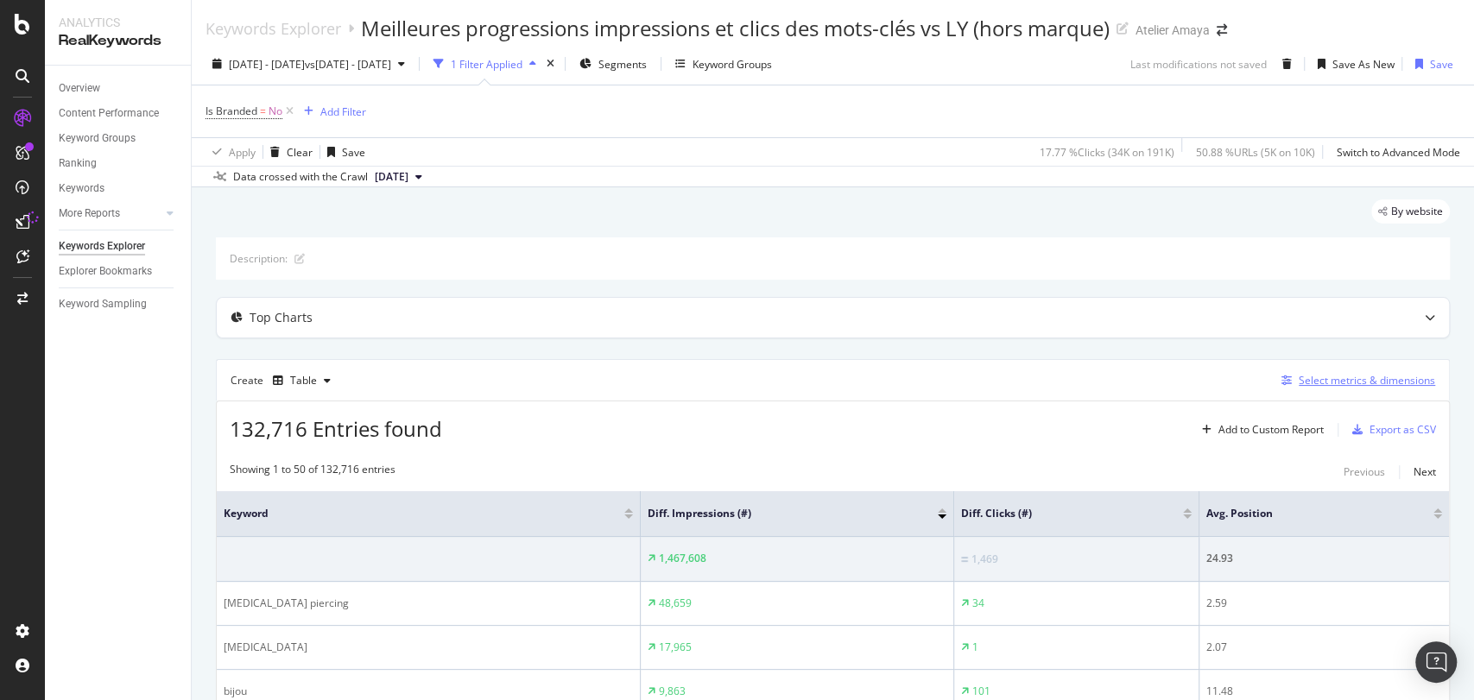
click at [1363, 375] on div "Select metrics & dimensions" at bounding box center [1367, 380] width 136 height 15
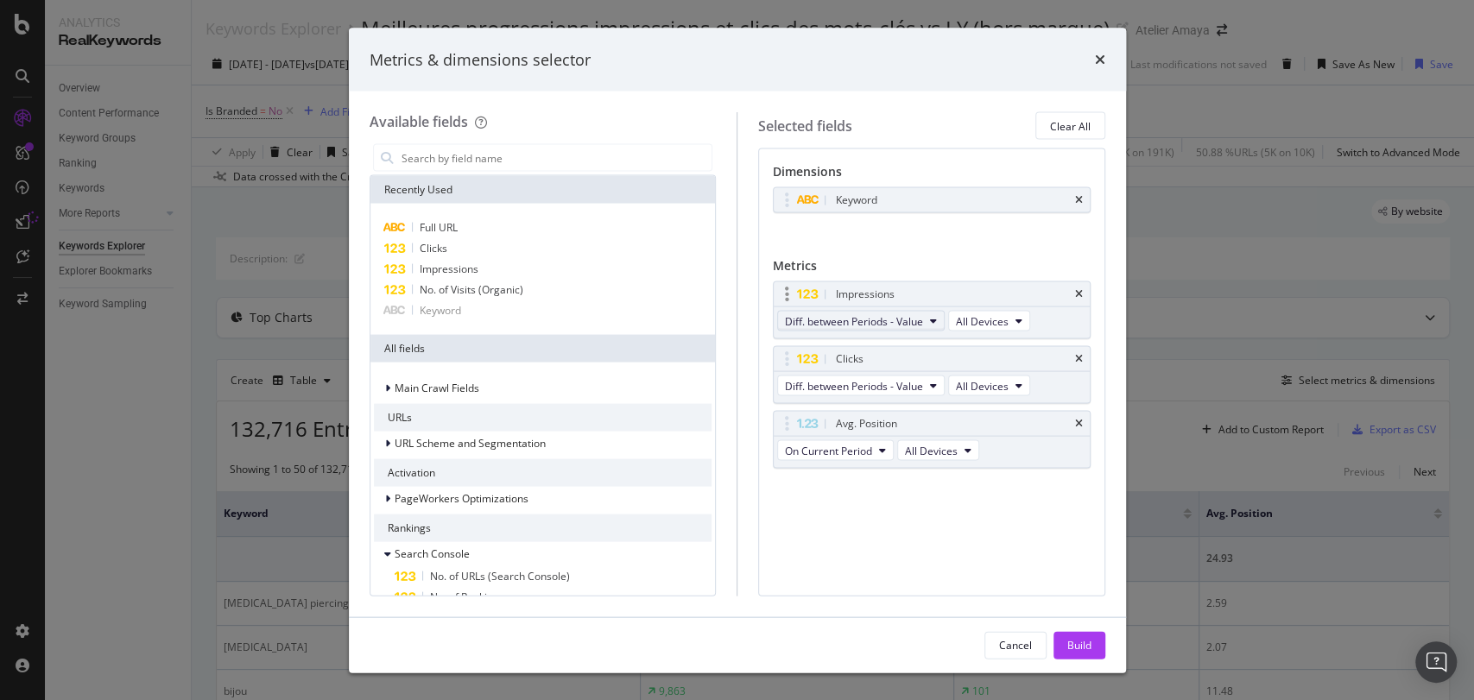
click at [882, 324] on span "Diff. between Periods - Value" at bounding box center [854, 320] width 138 height 15
click at [860, 349] on span "On Current Period" at bounding box center [875, 352] width 167 height 16
click at [883, 388] on span "Diff. between Periods - Value" at bounding box center [854, 385] width 138 height 15
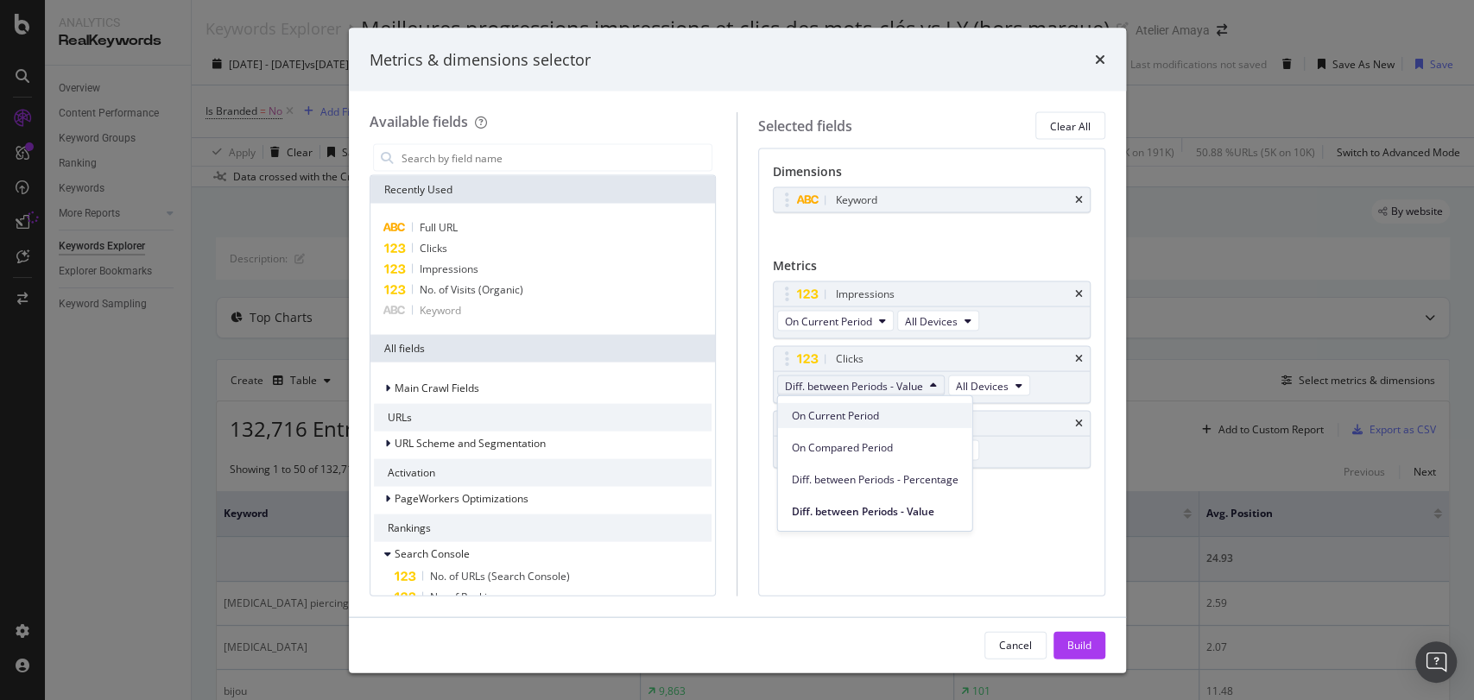
click at [881, 420] on span "On Current Period" at bounding box center [875, 416] width 167 height 16
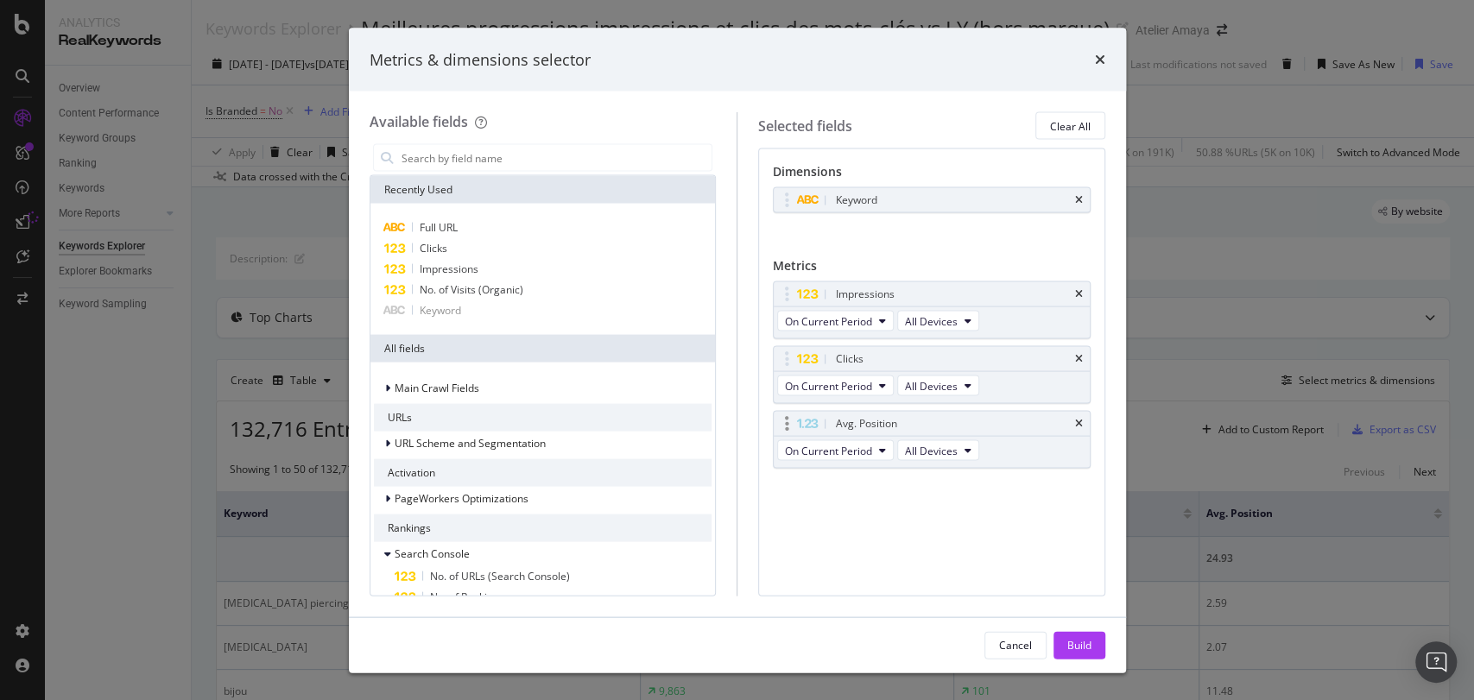
click at [866, 460] on div "On Current Period All Devices" at bounding box center [880, 452] width 212 height 31
click at [1084, 638] on div "Build" at bounding box center [1079, 644] width 24 height 15
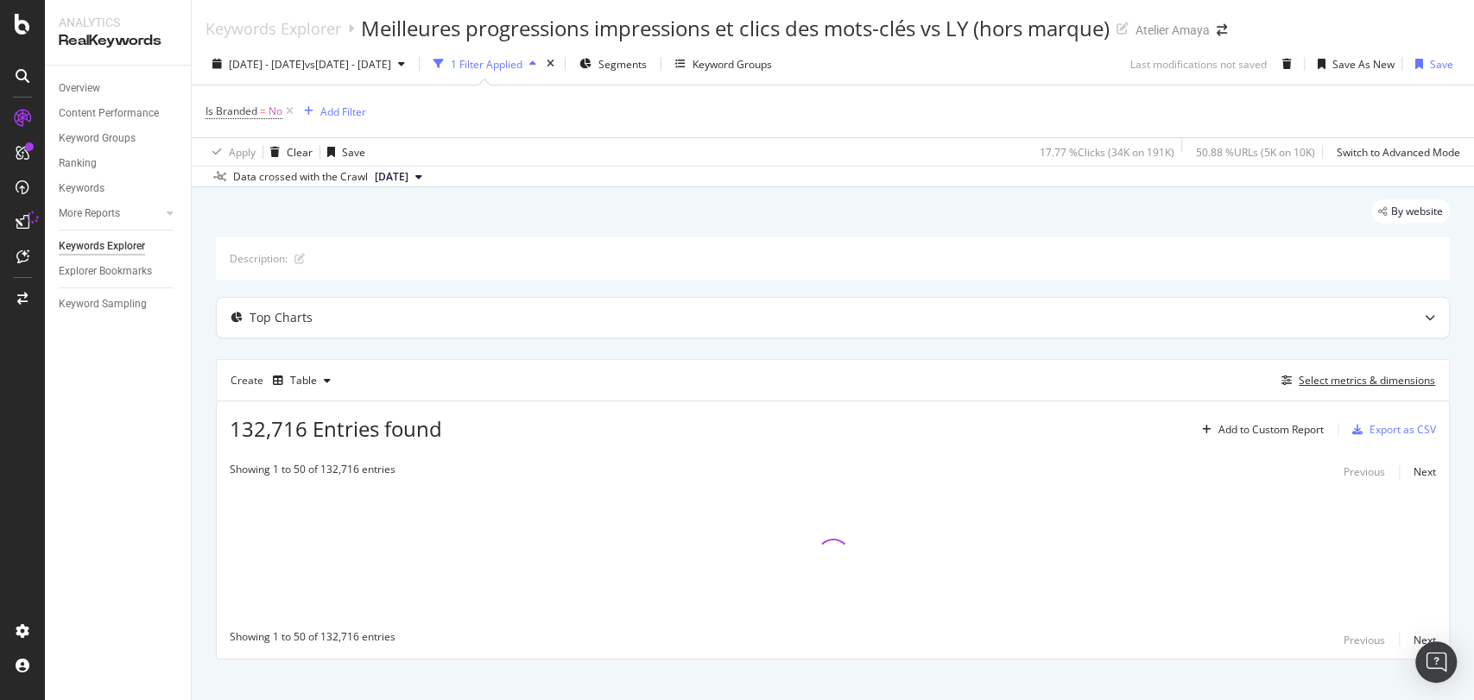
scroll to position [20, 0]
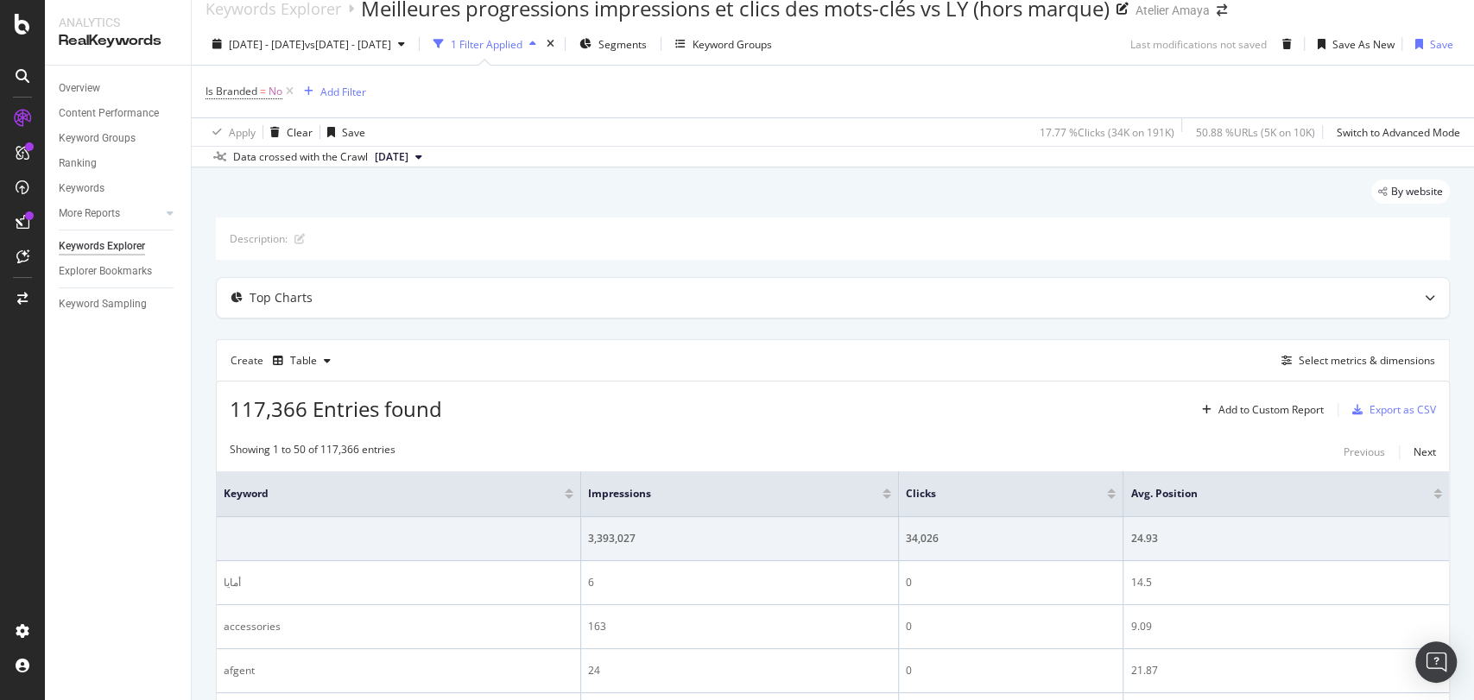
drag, startPoint x: 850, startPoint y: 494, endPoint x: 548, endPoint y: 9, distance: 570.4
click at [882, 495] on div at bounding box center [886, 497] width 9 height 4
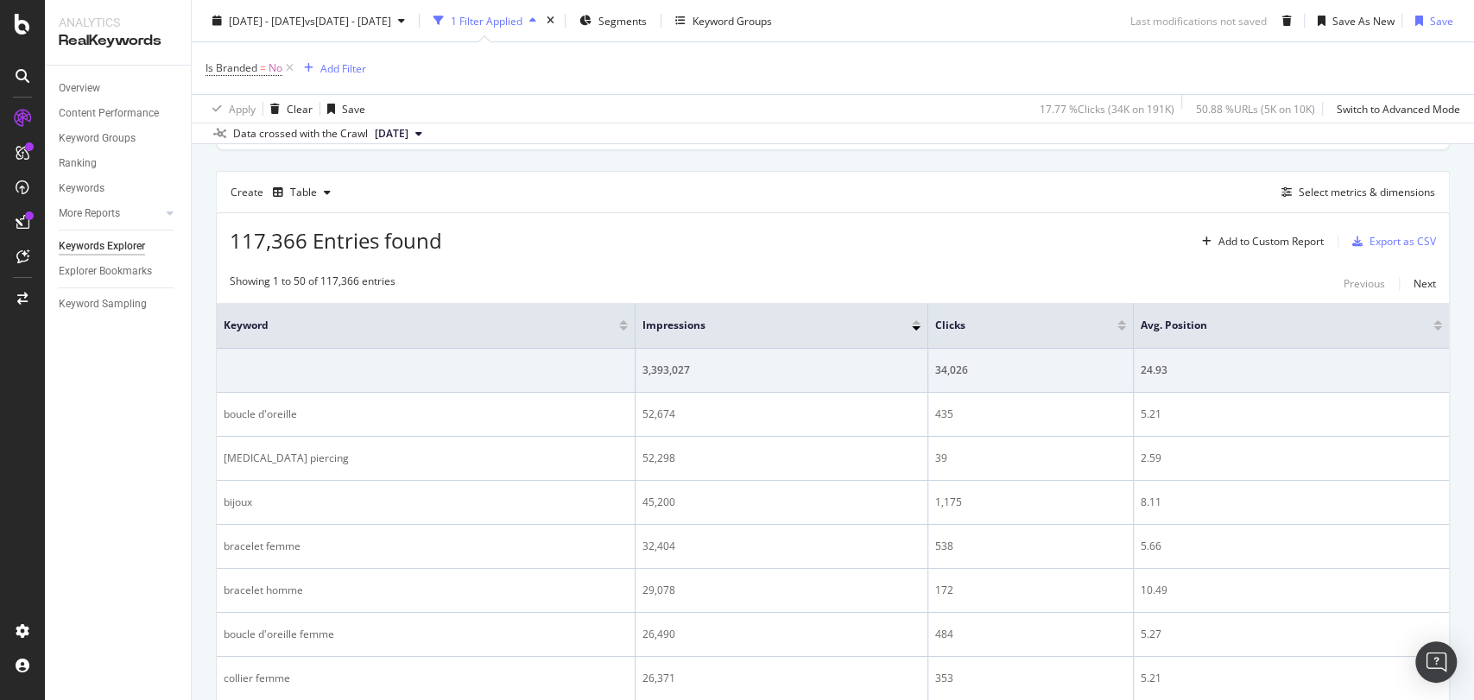
scroll to position [10, 0]
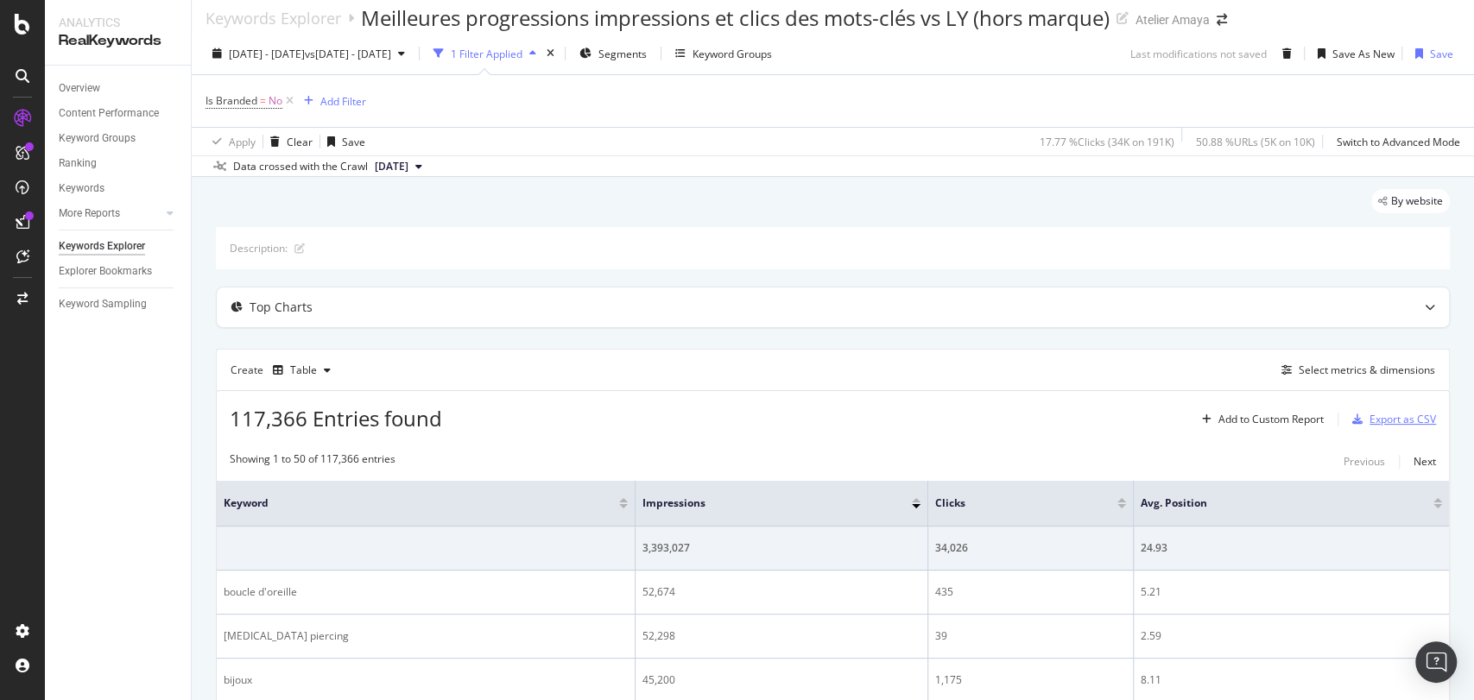
click at [1369, 412] on div "Export as CSV" at bounding box center [1402, 419] width 66 height 15
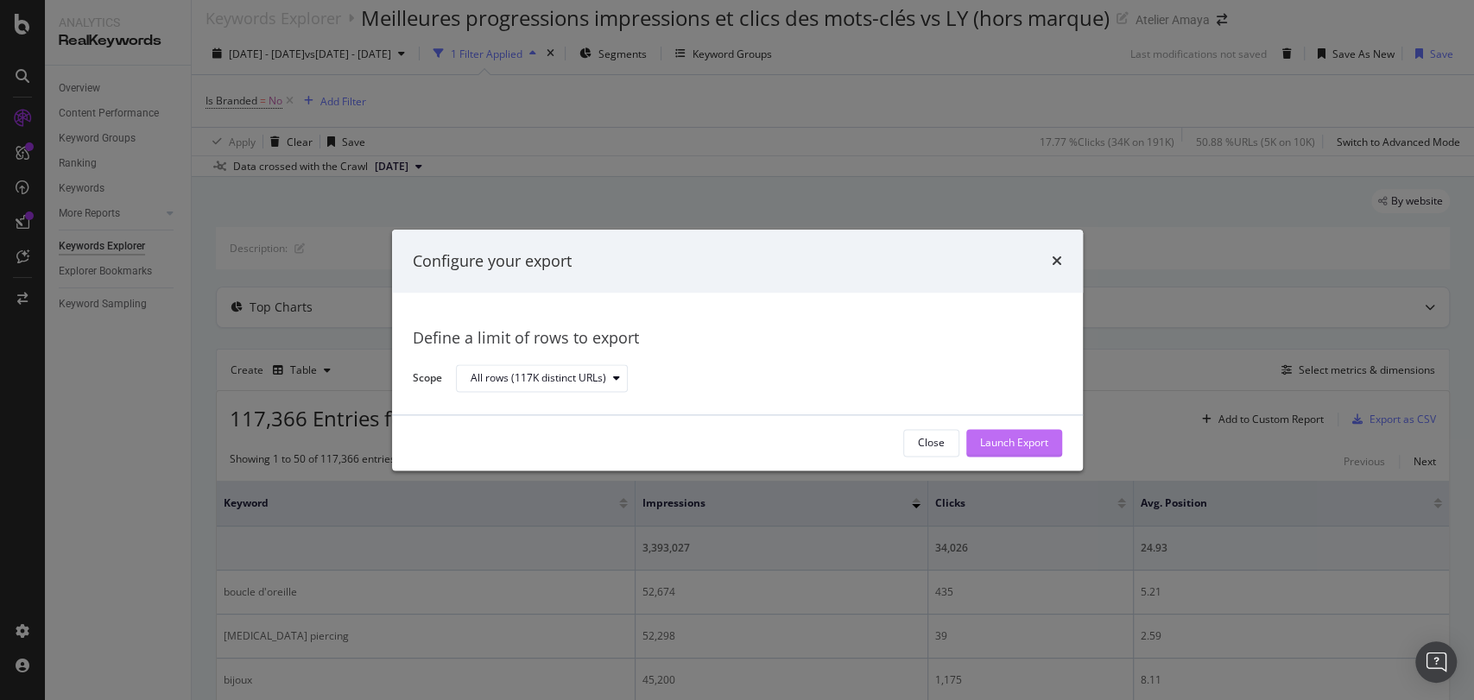
click at [1018, 438] on div "Launch Export" at bounding box center [1014, 443] width 68 height 15
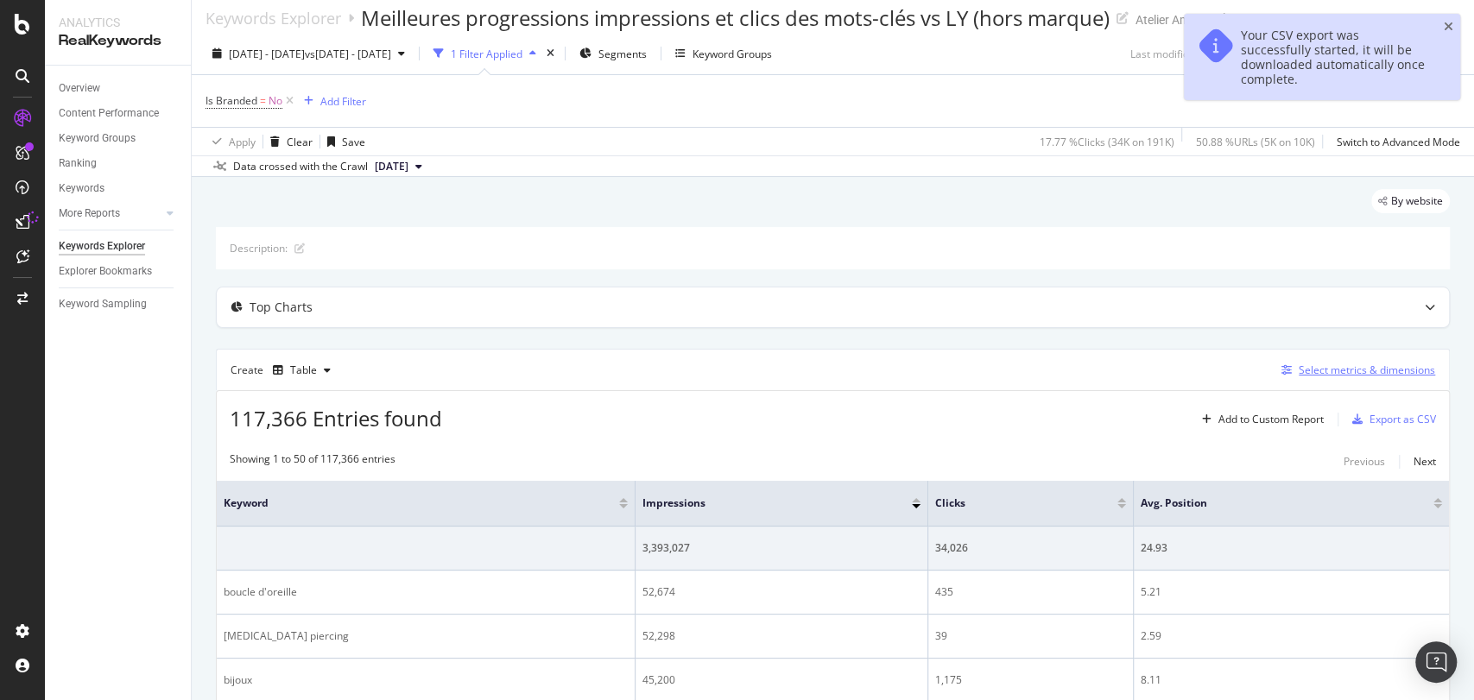
click at [1344, 366] on div "Select metrics & dimensions" at bounding box center [1367, 370] width 136 height 15
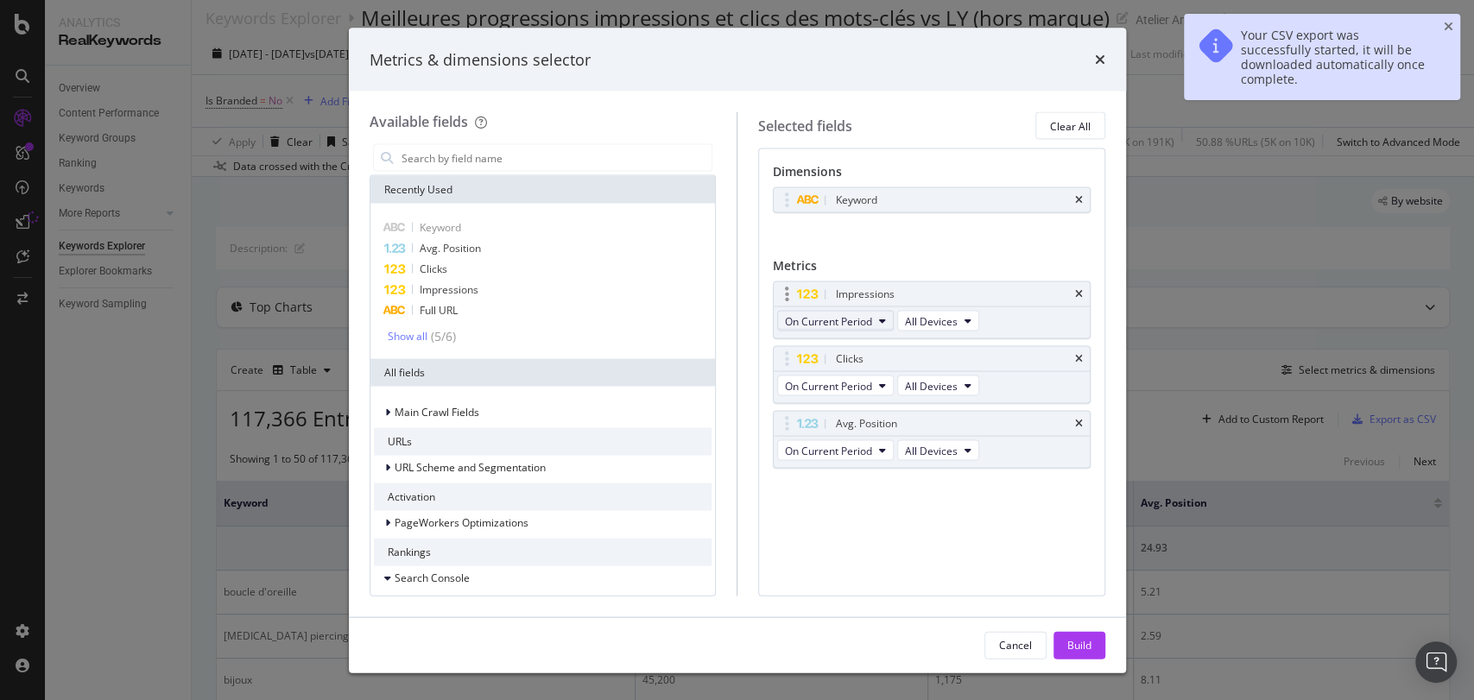
click at [844, 311] on button "On Current Period" at bounding box center [835, 321] width 117 height 21
click at [862, 448] on span "Diff. between Periods - Value" at bounding box center [875, 447] width 167 height 16
click at [856, 448] on span "On Current Period" at bounding box center [828, 450] width 87 height 15
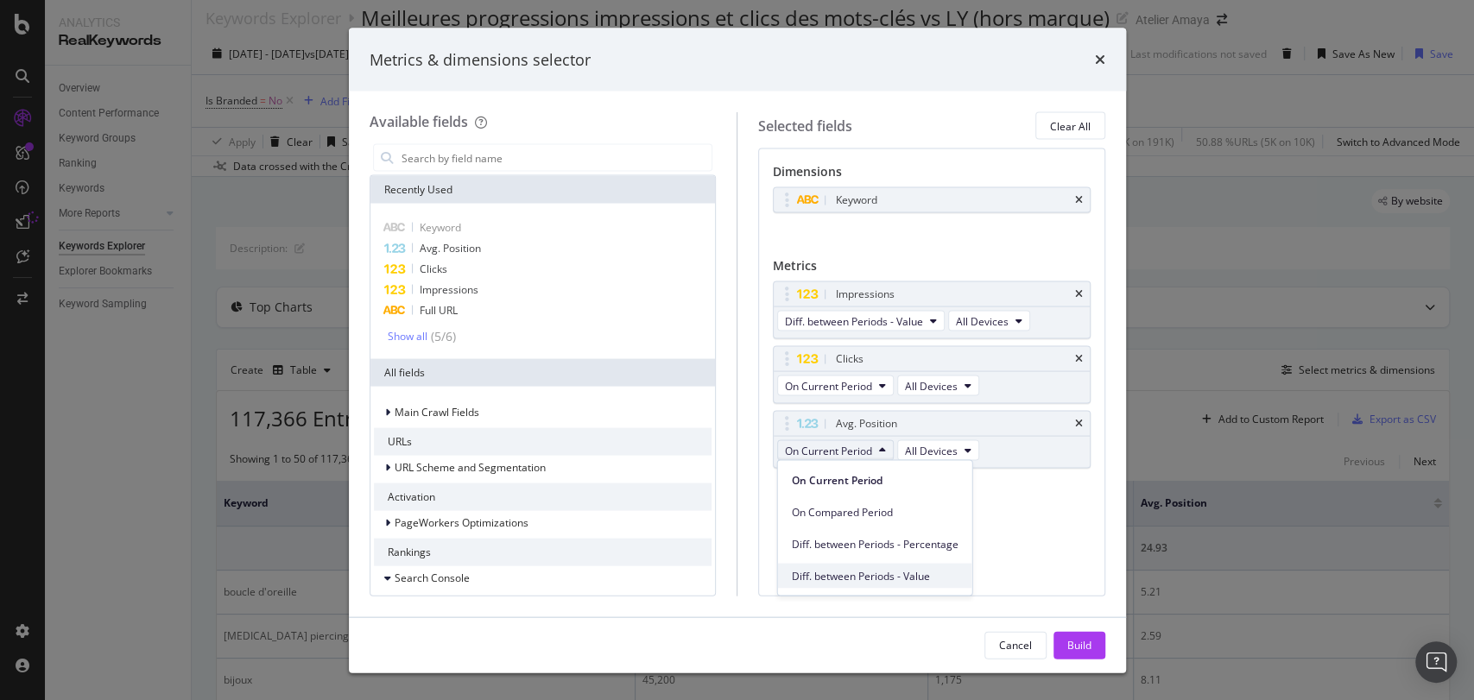
click at [851, 576] on span "Diff. between Periods - Value" at bounding box center [875, 576] width 167 height 16
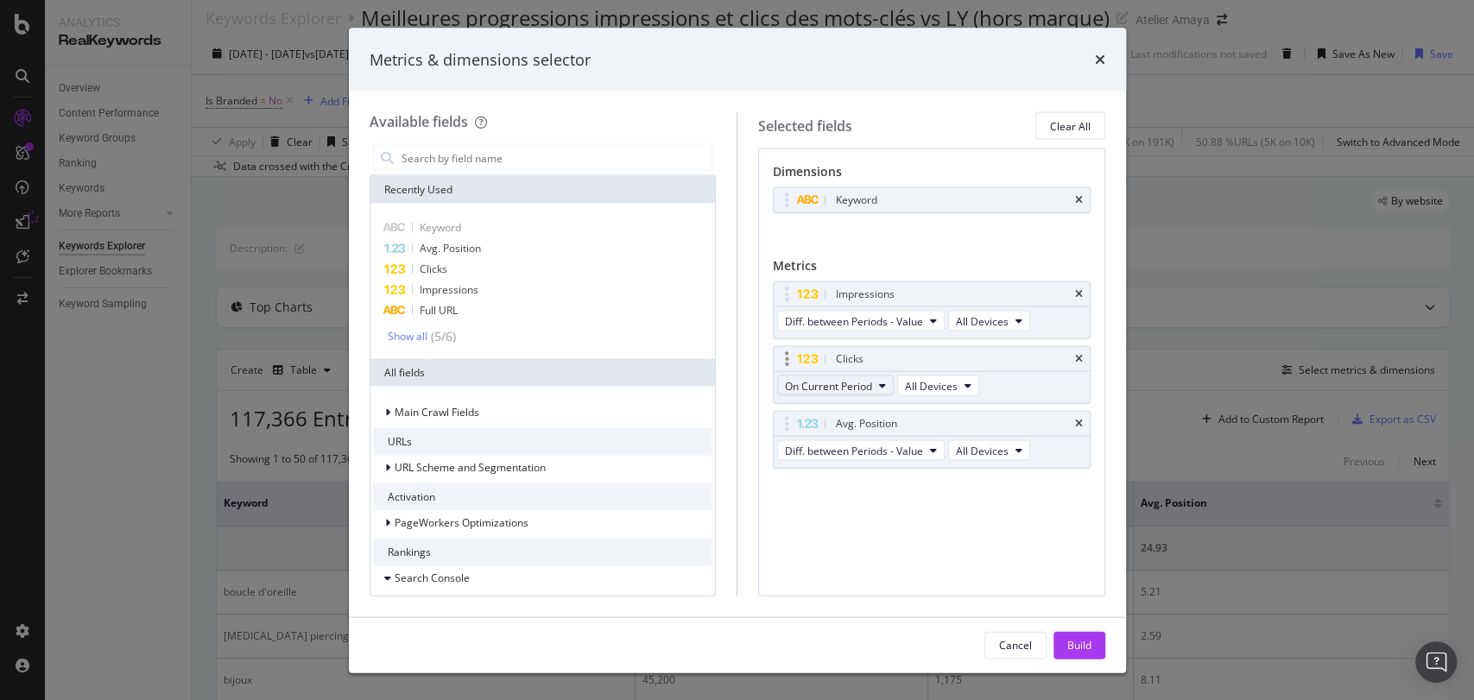
click at [850, 387] on span "On Current Period" at bounding box center [828, 385] width 87 height 15
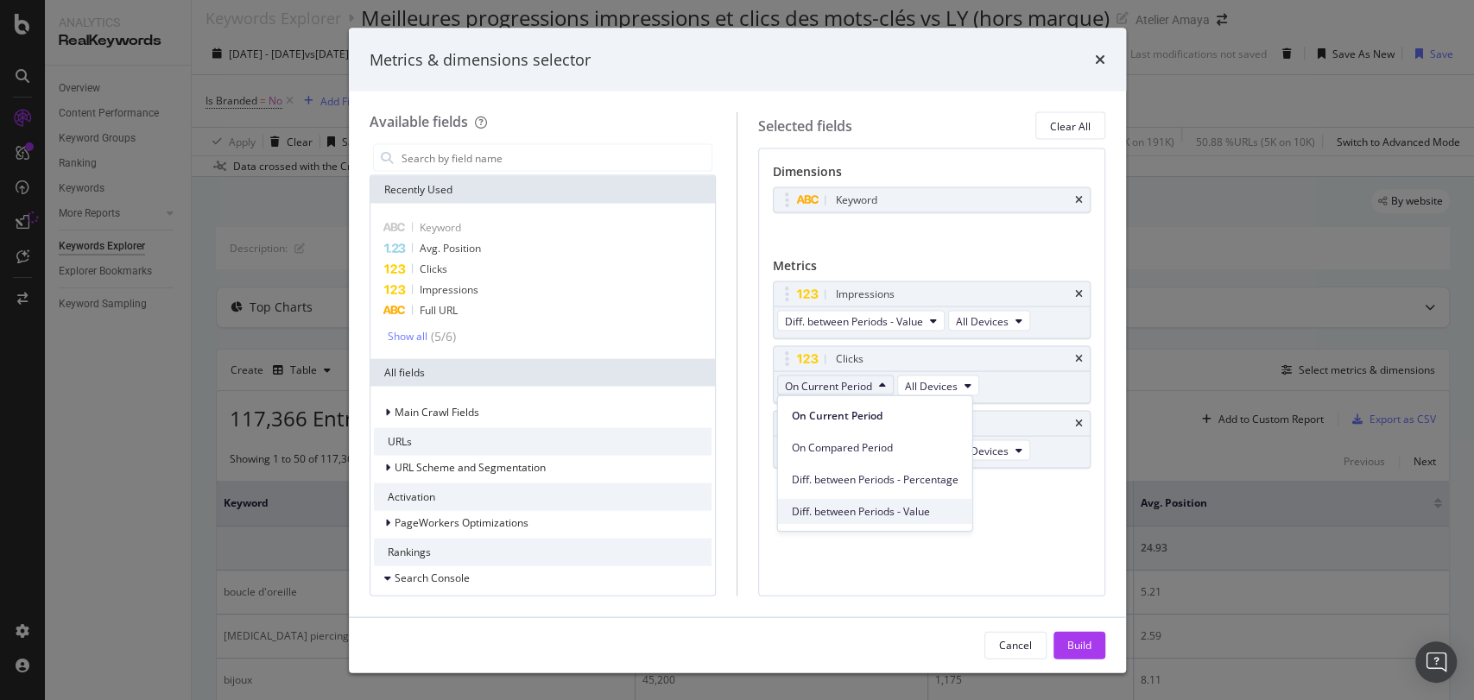
click at [864, 517] on span "Diff. between Periods - Value" at bounding box center [875, 511] width 167 height 16
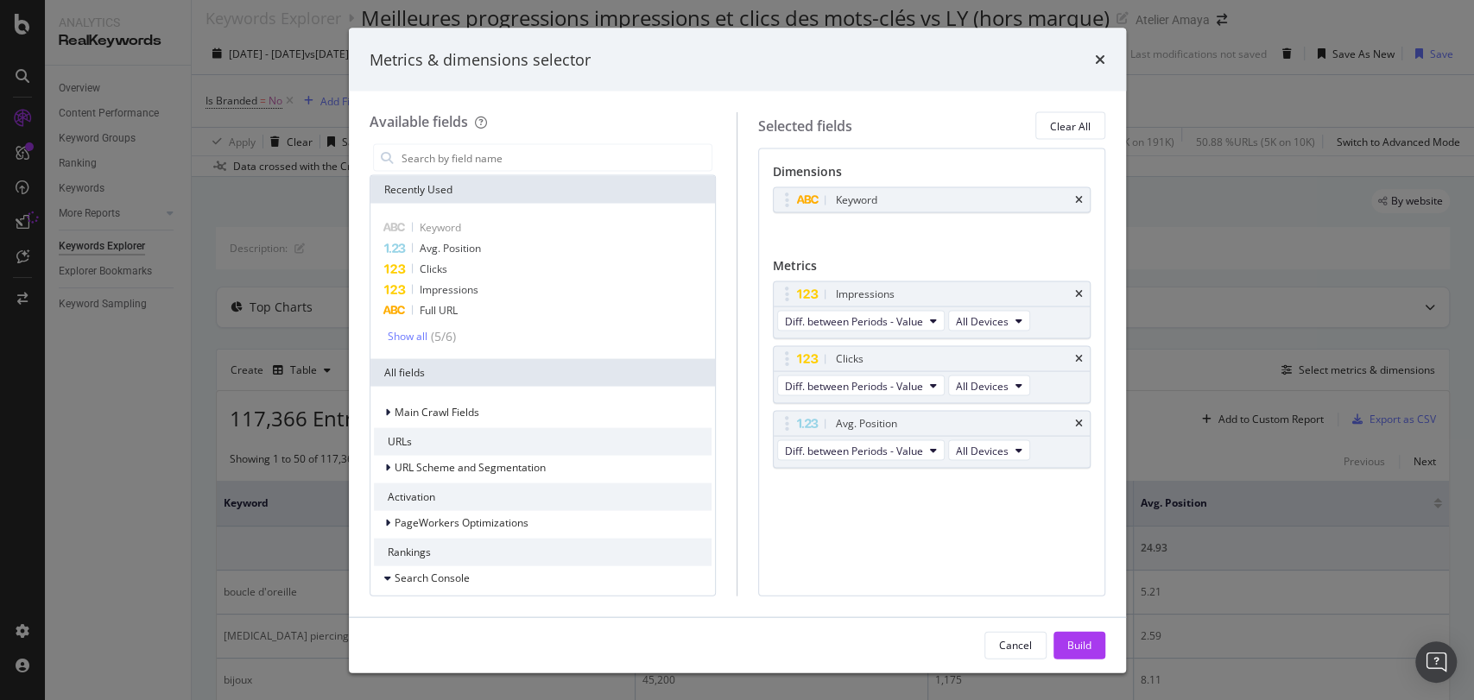
click at [1074, 629] on div "Cancel Build" at bounding box center [737, 644] width 777 height 55
click at [1074, 632] on div "Build" at bounding box center [1079, 645] width 24 height 26
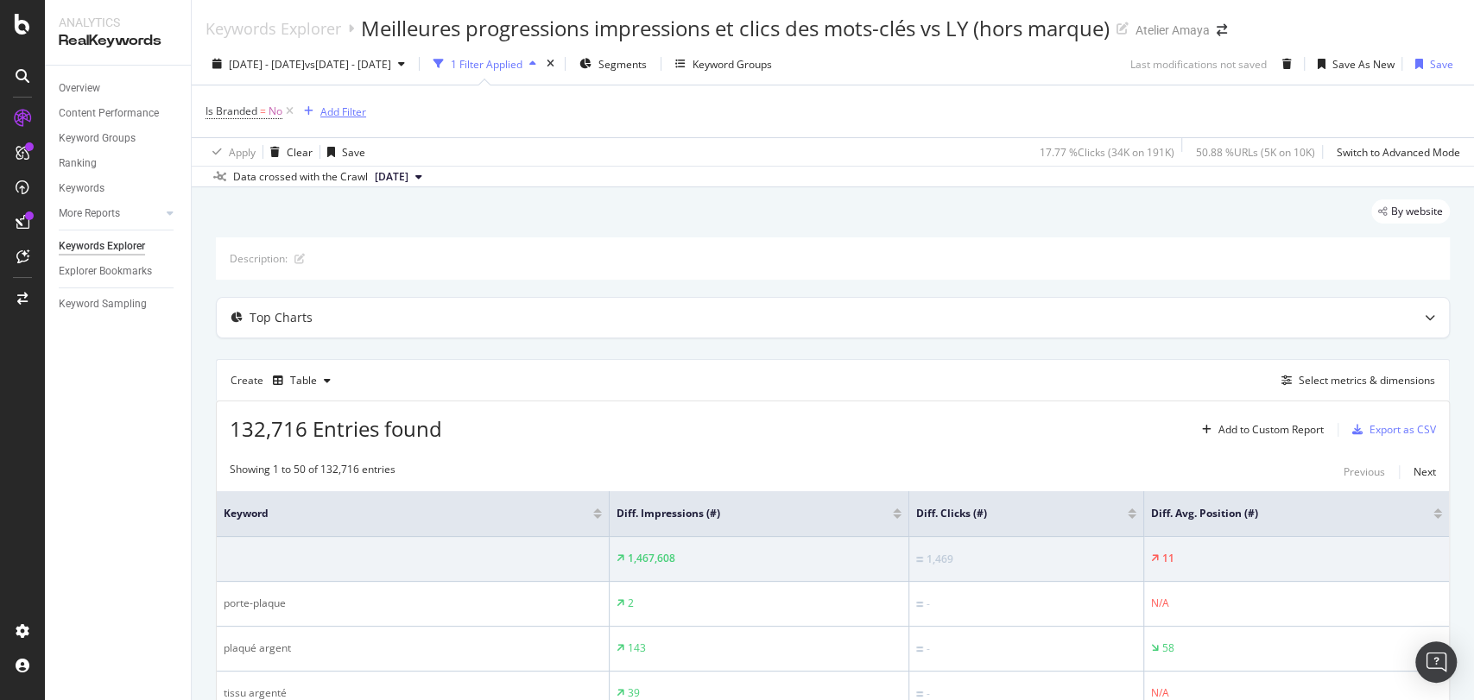
click at [350, 111] on div "Add Filter" at bounding box center [343, 111] width 46 height 15
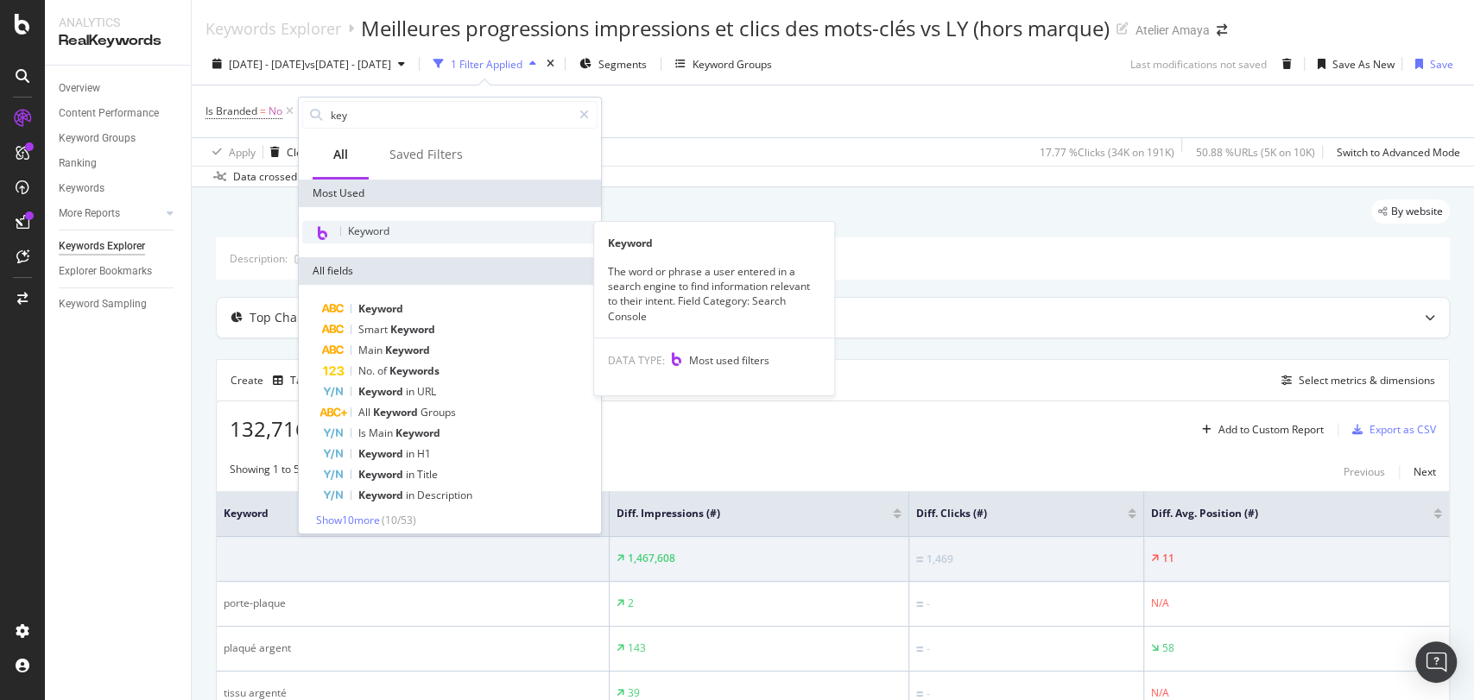
type input "key"
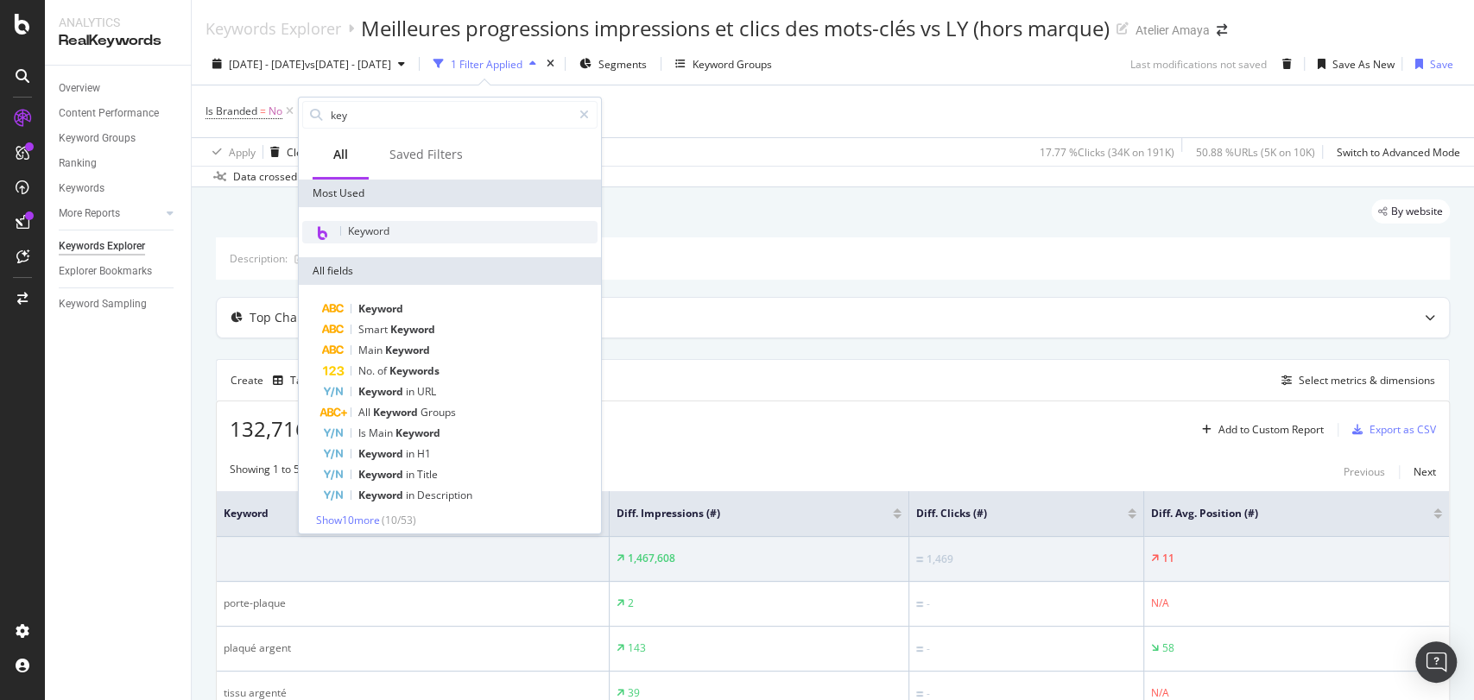
click at [354, 237] on span "Keyword" at bounding box center [368, 231] width 41 height 15
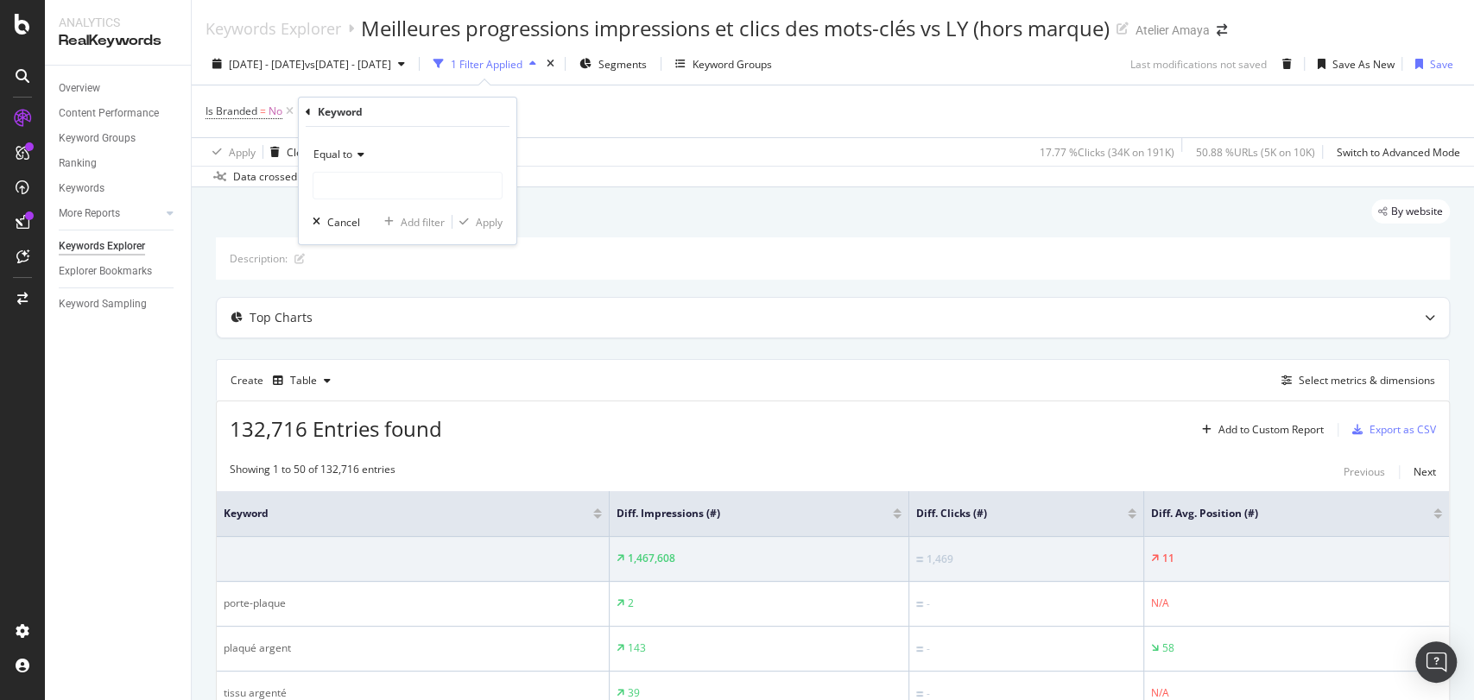
click at [346, 154] on span "Equal to" at bounding box center [332, 154] width 39 height 15
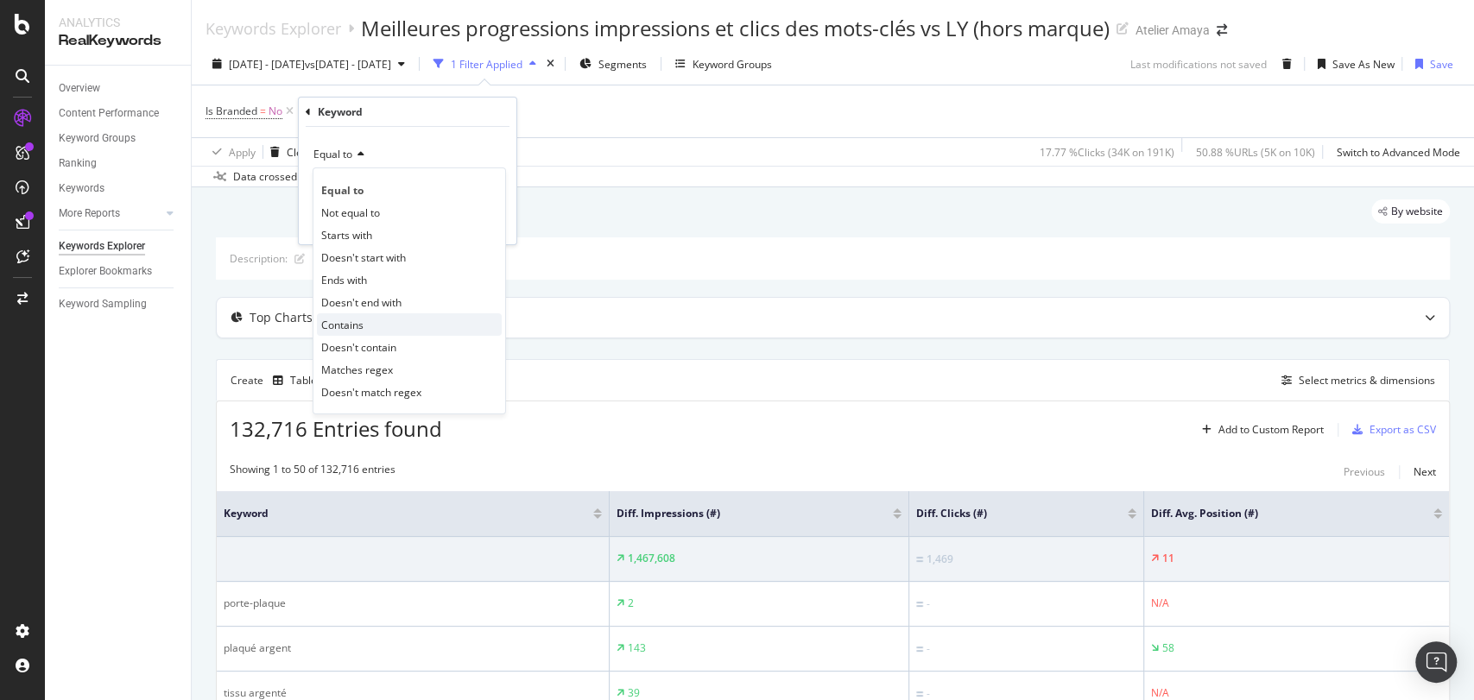
click at [346, 320] on span "Contains" at bounding box center [342, 325] width 42 height 15
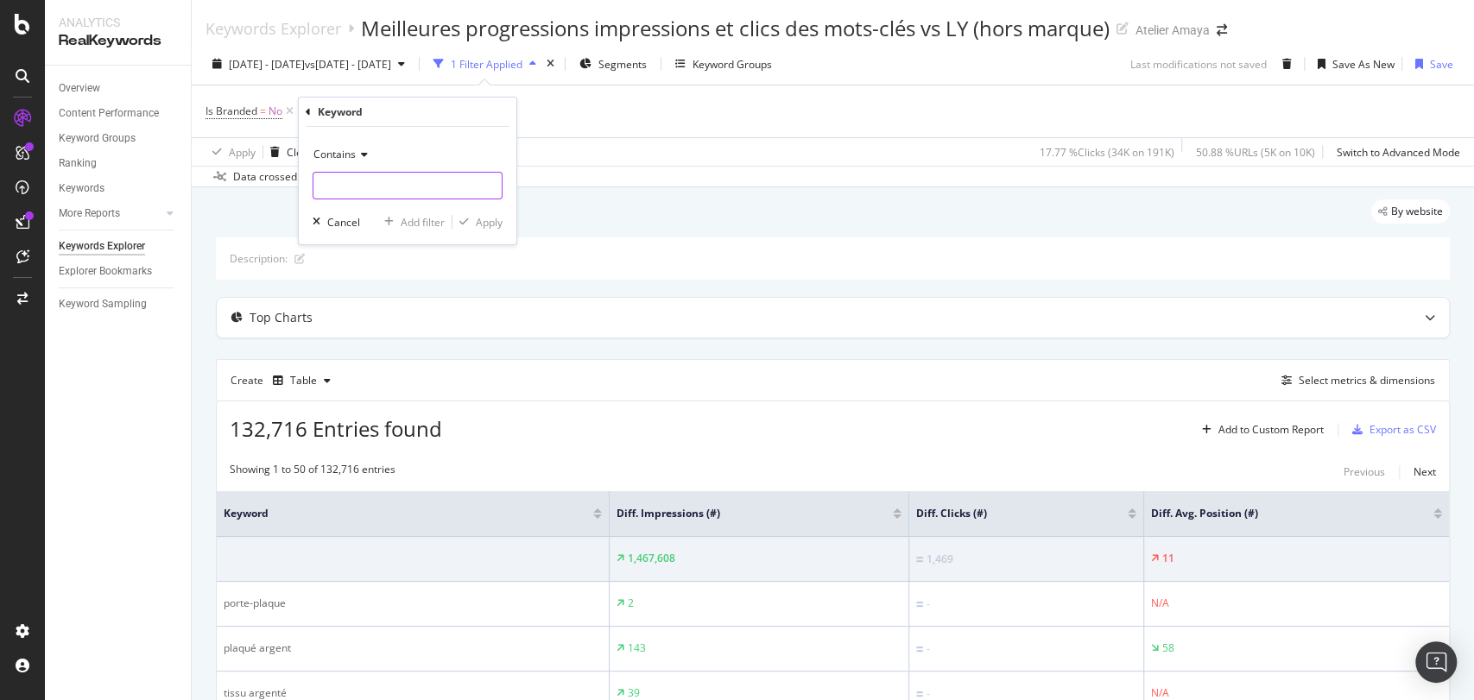
click at [388, 185] on input "text" at bounding box center [407, 186] width 188 height 28
type input "r"
type input "[MEDICAL_DATA]"
click at [501, 229] on div "Apply" at bounding box center [489, 222] width 27 height 15
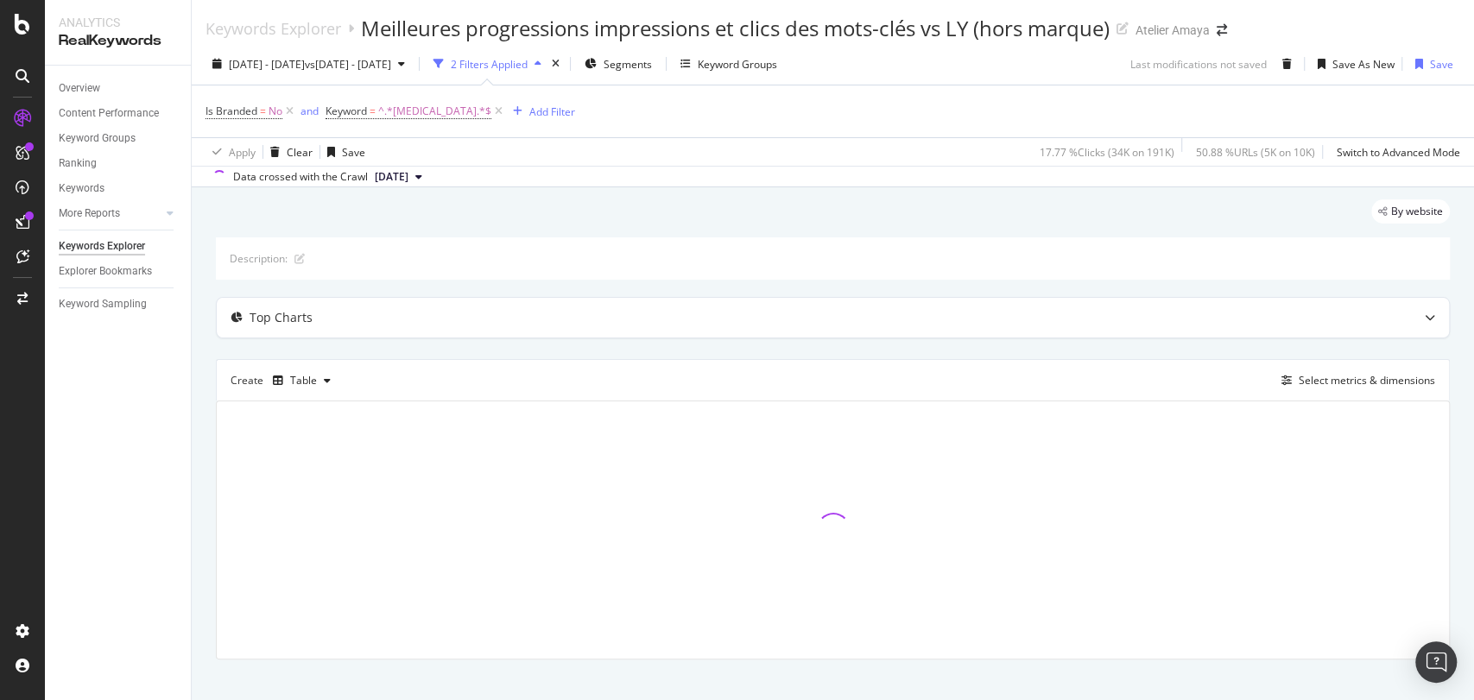
scroll to position [20, 0]
